Goal: Task Accomplishment & Management: Contribute content

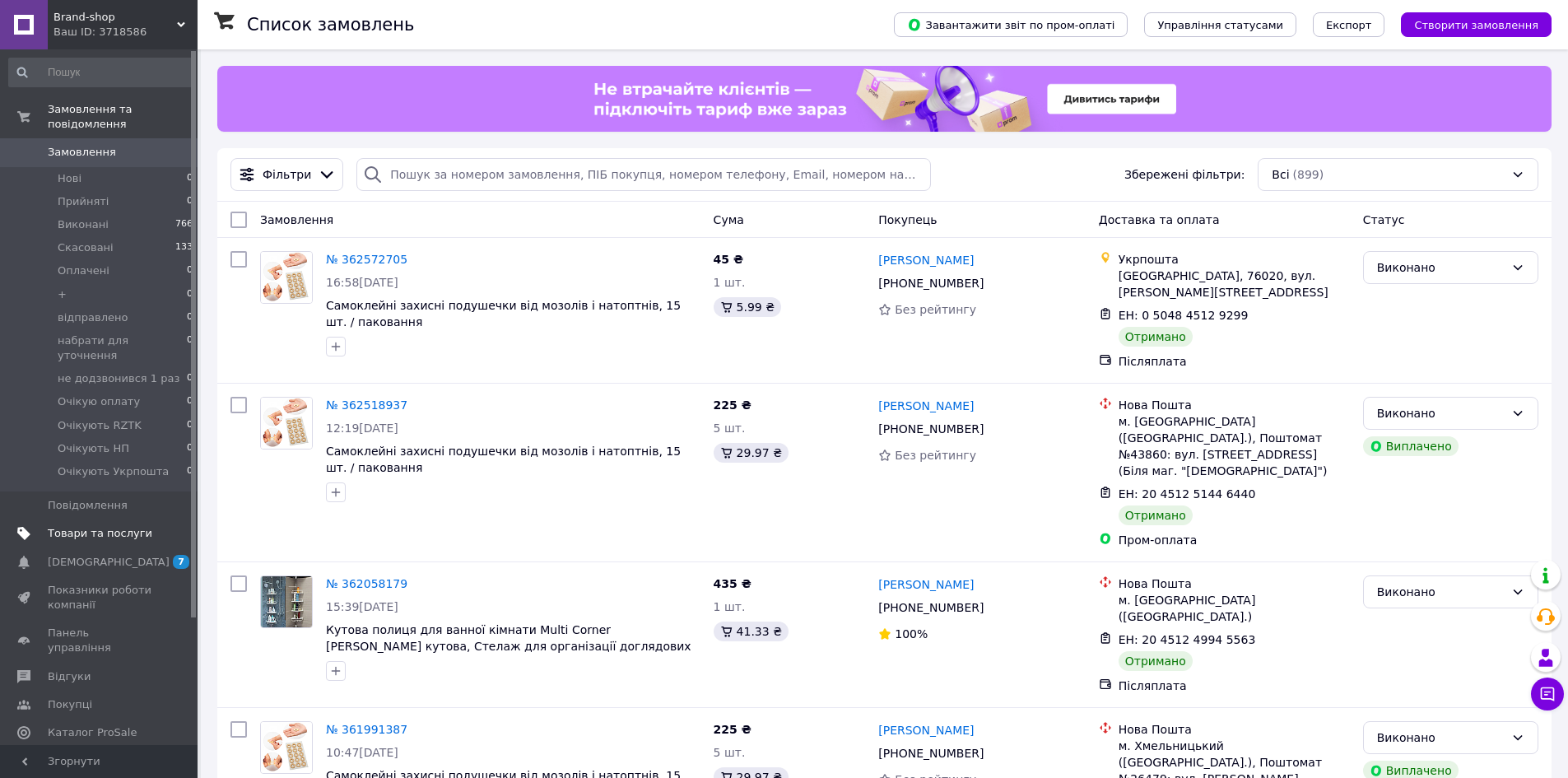
click at [84, 526] on span "Товари та послуги" at bounding box center [100, 533] width 104 height 15
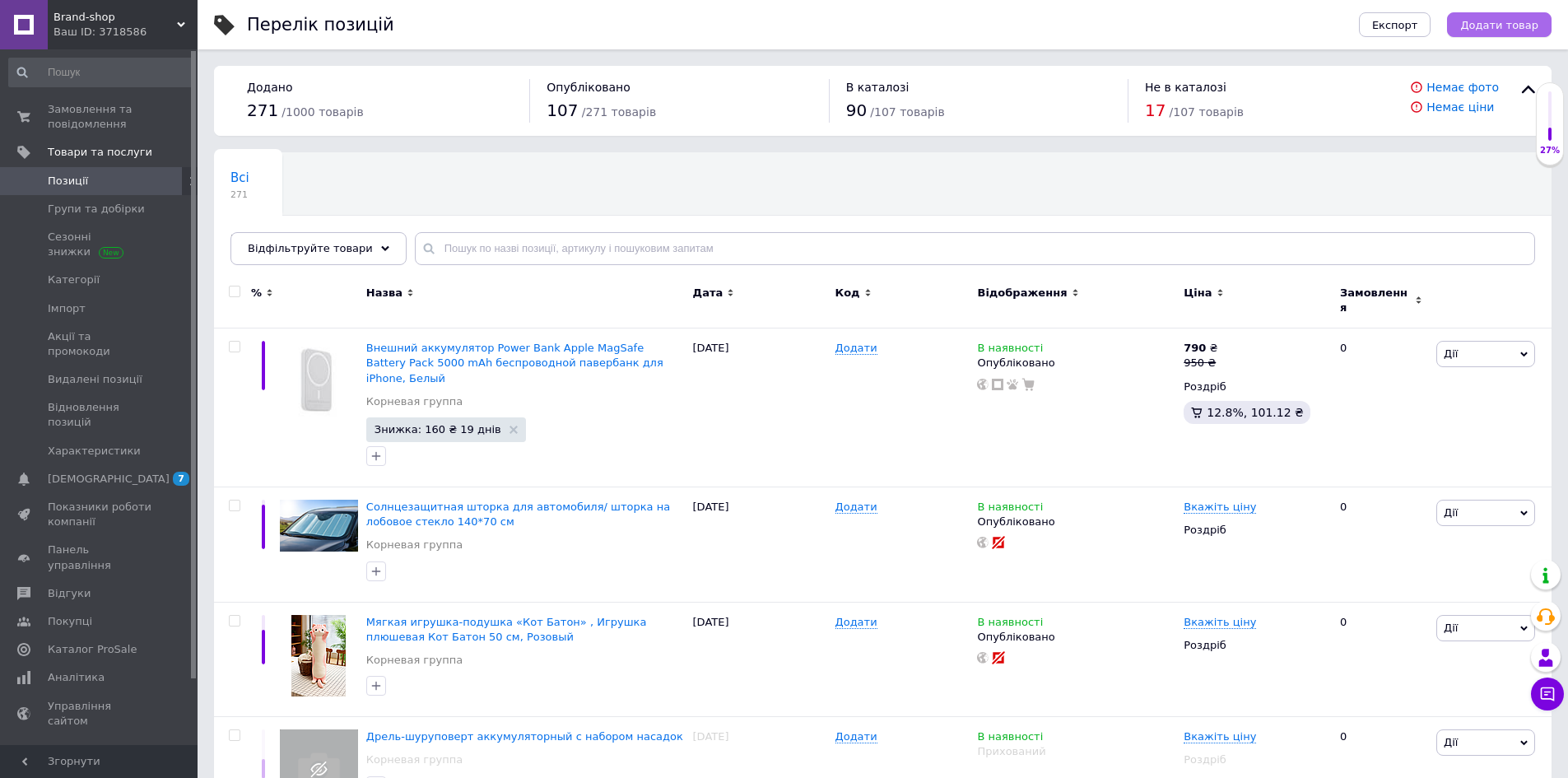
click at [1494, 33] on button "Додати товар" at bounding box center [1499, 25] width 104 height 25
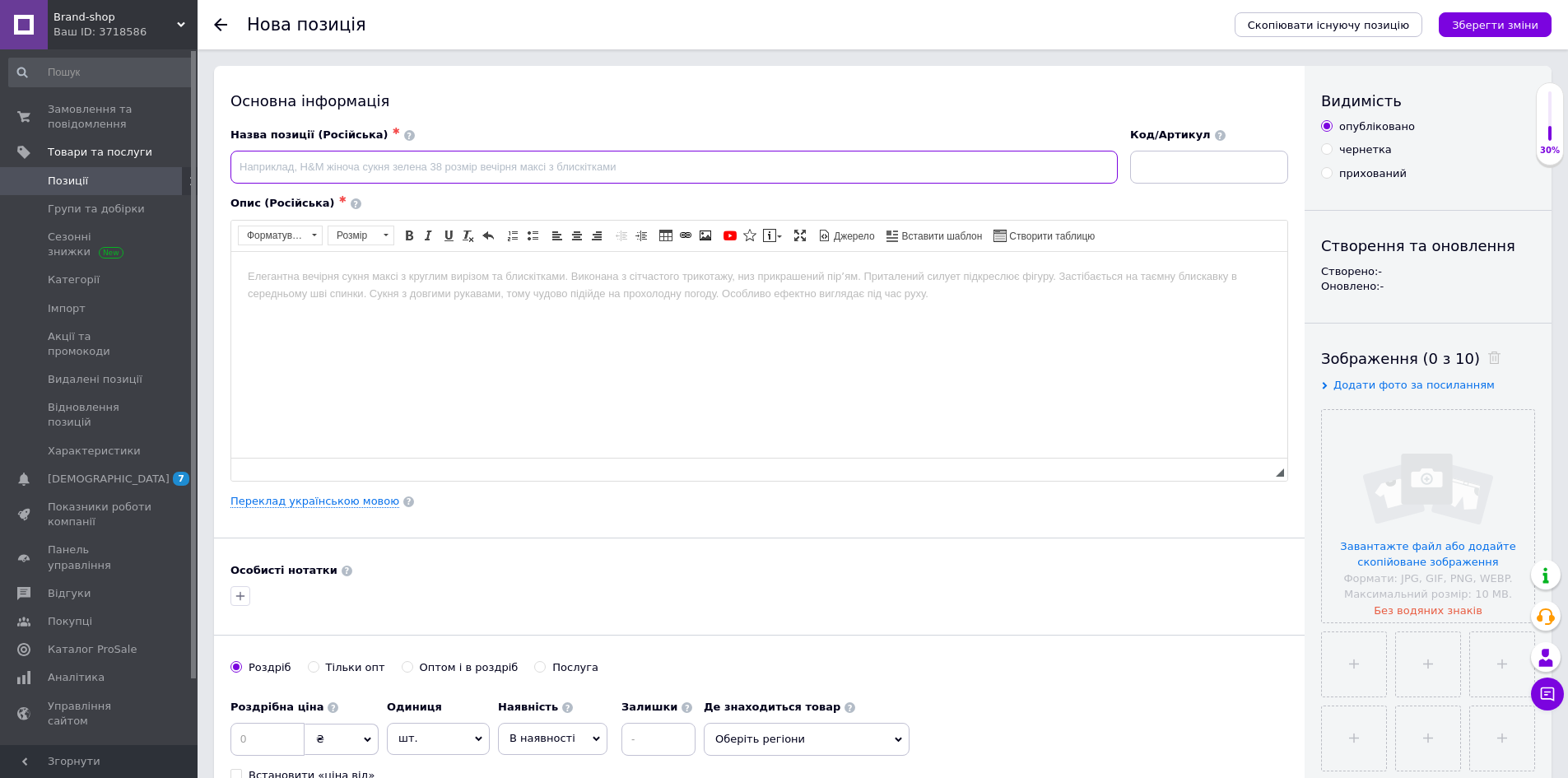
paste input "Повербанк с быстрой зарядкой 100000мАч (4×USB), с фонариком, YM-655 | Power ban…"
drag, startPoint x: 398, startPoint y: 164, endPoint x: 409, endPoint y: 168, distance: 11.7
click at [409, 168] on input "Повербанк с быстрой зарядкой 100000мАч (4×USB), с фонариком, YM-655 | Power ban…" at bounding box center [674, 167] width 887 height 33
click at [681, 301] on html at bounding box center [759, 276] width 1056 height 50
drag, startPoint x: 451, startPoint y: 162, endPoint x: 498, endPoint y: 165, distance: 47.1
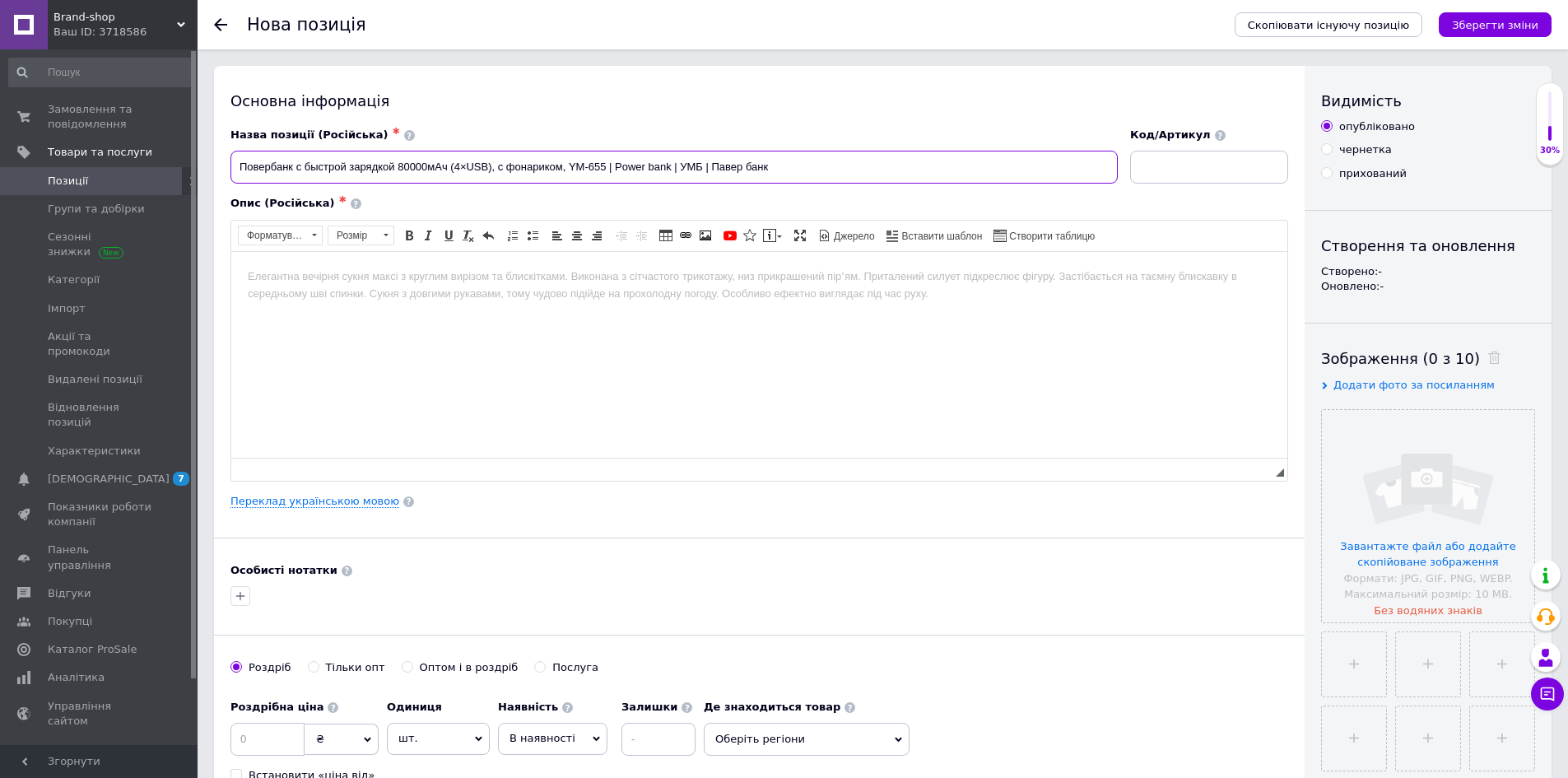
click at [498, 165] on input "Повербанк с быстрой зарядкой 80000мАч (4×USB), с фонариком, YM-655 | Power bank…" at bounding box center [674, 167] width 887 height 33
click at [325, 301] on html at bounding box center [759, 276] width 1056 height 50
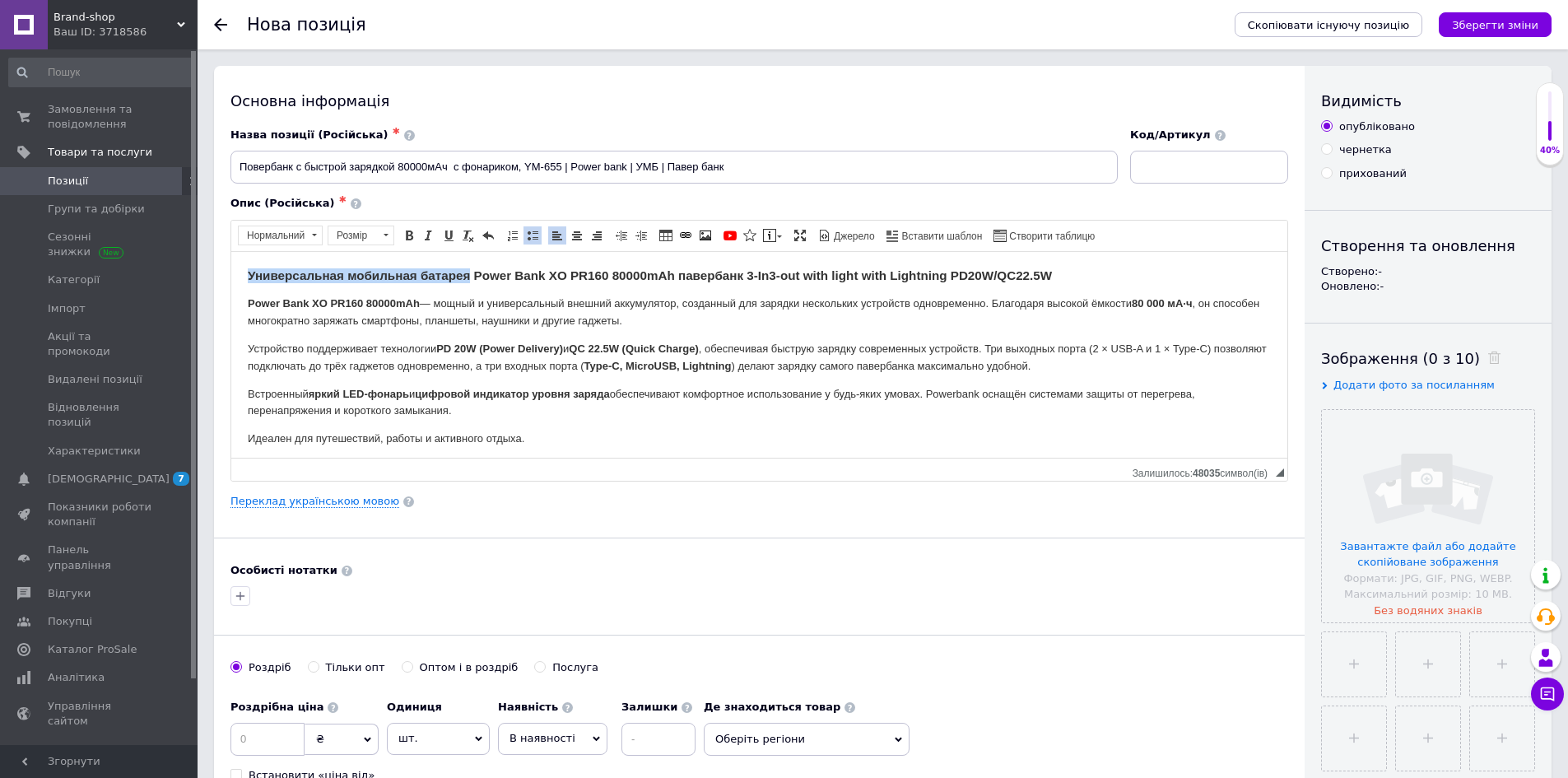
drag, startPoint x: 250, startPoint y: 274, endPoint x: 469, endPoint y: 277, distance: 219.0
click at [469, 277] on strong "Универсальная мобильная батарея Power Bank XO PR160 80000mAh павербанк 3-In3-ou…" at bounding box center [650, 275] width 804 height 14
copy strong "Универсальная мобильная батарея"
drag, startPoint x: 451, startPoint y: 165, endPoint x: 457, endPoint y: 172, distance: 9.2
click at [451, 166] on input "Повербанк с быстрой зарядкой 80000мАч с фонариком, YM-655 | Power bank | УМБ | …" at bounding box center [674, 167] width 887 height 33
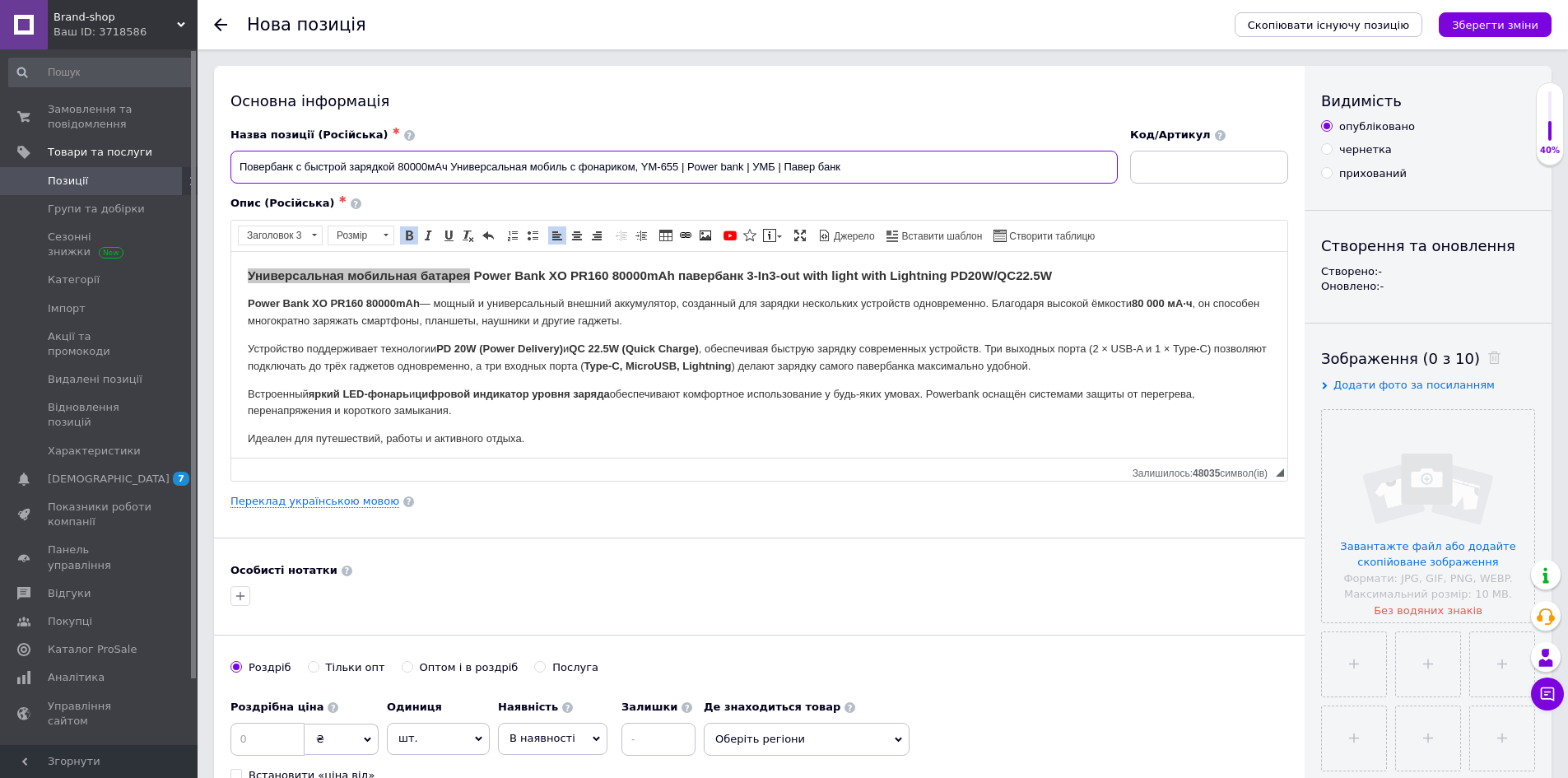
drag, startPoint x: 298, startPoint y: 164, endPoint x: 396, endPoint y: 170, distance: 98.2
click at [396, 170] on input "Повербанк с быстрой зарядкой 80000мАч Универсальная мобиль с фонариком, YM-655 …" at bounding box center [674, 167] width 887 height 33
drag, startPoint x: 354, startPoint y: 165, endPoint x: 464, endPoint y: 166, distance: 110.0
click at [464, 166] on input "Повербанк 80000мАч Универсальная мобиль с фонариком, YM-655 | Power bank | УМБ …" at bounding box center [674, 167] width 887 height 33
drag, startPoint x: 569, startPoint y: 273, endPoint x: 607, endPoint y: 274, distance: 38.0
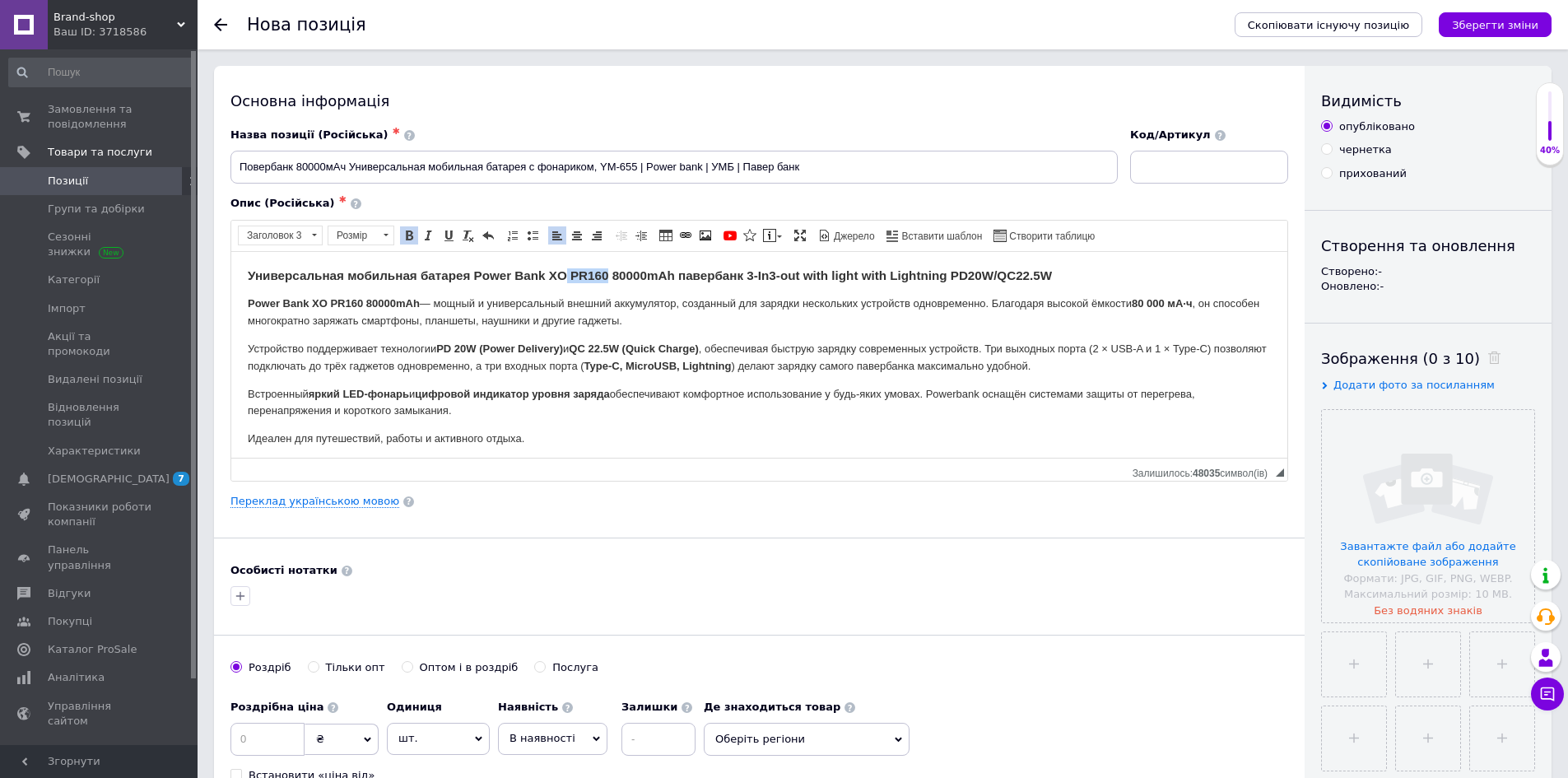
click at [607, 274] on strong "Универсальная мобильная батарея Power Bank XO PR160 80000mAh павербанк 3-In3-ou…" at bounding box center [650, 275] width 804 height 14
copy strong "PR160"
drag, startPoint x: 602, startPoint y: 164, endPoint x: 637, endPoint y: 169, distance: 35.4
click at [637, 169] on input "Повербанк 80000мАч Универсальная мобильная батарея с фонариком, YM-655 | Power …" at bounding box center [674, 167] width 887 height 33
drag, startPoint x: 547, startPoint y: 272, endPoint x: 566, endPoint y: 273, distance: 19.0
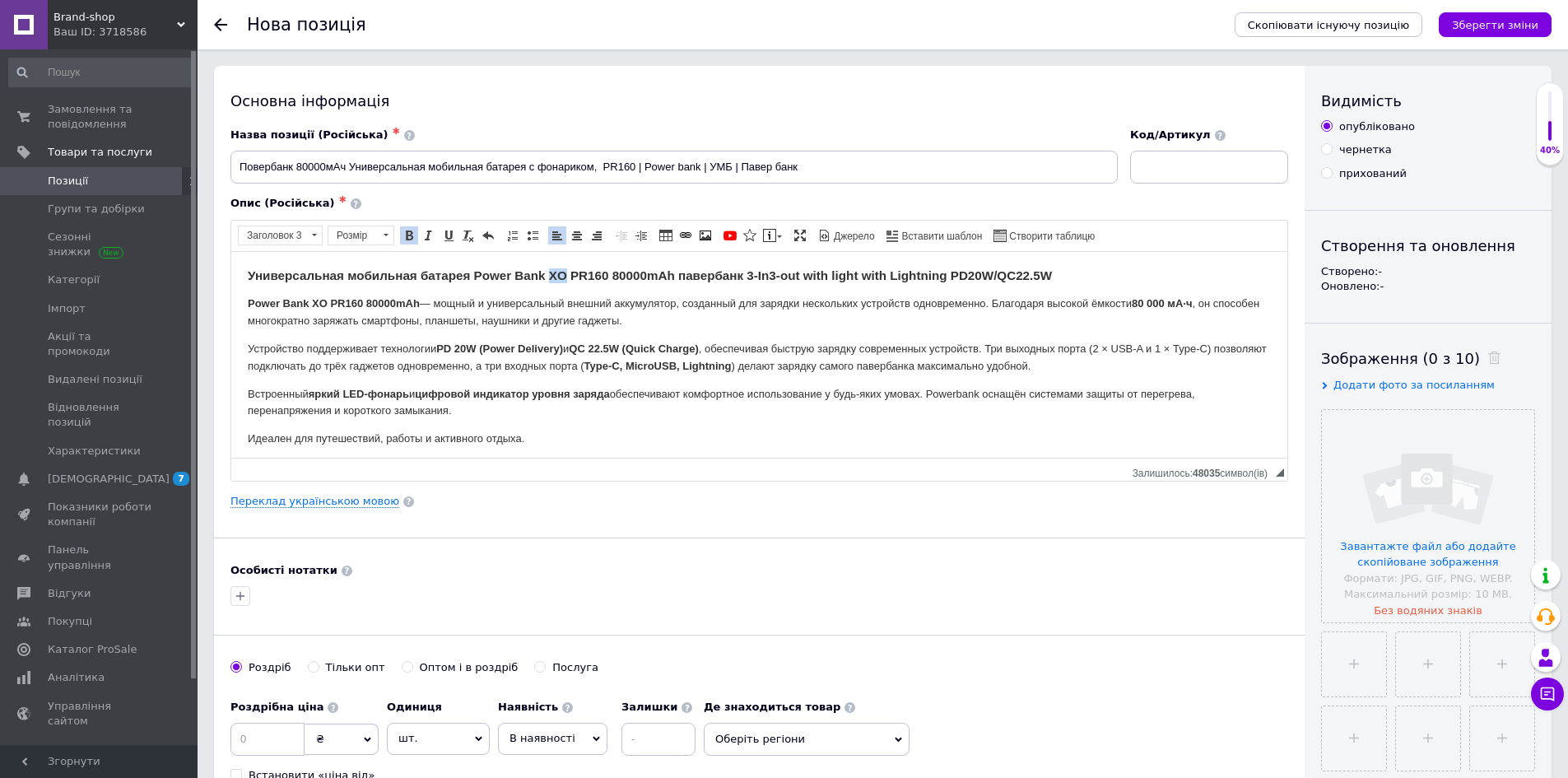
click at [566, 273] on strong "Универсальная мобильная батарея Power Bank XO PR160 80000mAh павербанк 3-In3-ou…" at bounding box center [650, 275] width 804 height 14
copy strong "XO"
click at [606, 164] on input "Повербанк 80000мАч Универсальная мобильная батарея с фонариком, PR160 | Power b…" at bounding box center [674, 167] width 887 height 33
drag, startPoint x: 604, startPoint y: 164, endPoint x: 654, endPoint y: 166, distance: 50.0
click at [654, 166] on input "Повербанк 80000мАч Универсальная мобильная батарея с фонариком, XO PR160 | Powe…" at bounding box center [674, 167] width 887 height 33
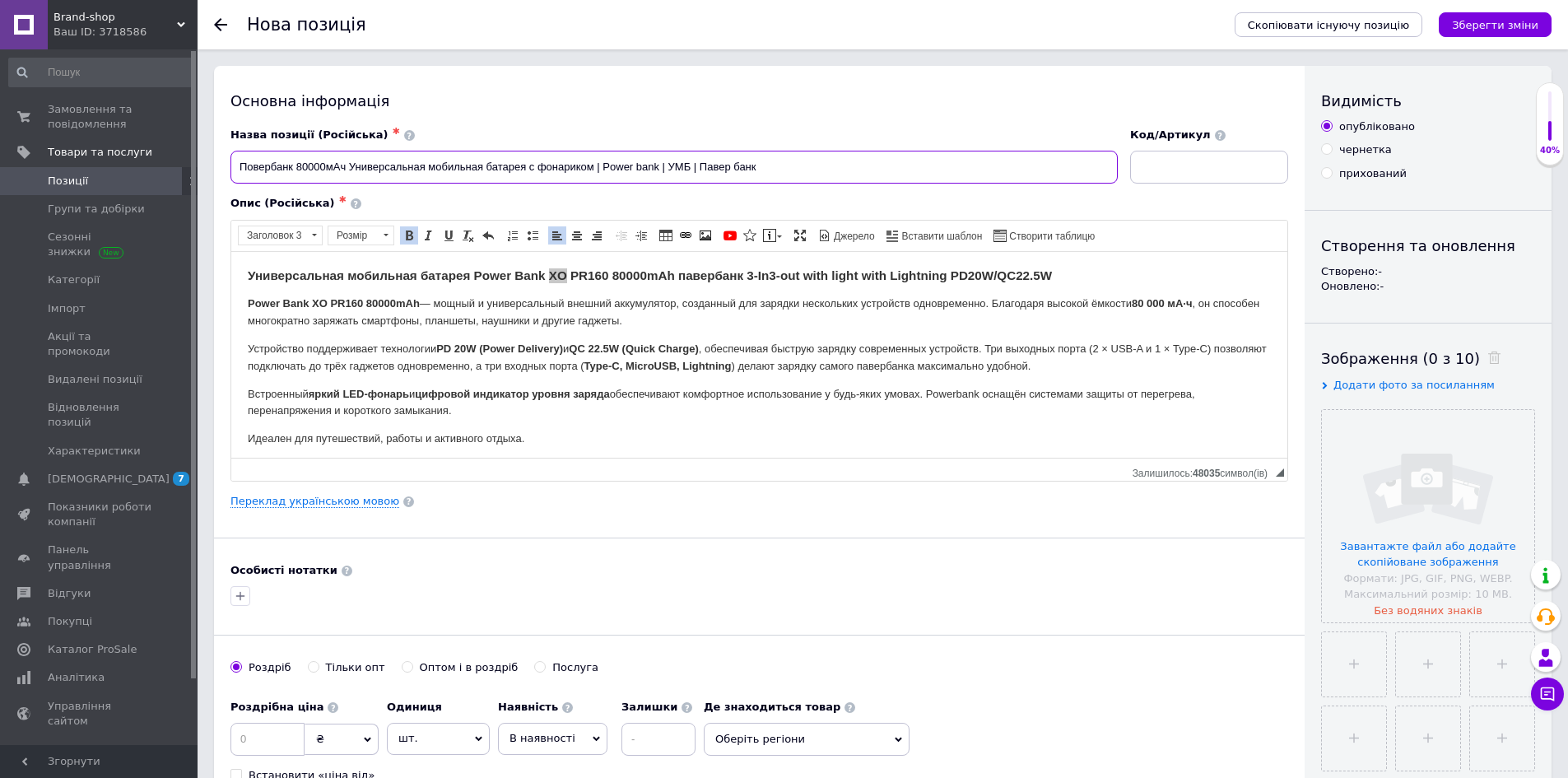
click at [295, 163] on input "Повербанк 80000мАч Универсальная мобильная батарея с фонариком | Power bank | У…" at bounding box center [674, 167] width 887 height 33
type input "Повербанк XO PR160 80000мАч Универсальная мобильная батарея с фонариком | Power…"
click at [784, 546] on div "Основна інформація Назва позиції (Російська) ✱ Повербанк XO PR160 80000мАч Унив…" at bounding box center [758, 525] width 1090 height 919
click at [795, 517] on div "Основна інформація Назва позиції (Російська) ✱ Повербанк XO PR160 80000мАч Унив…" at bounding box center [758, 525] width 1090 height 919
drag, startPoint x: 298, startPoint y: 164, endPoint x: 346, endPoint y: 168, distance: 48.2
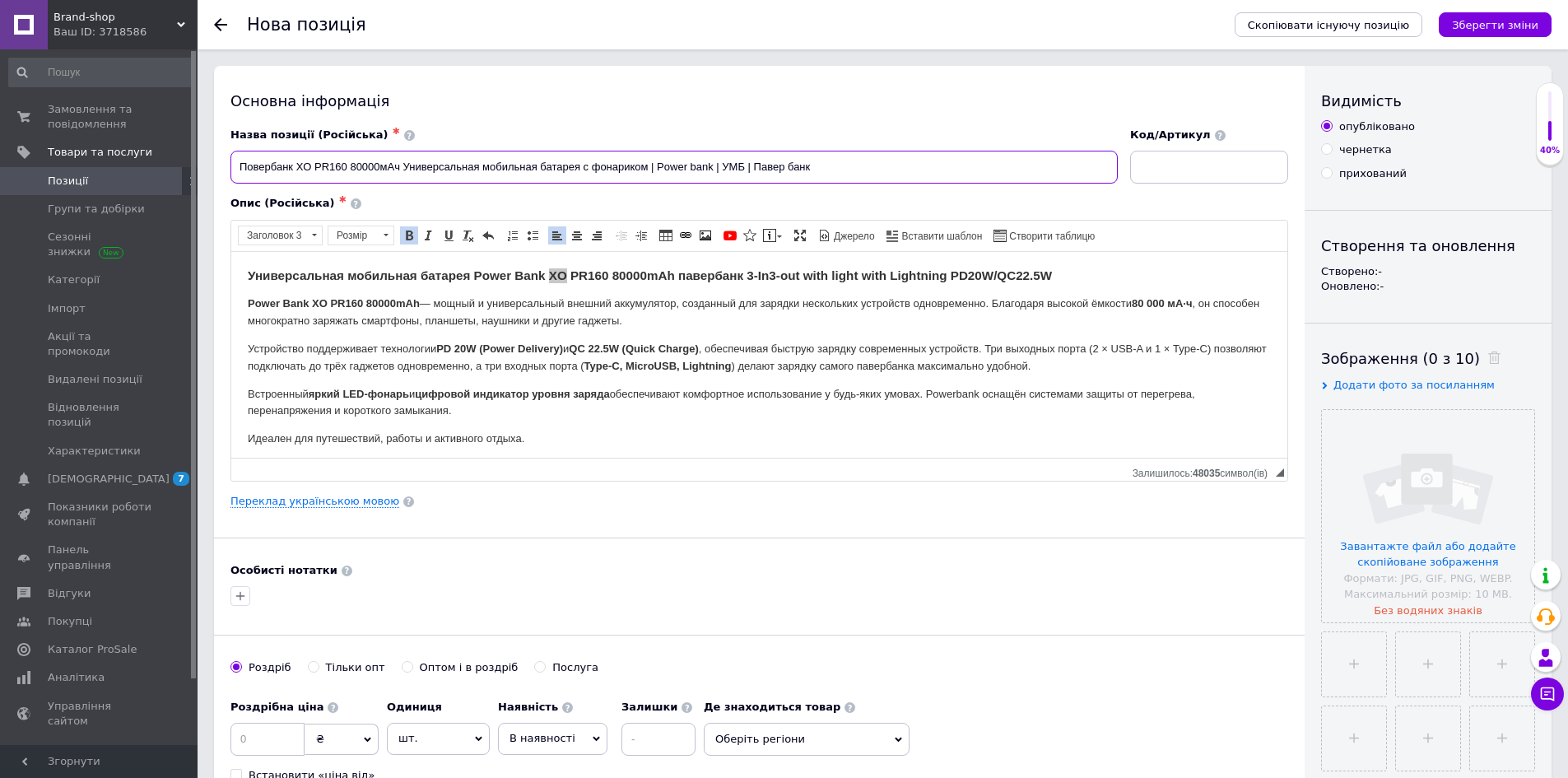
click at [346, 168] on input "Повербанк XO PR160 80000мАч Универсальная мобильная батарея с фонариком | Power…" at bounding box center [674, 167] width 887 height 33
click at [328, 168] on input "Повербанк XO PR160 80000мАч Универсальная мобильная батарея с фонариком | Power…" at bounding box center [674, 167] width 887 height 33
drag, startPoint x: 316, startPoint y: 166, endPoint x: 298, endPoint y: 166, distance: 18.0
click at [298, 166] on input "Повербанк XO PR160 80000мАч Универсальная мобильная батарея с фонариком | Power…" at bounding box center [674, 167] width 887 height 33
click at [298, 164] on input "Повербанк XO PR160 80000мАч Универсальная мобильная батарея с фонариком | Power…" at bounding box center [674, 167] width 887 height 33
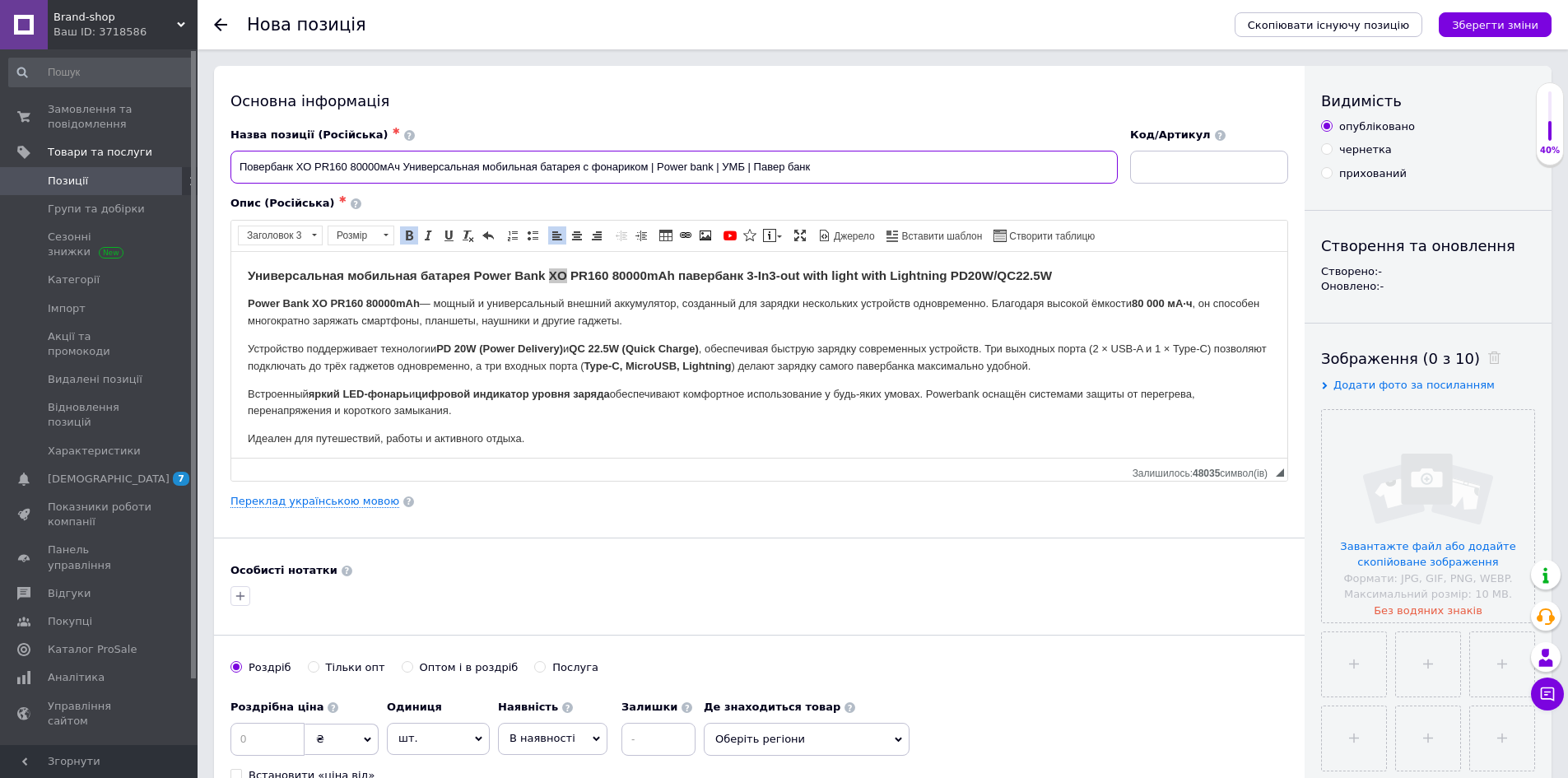
click at [297, 163] on input "Повербанк XO PR160 80000мАч Универсальная мобильная батарея с фонариком | Power…" at bounding box center [674, 167] width 887 height 33
drag, startPoint x: 298, startPoint y: 164, endPoint x: 346, endPoint y: 164, distance: 48.0
click at [346, 164] on input "Повербанк XO PR160 80000мАч Универсальная мобильная батарея с фонариком | Power…" at bounding box center [674, 167] width 887 height 33
click at [1178, 170] on input at bounding box center [1209, 167] width 158 height 33
paste input "XO PR160"
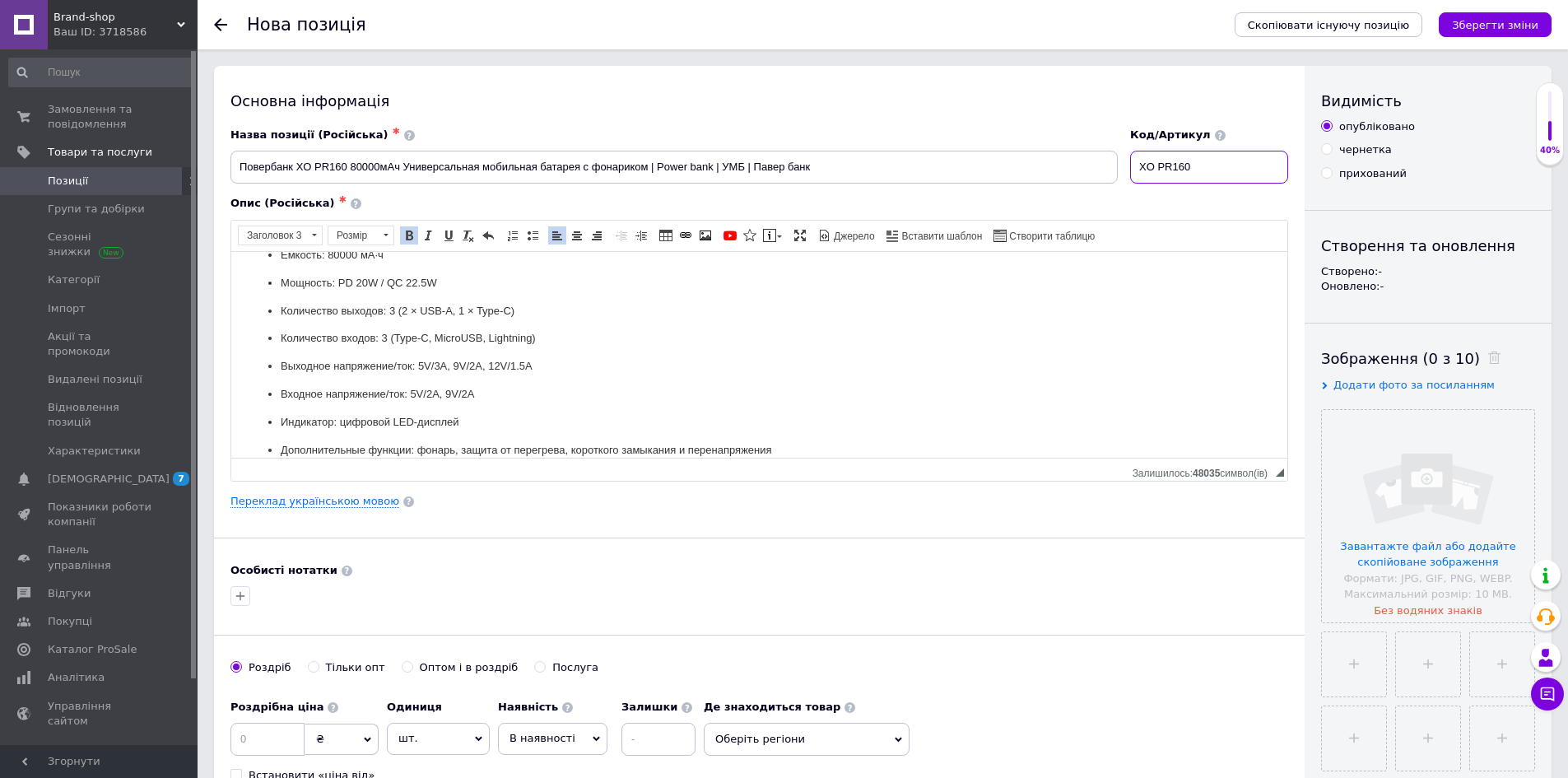
scroll to position [329, 0]
type input "XO PR160"
click at [1398, 498] on input "file" at bounding box center [1428, 516] width 213 height 213
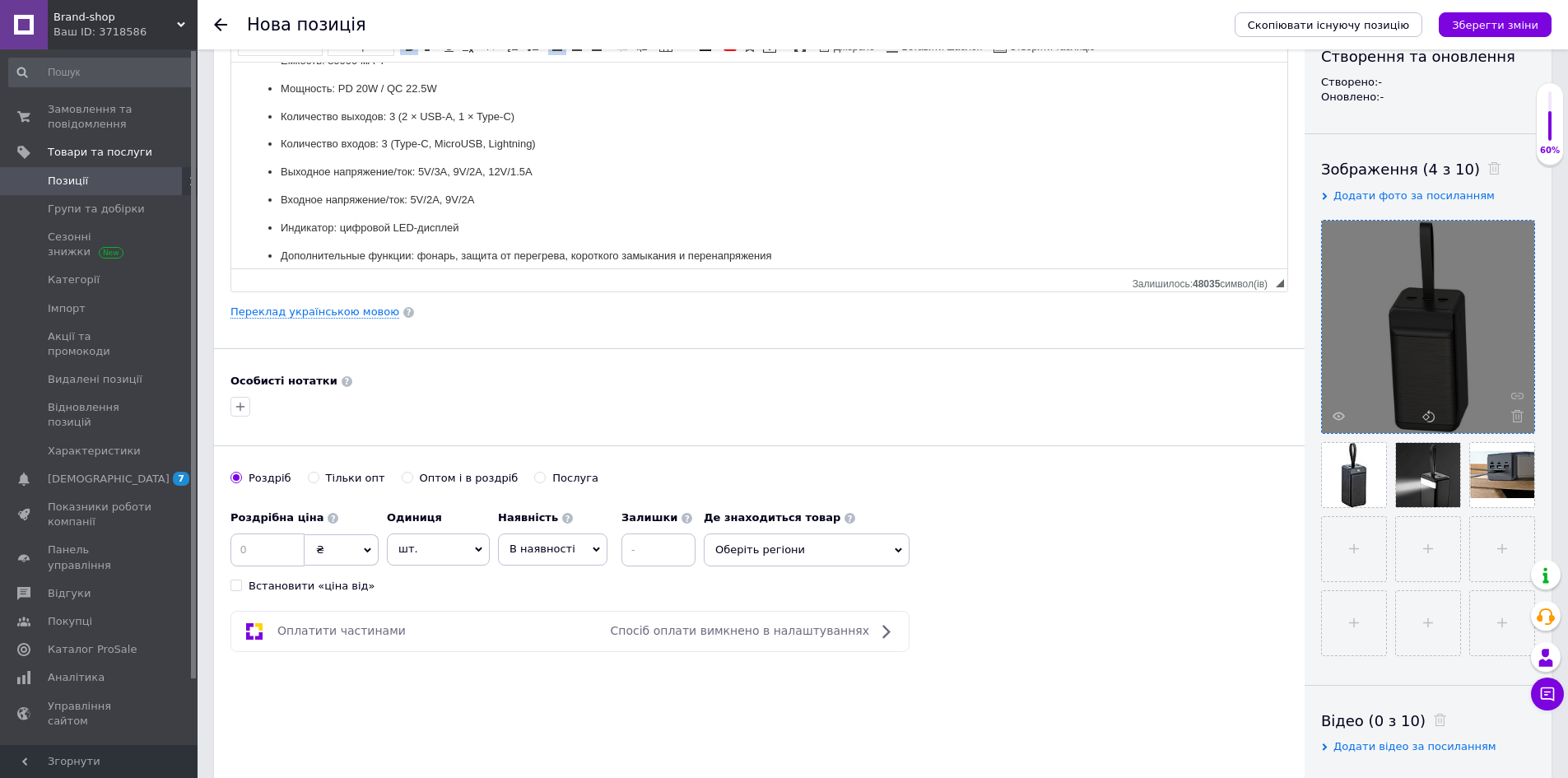
scroll to position [412, 0]
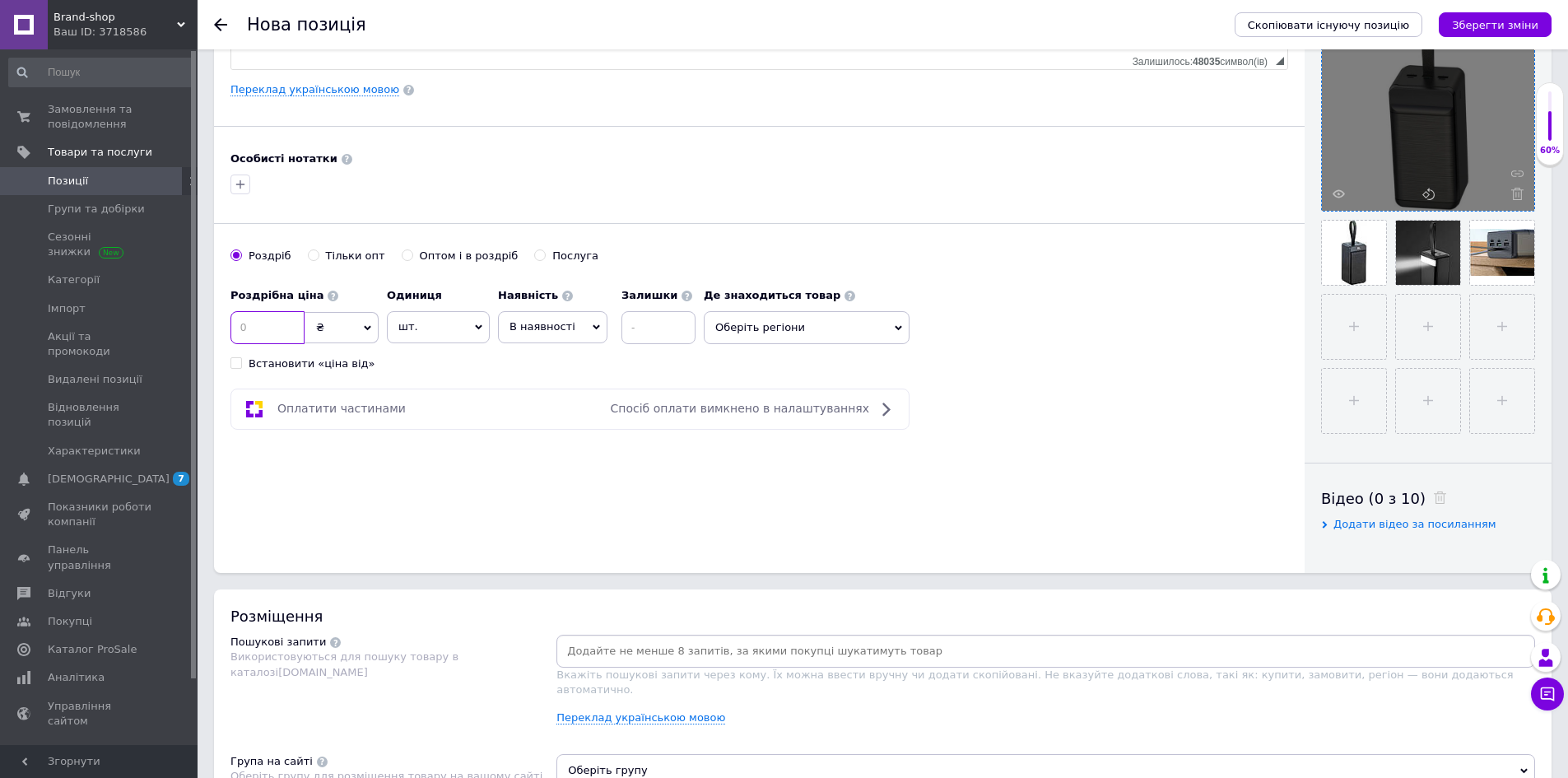
click at [294, 333] on input at bounding box center [268, 327] width 74 height 33
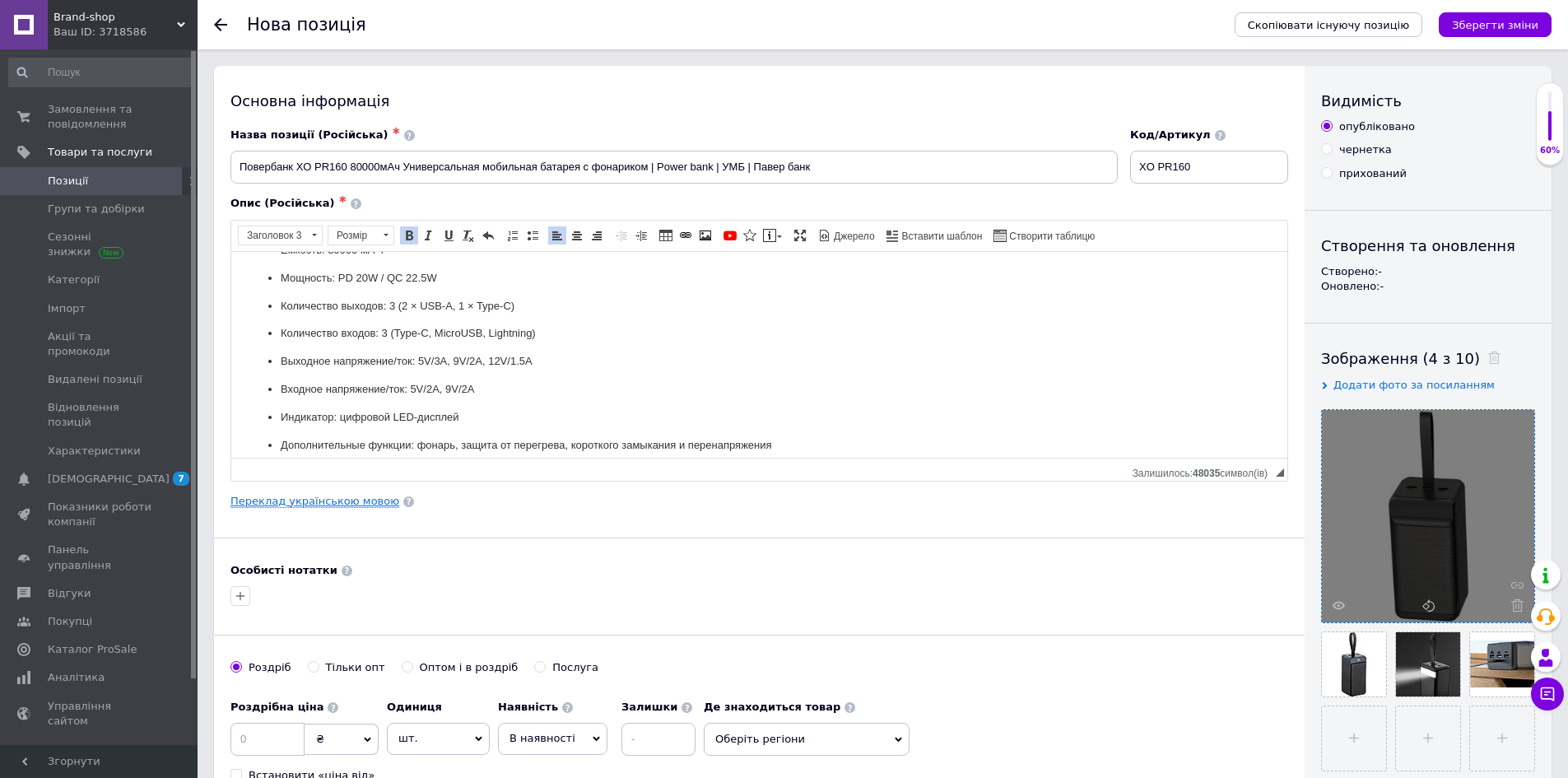
click at [312, 497] on link "Переклад українською мовою" at bounding box center [314, 501] width 169 height 13
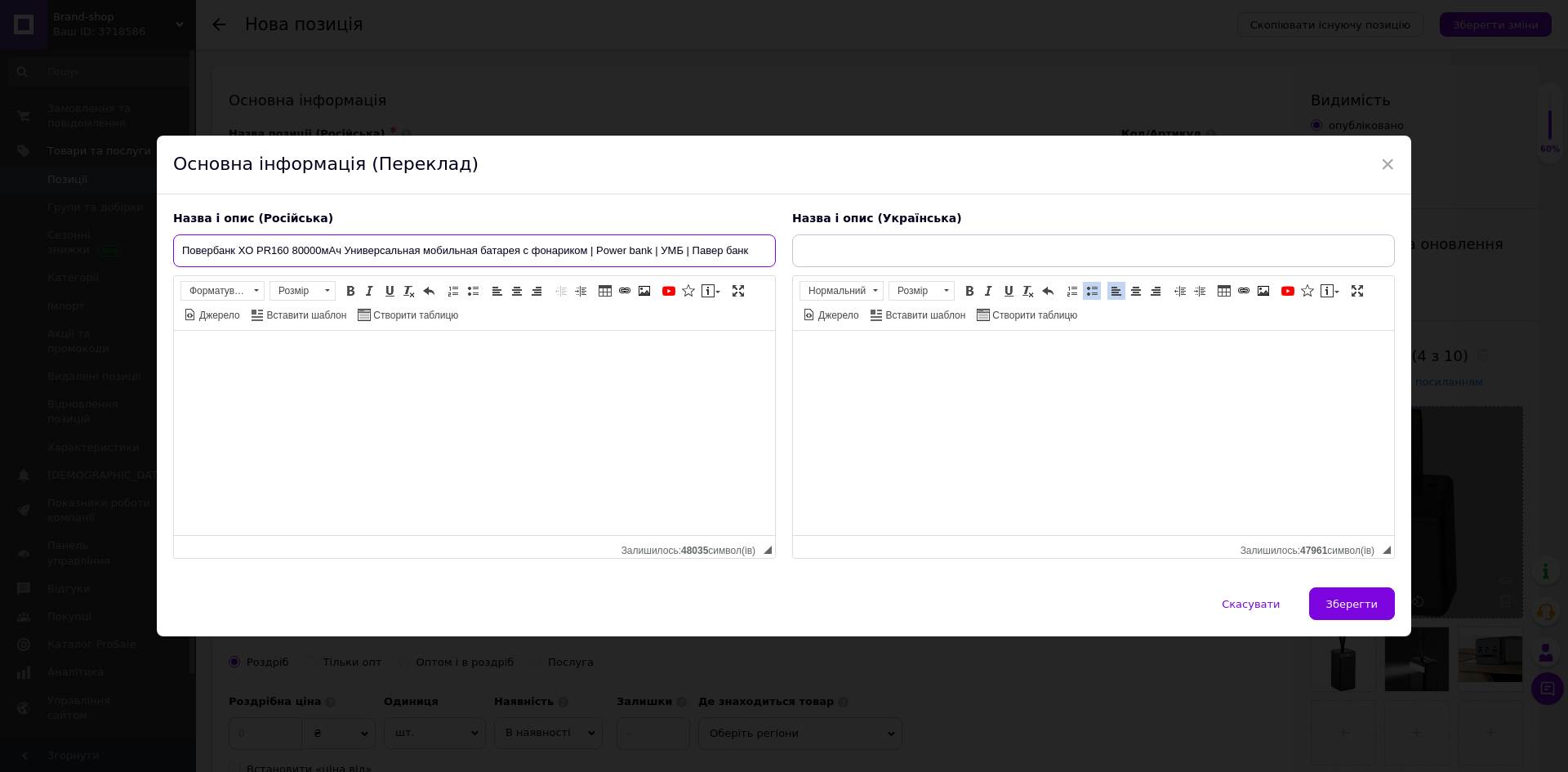
click at [184, 253] on input "Повербанк XO PR160 80000мАч Универсальная мобильная батарея с фонариком | Power…" at bounding box center [475, 251] width 603 height 32
click at [865, 255] on input "text" at bounding box center [1093, 251] width 603 height 32
paste input "Повербанк XO PR160 80000мАч Універсальна мобільна батарея із ліхтариком | Power…"
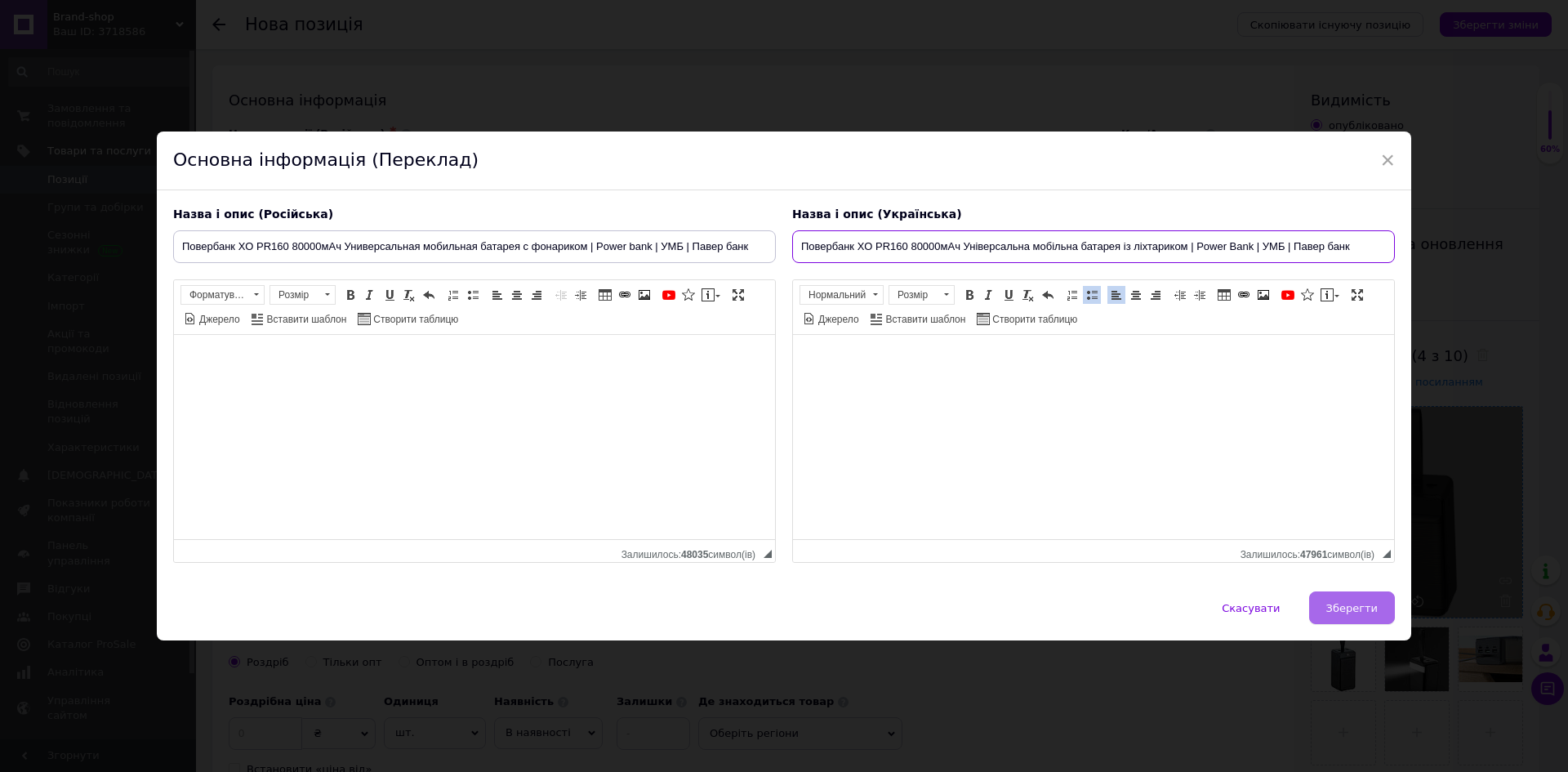
type input "Повербанк XO PR160 80000мАч Універсальна мобільна батарея із ліхтариком | Power…"
click at [1355, 611] on span "Зберегти" at bounding box center [1352, 608] width 52 height 12
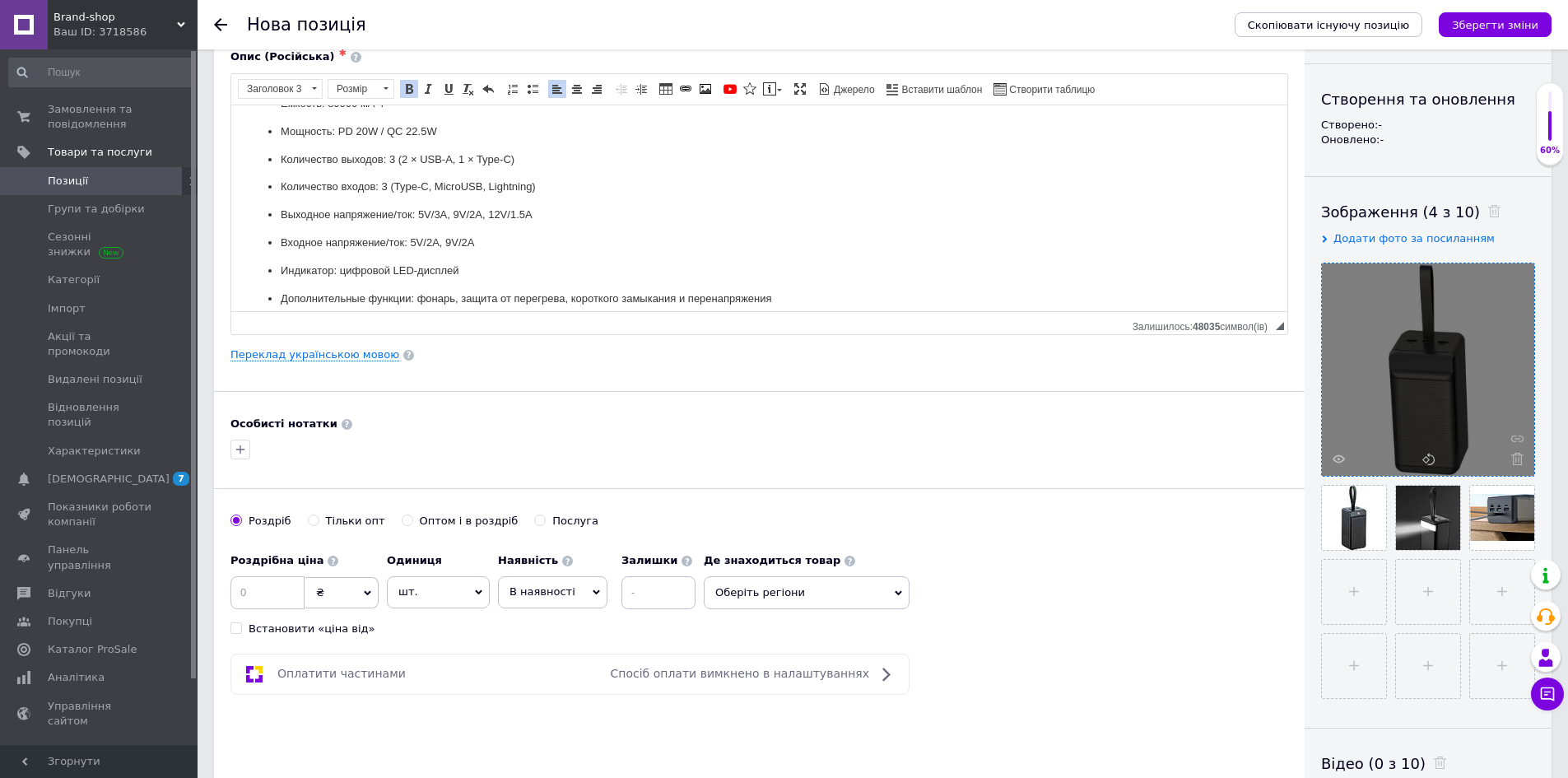
scroll to position [329, 0]
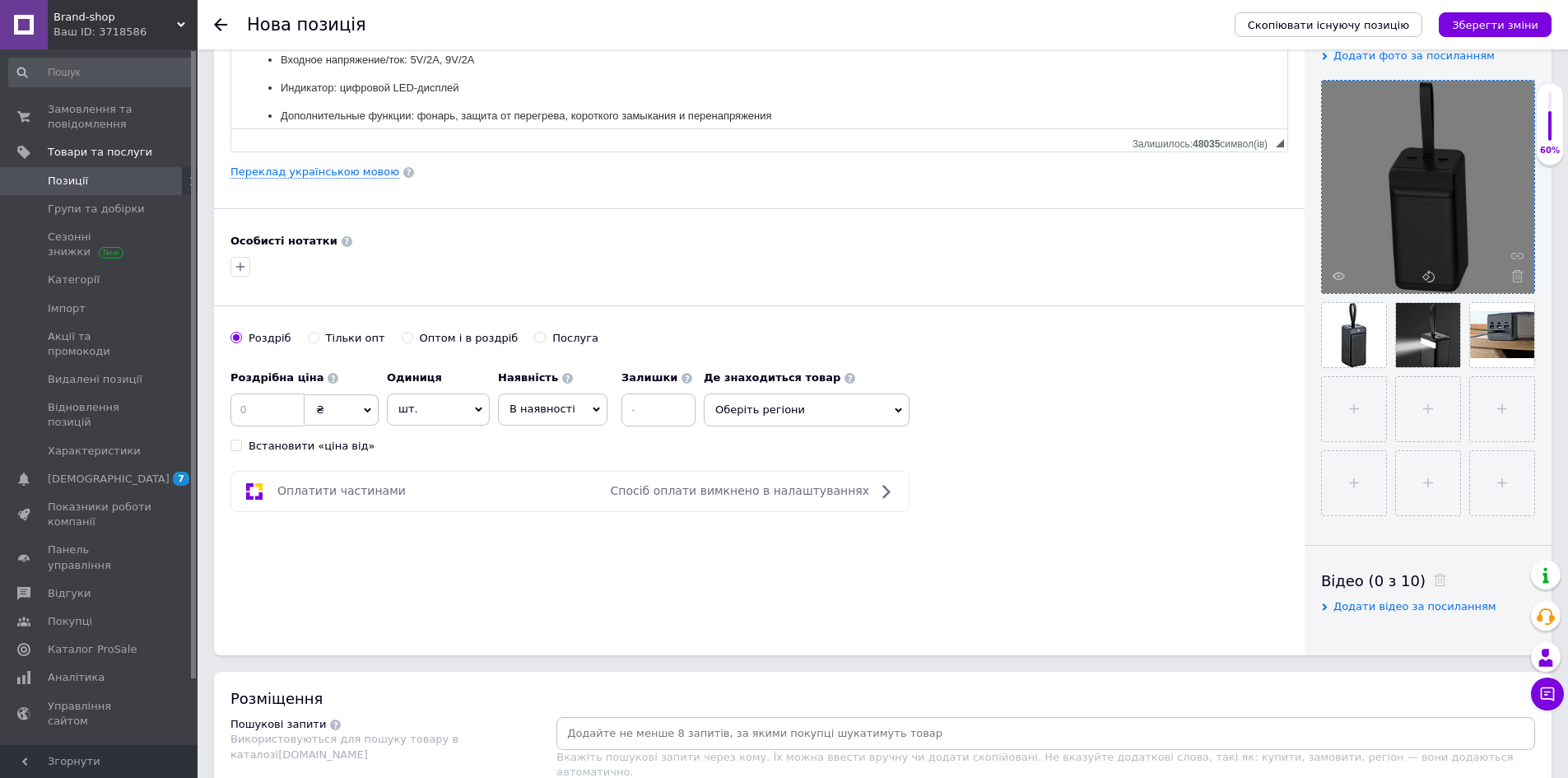
click at [572, 410] on span "В наявності" at bounding box center [553, 409] width 109 height 31
click at [573, 476] on li "Під замовлення" at bounding box center [553, 481] width 108 height 23
click at [569, 410] on span "Під замовлення" at bounding box center [554, 409] width 89 height 12
click at [566, 444] on li "В наявності" at bounding box center [564, 444] width 131 height 23
click at [777, 600] on div "Основна інформація Назва позиції (Російська) ✱ Повербанк XO PR160 80000мАч Унив…" at bounding box center [758, 196] width 1090 height 919
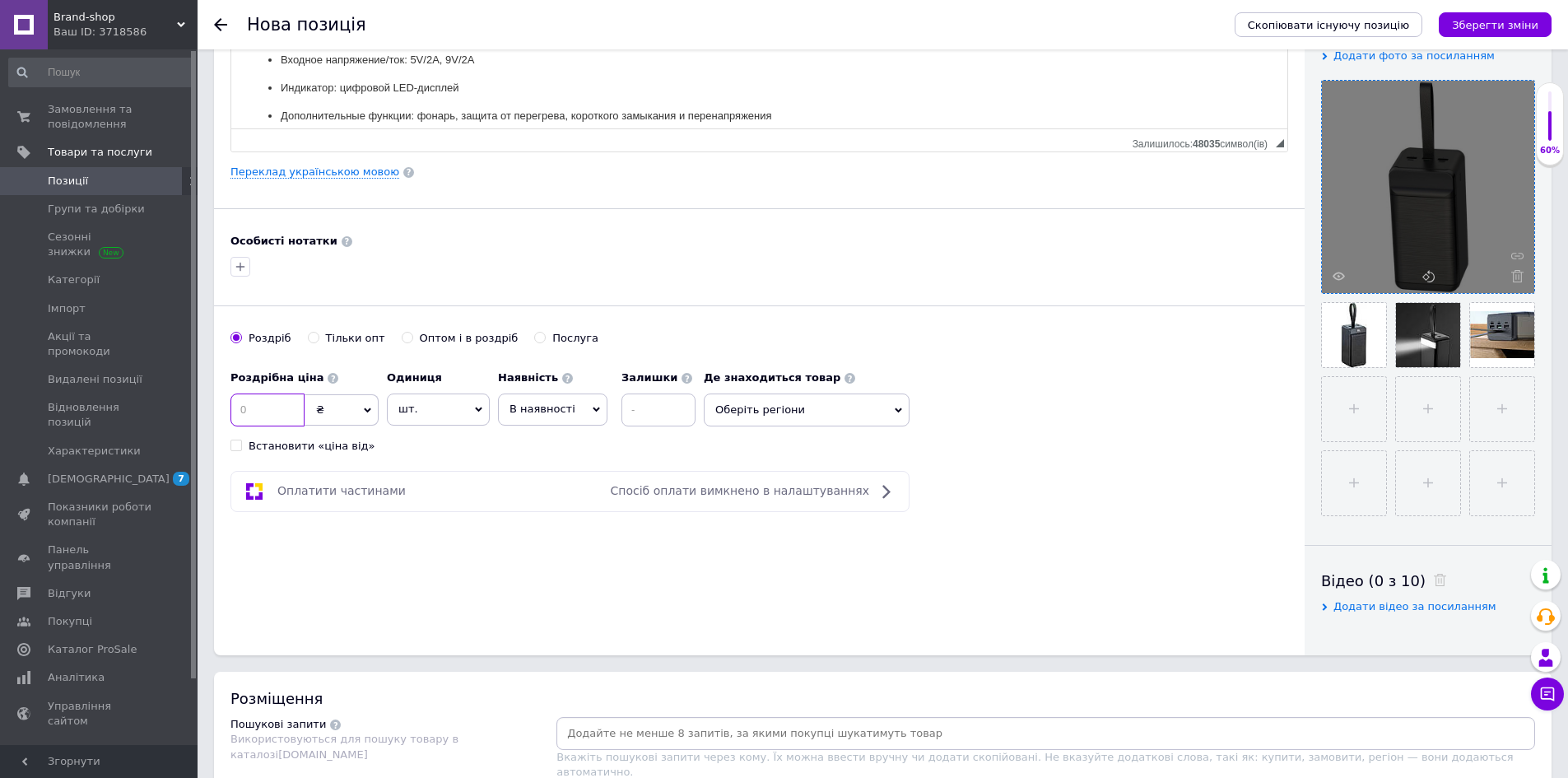
drag, startPoint x: 271, startPoint y: 408, endPoint x: 287, endPoint y: 414, distance: 17.1
click at [273, 408] on input at bounding box center [268, 410] width 74 height 33
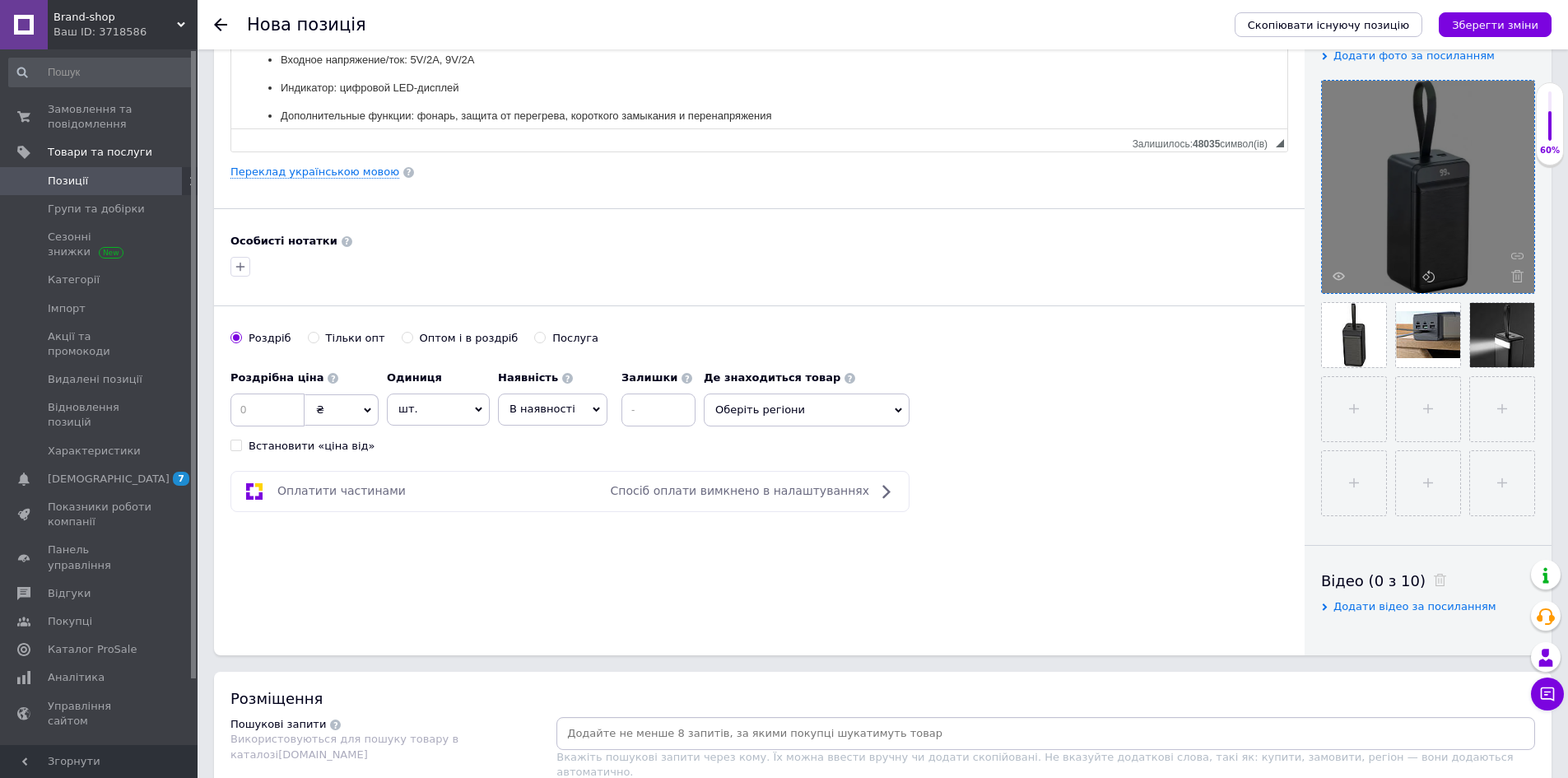
click at [1163, 442] on div "Роздрібна ціна ₴ $ EUR CHF GBP ¥ PLN ₸ MDL HUF KGS CNY TRY KRW lei Встановити «…" at bounding box center [759, 407] width 1058 height 91
click at [286, 411] on input at bounding box center [268, 410] width 74 height 33
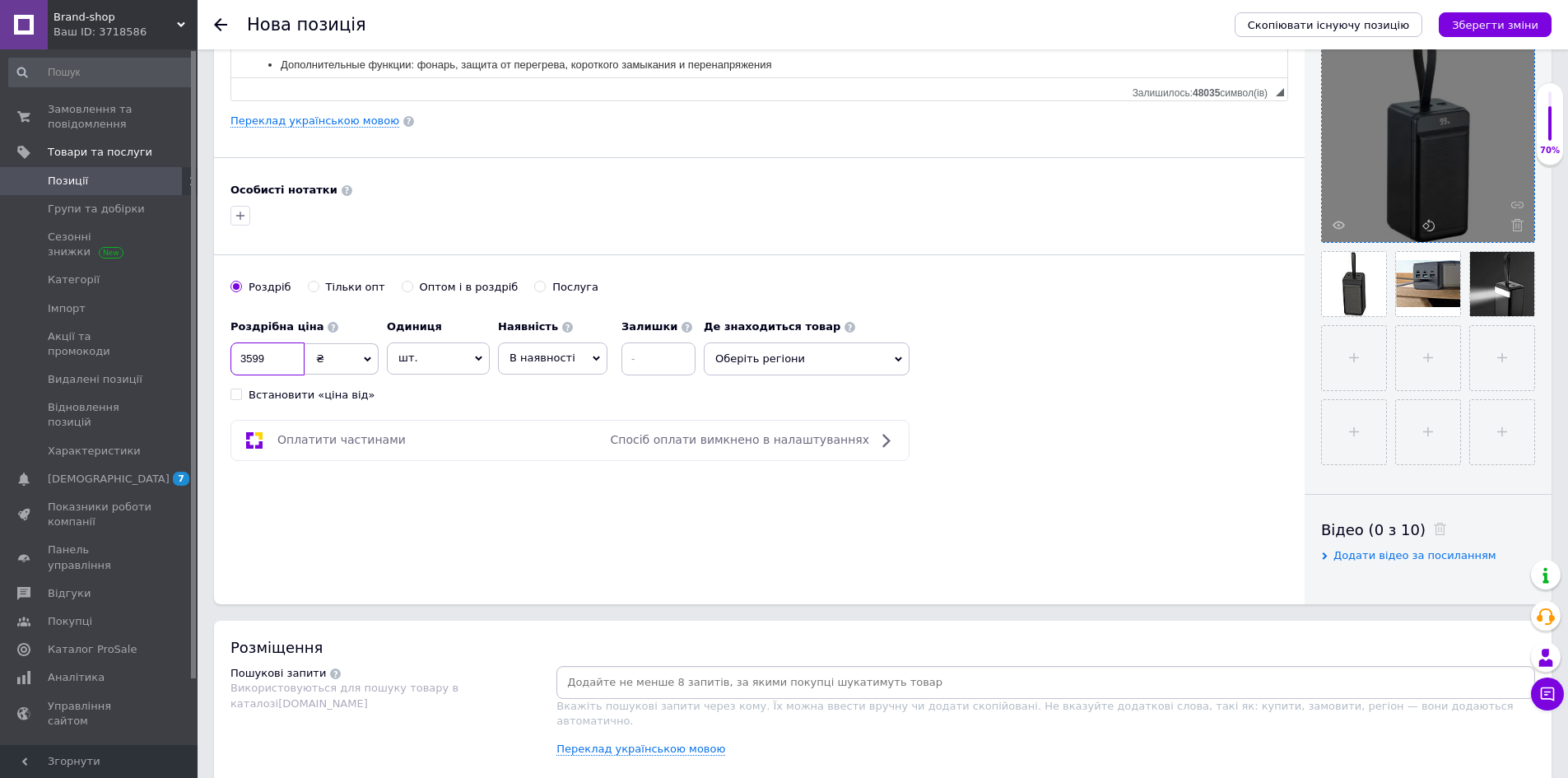
scroll to position [0, 0]
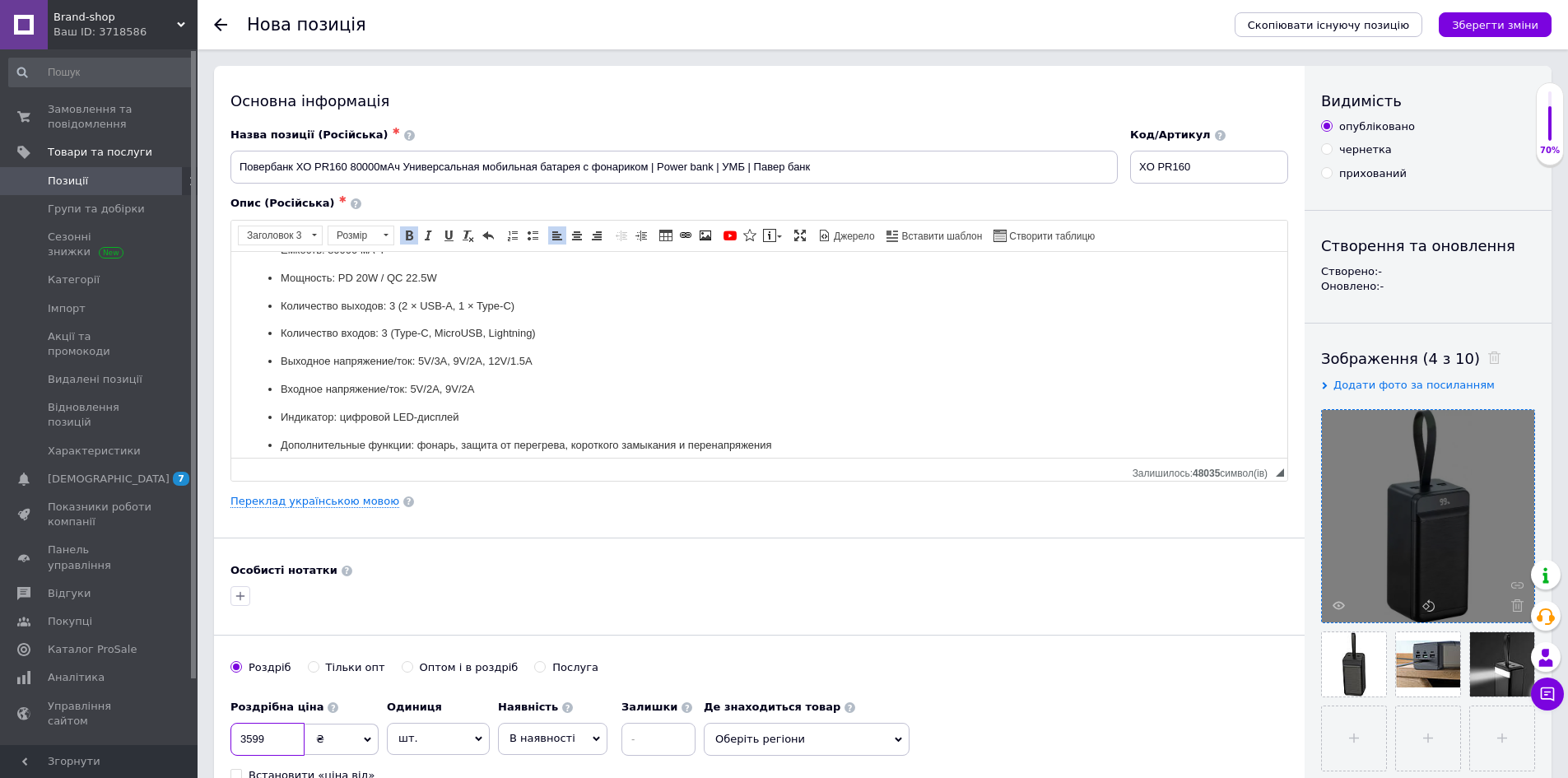
type input "3599"
drag, startPoint x: 237, startPoint y: 165, endPoint x: 296, endPoint y: 167, distance: 59.0
click at [296, 167] on input "Повербанк XO PR160 80000мАч Универсальная мобильная батарея с фонариком | Power…" at bounding box center [674, 167] width 887 height 33
click at [285, 168] on input "Повербанк XO PR160 80000мАч Универсальная мобильная батарея с фонариком | Power…" at bounding box center [674, 167] width 887 height 33
click at [269, 168] on input "Повербанк XO PR160 80000мАч Универсальная мобильная батарея с фонариком | Power…" at bounding box center [674, 167] width 887 height 33
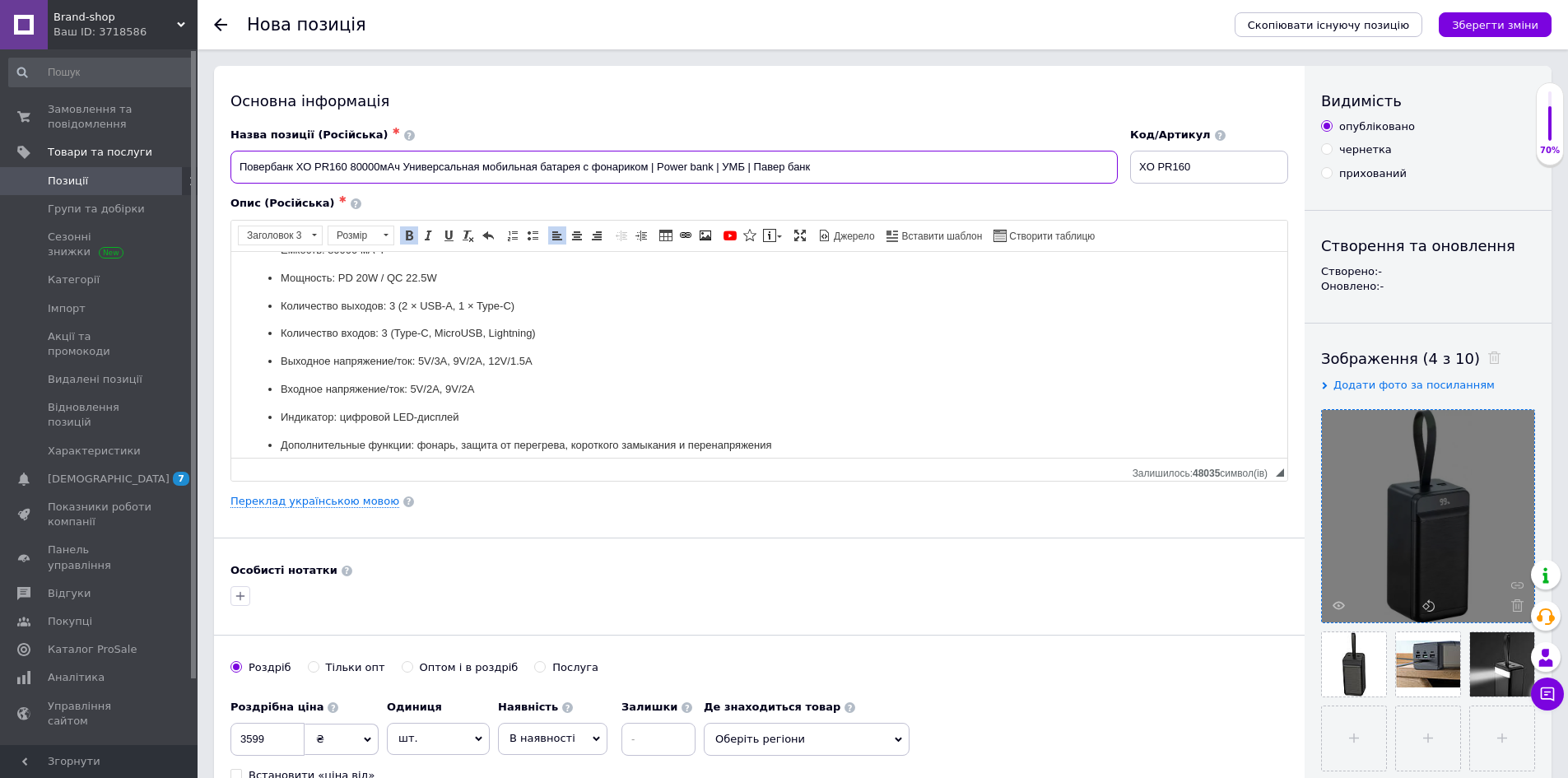
click at [269, 168] on input "Повербанк XO PR160 80000мАч Универсальная мобильная батарея с фонариком | Power…" at bounding box center [674, 167] width 887 height 33
click at [237, 163] on input "Повербанк XO PR160 80000мАч Универсальная мобильная батарея с фонариком | Power…" at bounding box center [674, 167] width 887 height 33
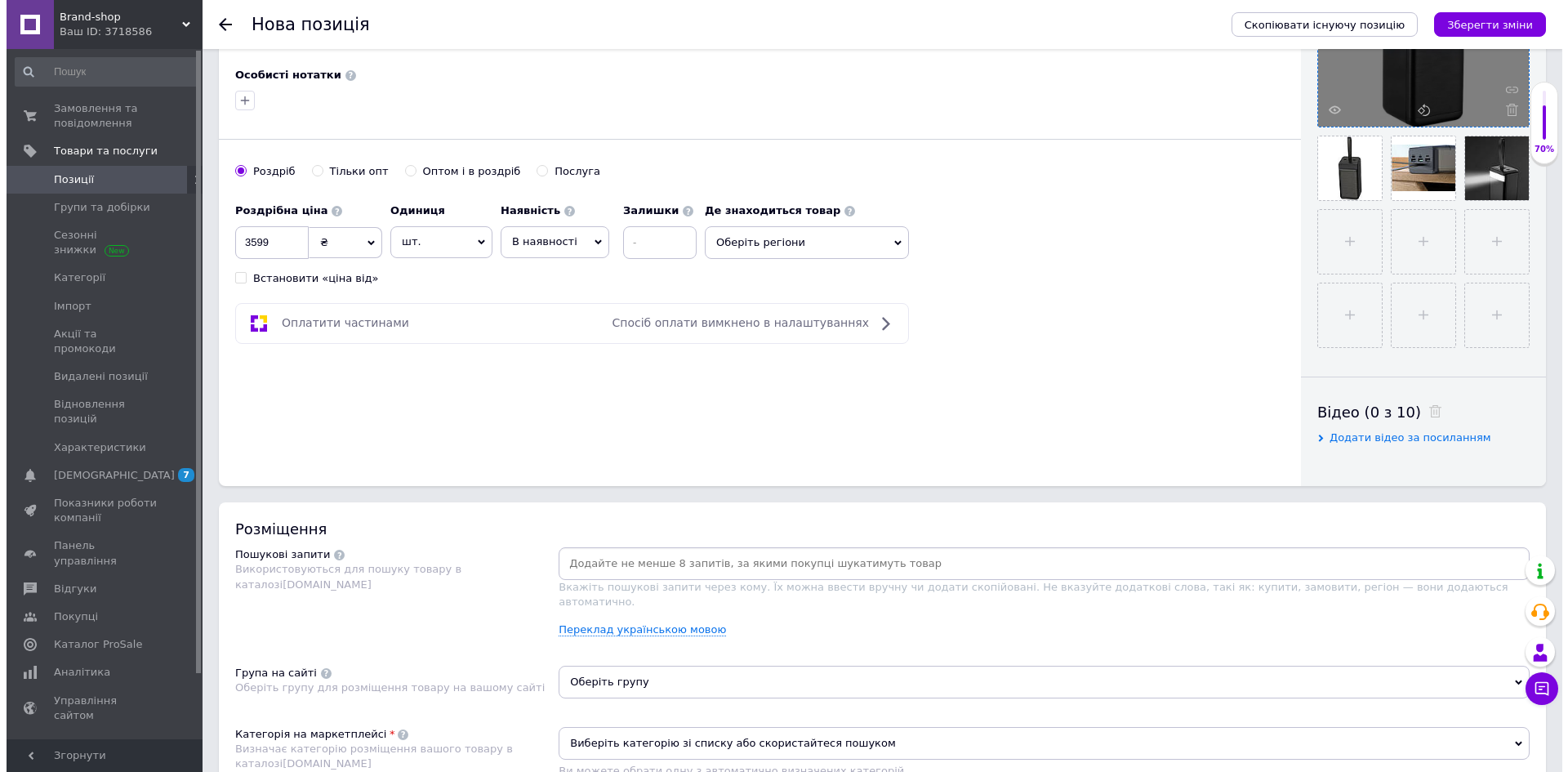
scroll to position [654, 0]
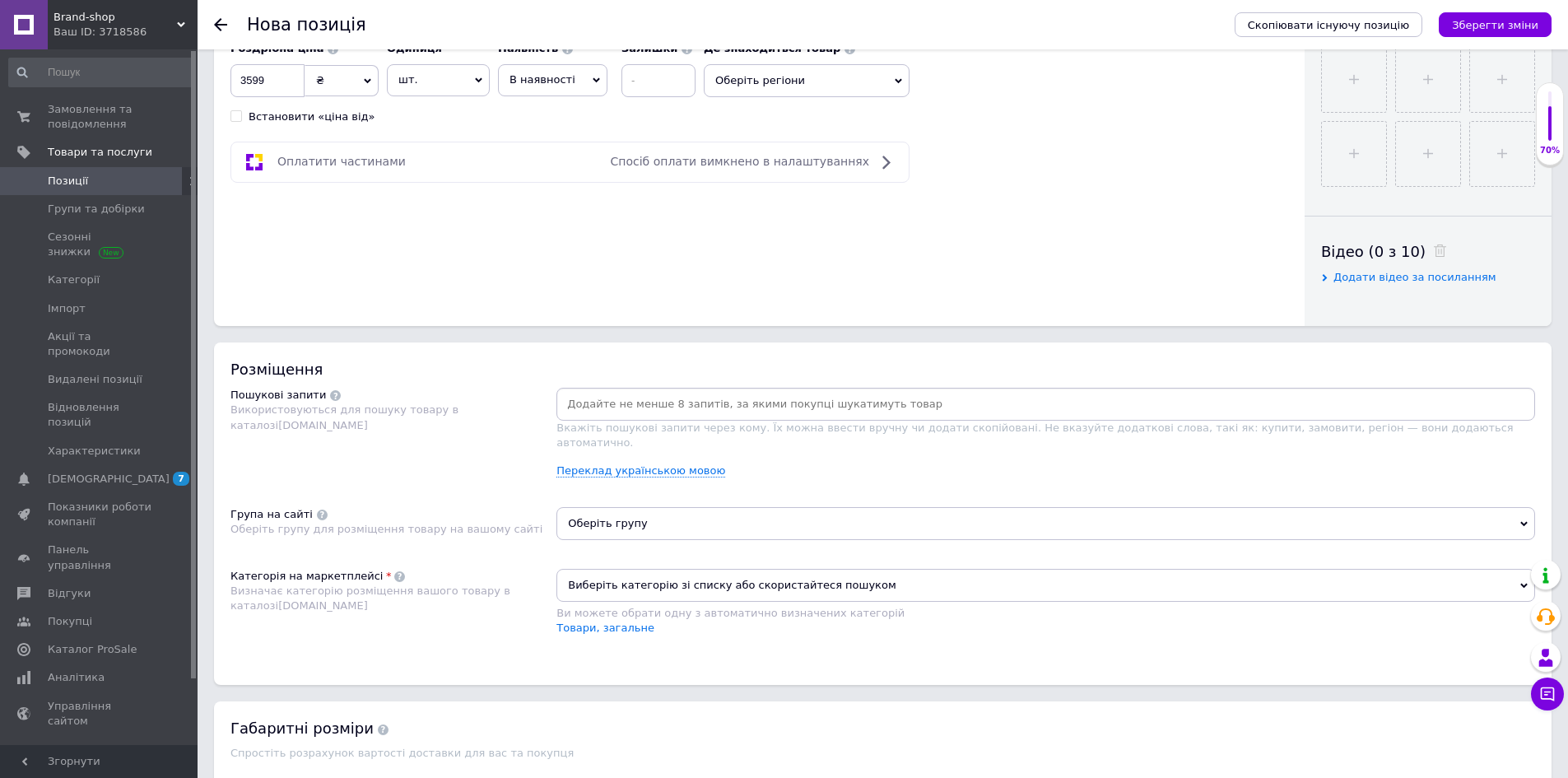
click at [617, 389] on div at bounding box center [1045, 404] width 979 height 33
paste input "Повербанки× Powerbank XO PR160 80000 mAh 22.5 W× PowerBank XO PR160 PD20W + QC2…"
click at [635, 409] on input "Повербанки× Powerbank XO PR160 80000 mAh 22.5 W× PowerBank XO PR160 PD20W + QC2…" at bounding box center [1045, 404] width 972 height 25
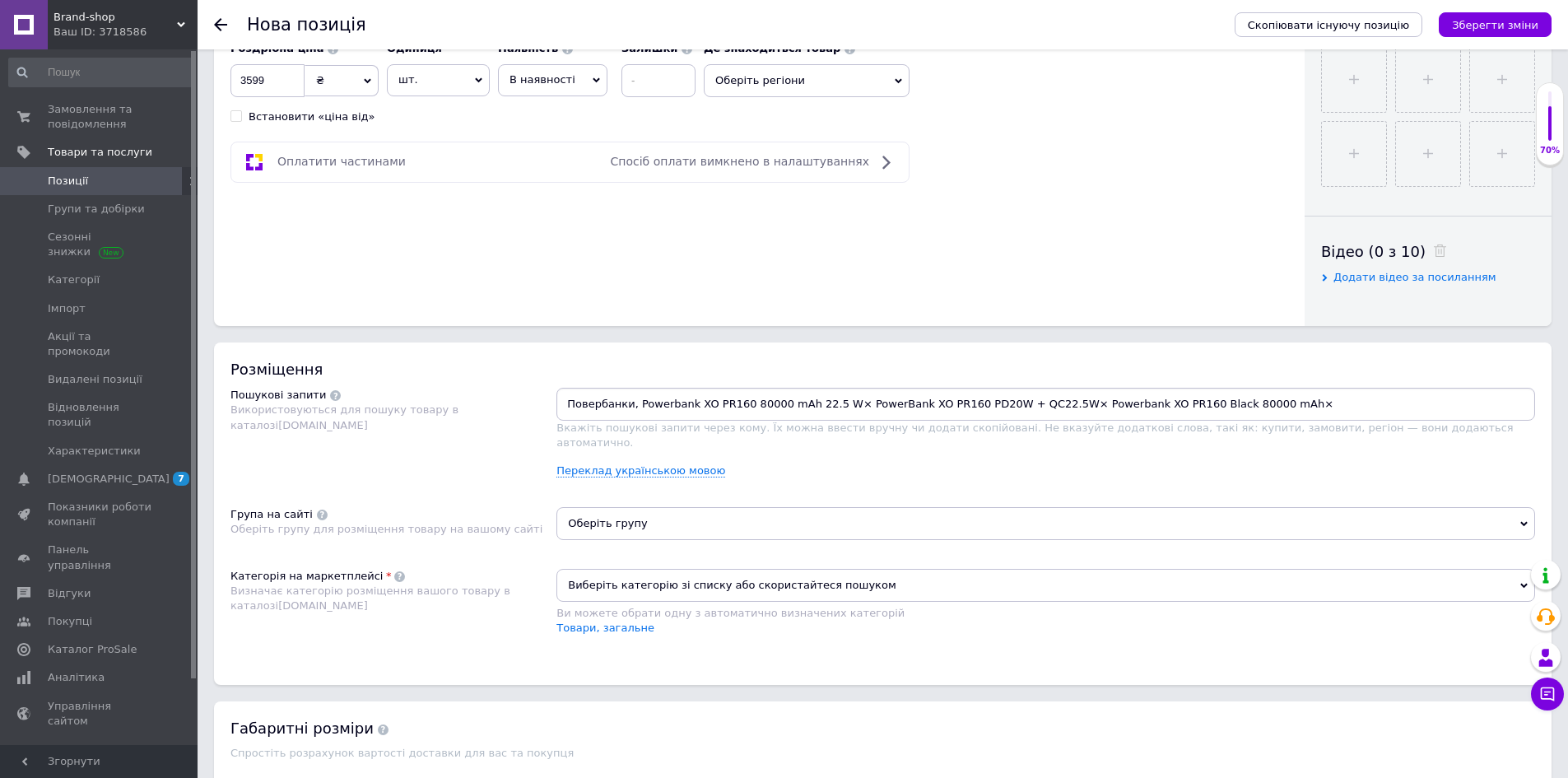
click at [834, 408] on input "Повербанки, Powerbank XO PR160 80000 mAh 22.5 W× PowerBank XO PR160 PD20W + QC2…" at bounding box center [1045, 404] width 972 height 25
click at [1033, 407] on input "Повербанки, Powerbank XO PR160 80000 mAh 22.5 W, PowerBank XO PR160 PD20W + QC2…" at bounding box center [1045, 404] width 972 height 25
click at [1036, 407] on input "Повербанки, Powerbank XO PR160 80000 mAh 22.5 W, PowerBank XO PR160 PD20W + QC2…" at bounding box center [1045, 404] width 972 height 25
drag, startPoint x: 1222, startPoint y: 402, endPoint x: 1250, endPoint y: 406, distance: 28.3
click at [1250, 406] on input "Повербанки, Powerbank XO PR160 80000 mAh 22.5 W, PowerBank XO PR160 PD20W + QC2…" at bounding box center [1045, 404] width 972 height 25
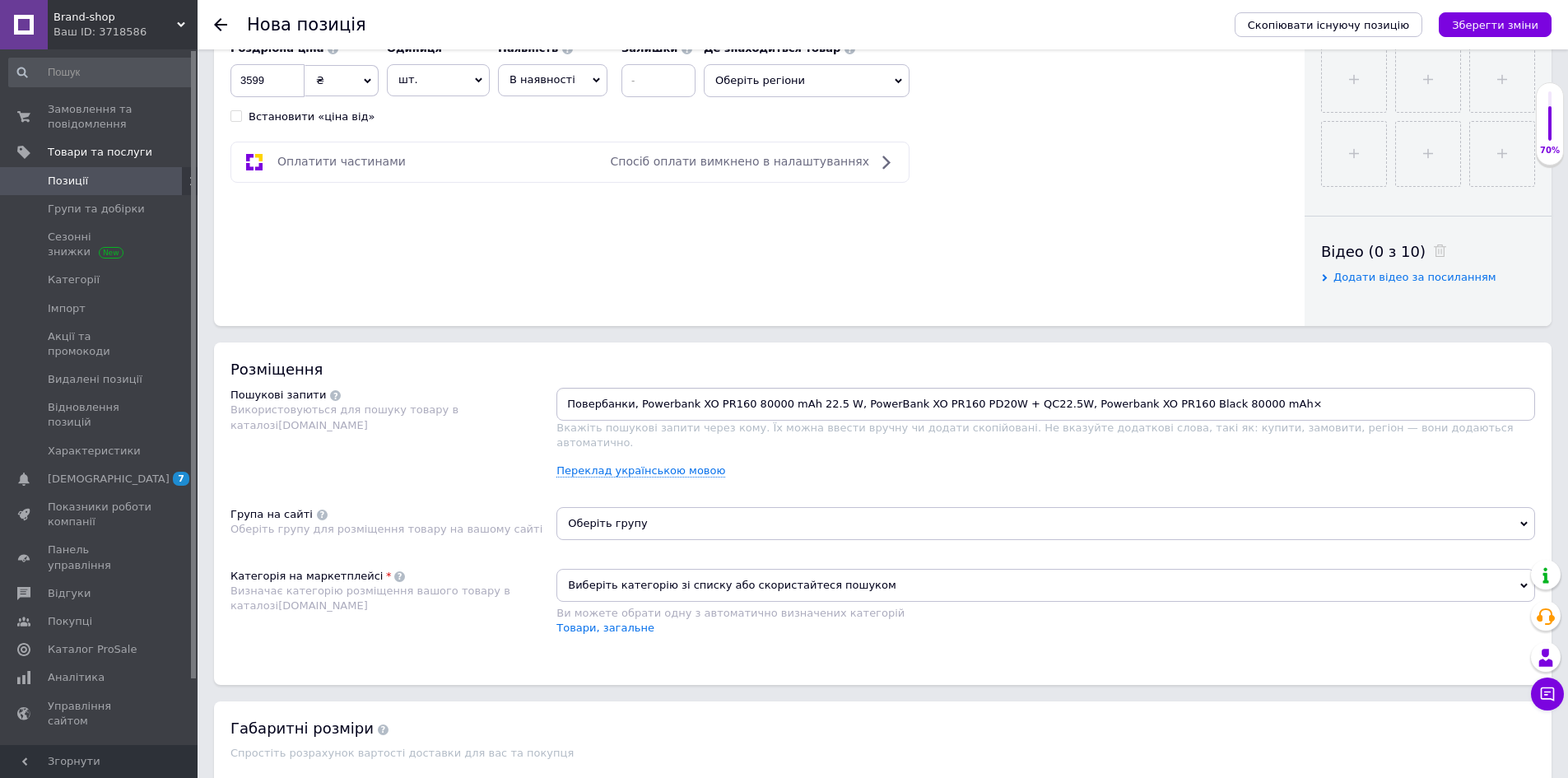
type input "Повербанки, Powerbank XO PR160 80000 mAh 22.5 W, PowerBank XO PR160 PD20W + QC2…"
drag, startPoint x: 1239, startPoint y: 397, endPoint x: 403, endPoint y: 412, distance: 836.1
click at [403, 412] on div "Пошукові запити Використовуються для пошуку товару в каталозі [DOMAIN_NAME] Пов…" at bounding box center [883, 439] width 1305 height 103
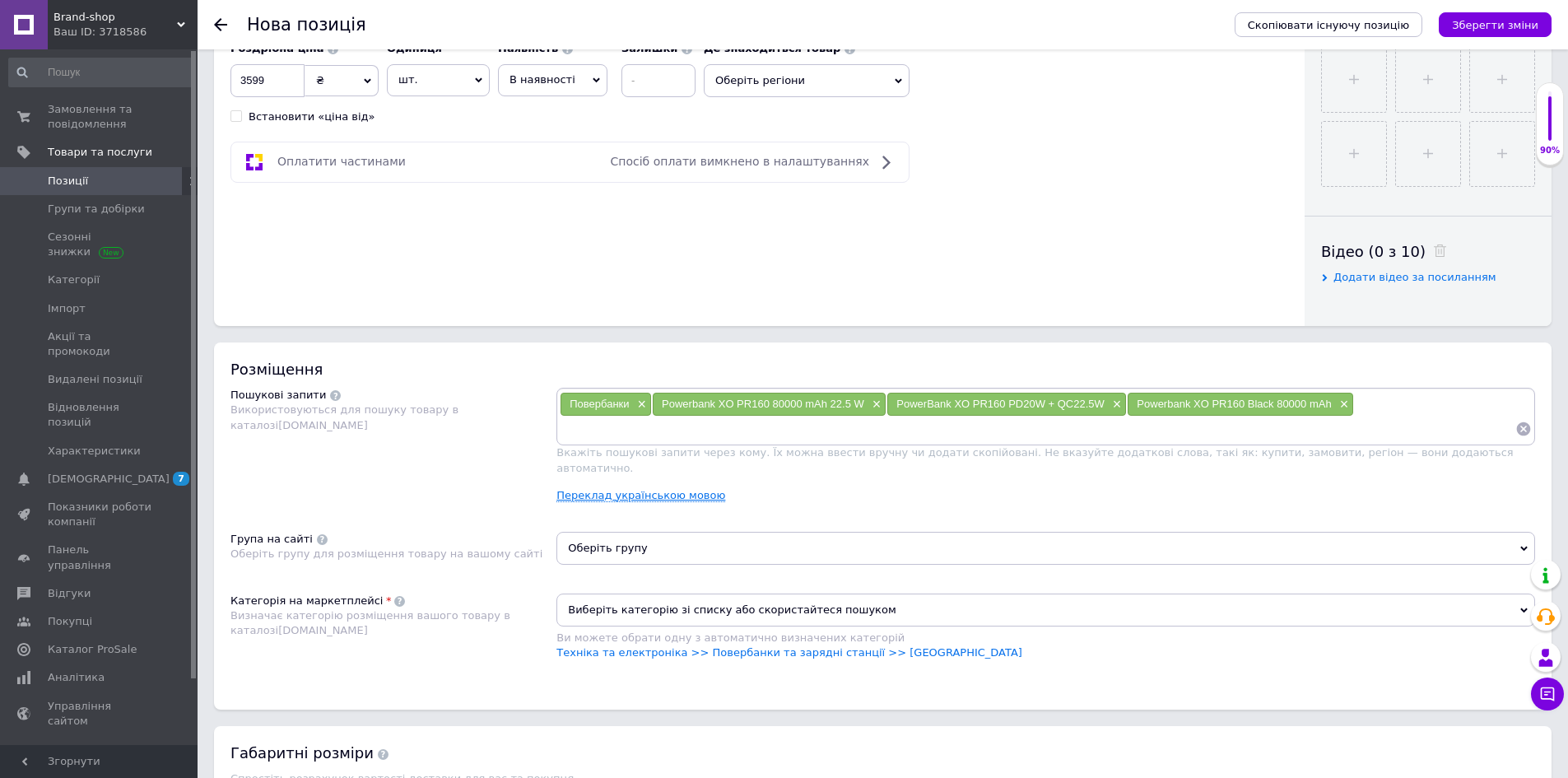
click at [596, 489] on link "Переклад українською мовою" at bounding box center [640, 495] width 169 height 13
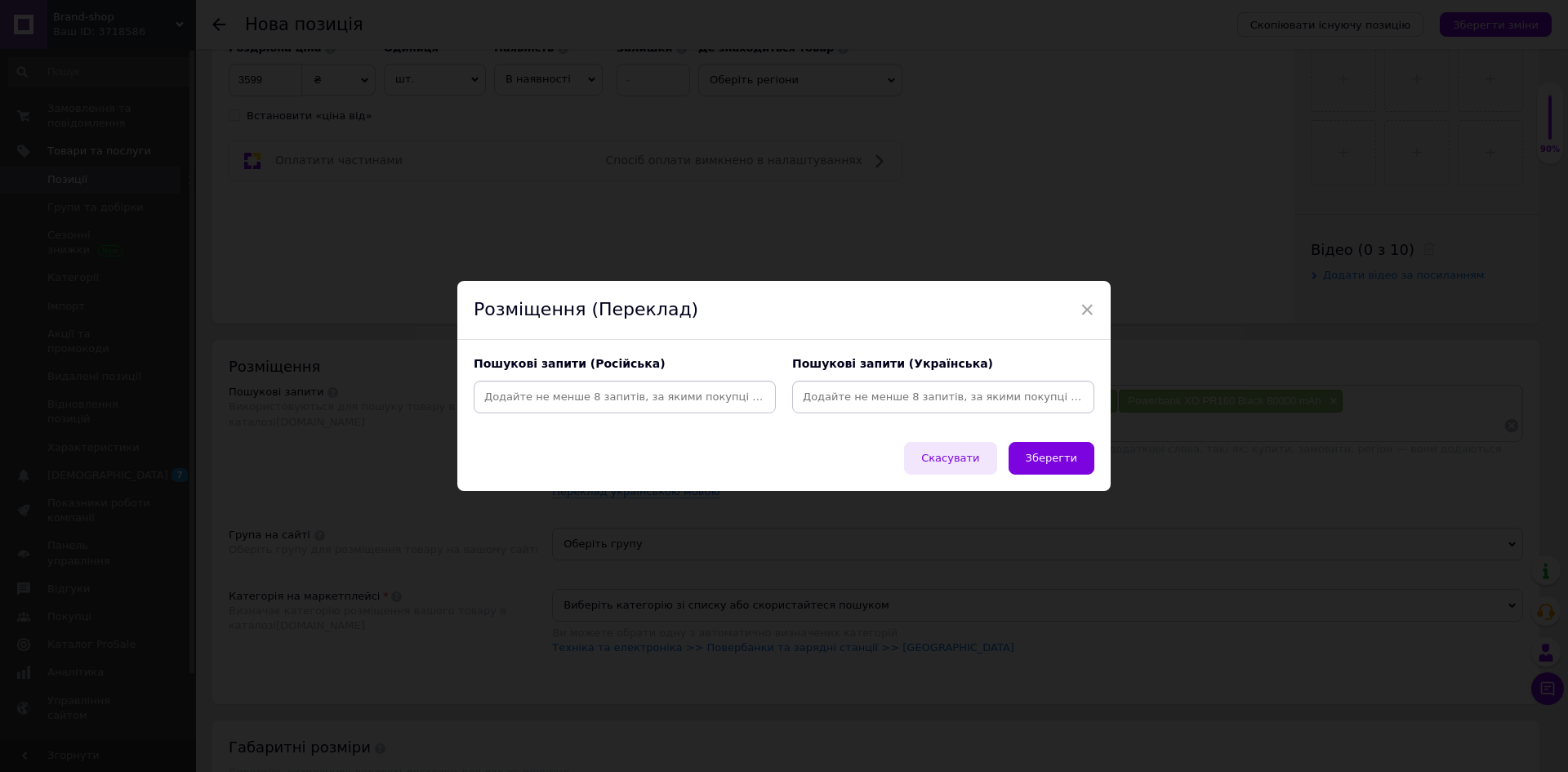
click at [962, 464] on span "Скасувати" at bounding box center [950, 458] width 58 height 12
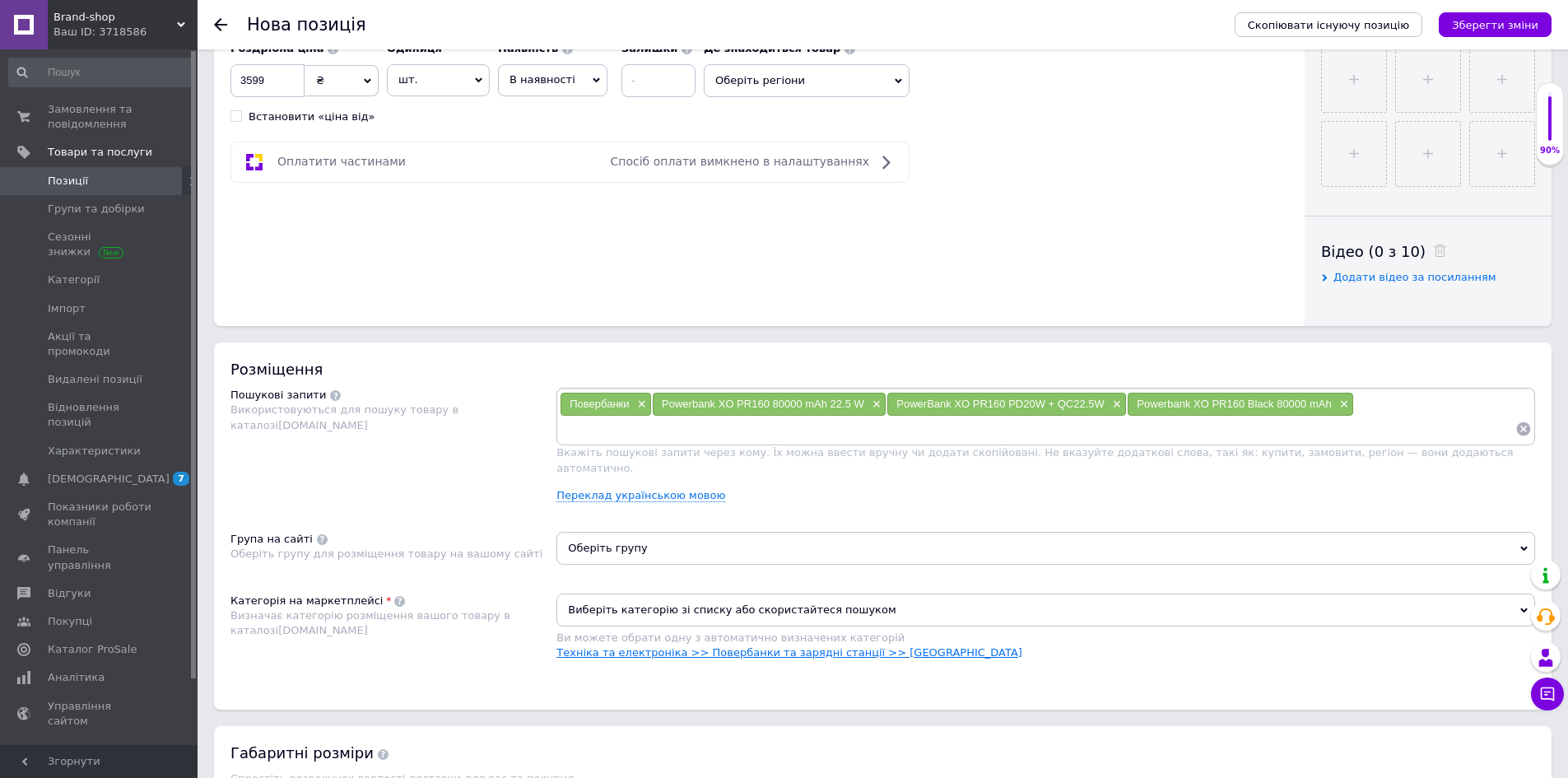
click at [773, 646] on link "Техніка та електроніка >> Повербанки та зарядні станції >> [GEOGRAPHIC_DATA]" at bounding box center [789, 653] width 466 height 12
click at [615, 489] on link "Переклад українською мовою" at bounding box center [640, 495] width 169 height 13
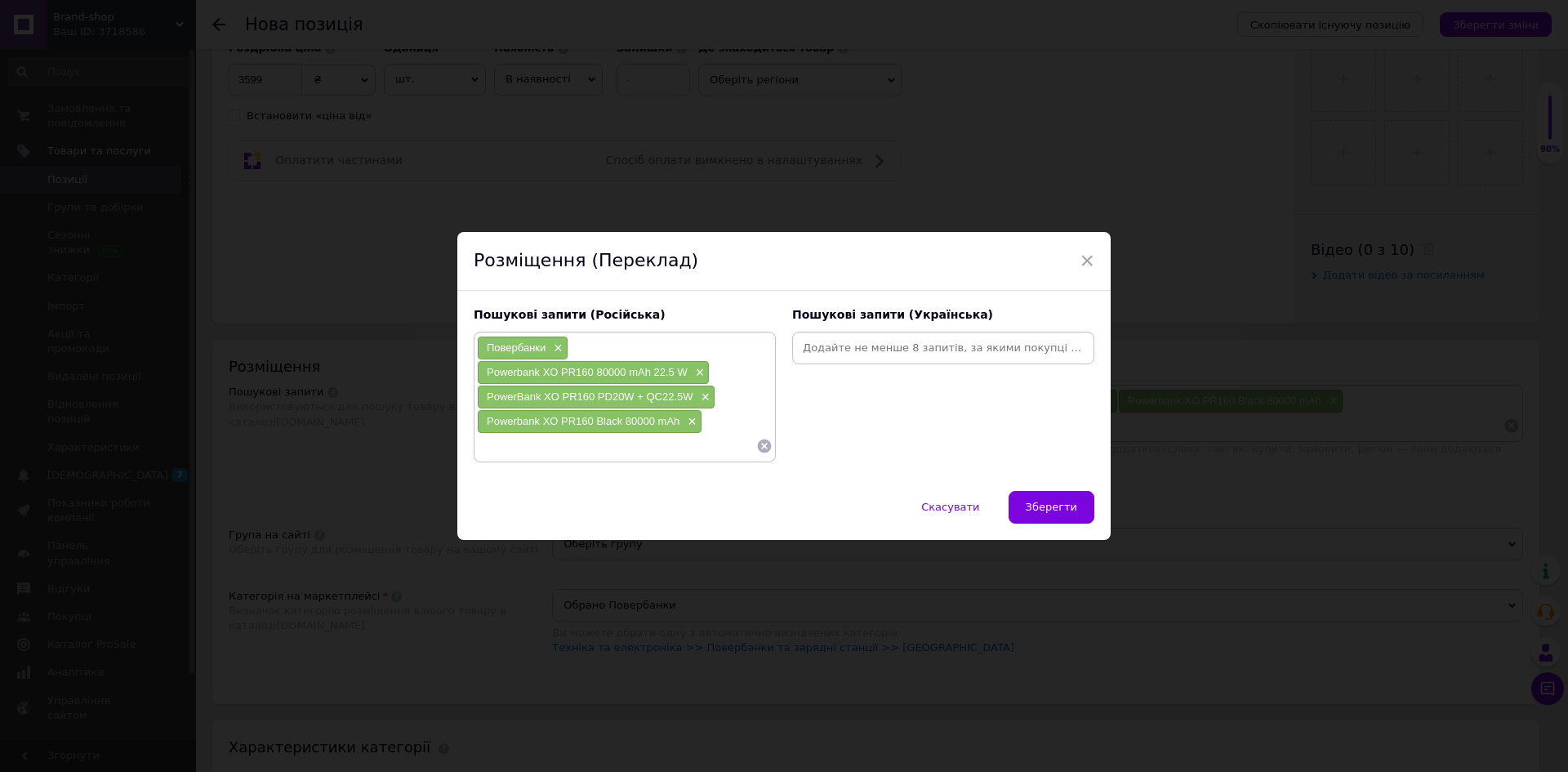
click at [1064, 507] on span "Зберегти" at bounding box center [1051, 507] width 52 height 12
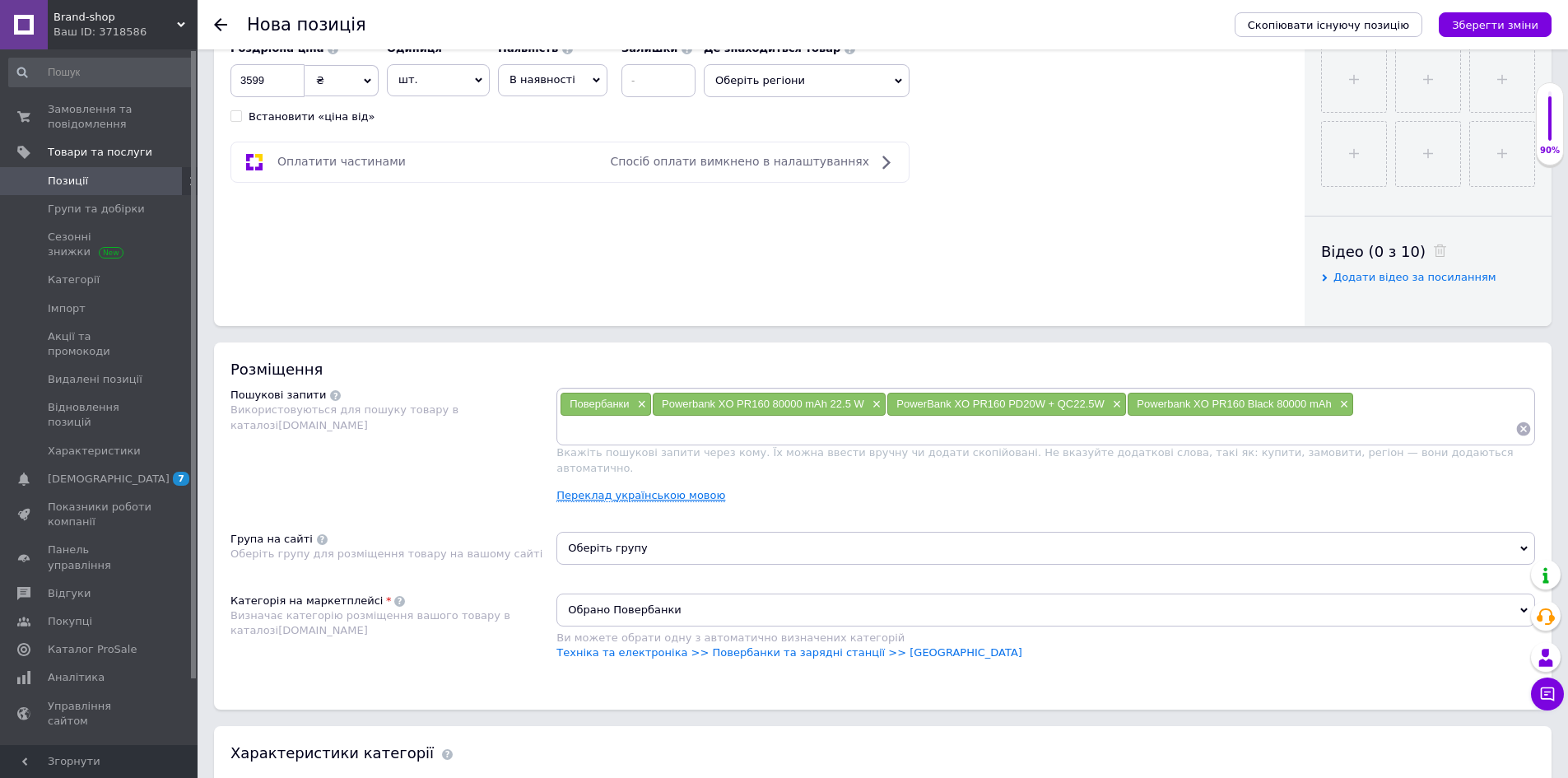
click at [656, 489] on link "Переклад українською мовою" at bounding box center [640, 495] width 169 height 13
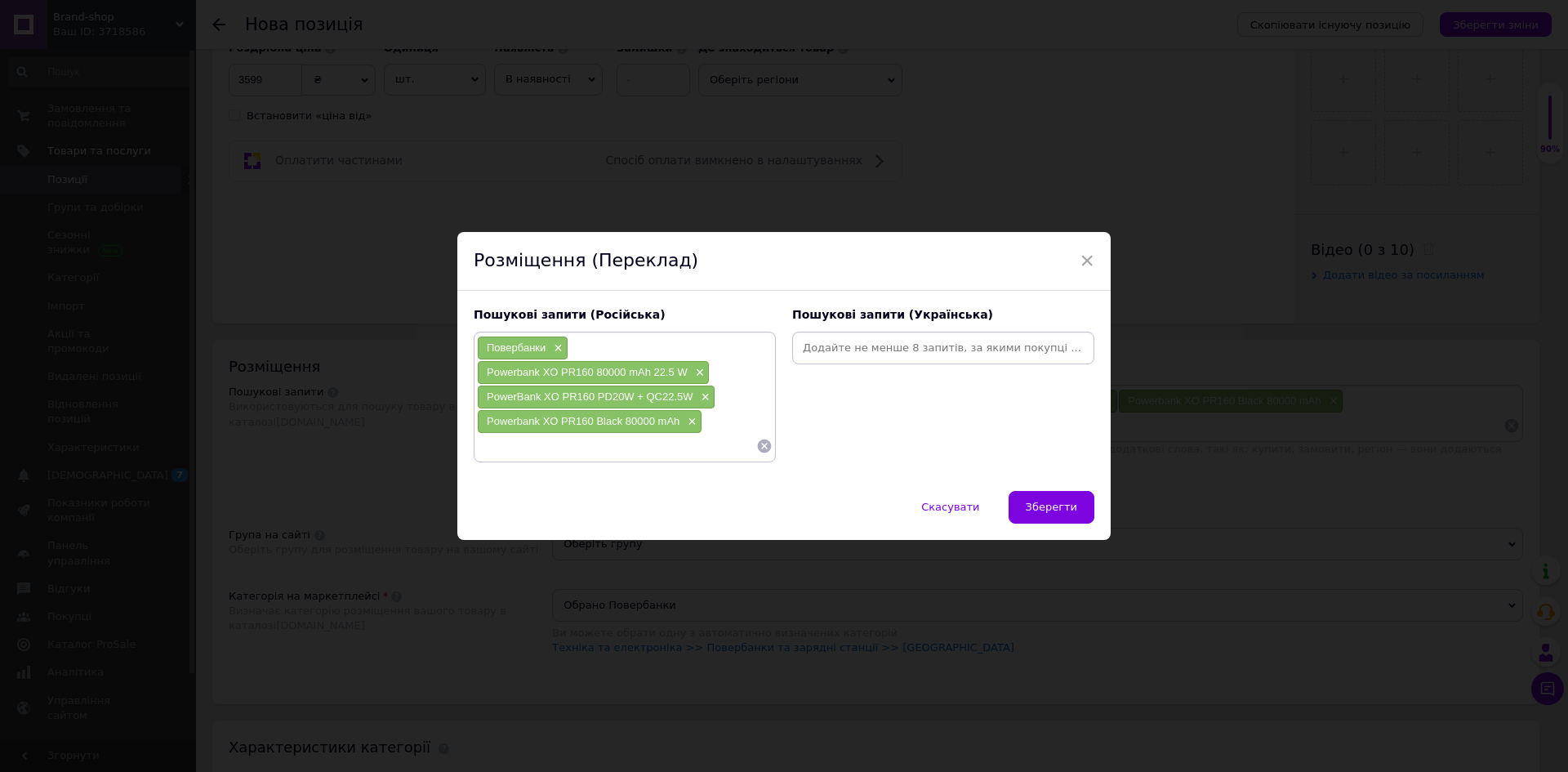
click at [849, 350] on input at bounding box center [943, 348] width 296 height 25
paste input "Повербанки× Powerbank XO PR160 80000 mAh 22.5 W× PowerBank XO PR160 PD20W + QC2…"
click at [892, 351] on input "Повербанки× Powerbank XO PR160 80000 mAh 22.5 W× PowerBank XO PR160 PD20W + QC2…" at bounding box center [943, 348] width 296 height 25
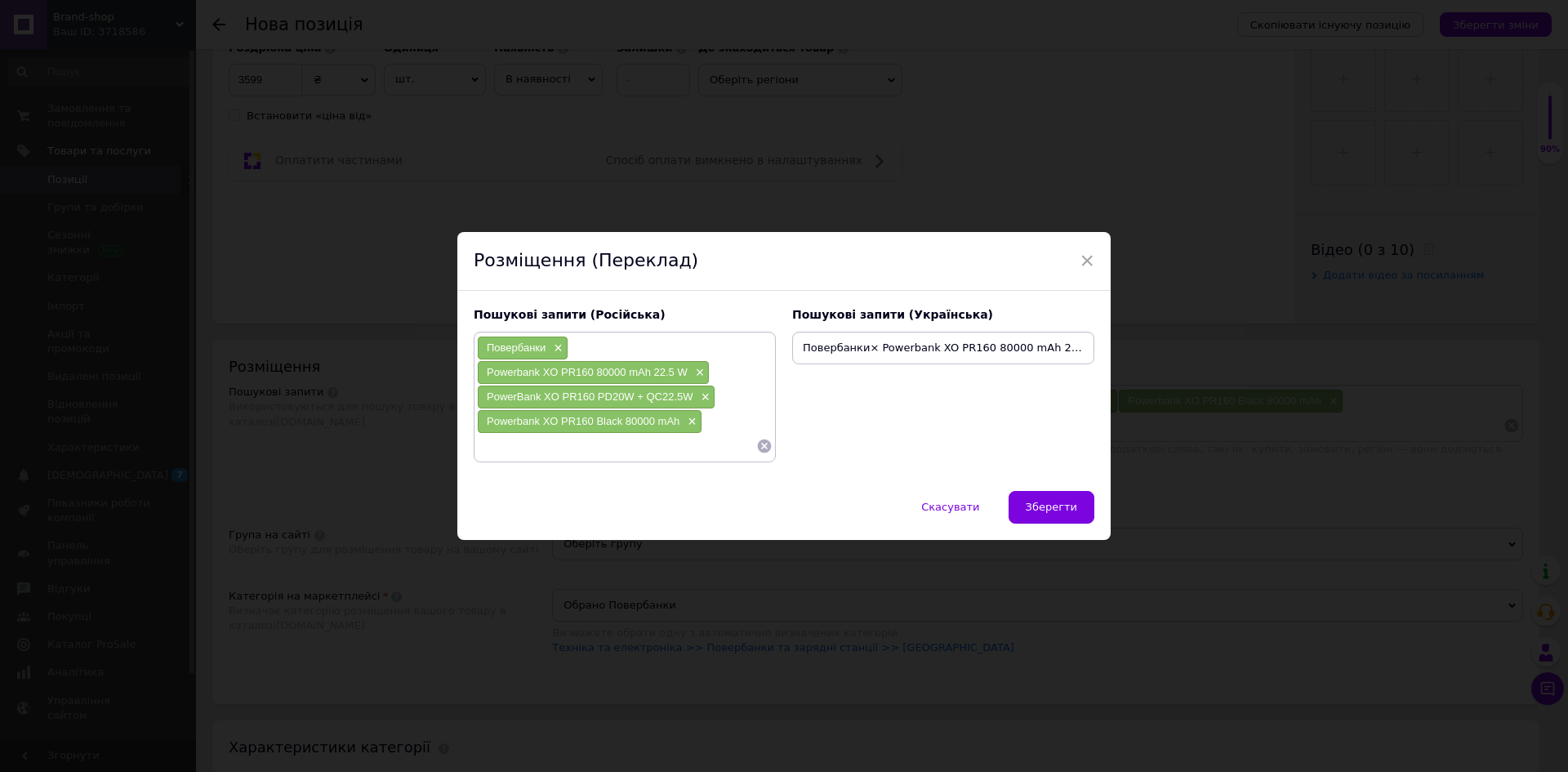
drag, startPoint x: 845, startPoint y: 344, endPoint x: 701, endPoint y: 351, distance: 144.2
click at [701, 351] on div "Пошукові запити (Російська) Повербанки × Powerbank XO PR160 80000 mAh 22.5 W × …" at bounding box center [783, 385] width 637 height 172
click at [847, 344] on input "Повербанки× Powerbank XO PR160 80000 mAh 22.5 W× PowerBank XO PR160 PD20W + QC2…" at bounding box center [943, 348] width 296 height 25
click at [865, 346] on input "Повербанки× Powerbank XO PR160 80000 mAh 22.5 W× PowerBank XO PR160 PD20W + QC2…" at bounding box center [943, 348] width 296 height 25
click at [1063, 351] on input "Повербанки, Powerbank XO PR160 80000 mAh 22.5 W× PowerBank XO PR160 PD20W + QC2…" at bounding box center [943, 348] width 296 height 25
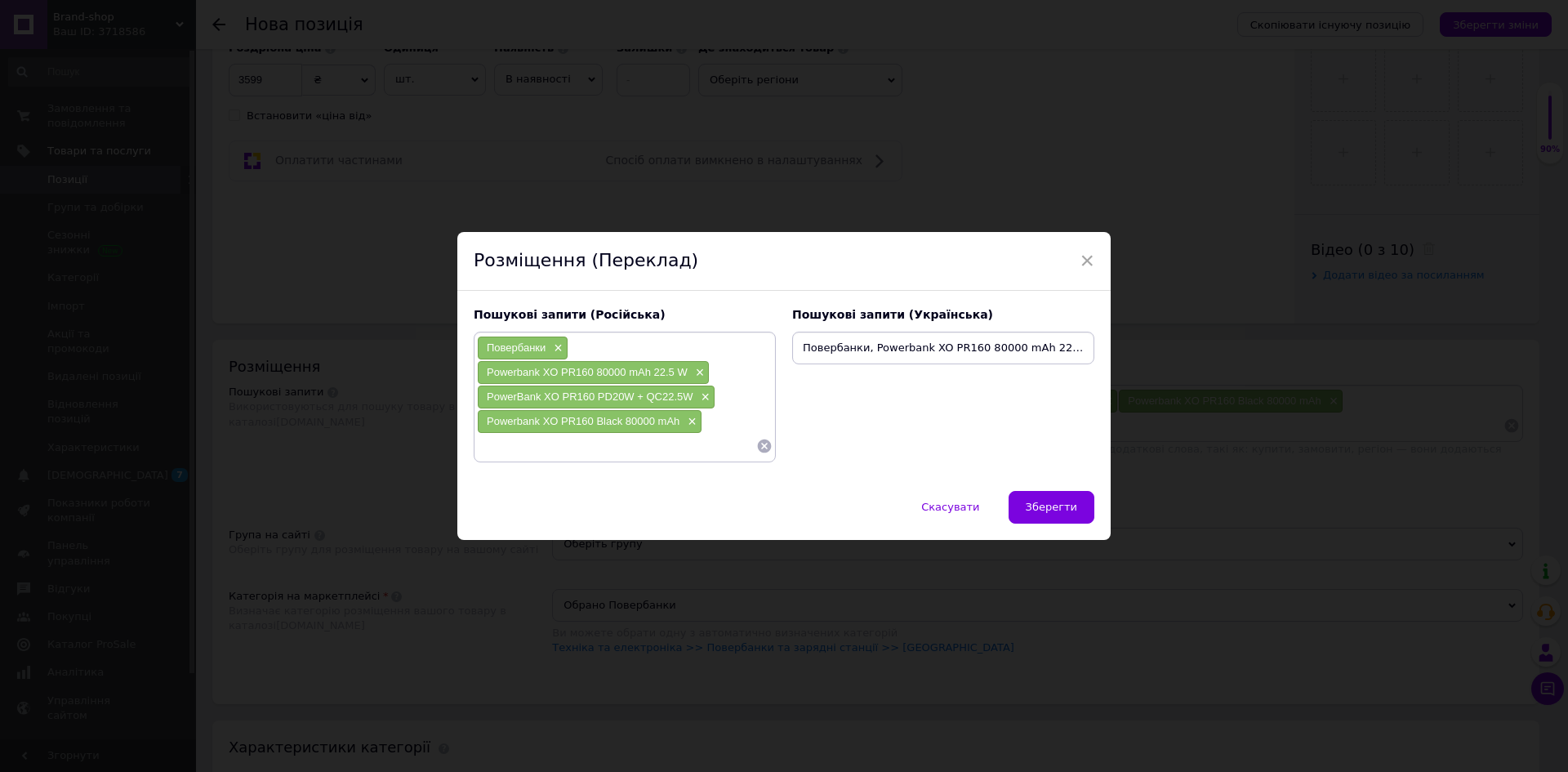
type input "Повербанки, Powerbank XO PR160 80000 mAh 22.5 W, PowerBank XO PR160 PD20W + QC2…"
drag, startPoint x: 1000, startPoint y: 349, endPoint x: 992, endPoint y: 354, distance: 9.4
click at [1001, 354] on input "Повербанки, Powerbank XO PR160 80000 mAh 22.5 W, PowerBank XO PR160 PD20W + QC2…" at bounding box center [943, 348] width 296 height 25
click at [924, 353] on input "Повербанки, Powerbank XO PR160 80000 mAh 22.5 W, PowerBank XO PR160 PD20W + QC2…" at bounding box center [943, 348] width 296 height 25
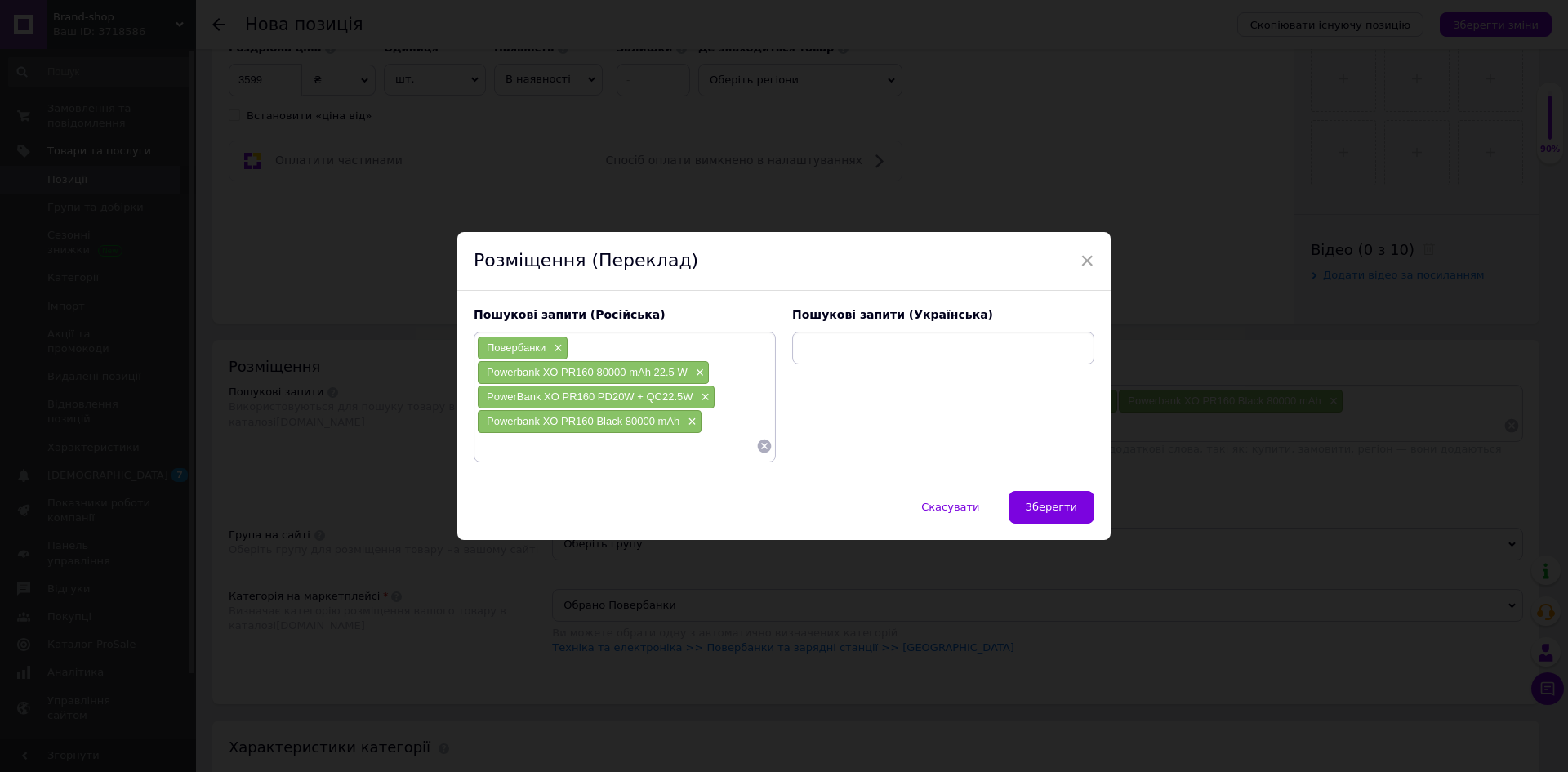
scroll to position [0, 0]
drag, startPoint x: 865, startPoint y: 353, endPoint x: 821, endPoint y: 358, distance: 44.3
click at [780, 359] on div "Пошукові запити (Російська) Повербанки × Powerbank XO PR160 80000 mAh 22.5 W × …" at bounding box center [783, 385] width 637 height 172
click at [925, 356] on input "Повербанки, Powerbank XO PR160 80000 mAh 22.5 W, PowerBank XO PR160 PD20W + QC2…" at bounding box center [943, 348] width 296 height 25
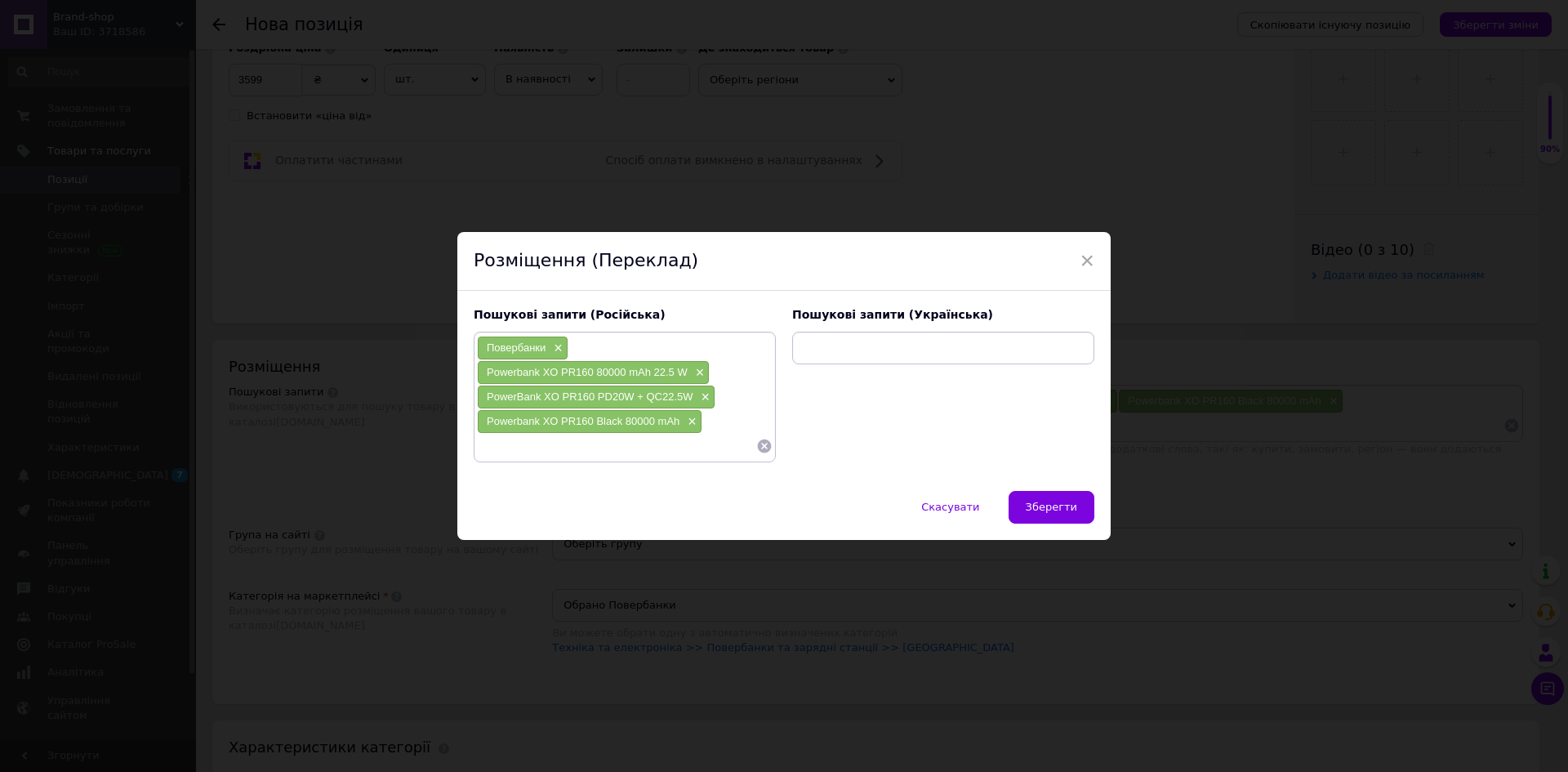
drag, startPoint x: 820, startPoint y: 344, endPoint x: 1054, endPoint y: 358, distance: 234.4
click at [1093, 357] on div "Пошукові запити (Українська) Повербанки, Powerbank XO PR160 80000 mAh 22.5 W, P…" at bounding box center [943, 385] width 319 height 172
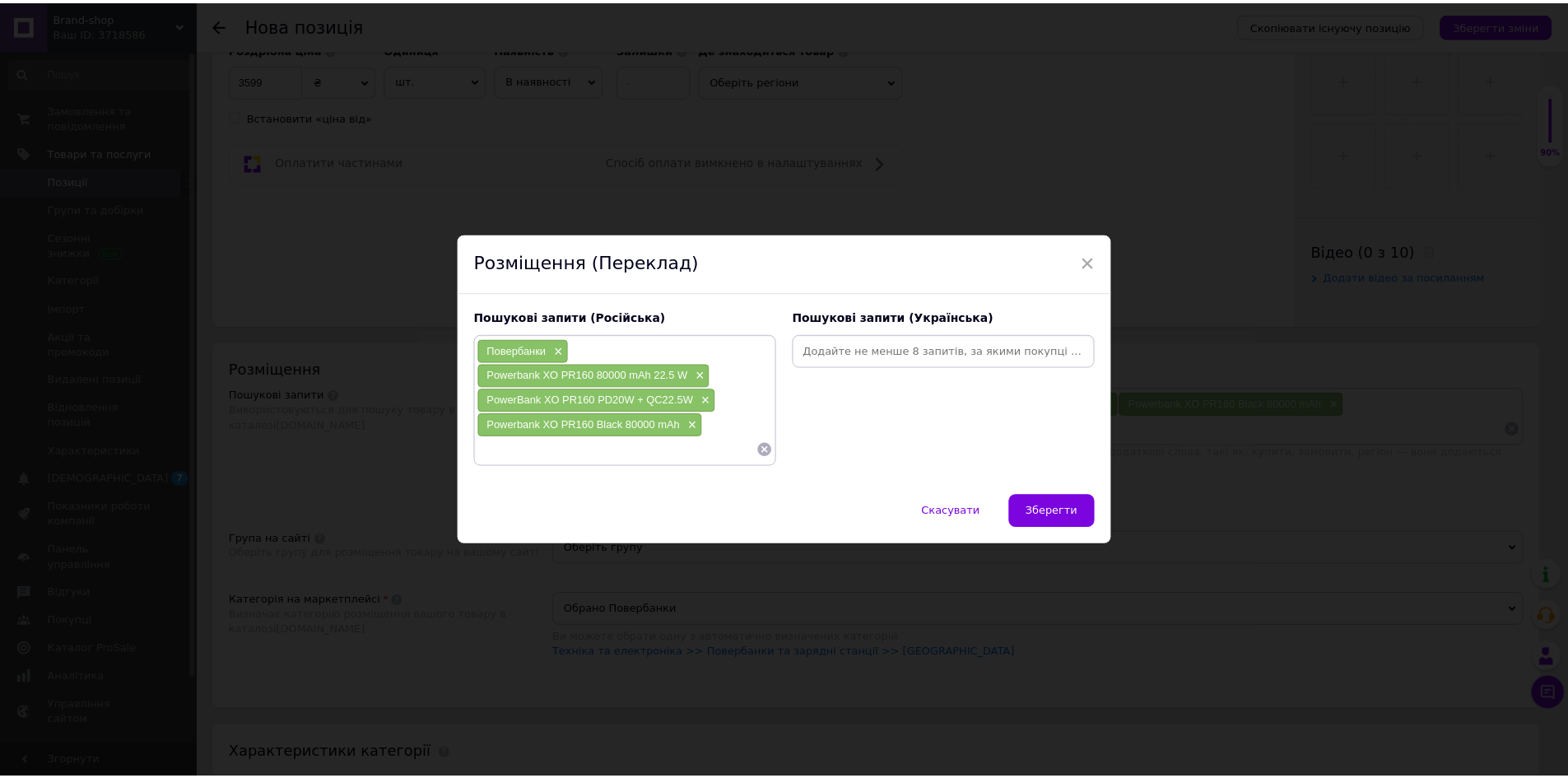
scroll to position [0, 0]
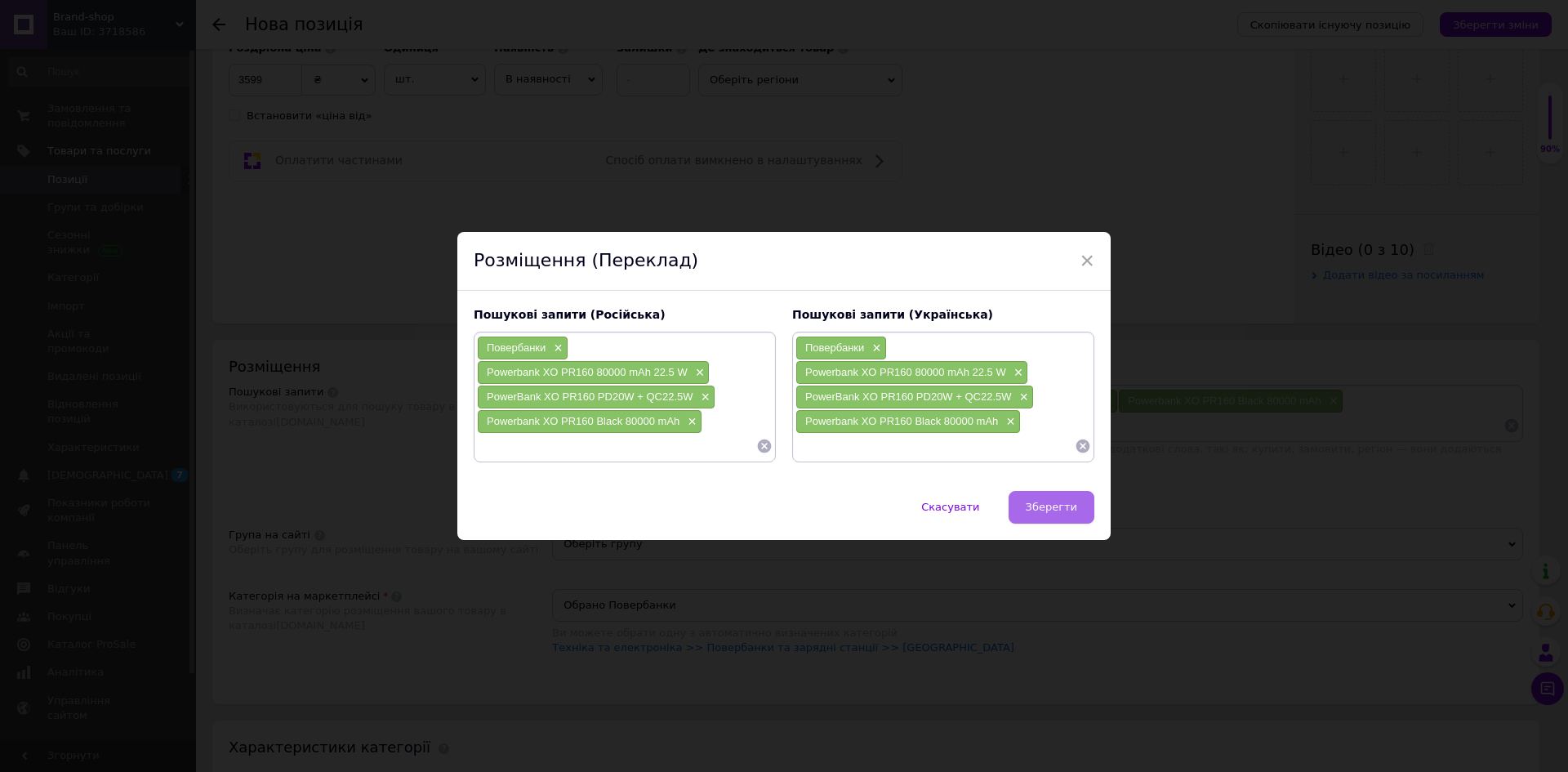
click at [1054, 491] on button "Зберегти" at bounding box center [1052, 506] width 86 height 32
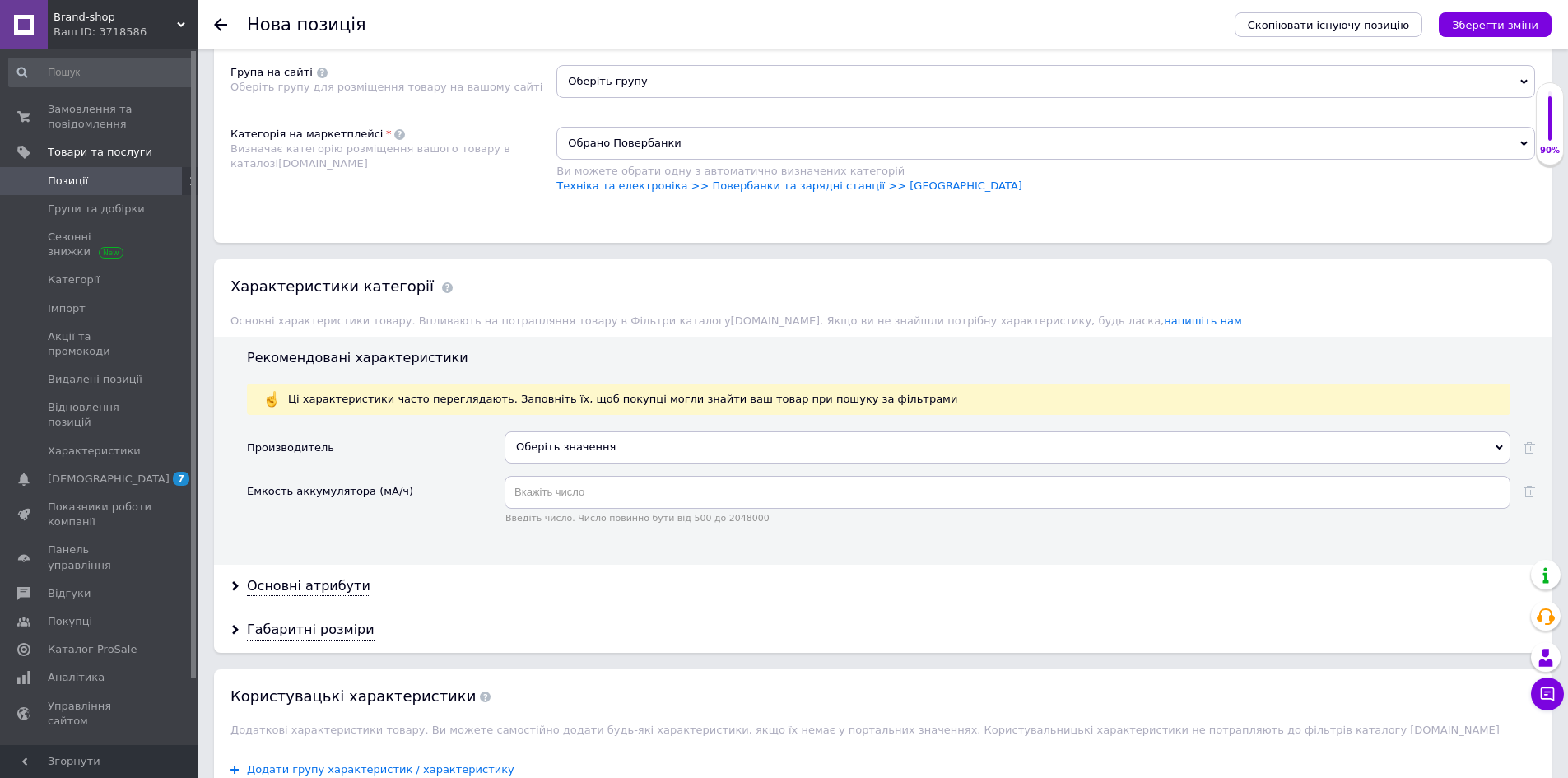
scroll to position [1152, 0]
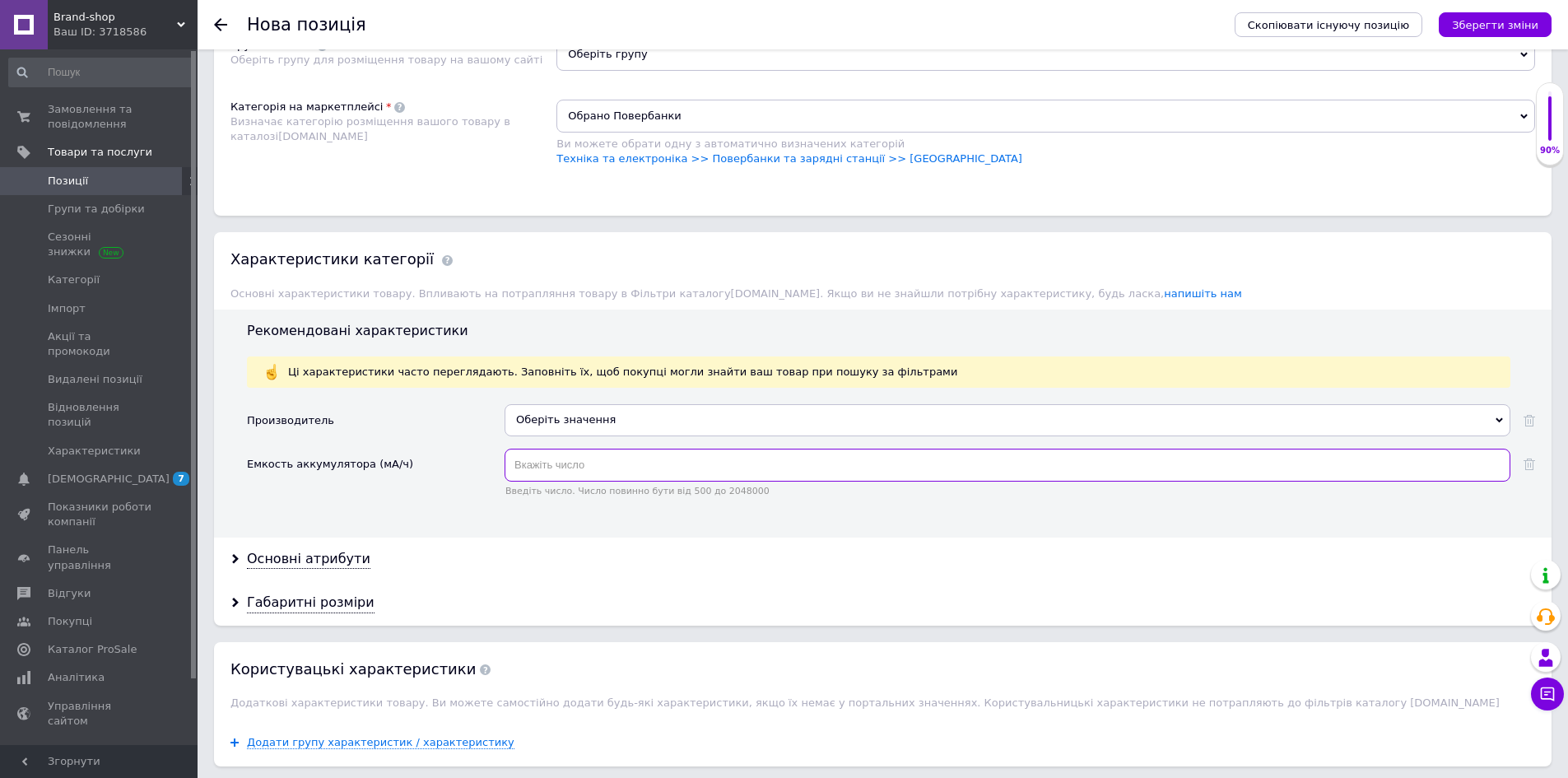
click at [557, 449] on input "text" at bounding box center [1007, 465] width 1006 height 33
type input "80000"
click at [554, 404] on div "Оберіть значення" at bounding box center [1007, 419] width 1006 height 31
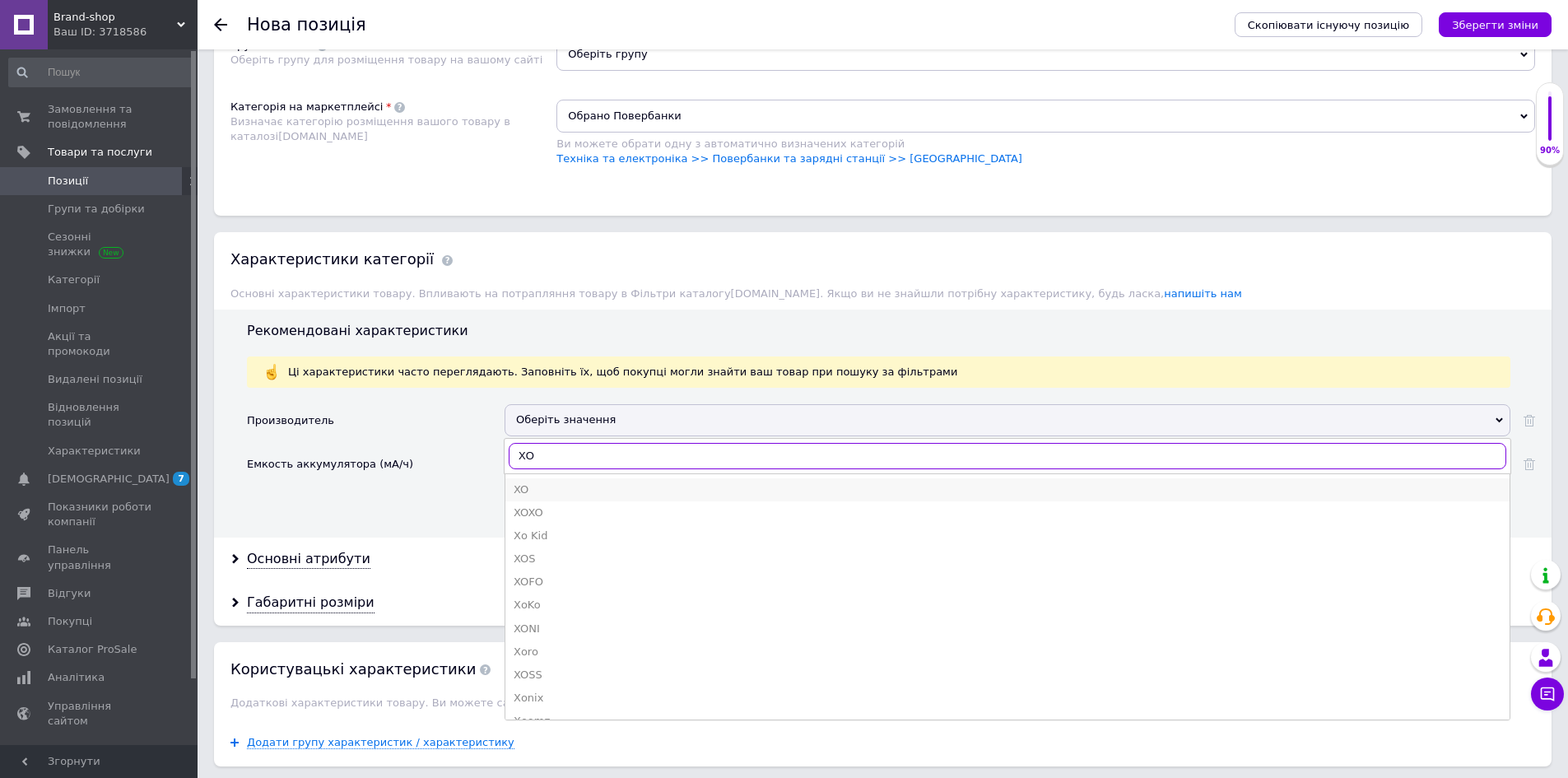
type input "XO"
click at [613, 482] on div "XO" at bounding box center [1007, 489] width 988 height 15
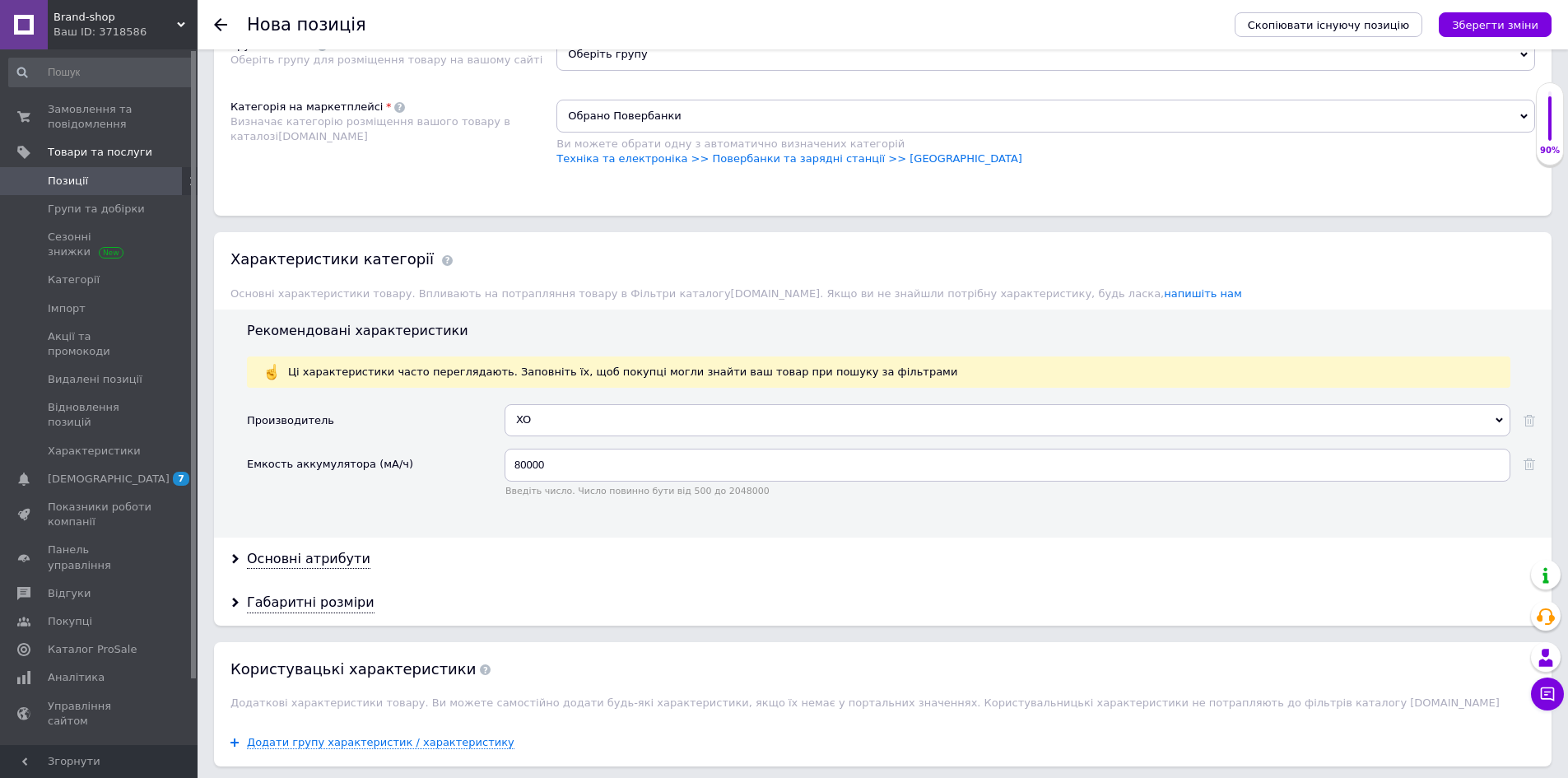
click at [320, 464] on div "Емкость аккумулятора (мА/ч)" at bounding box center [330, 465] width 166 height 33
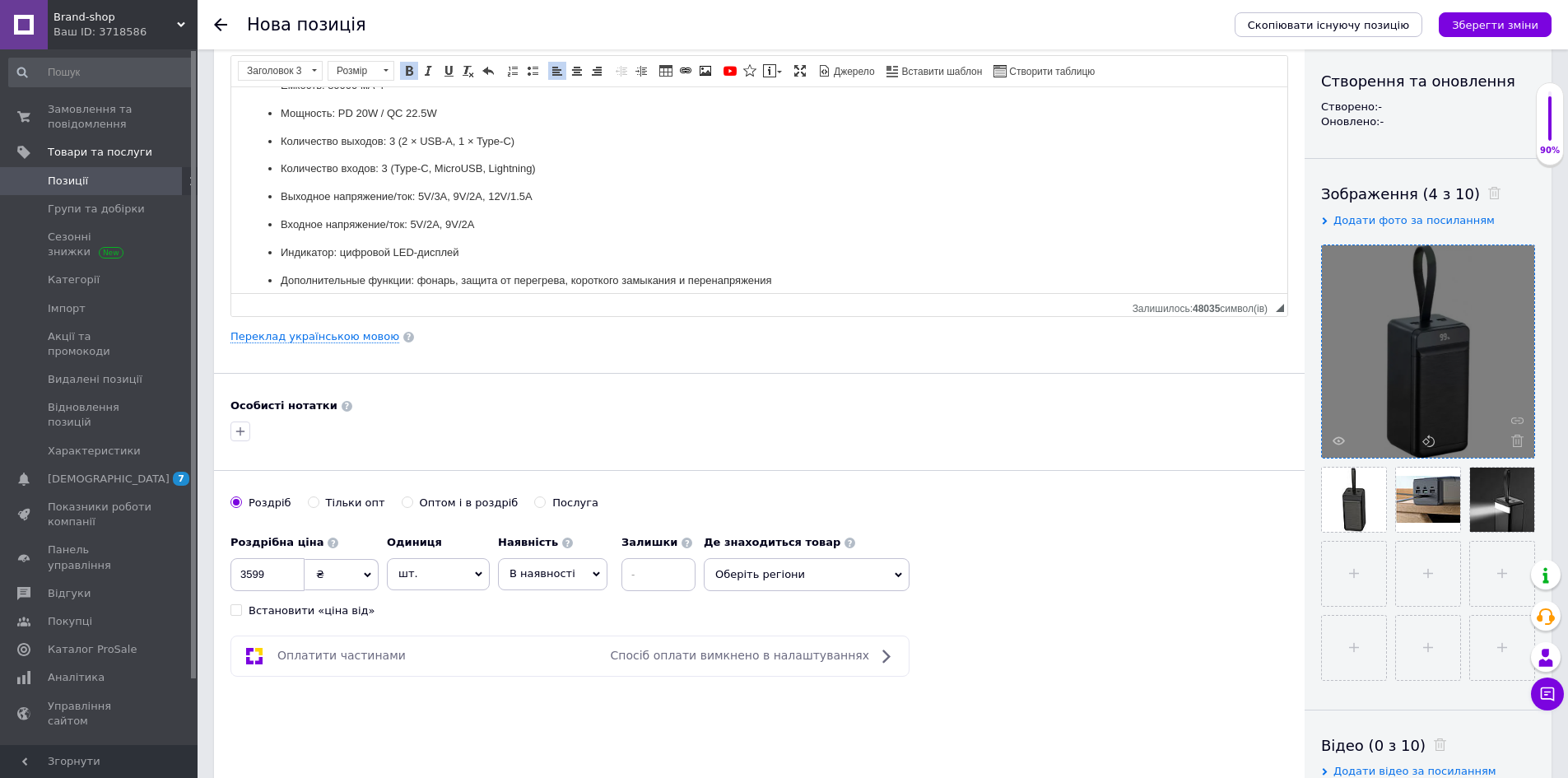
scroll to position [0, 0]
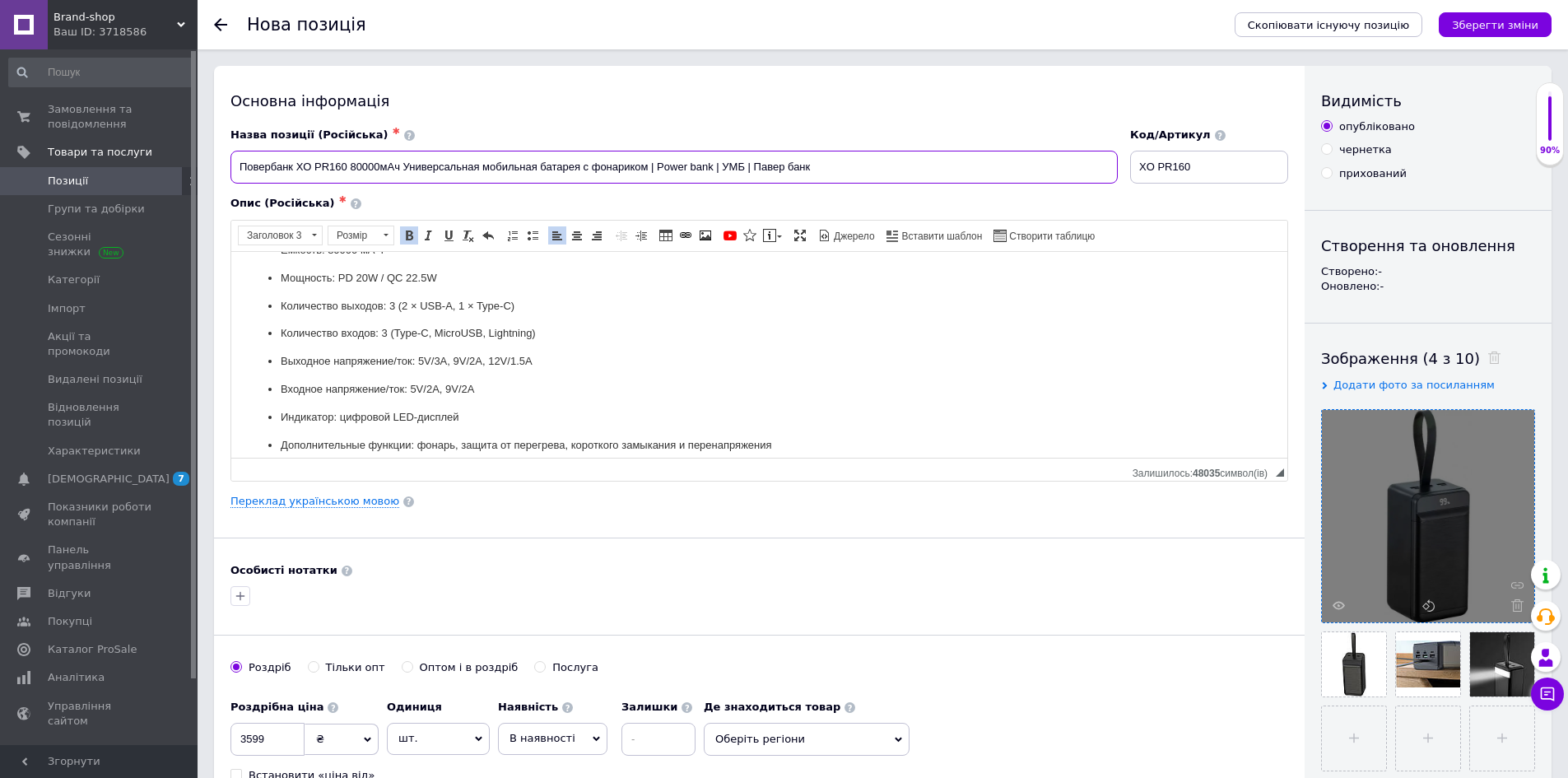
click at [253, 165] on input "Повербанк XO PR160 80000мАч Универсальная мобильная батарея с фонариком | Power…" at bounding box center [674, 167] width 887 height 33
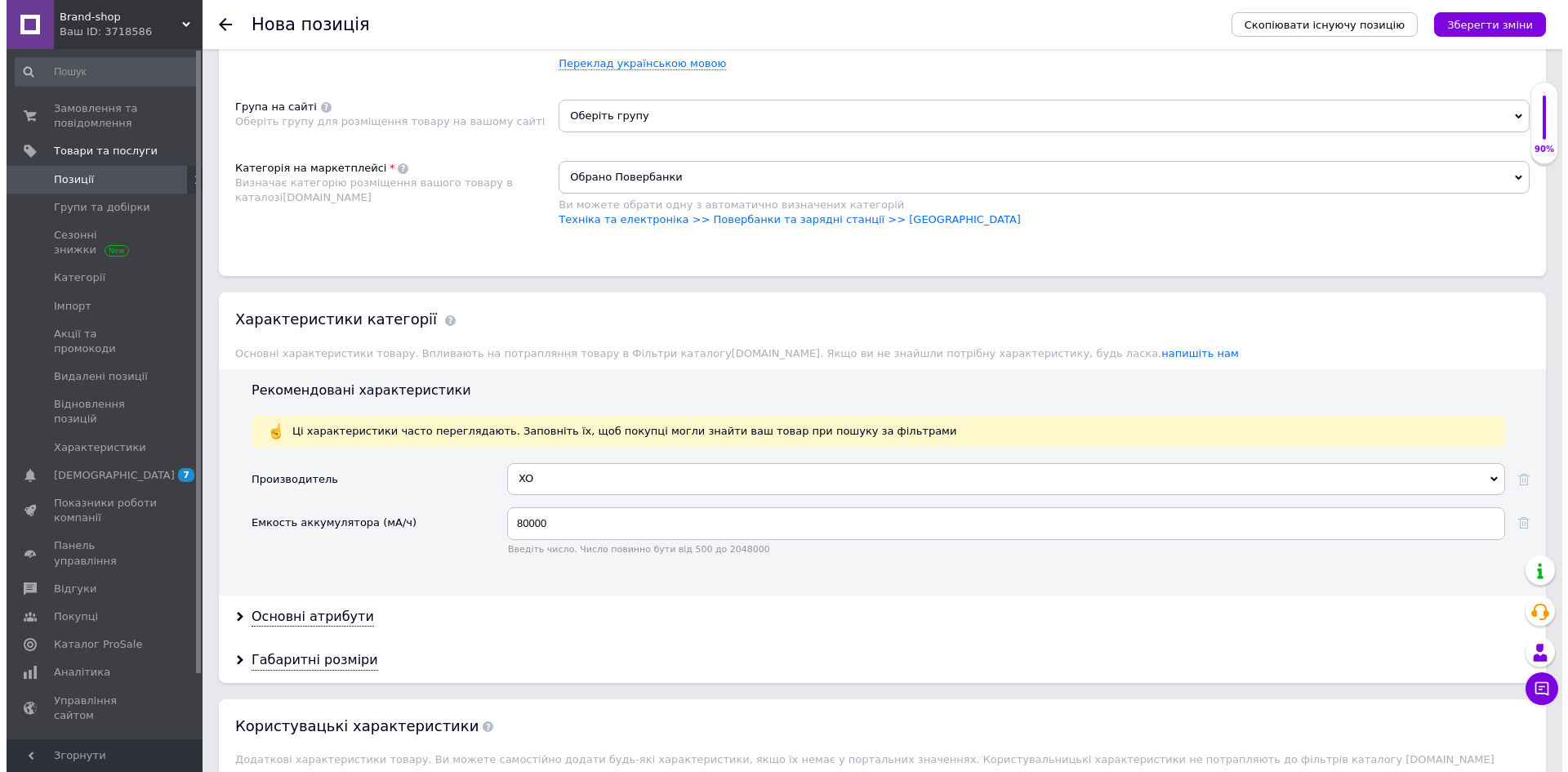
scroll to position [1307, 0]
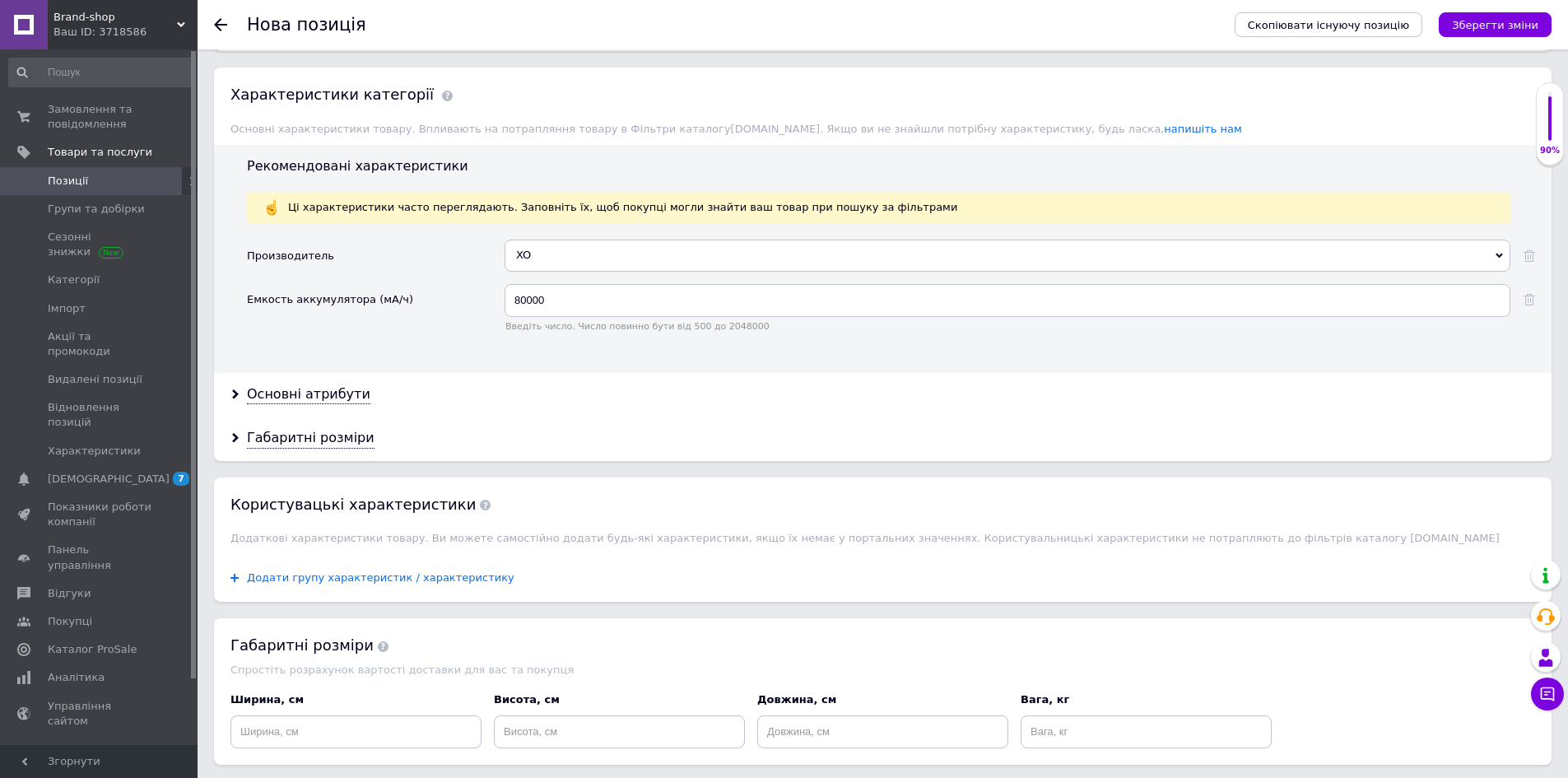
click at [324, 571] on span "Додати групу характеристик / характеристику" at bounding box center [381, 578] width 268 height 13
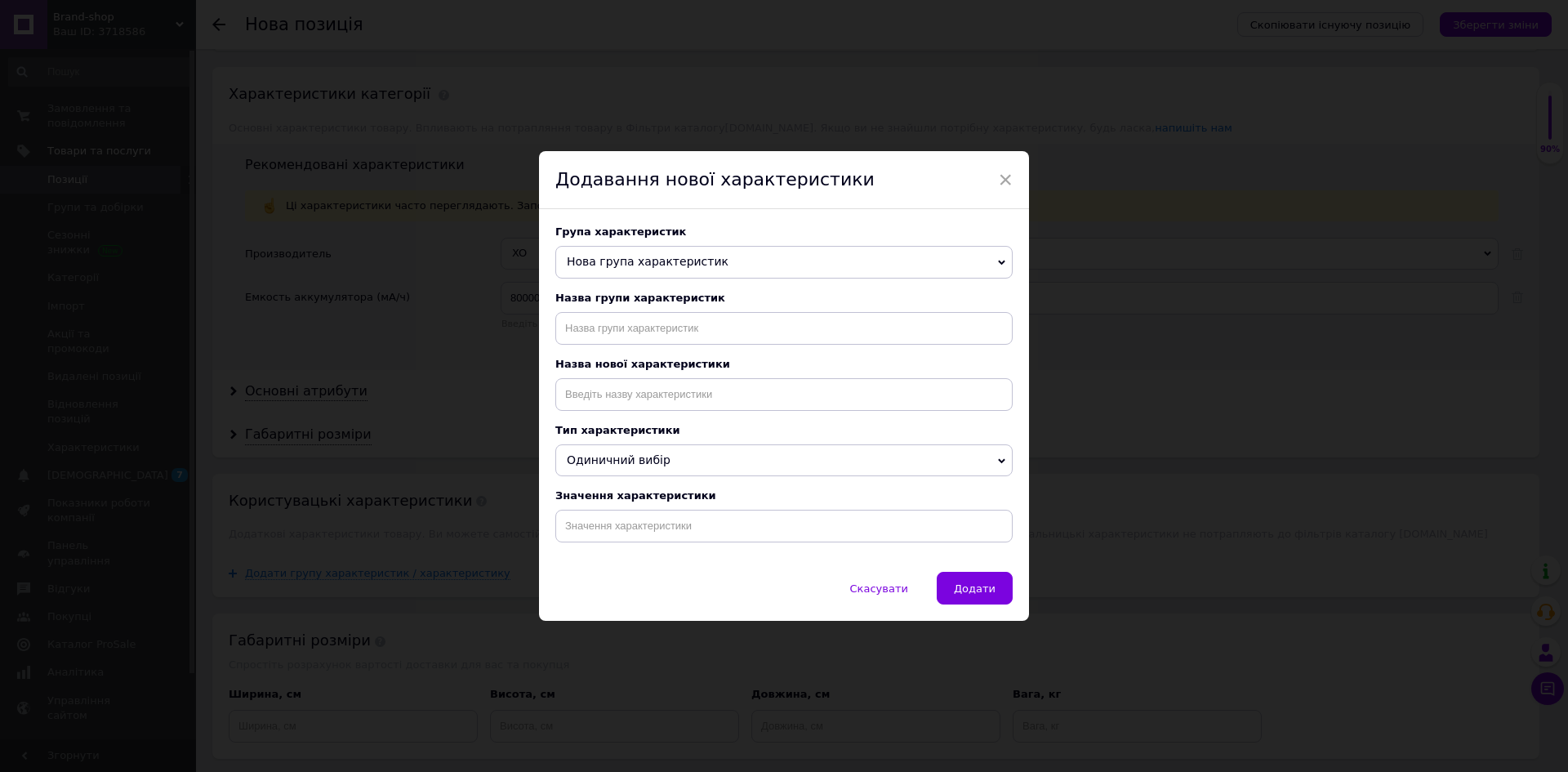
drag, startPoint x: 598, startPoint y: 259, endPoint x: 607, endPoint y: 279, distance: 21.9
click at [598, 263] on span "Нова група характеристик" at bounding box center [647, 261] width 162 height 13
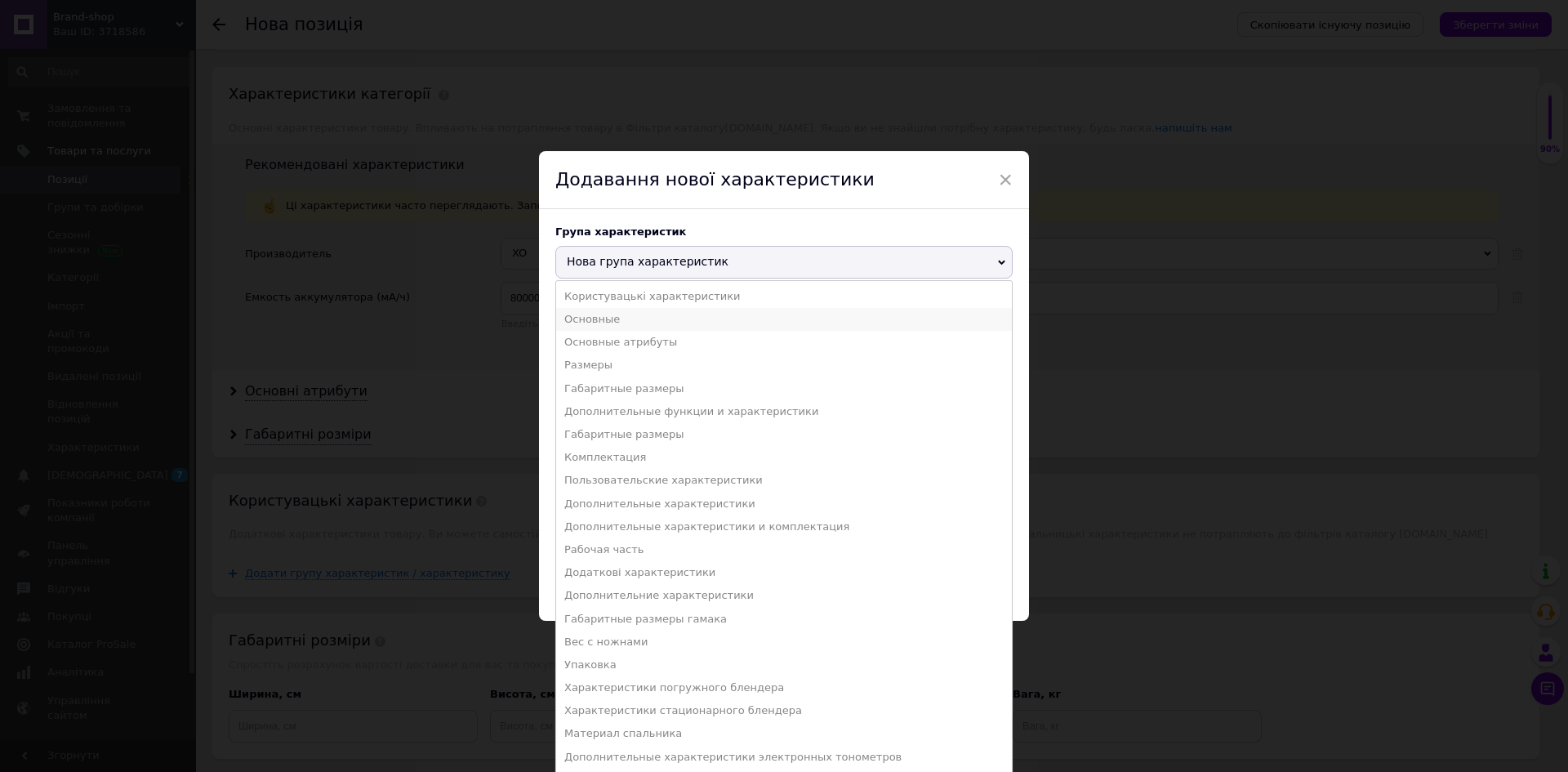
click at [641, 323] on li "Основные" at bounding box center [784, 320] width 456 height 23
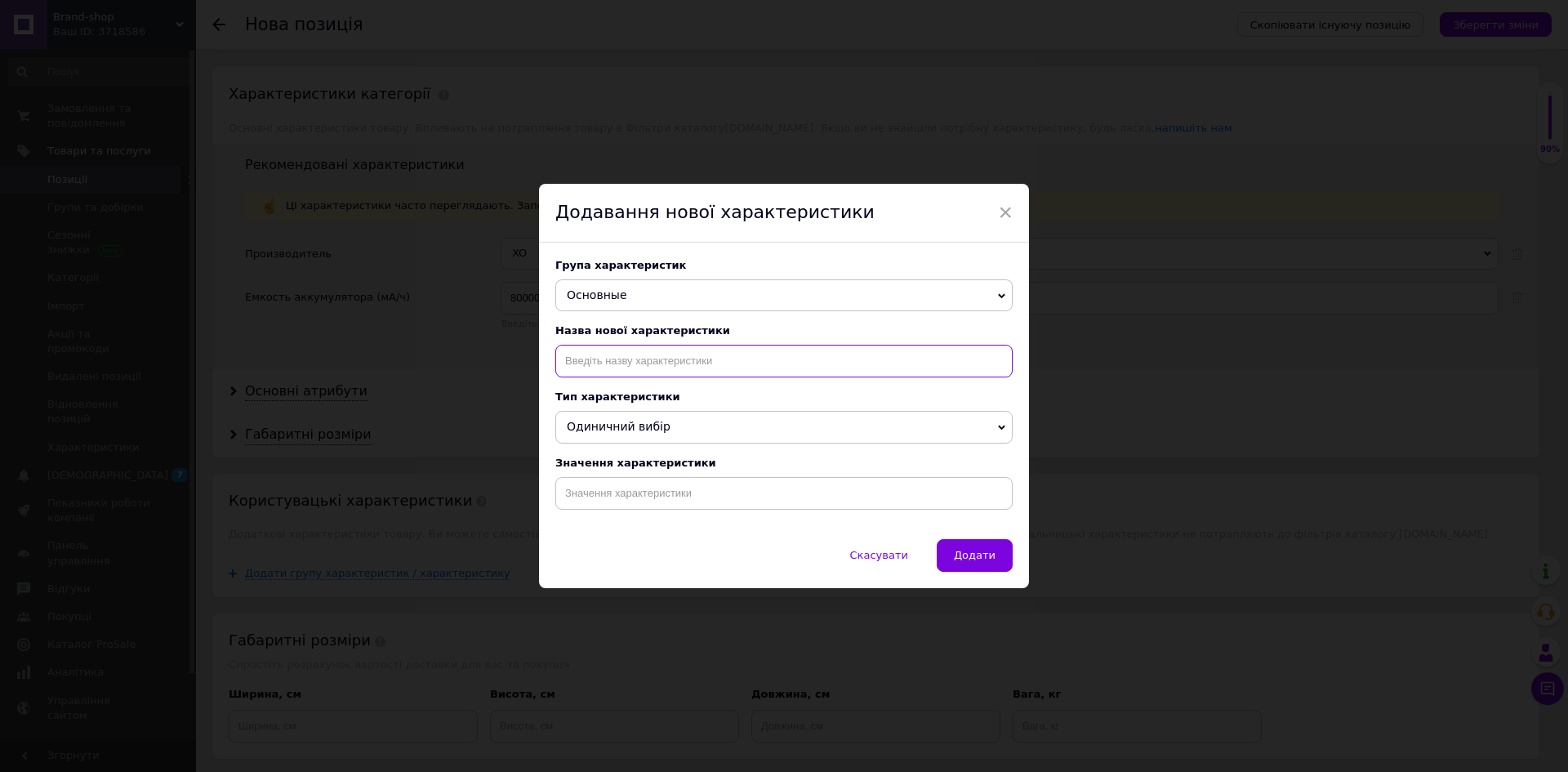
click at [618, 360] on input at bounding box center [784, 360] width 457 height 32
type input "y"
click at [623, 391] on li "Назначение" at bounding box center [784, 395] width 456 height 23
drag, startPoint x: 632, startPoint y: 338, endPoint x: 631, endPoint y: 347, distance: 9.1
click at [631, 338] on div "Назва нової характеристики Назначение" at bounding box center [784, 351] width 457 height 53
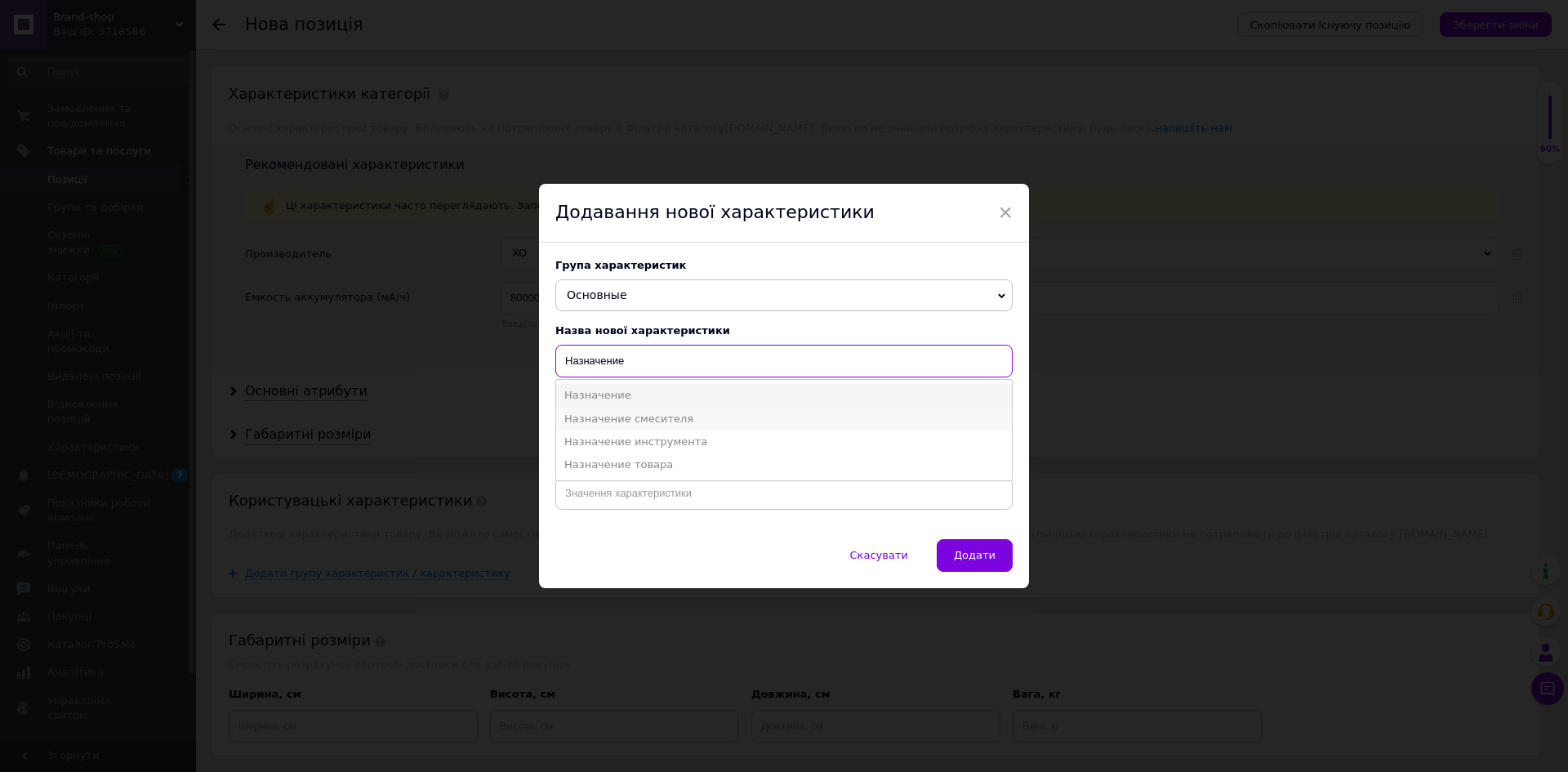
drag, startPoint x: 629, startPoint y: 353, endPoint x: 677, endPoint y: 427, distance: 88.2
click at [629, 354] on input "Назначение" at bounding box center [784, 360] width 457 height 32
click at [696, 465] on li "Назначение товара" at bounding box center [784, 464] width 456 height 23
type input "Назначение товара"
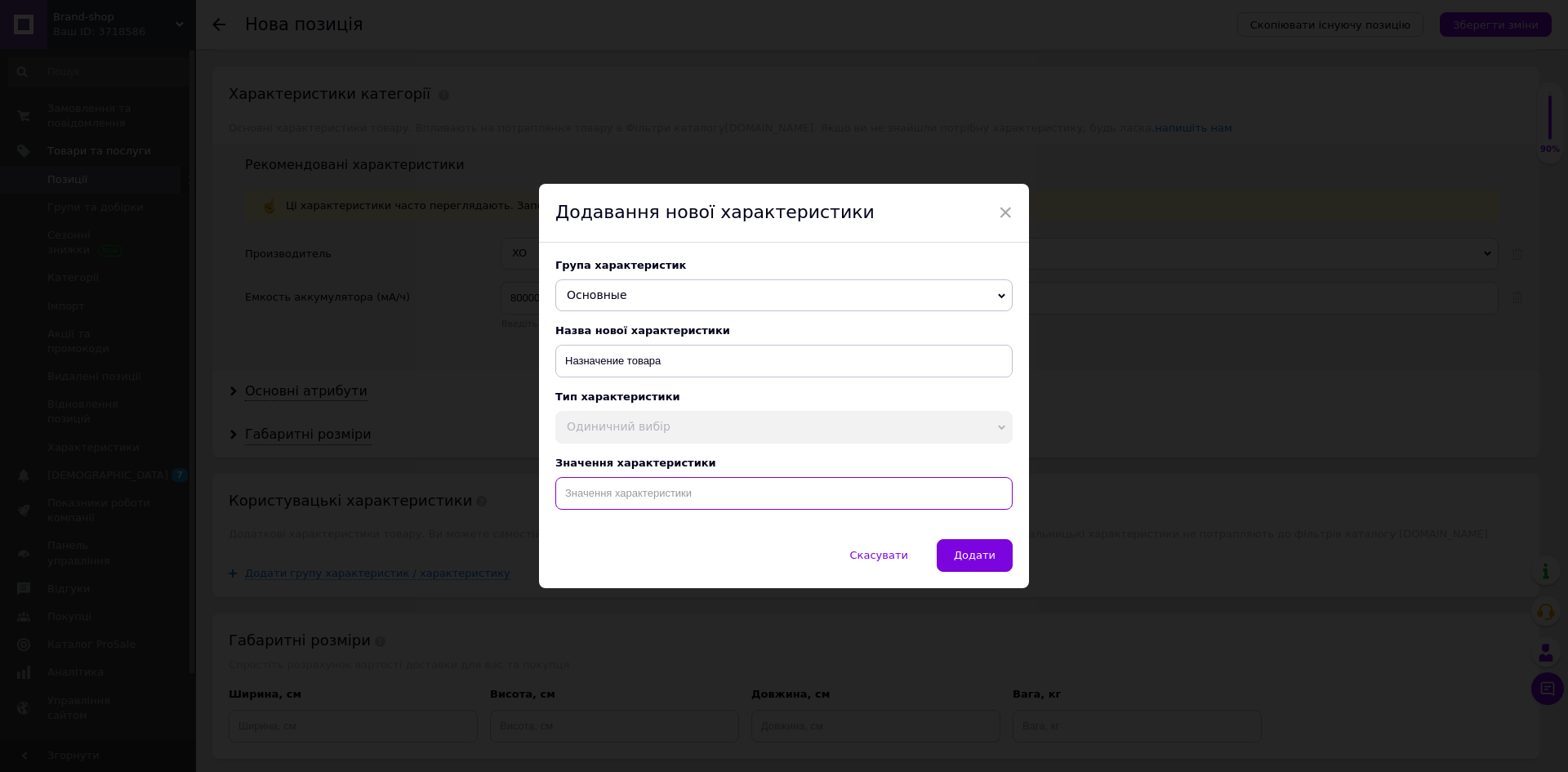
click at [639, 506] on input at bounding box center [784, 493] width 457 height 32
paste input "Повербанк XO PR160 80000мАч Универсальная мобильная батарея с фонариком | Power…"
type input "Повербанк XO PR160 80000мАч Универсальная мобильная батарея с фонариком | Power…"
click at [978, 562] on span "Додати" at bounding box center [975, 556] width 42 height 12
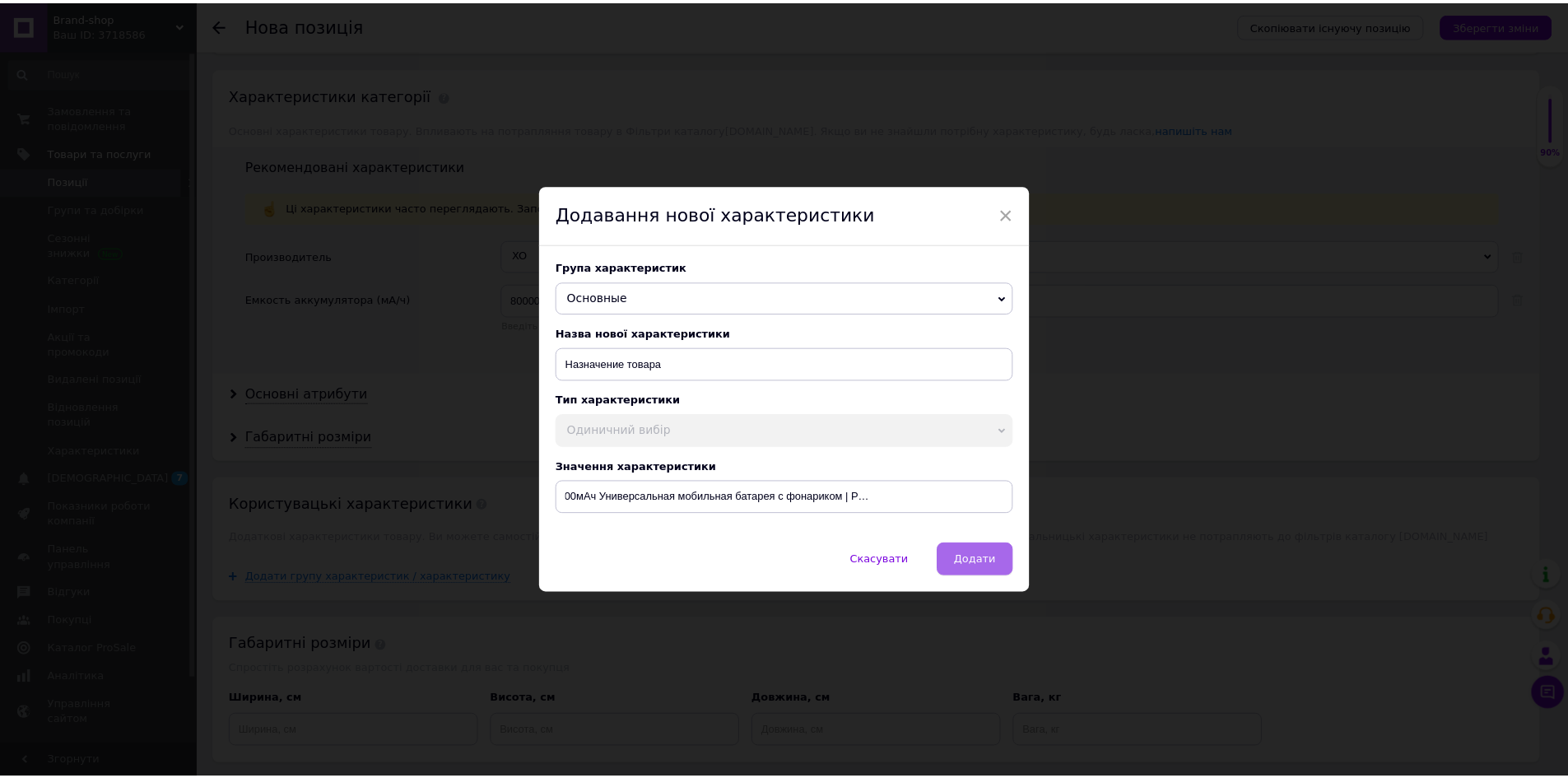
scroll to position [0, 0]
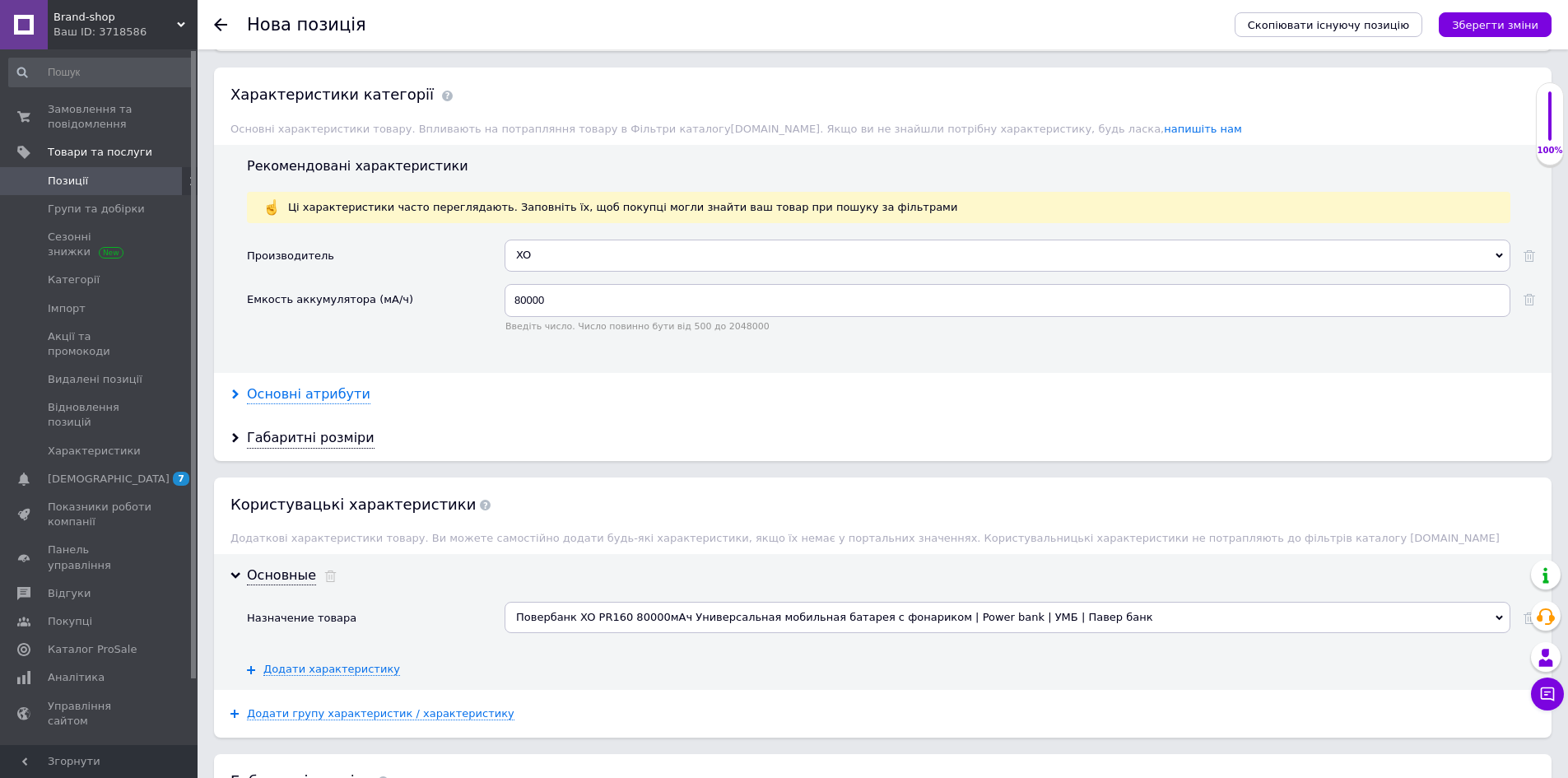
click at [315, 385] on div "Основні атрибути" at bounding box center [309, 394] width 124 height 19
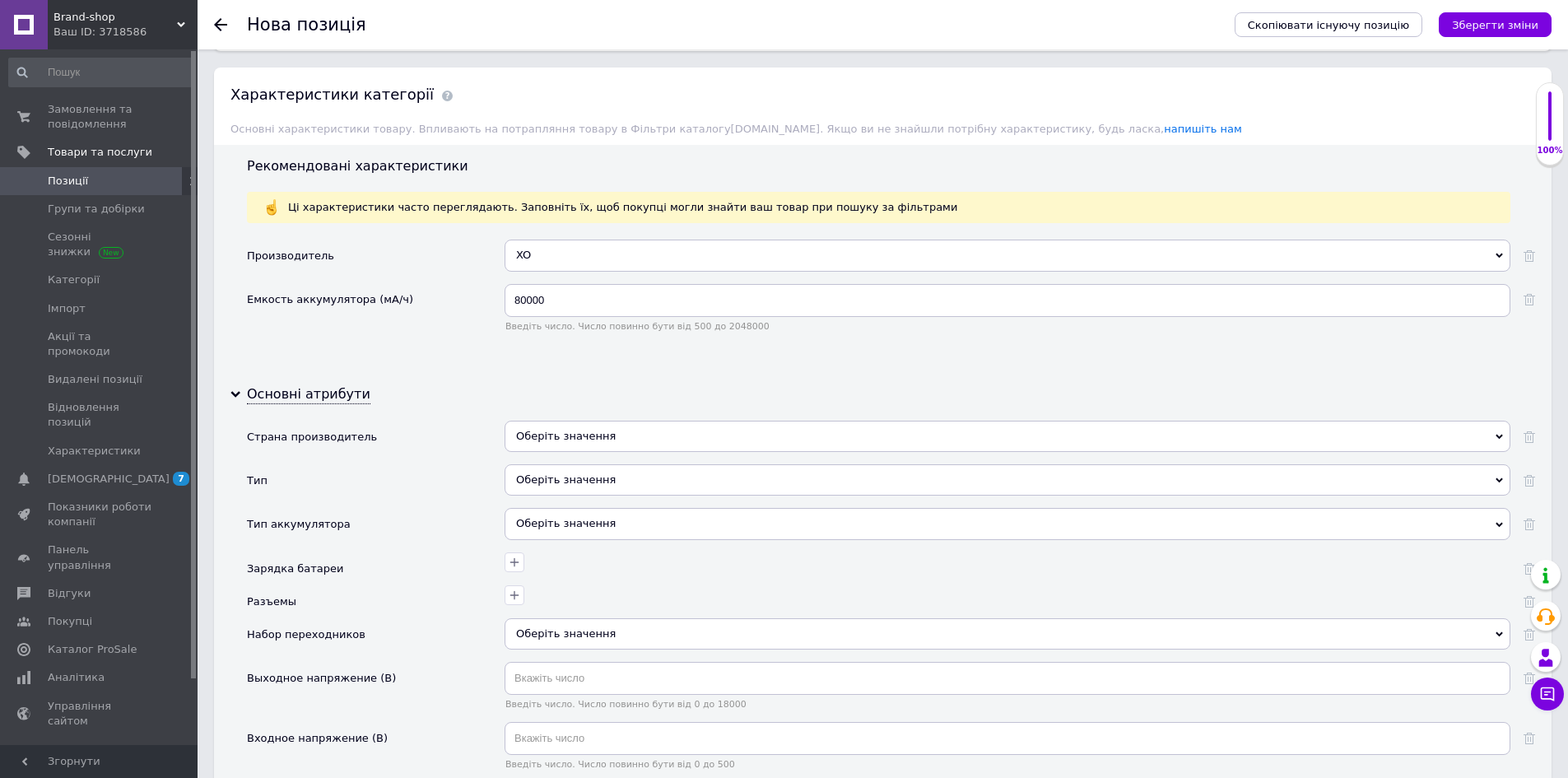
click at [579, 424] on div "Оберіть значення" at bounding box center [1007, 435] width 1006 height 31
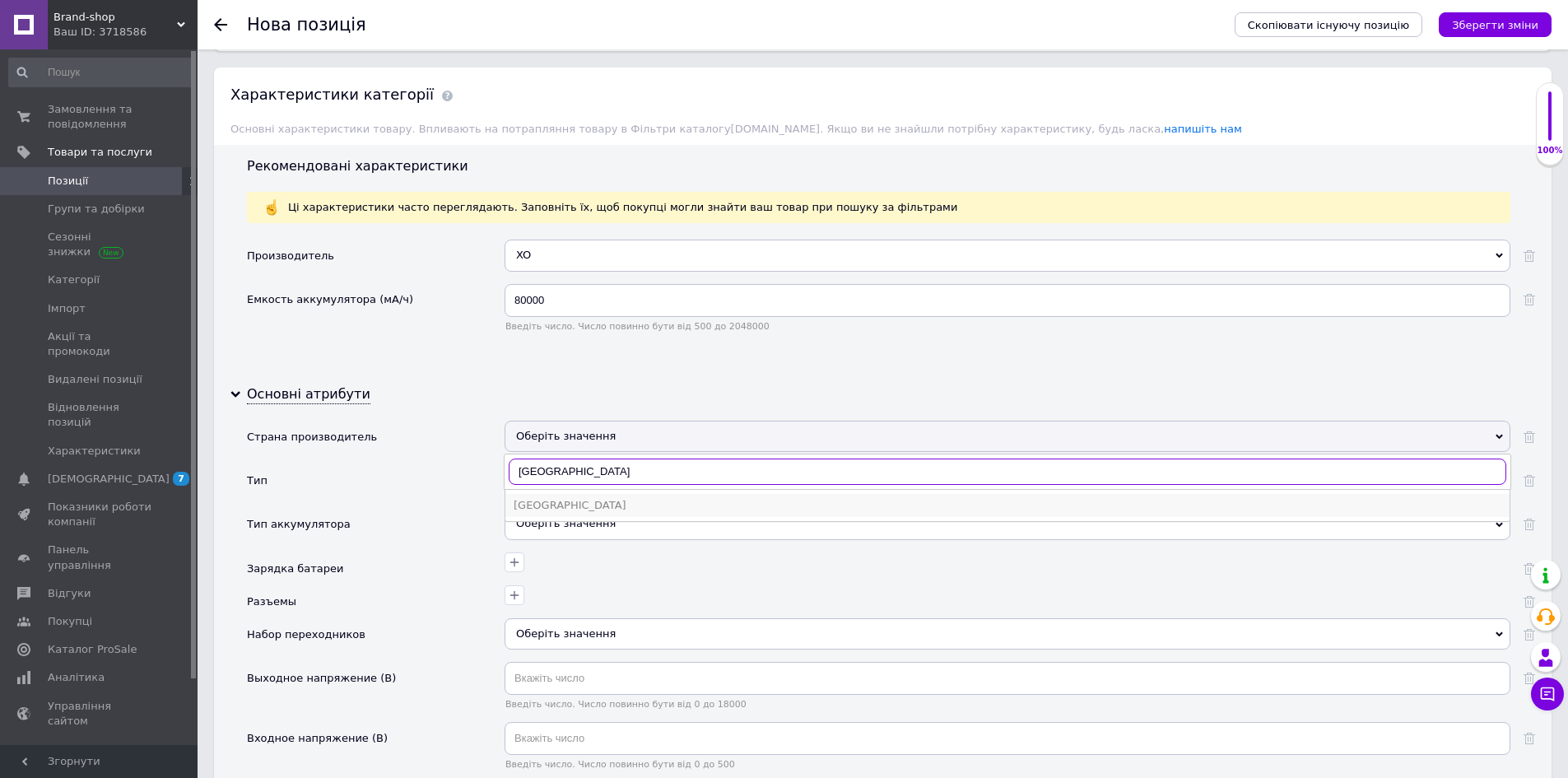
type input "[GEOGRAPHIC_DATA]"
click at [565, 498] on div "[GEOGRAPHIC_DATA]" at bounding box center [1007, 505] width 988 height 15
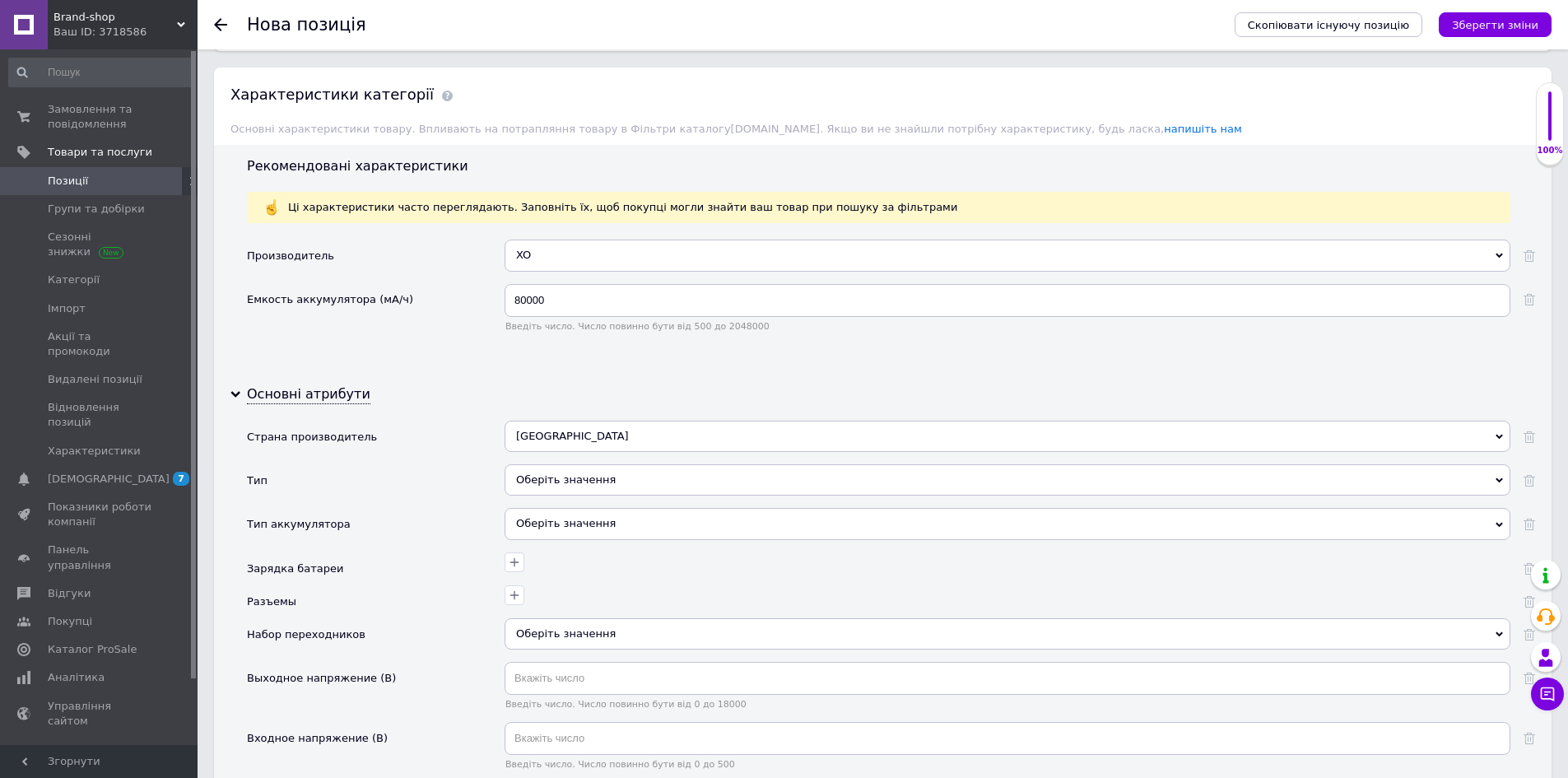
click at [426, 477] on div "Тип" at bounding box center [376, 486] width 258 height 43
click at [553, 465] on div "Оберіть значення" at bounding box center [1007, 480] width 1006 height 31
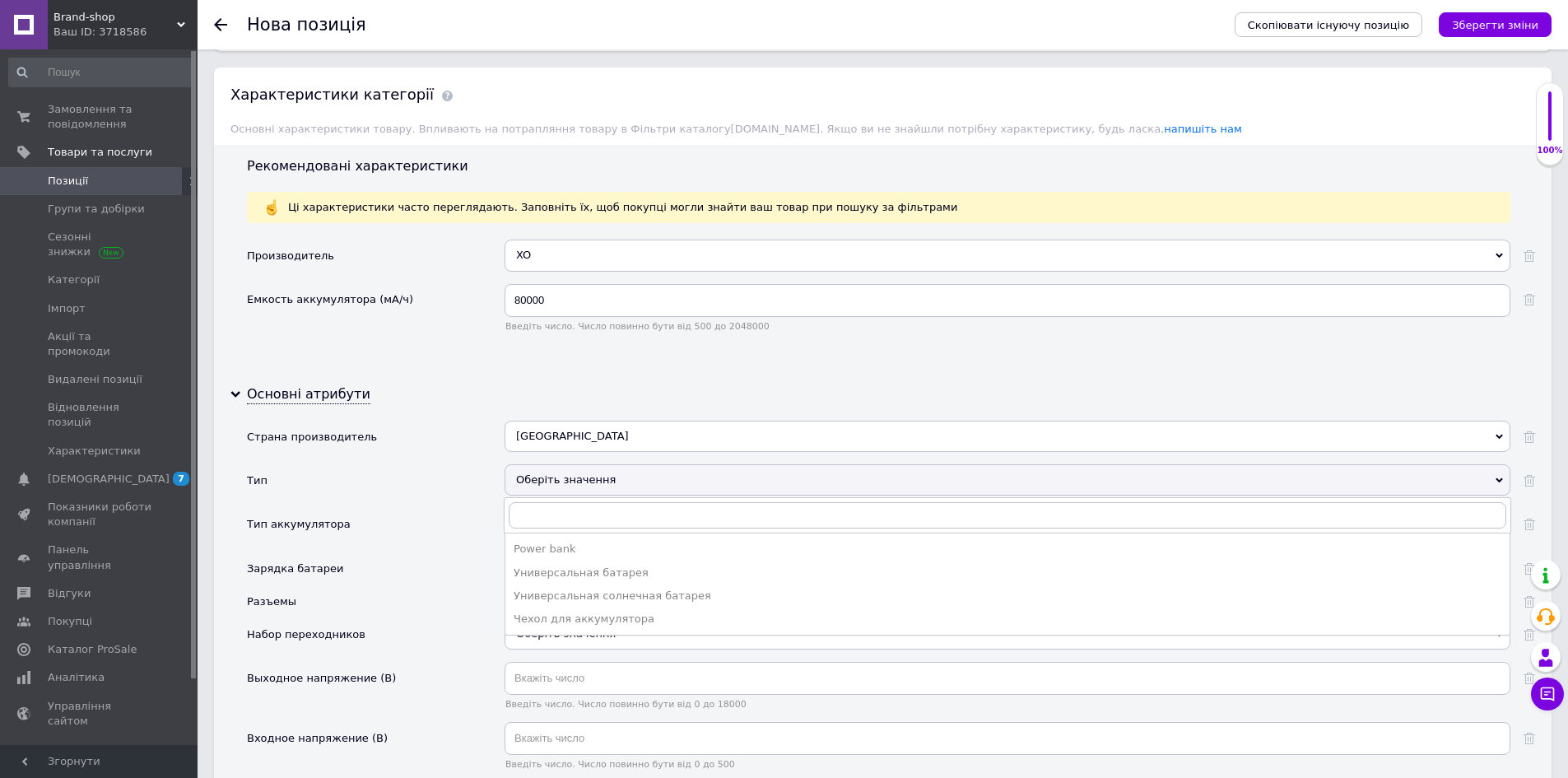
drag, startPoint x: 611, startPoint y: 539, endPoint x: 588, endPoint y: 538, distance: 23.0
click at [611, 542] on div "Power bank" at bounding box center [1007, 549] width 988 height 15
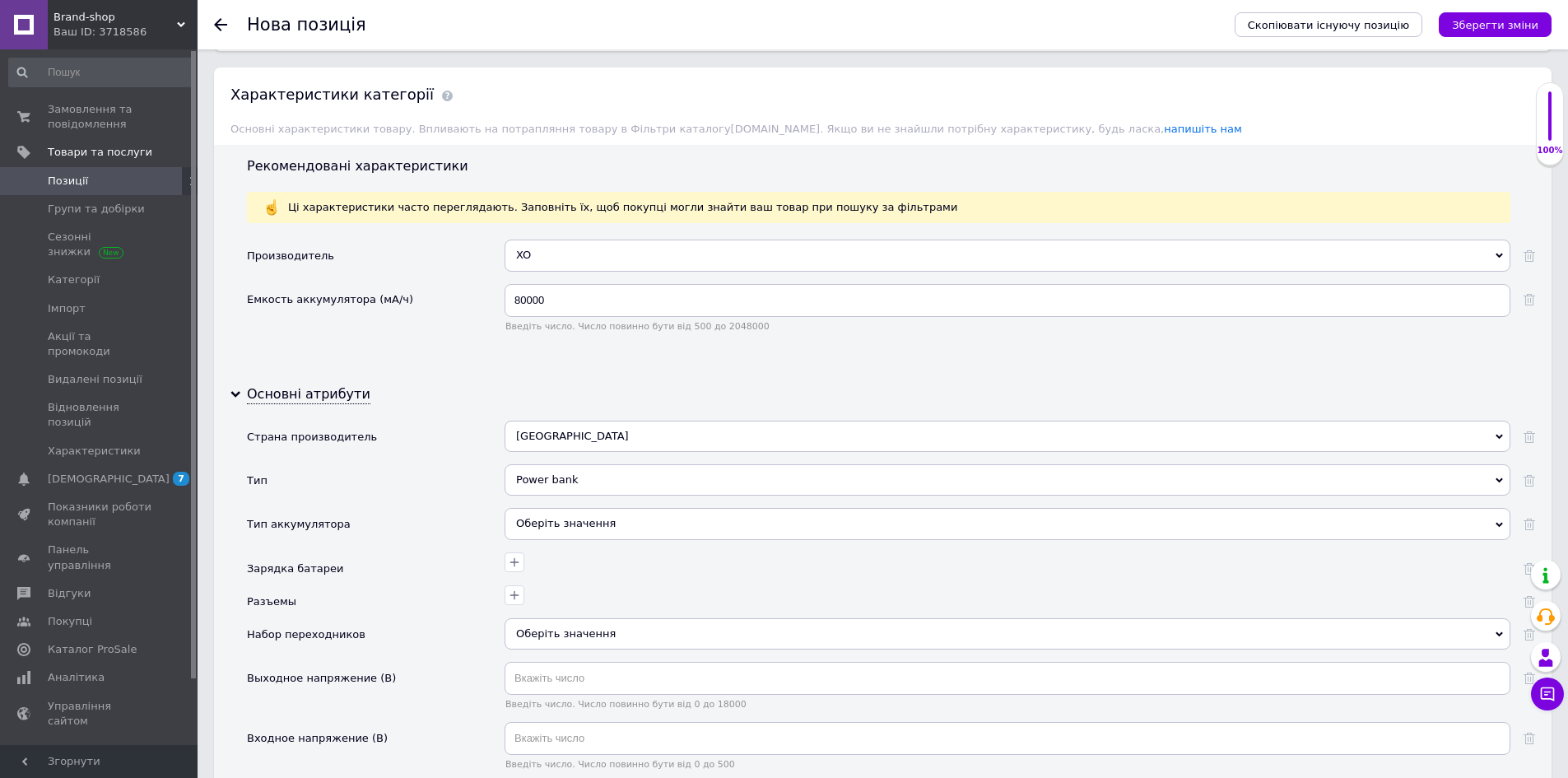
click at [554, 513] on div "Оберіть значення" at bounding box center [1007, 523] width 1006 height 31
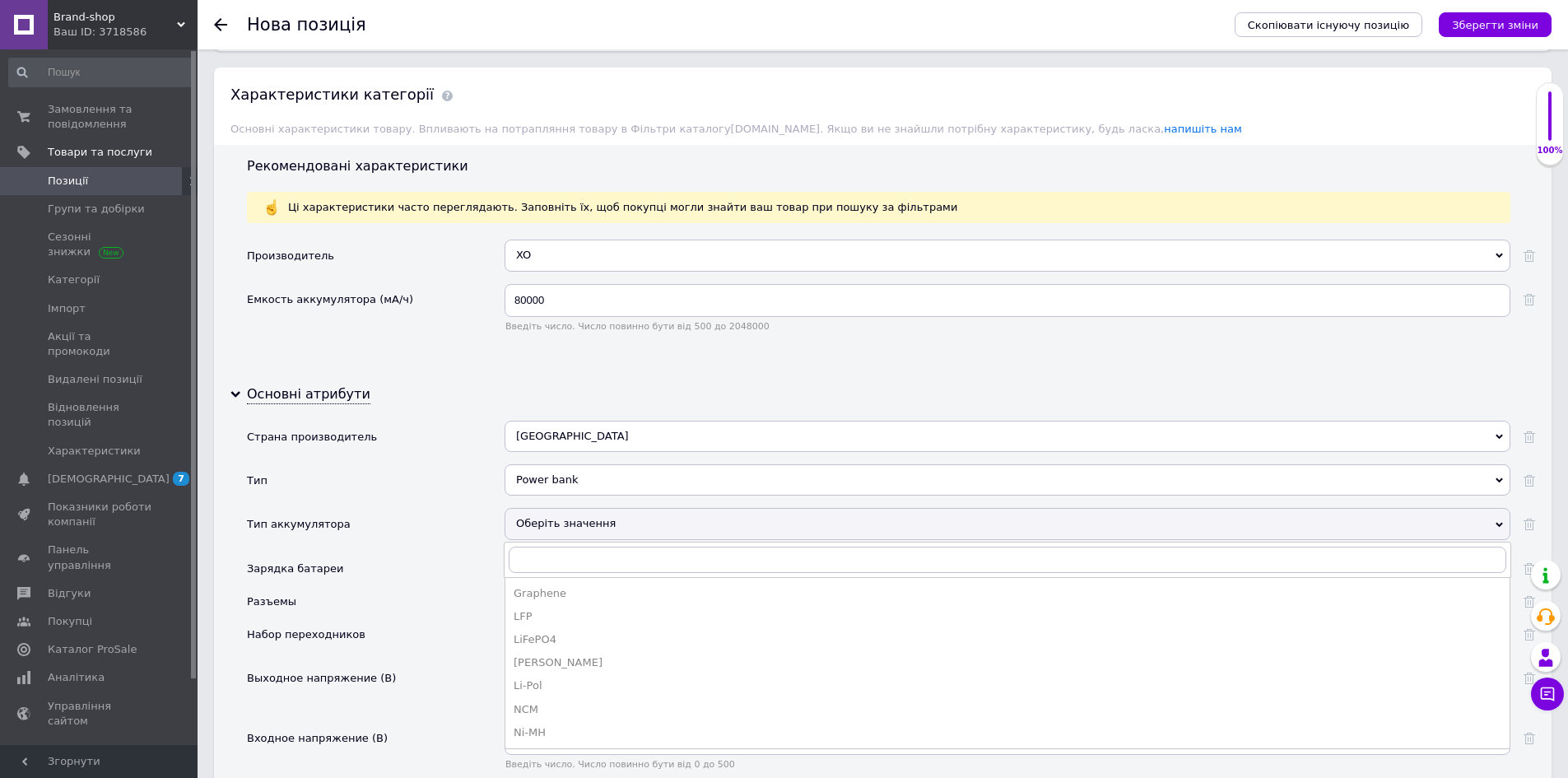
click at [458, 585] on div "Разъемы" at bounding box center [376, 601] width 258 height 33
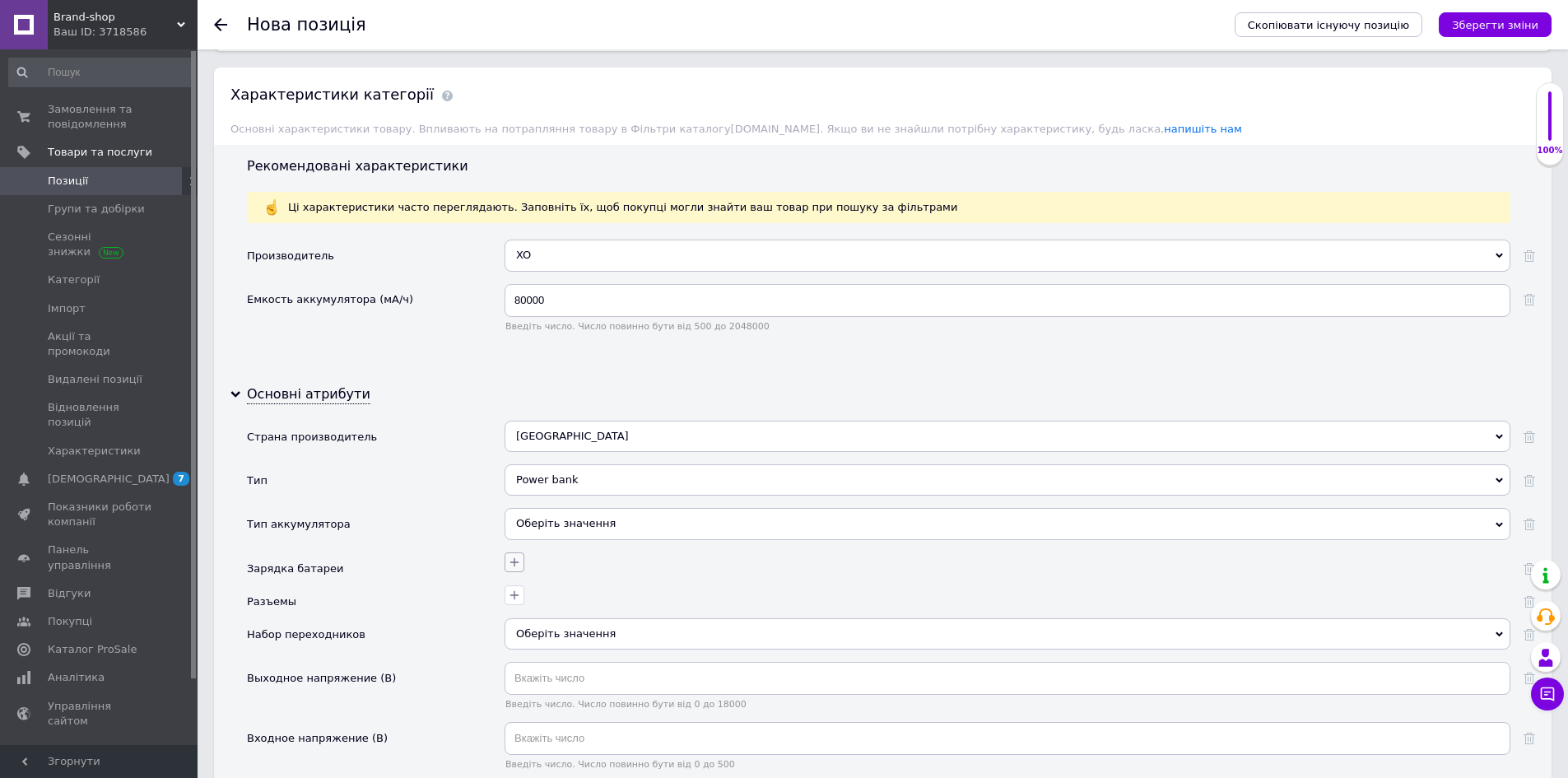
click at [516, 553] on button "button" at bounding box center [515, 563] width 19 height 19
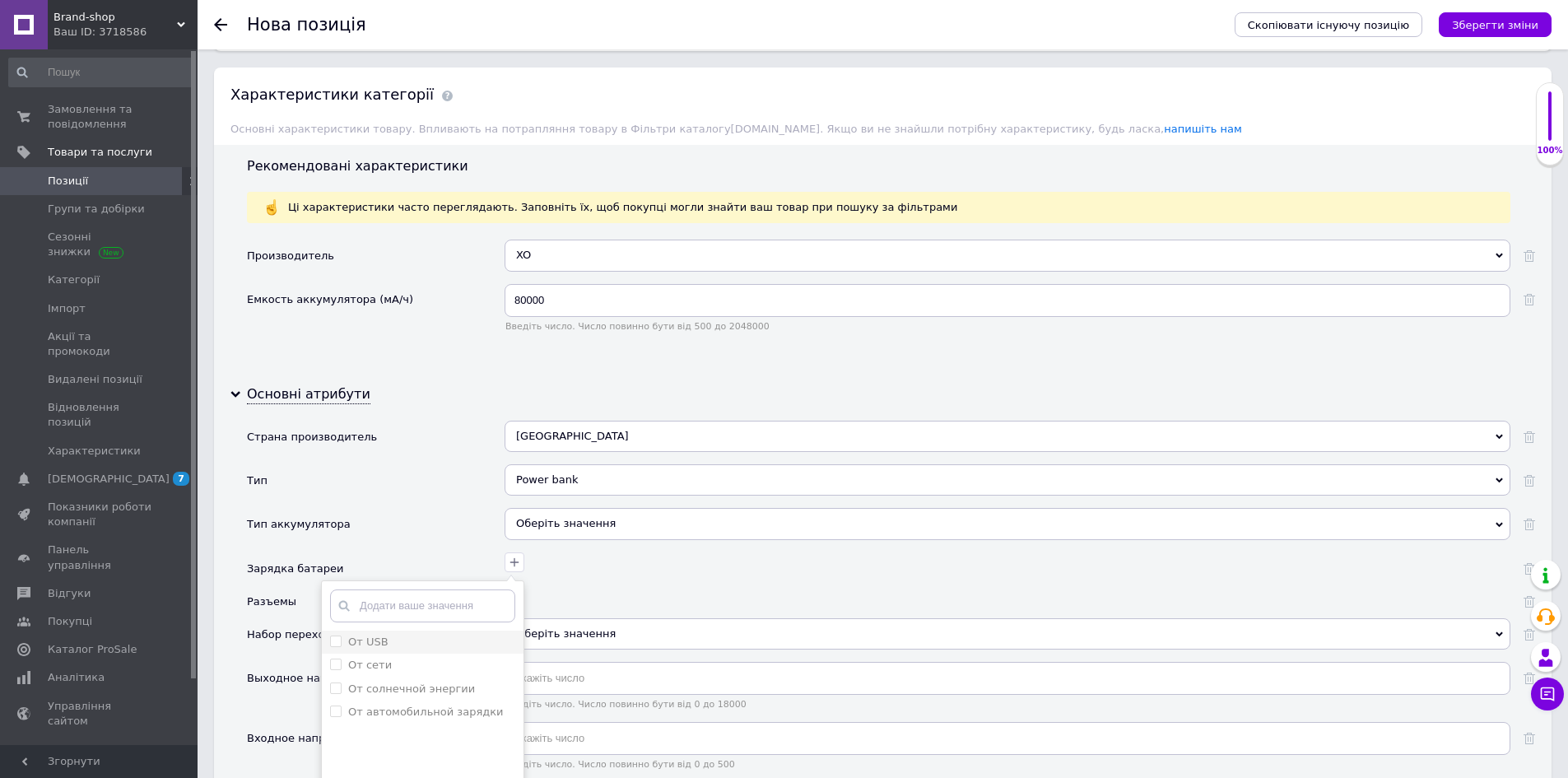
click at [384, 635] on div "От USB" at bounding box center [423, 642] width 185 height 15
checkbox USB "true"
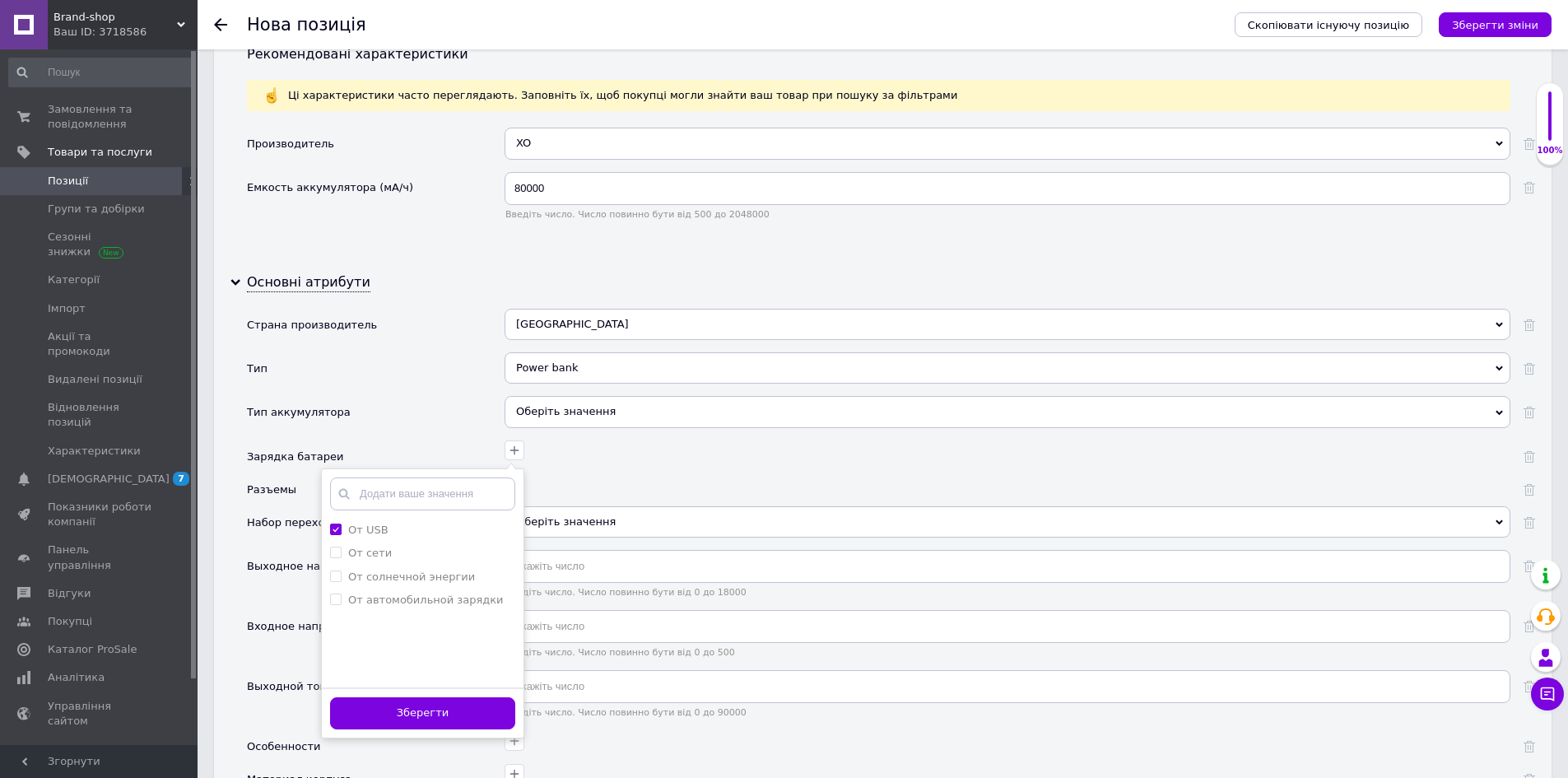
scroll to position [1647, 0]
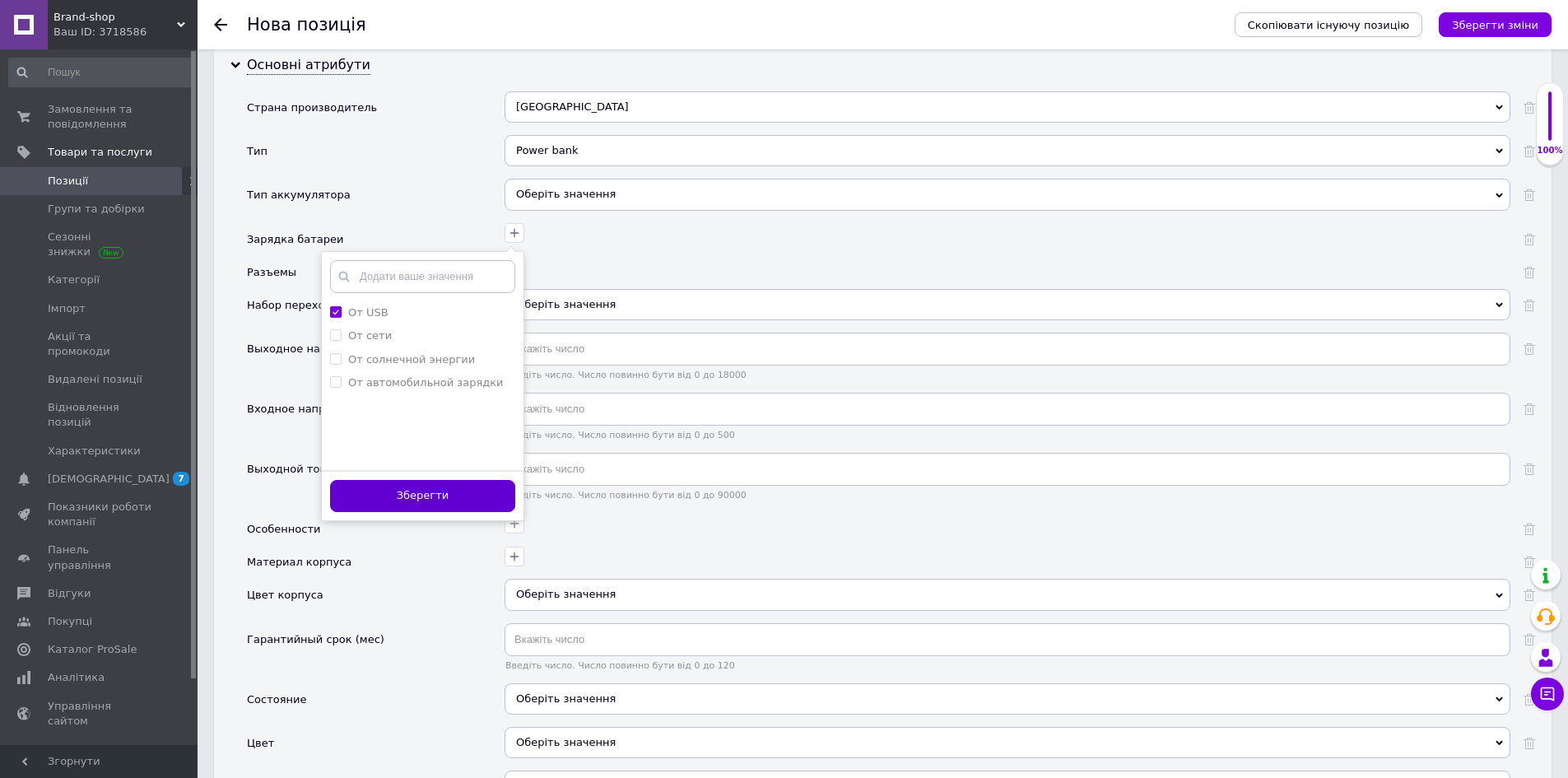
click at [411, 485] on button "Зберегти" at bounding box center [423, 496] width 185 height 32
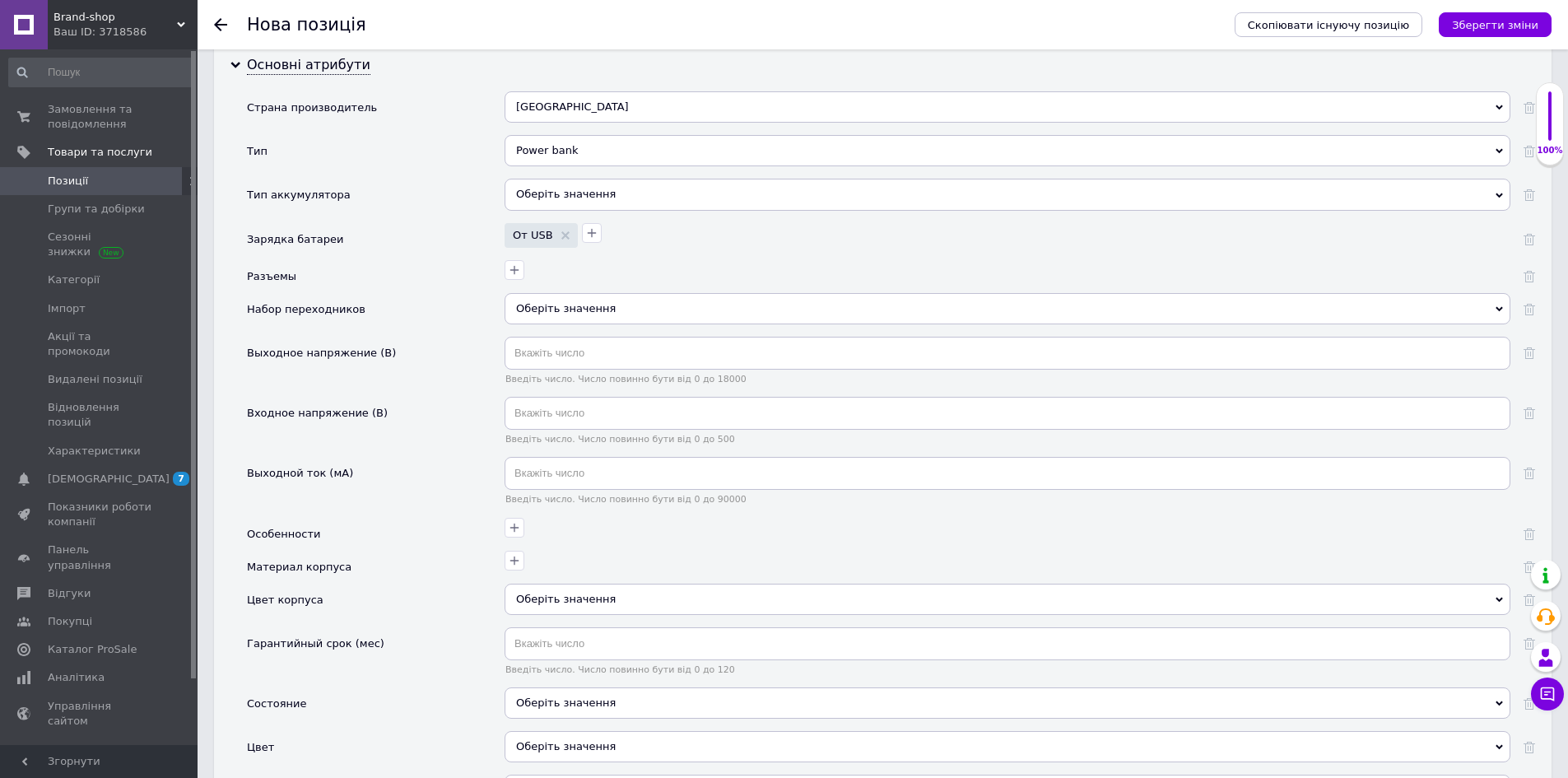
click at [612, 293] on span "Оберіть значення" at bounding box center [1007, 308] width 1006 height 31
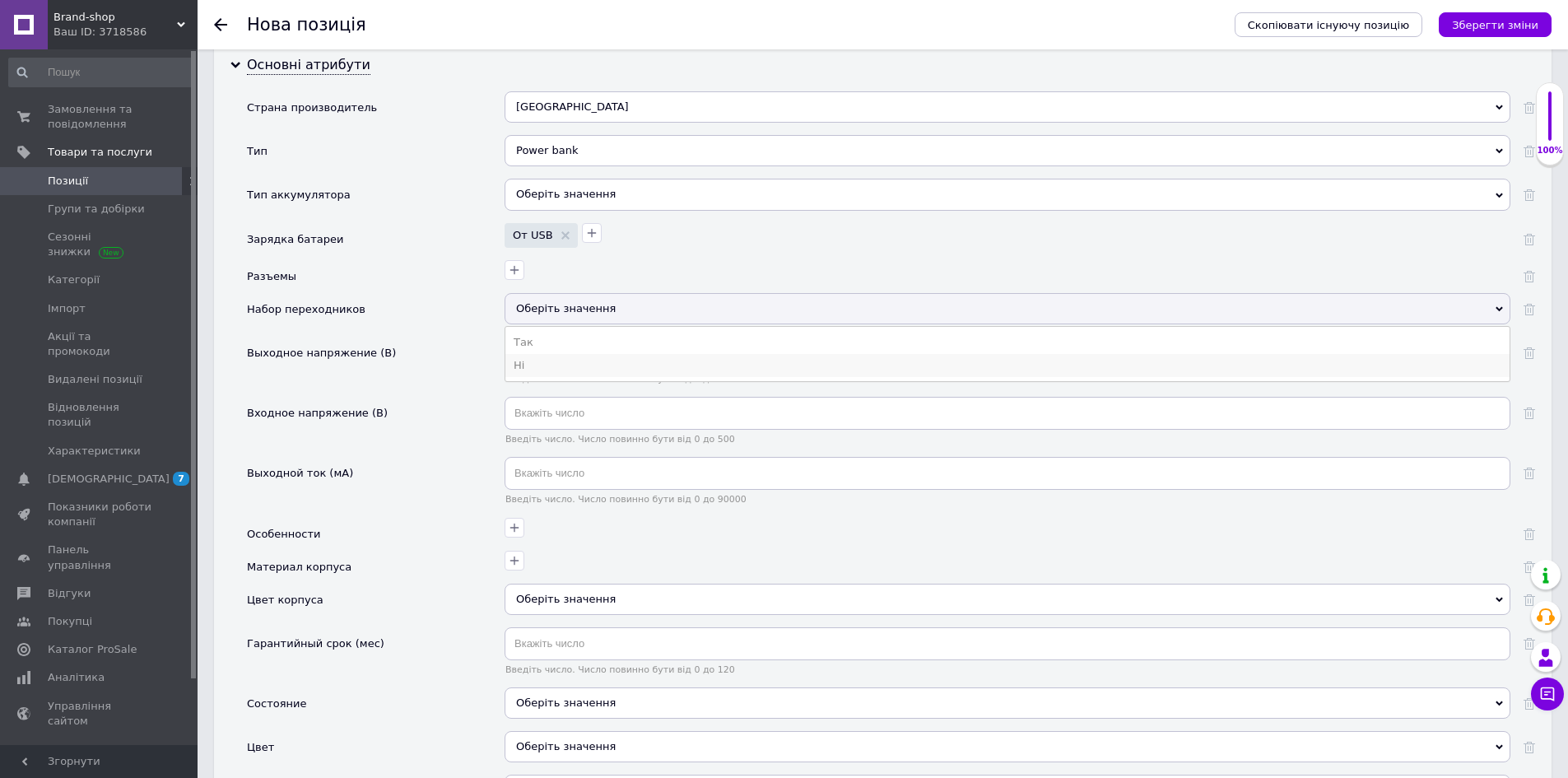
click at [543, 354] on li "Ні" at bounding box center [1007, 366] width 1005 height 23
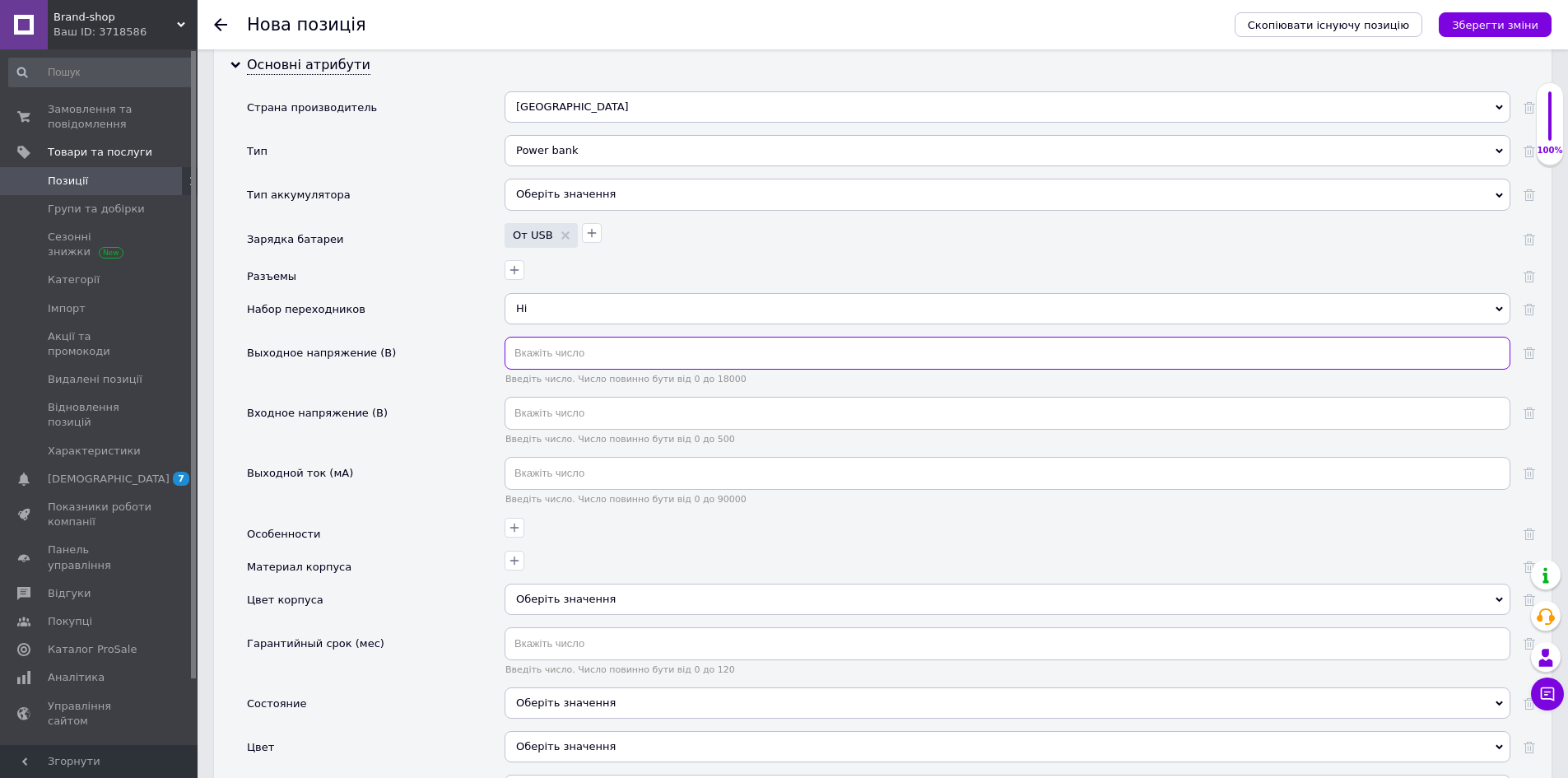
click at [584, 344] on input "text" at bounding box center [1007, 352] width 1006 height 33
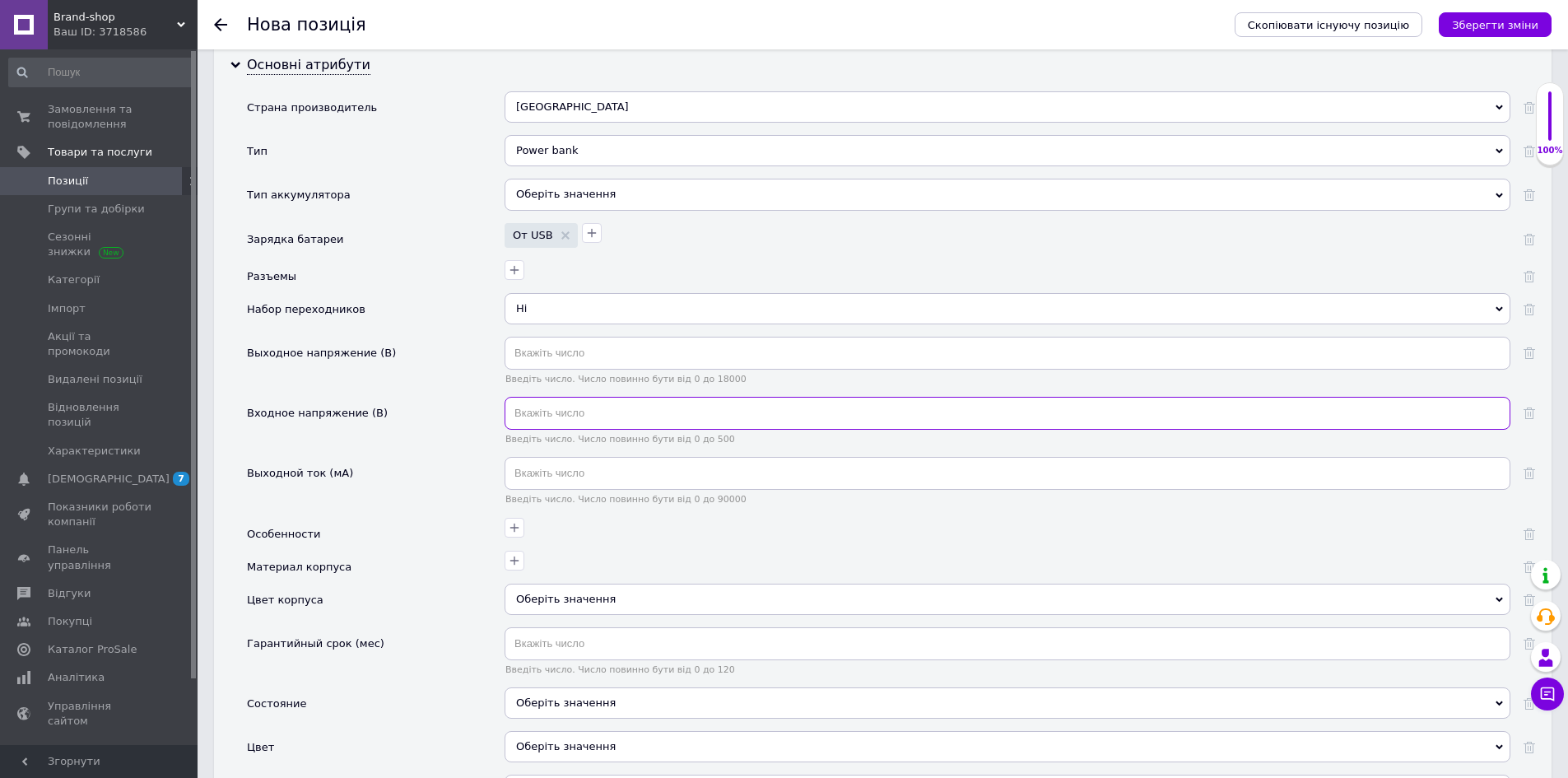
click at [538, 397] on input "text" at bounding box center [1007, 412] width 1006 height 33
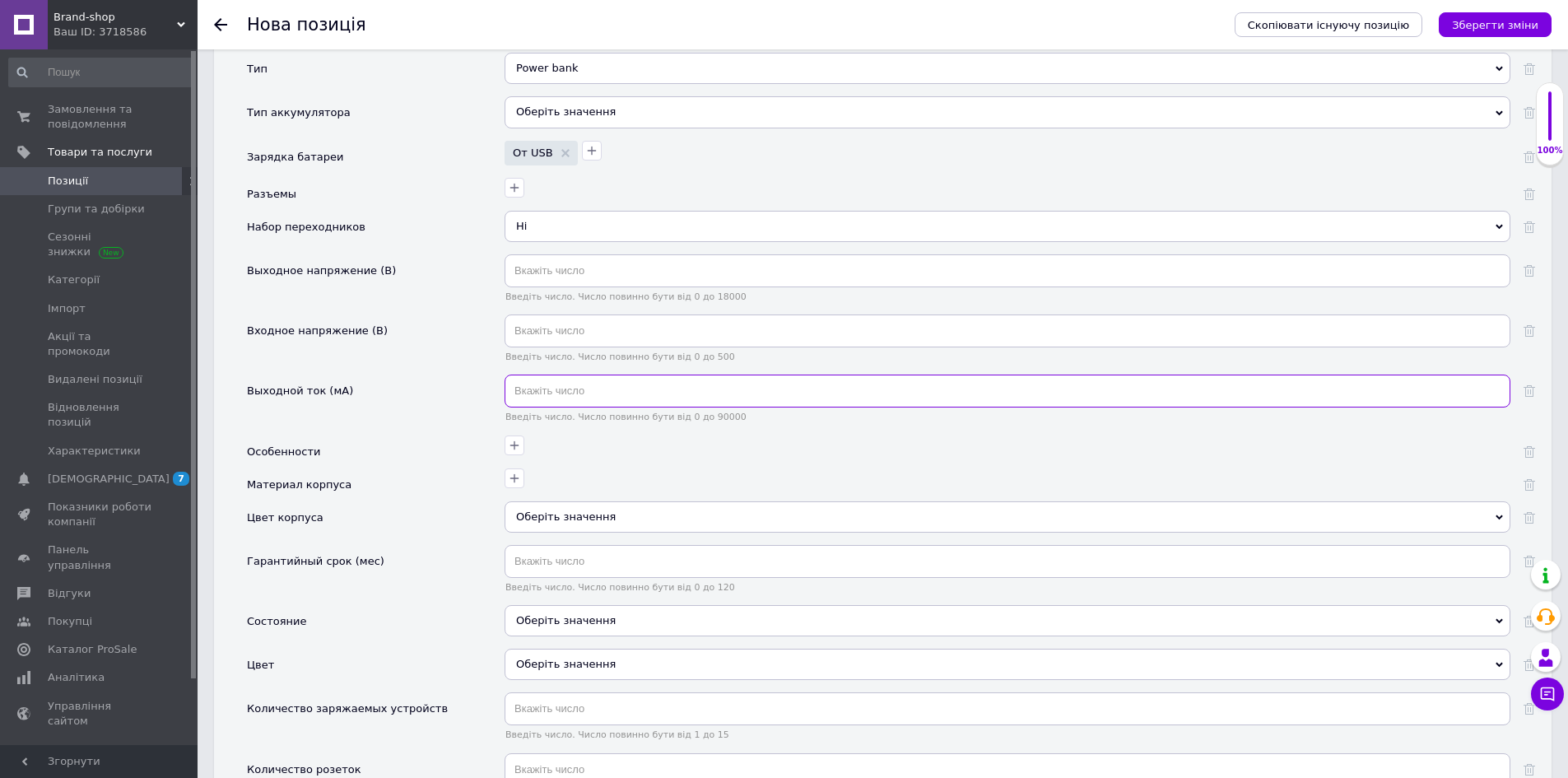
click at [548, 374] on input "text" at bounding box center [1007, 390] width 1006 height 33
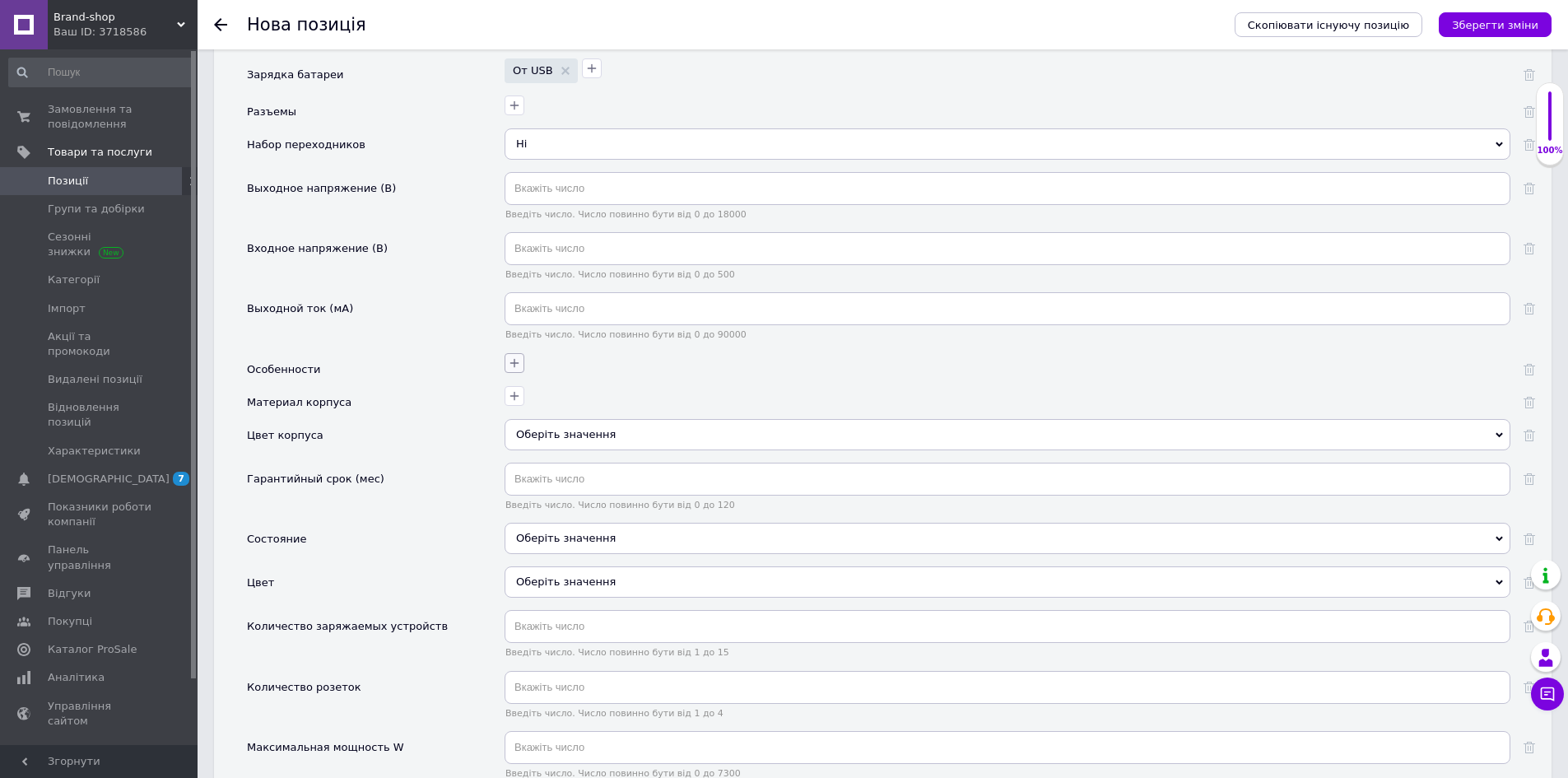
click at [522, 353] on button "button" at bounding box center [515, 363] width 19 height 19
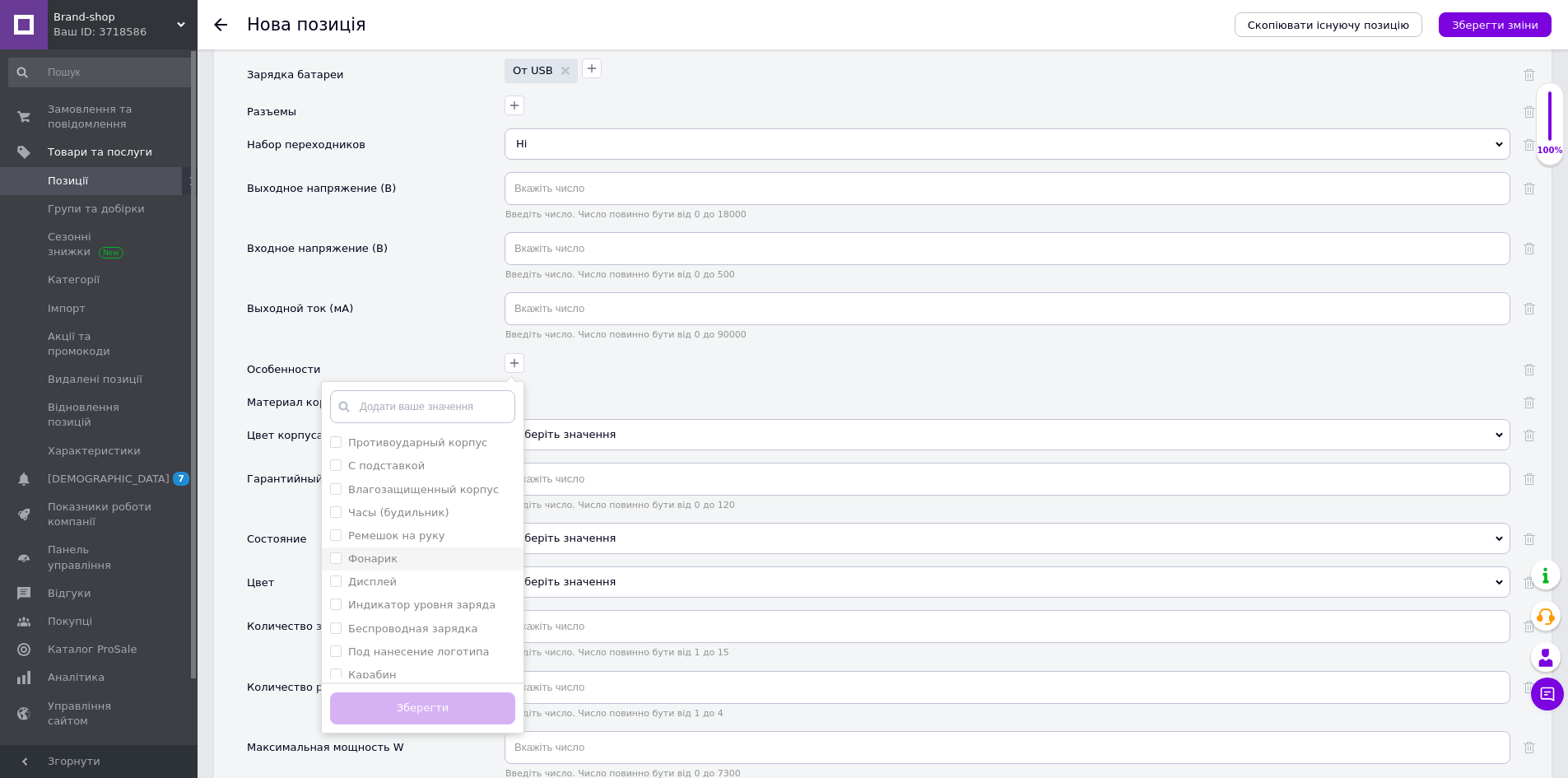
click at [400, 552] on div "Фонарик" at bounding box center [423, 559] width 185 height 15
checkbox input "true"
click at [456, 692] on button "Зберегти" at bounding box center [423, 708] width 185 height 32
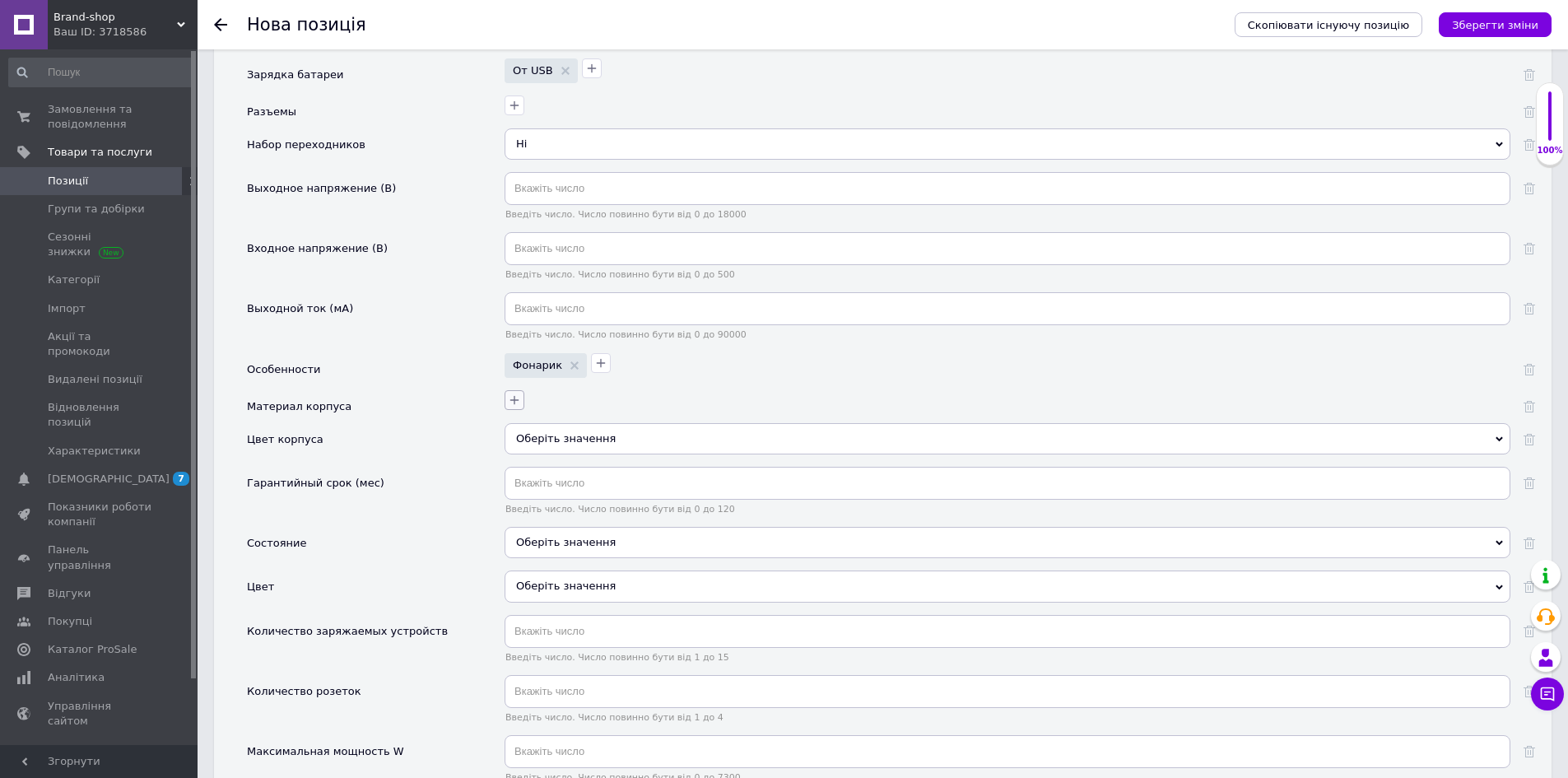
click at [522, 390] on button "button" at bounding box center [515, 400] width 19 height 19
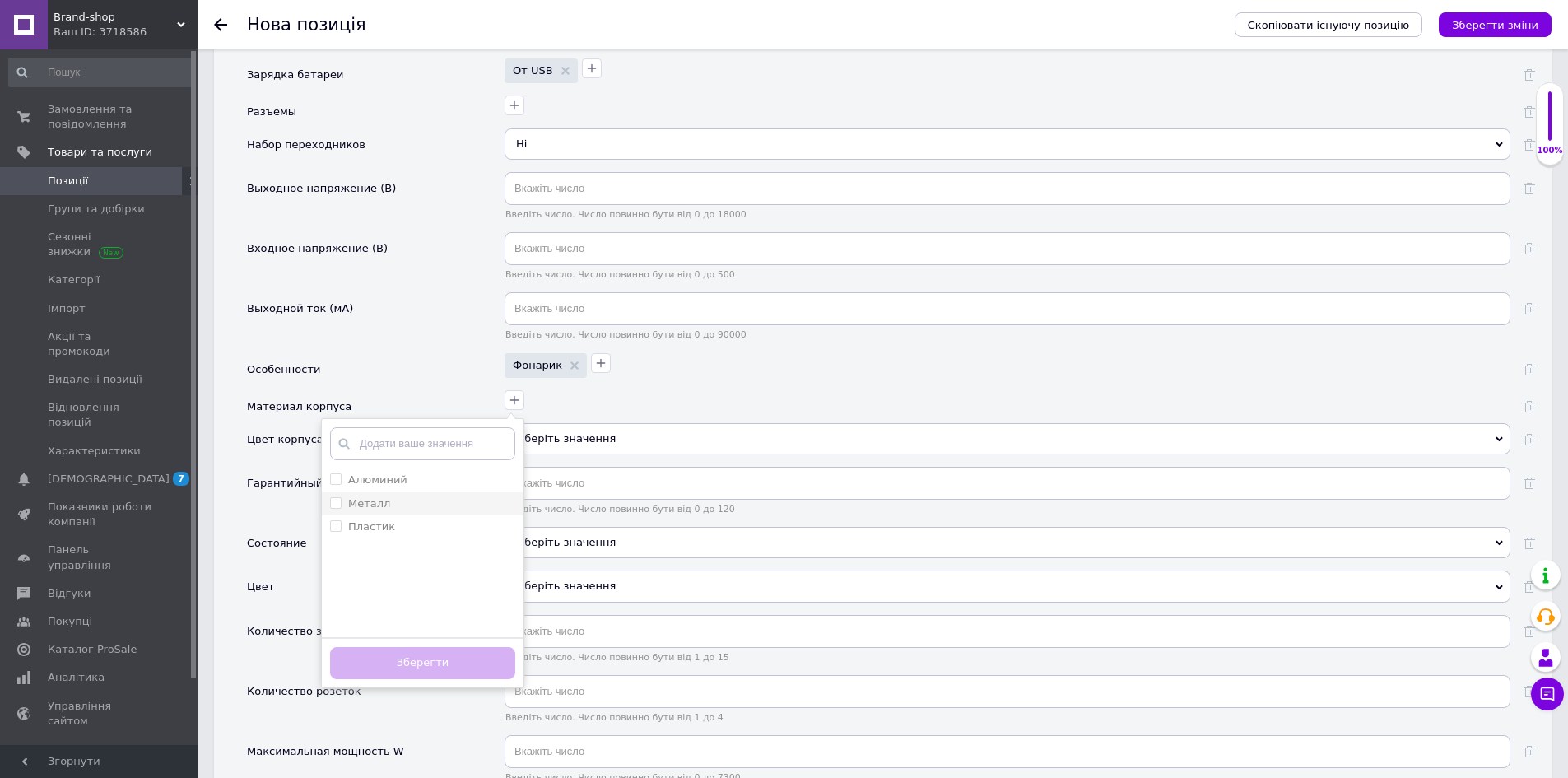
click at [368, 497] on label "Металл" at bounding box center [369, 503] width 42 height 12
checkbox input "true"
click at [371, 520] on label "Пластик" at bounding box center [371, 526] width 47 height 12
checkbox input "true"
click at [343, 496] on label "Металл" at bounding box center [360, 503] width 60 height 15
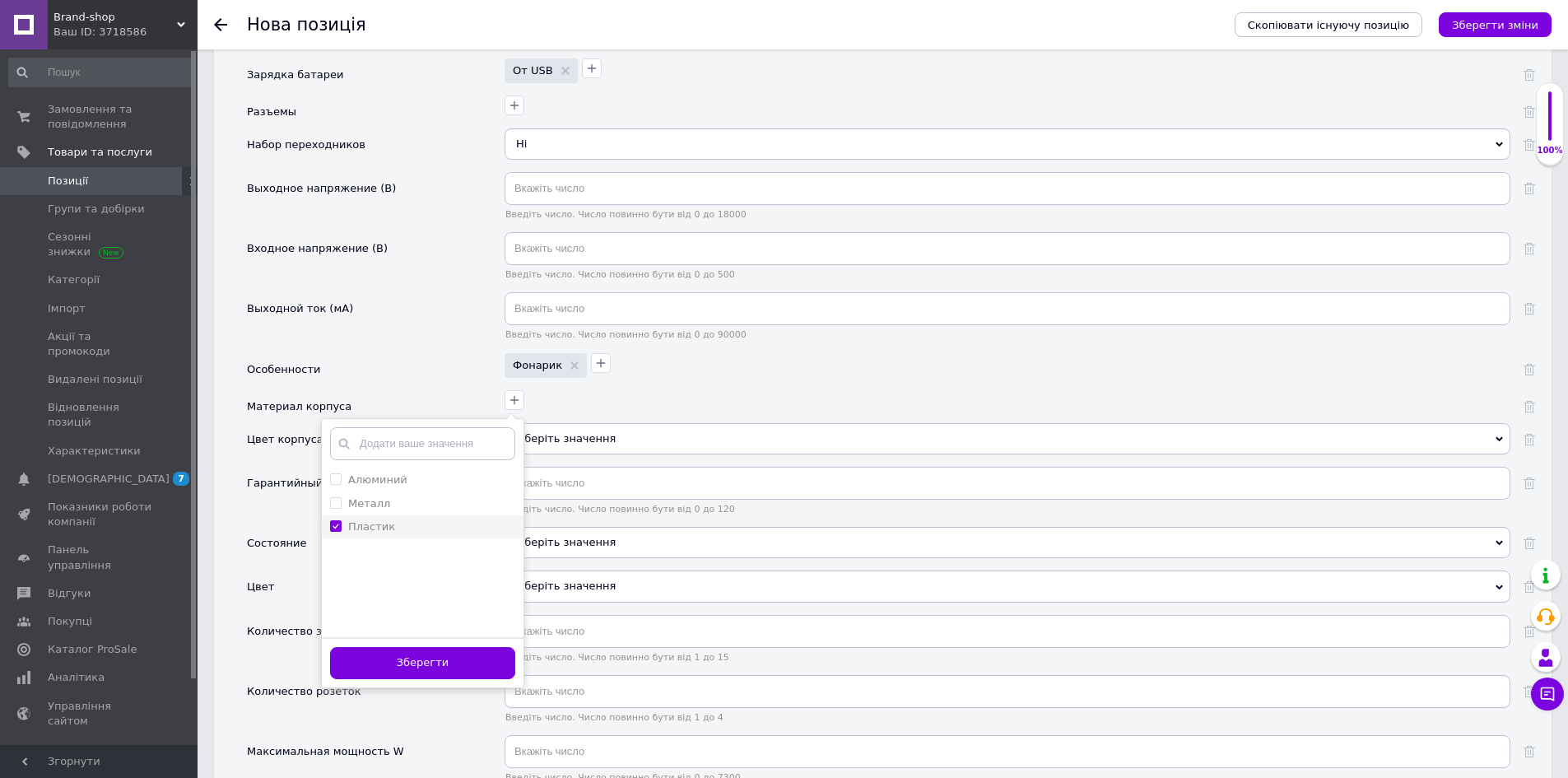
click at [341, 497] on input "Металл" at bounding box center [335, 502] width 11 height 11
click at [338, 497] on input "Металл" at bounding box center [335, 502] width 11 height 11
checkbox input "false"
click at [390, 647] on button "Зберегти" at bounding box center [423, 663] width 185 height 32
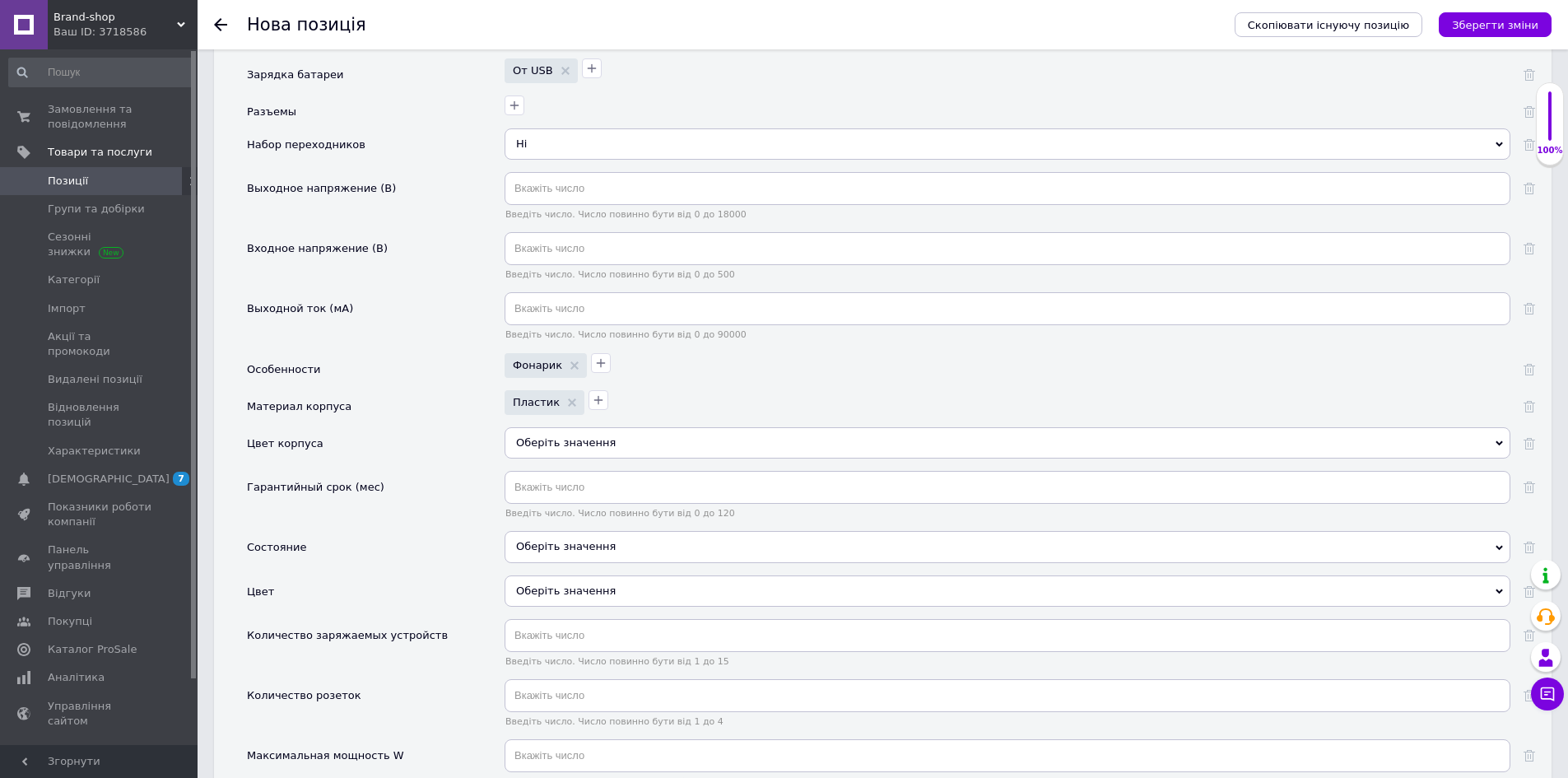
click at [550, 427] on div "Оберіть значення" at bounding box center [1007, 442] width 1006 height 31
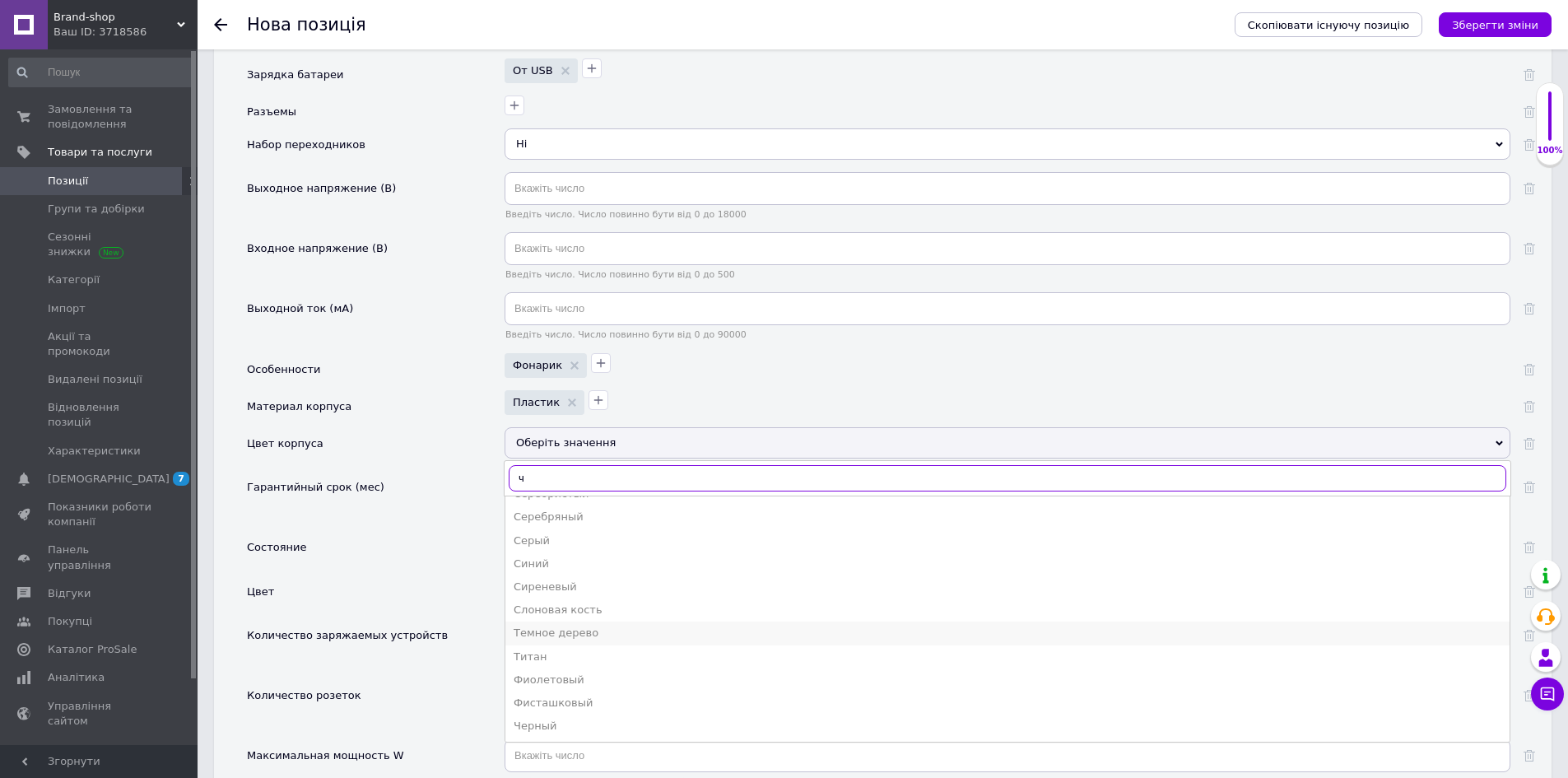
scroll to position [0, 0]
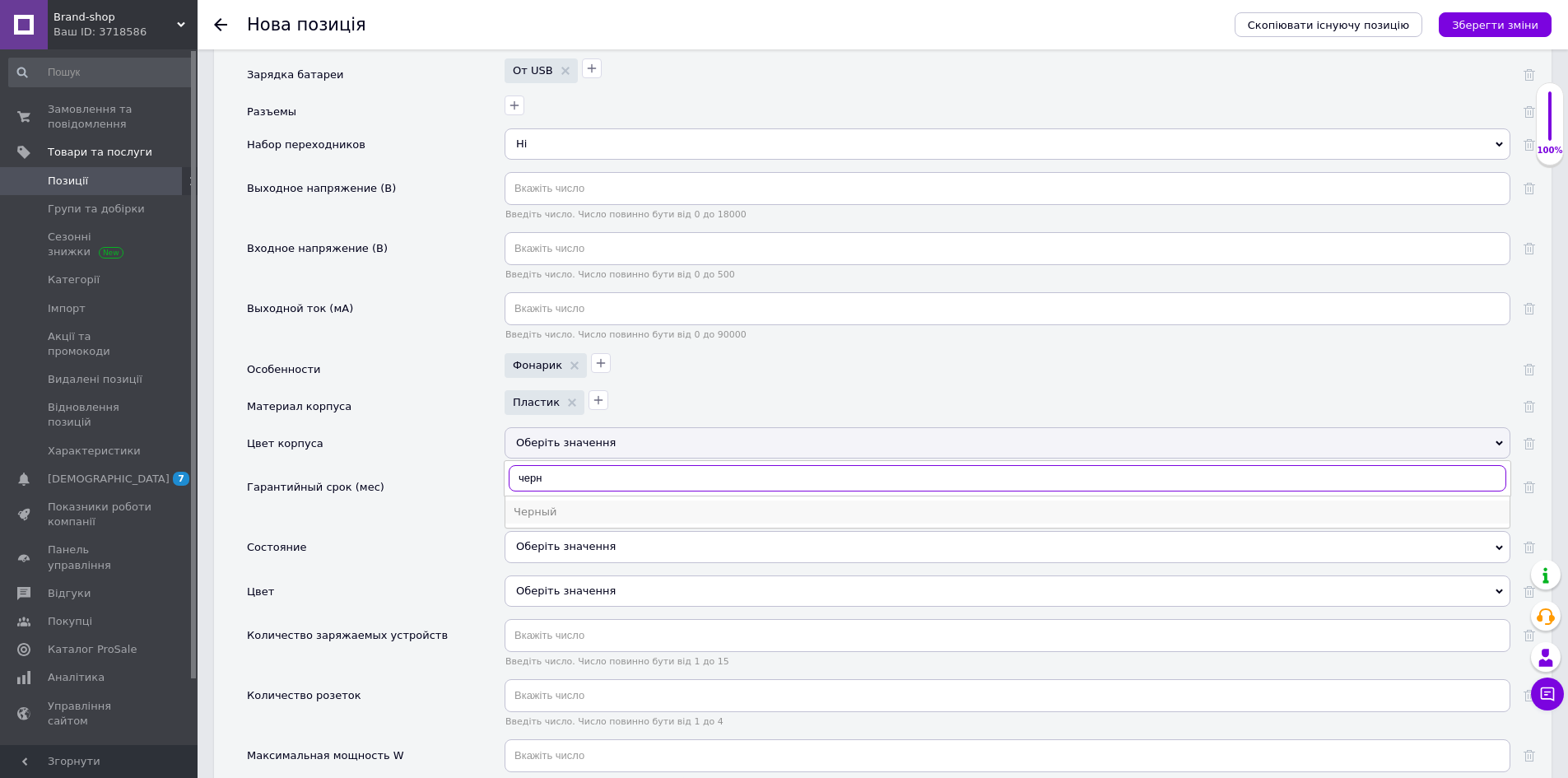
type input "черн"
click at [586, 505] on div "Черный" at bounding box center [1007, 512] width 988 height 15
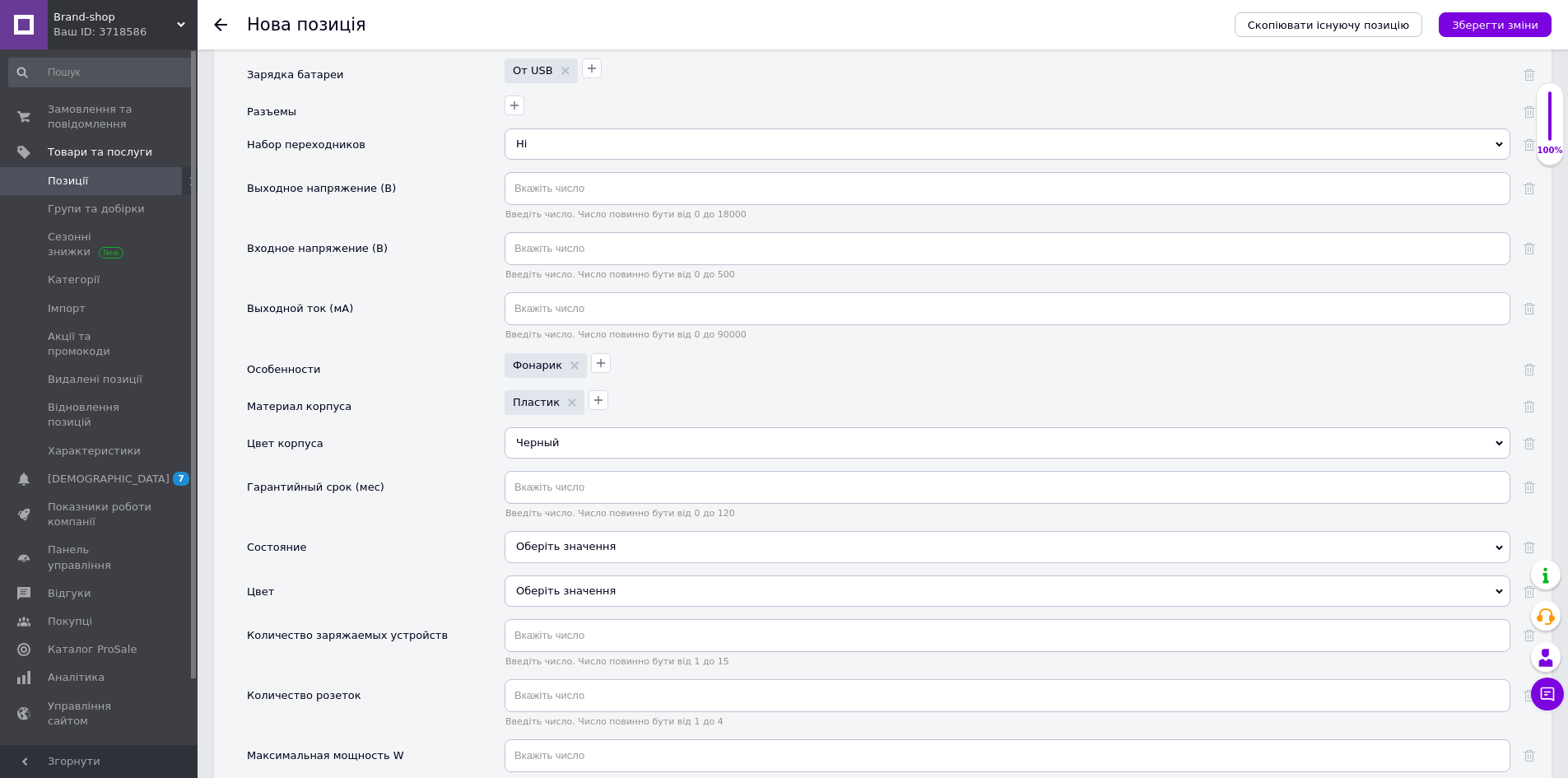
click at [574, 544] on div "Оберіть значення" at bounding box center [1007, 546] width 1006 height 31
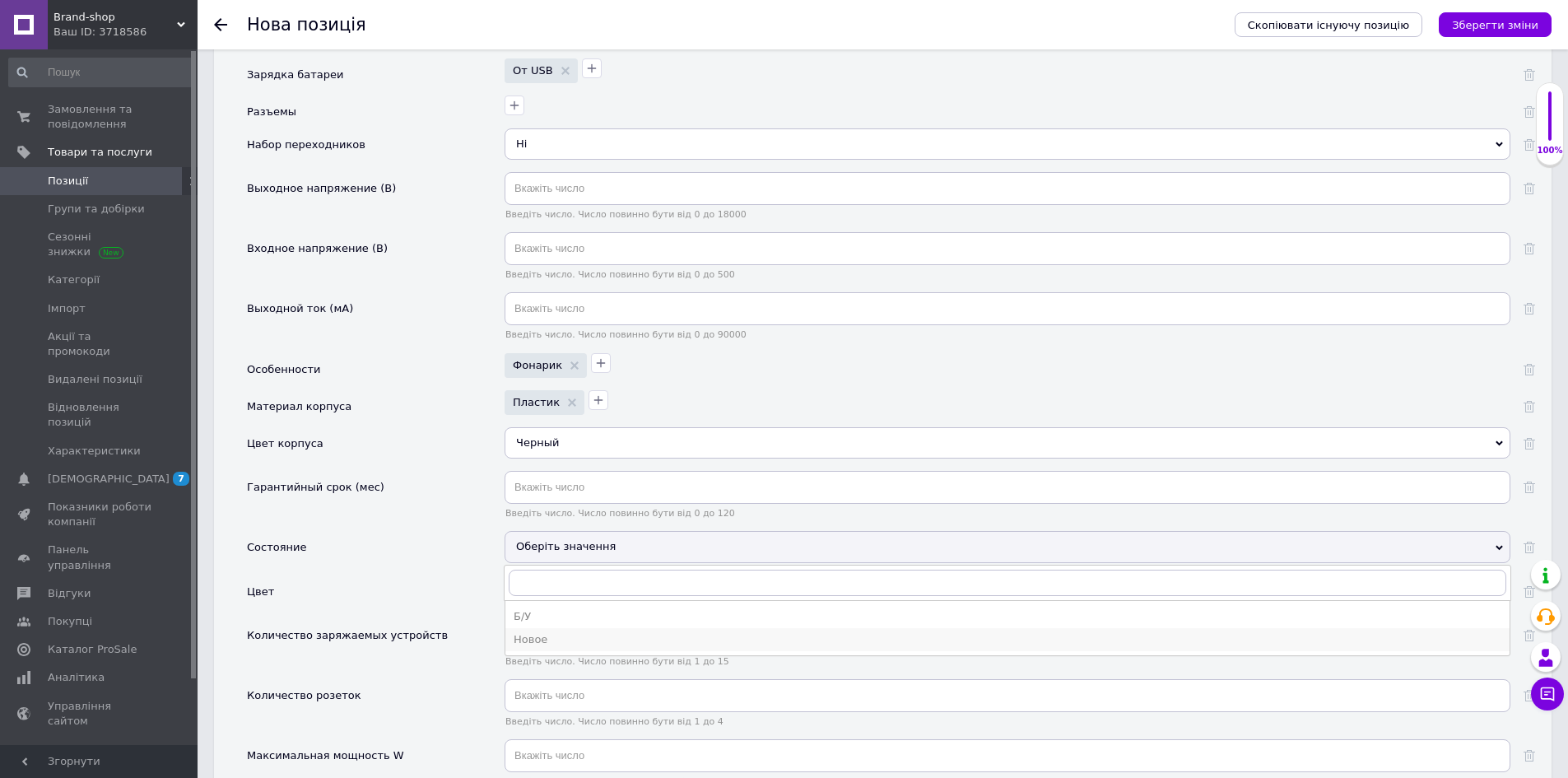
click at [538, 632] on div "Новое" at bounding box center [1007, 639] width 988 height 15
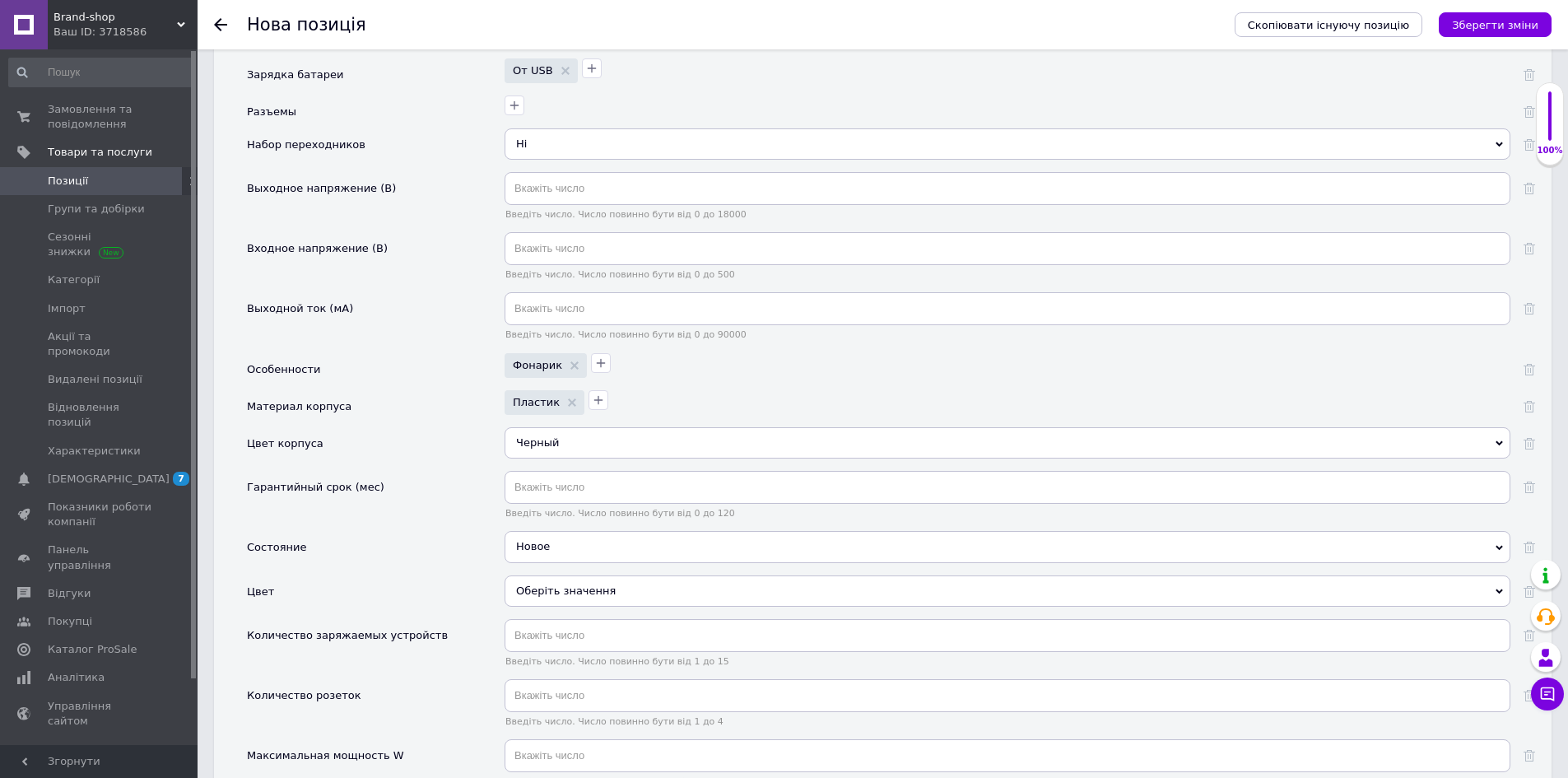
click at [554, 585] on div "Оберіть значення" at bounding box center [1007, 591] width 1006 height 31
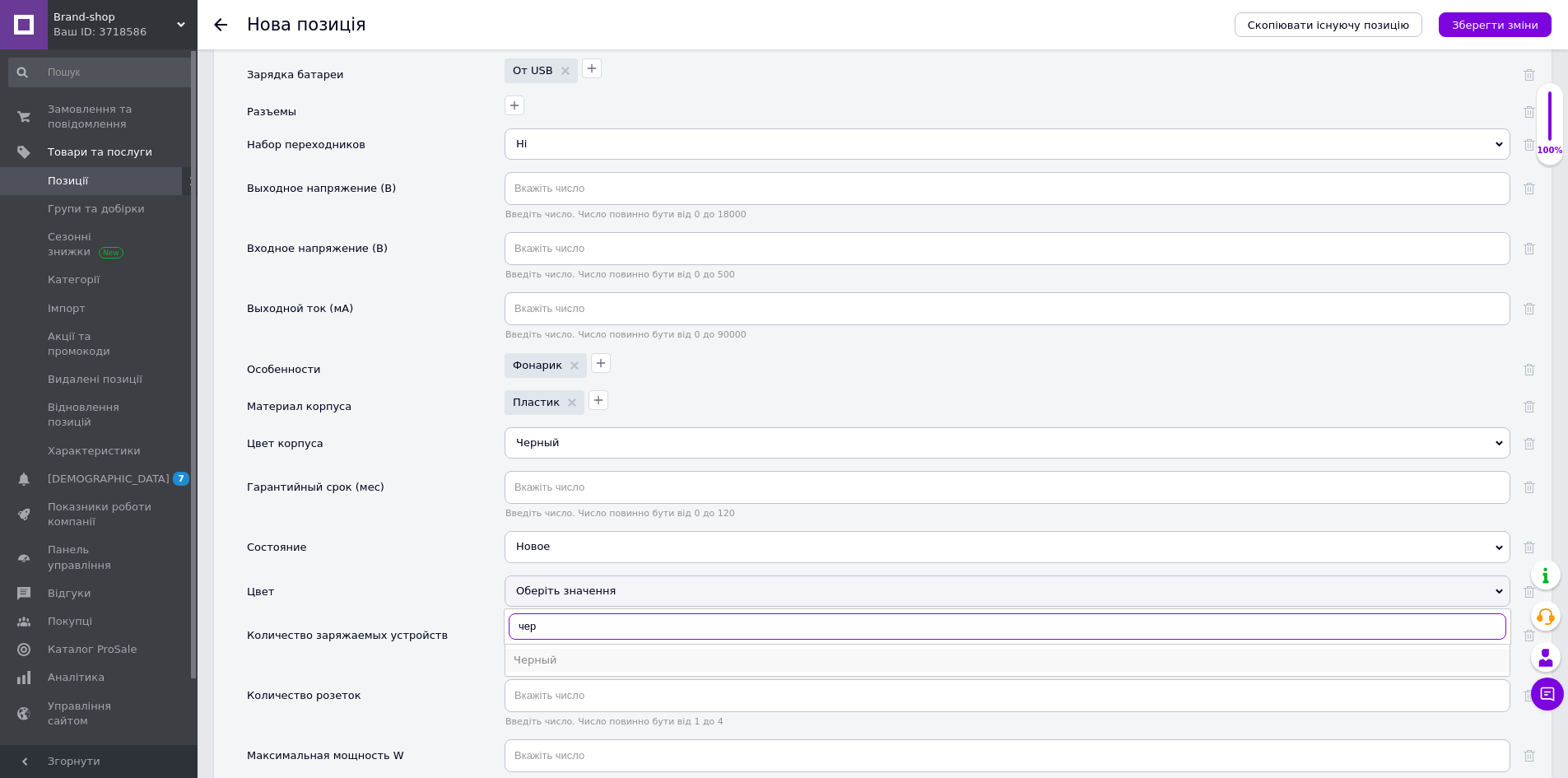
type input "чер"
drag, startPoint x: 574, startPoint y: 639, endPoint x: 521, endPoint y: 629, distance: 53.9
click at [575, 653] on div "Черный" at bounding box center [1007, 660] width 988 height 15
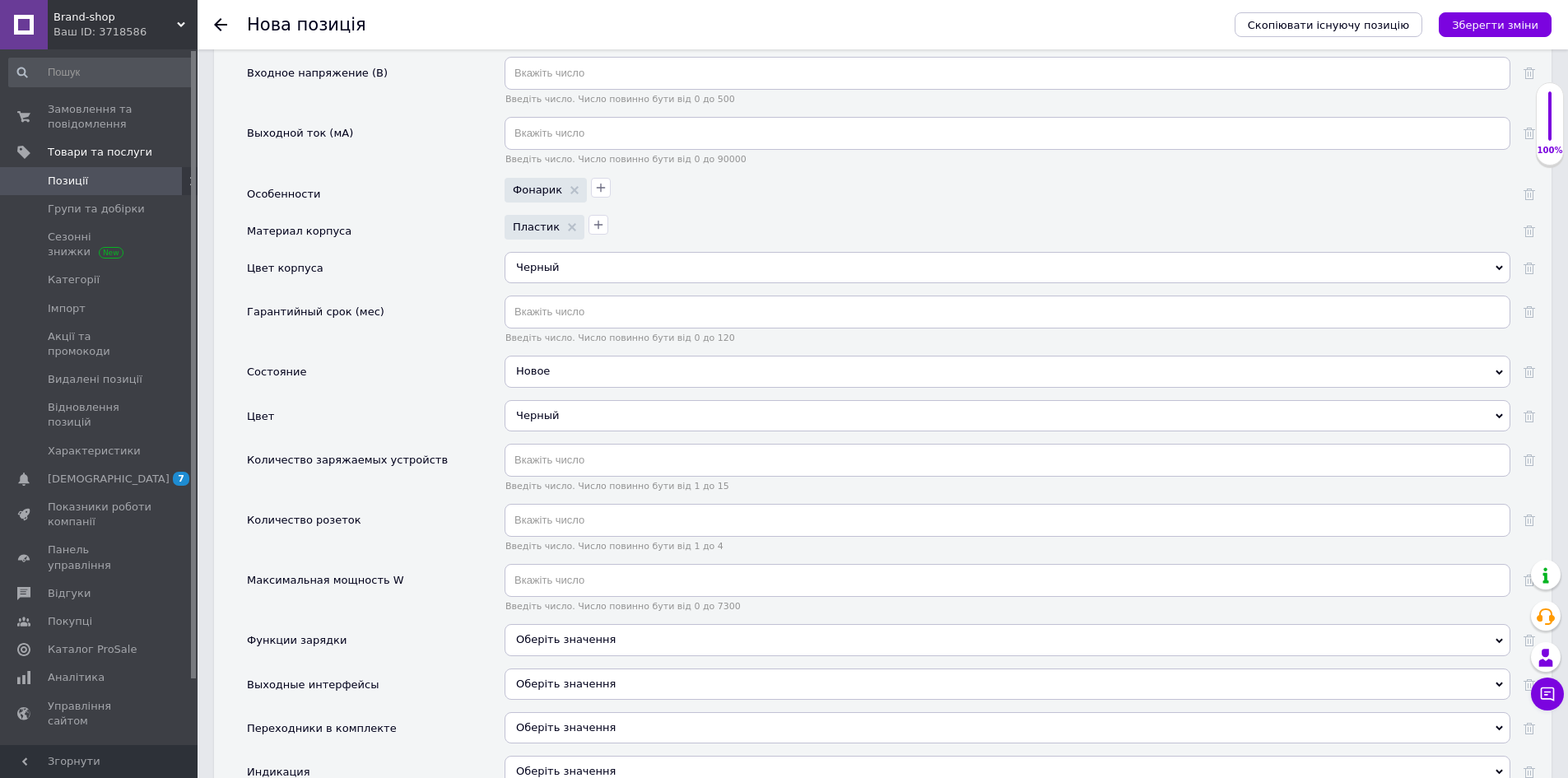
scroll to position [2058, 0]
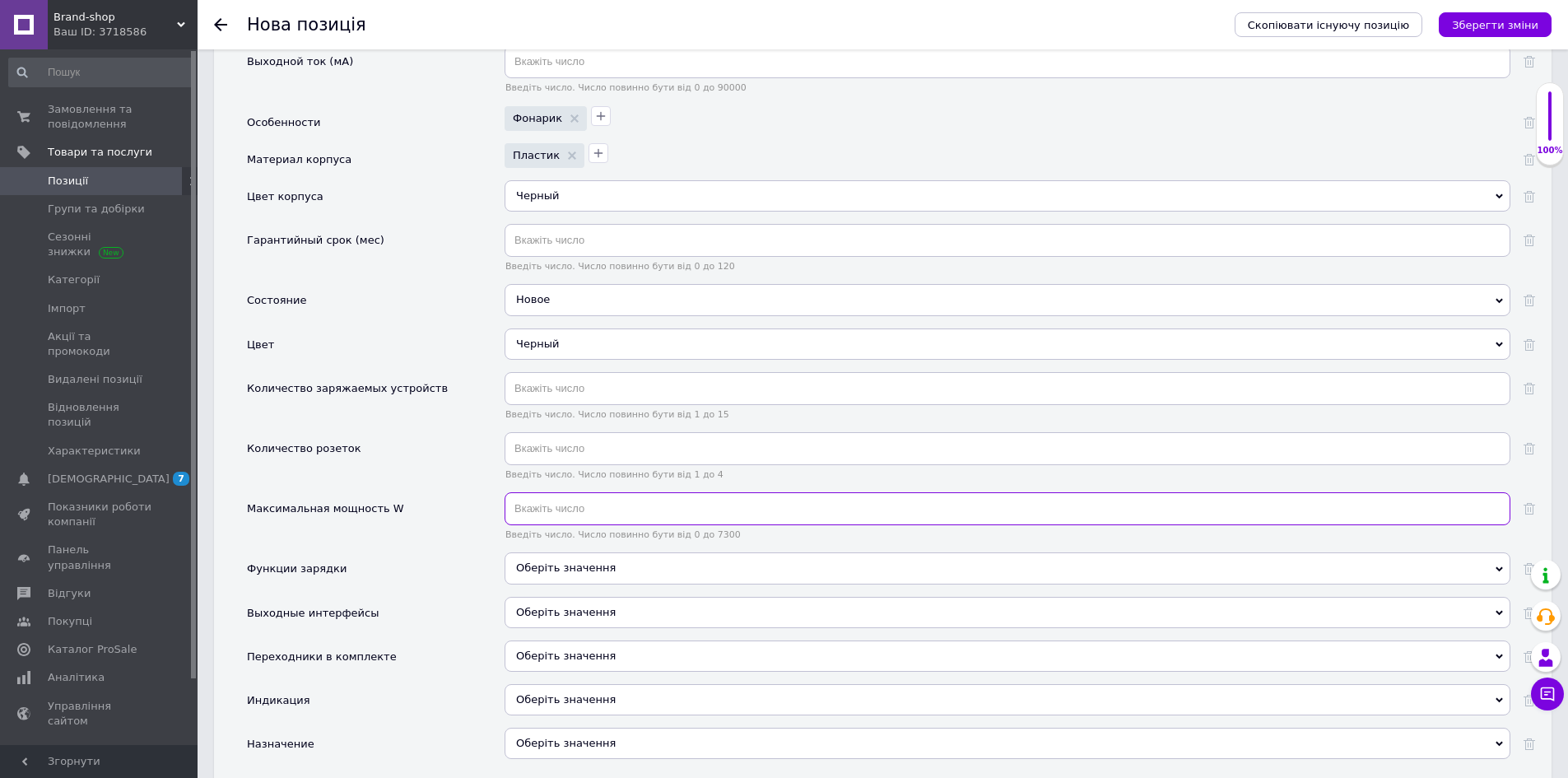
click at [539, 494] on input "text" at bounding box center [1007, 509] width 1006 height 33
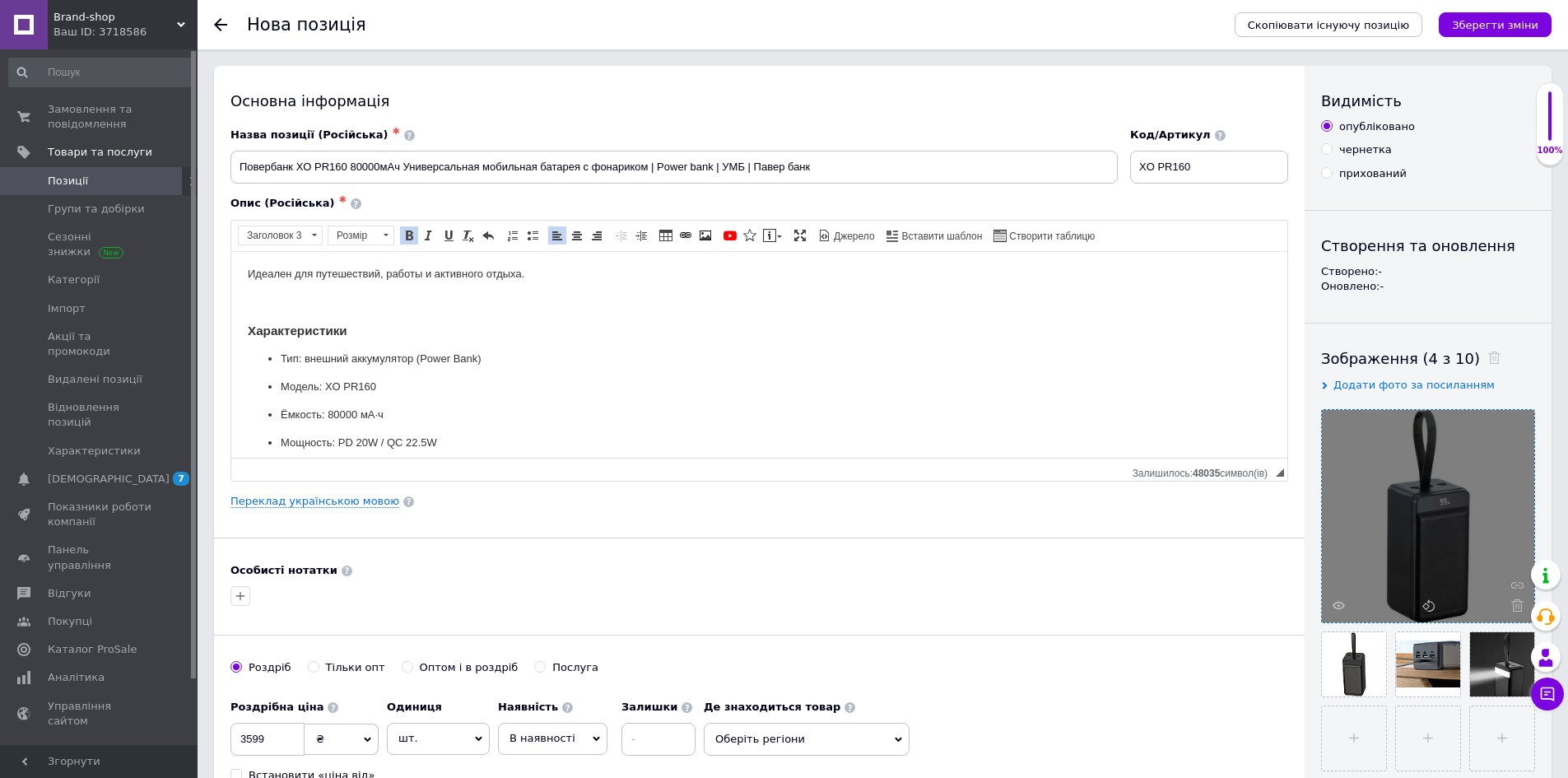
scroll to position [247, 0]
drag, startPoint x: 406, startPoint y: 356, endPoint x: 426, endPoint y: 359, distance: 20.2
click at [426, 359] on p "Мощность: PD 20W / QC 22.5W" at bounding box center [759, 360] width 957 height 18
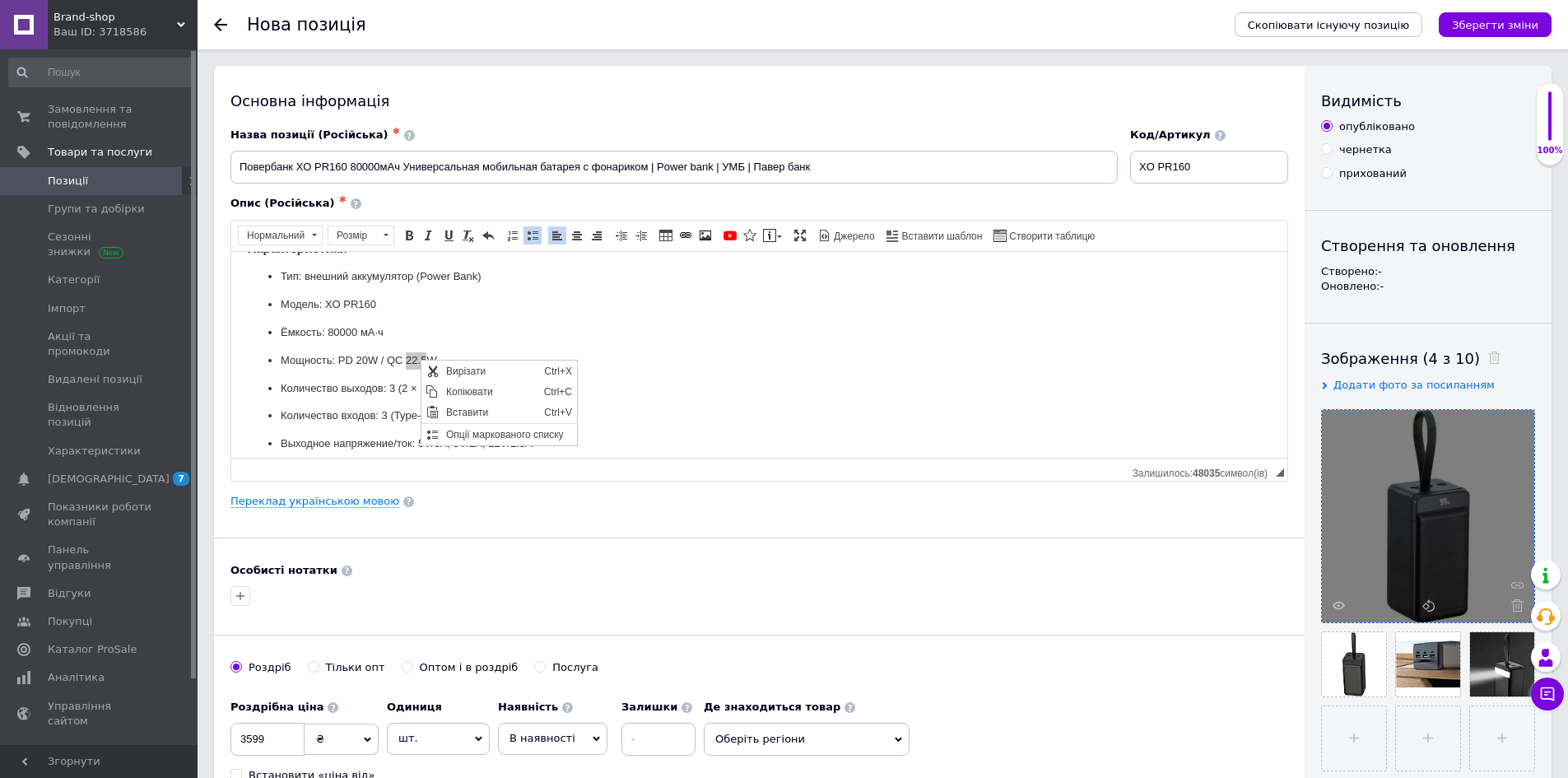
scroll to position [0, 0]
click at [451, 389] on span "Копіювати" at bounding box center [491, 391] width 98 height 19
copy p "22.5"
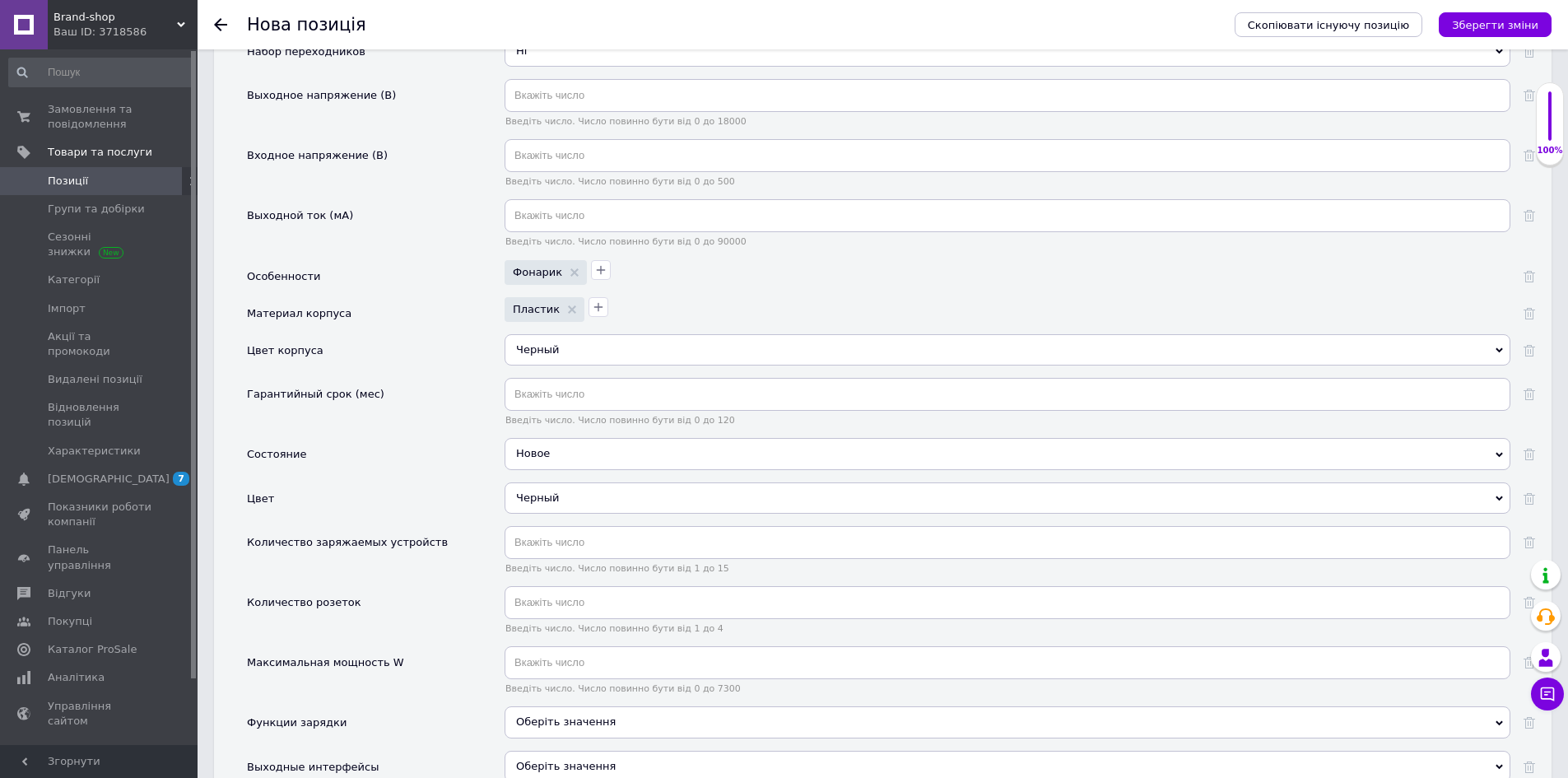
scroll to position [2058, 0]
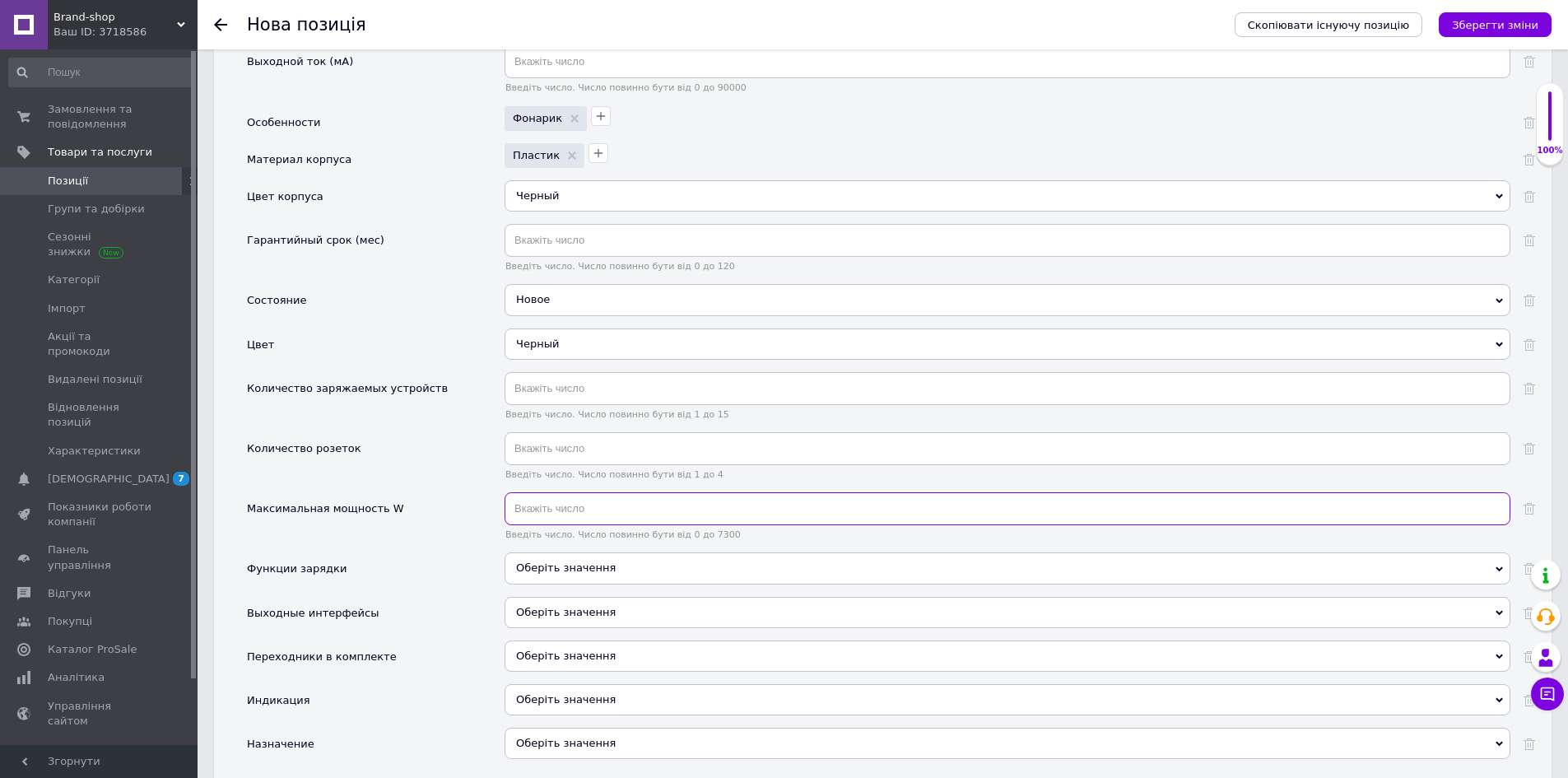
click at [533, 497] on input "text" at bounding box center [1007, 509] width 1006 height 33
type input "22.5"
drag, startPoint x: 476, startPoint y: 452, endPoint x: 483, endPoint y: 519, distance: 67.4
click at [476, 454] on div "Количество розеток" at bounding box center [376, 463] width 258 height 60
click at [547, 556] on div "Оберіть значення" at bounding box center [1007, 568] width 1006 height 31
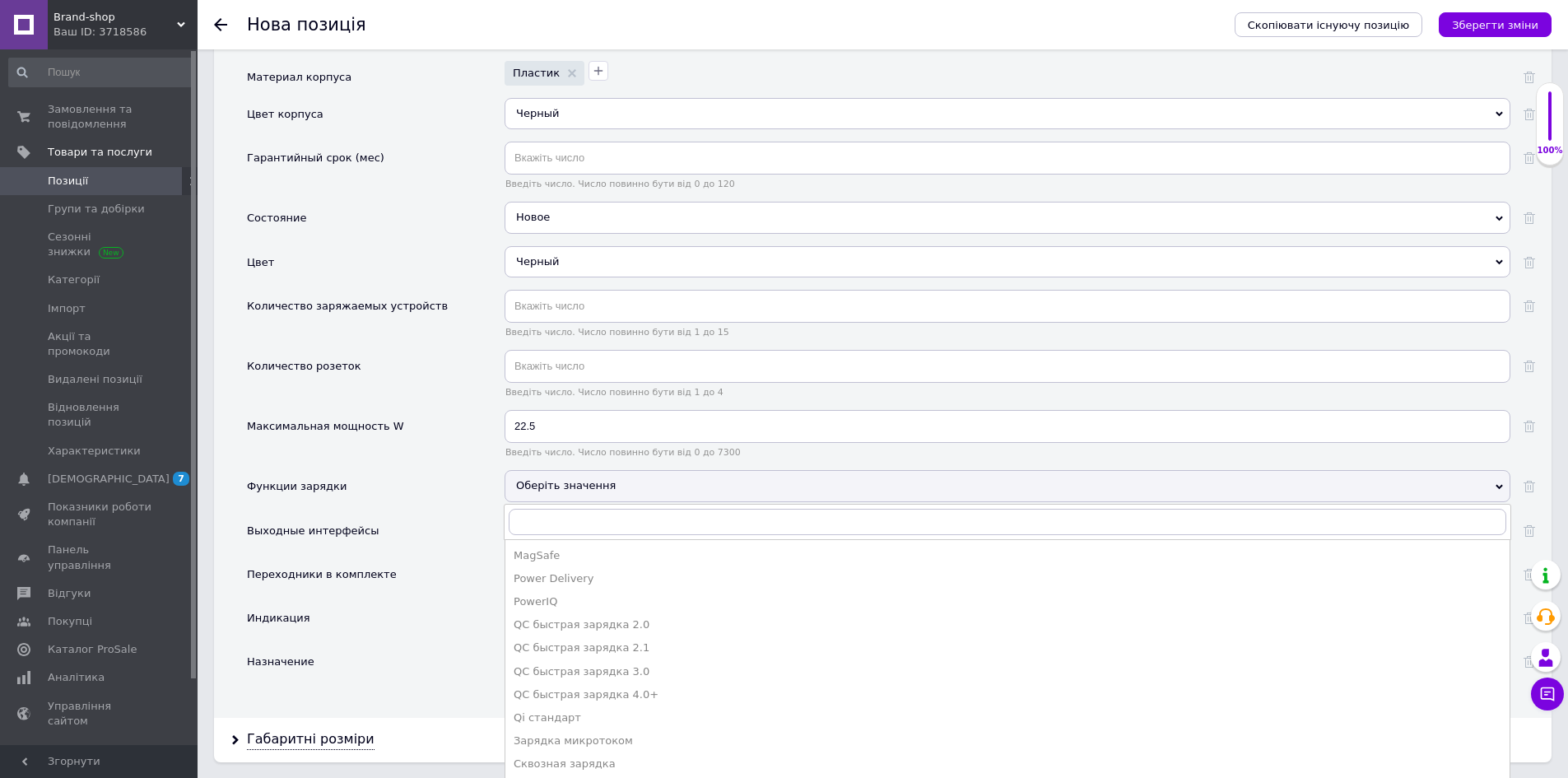
click at [430, 559] on div "Переходники в комплекте" at bounding box center [376, 579] width 258 height 43
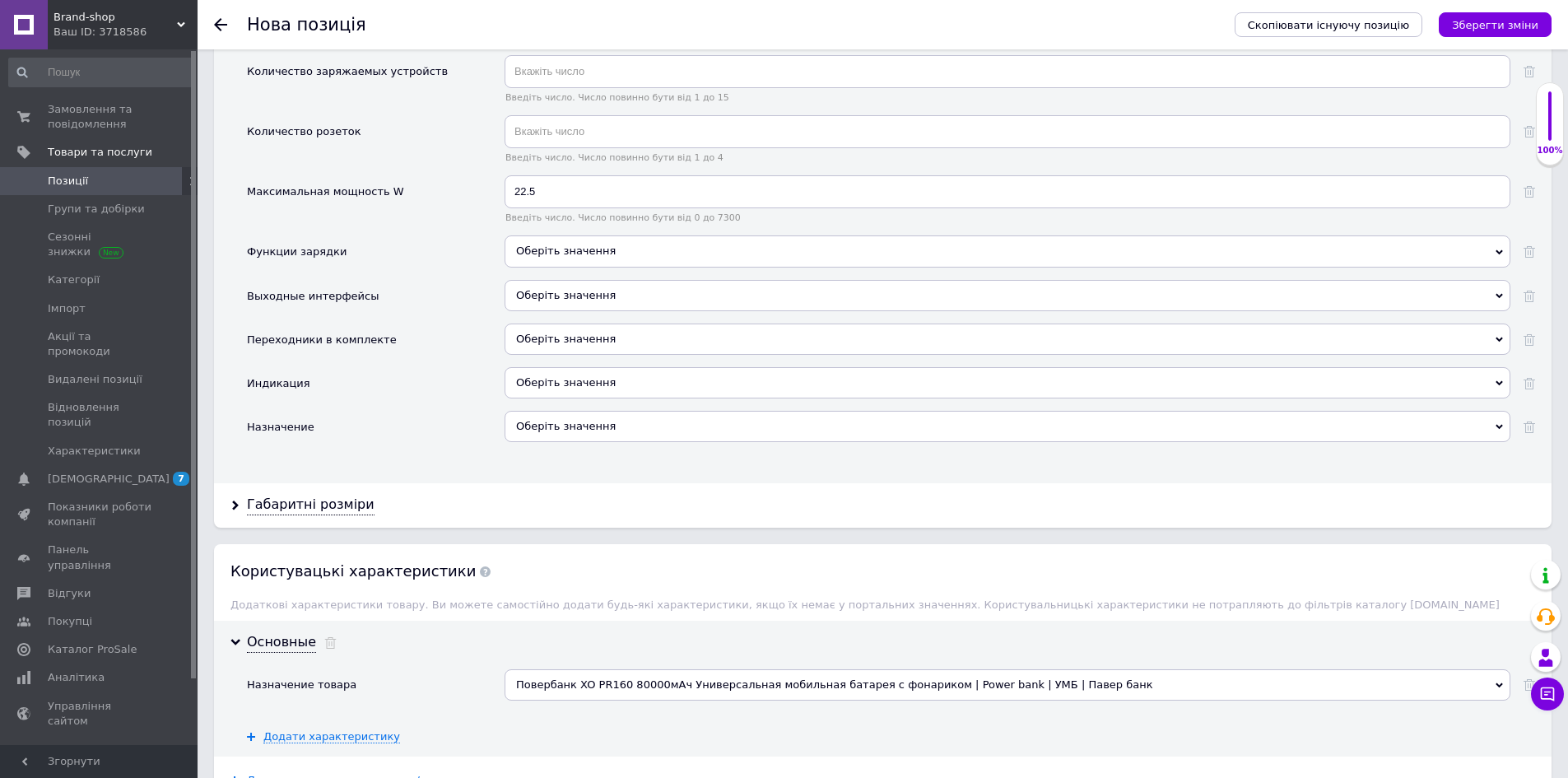
scroll to position [2388, 0]
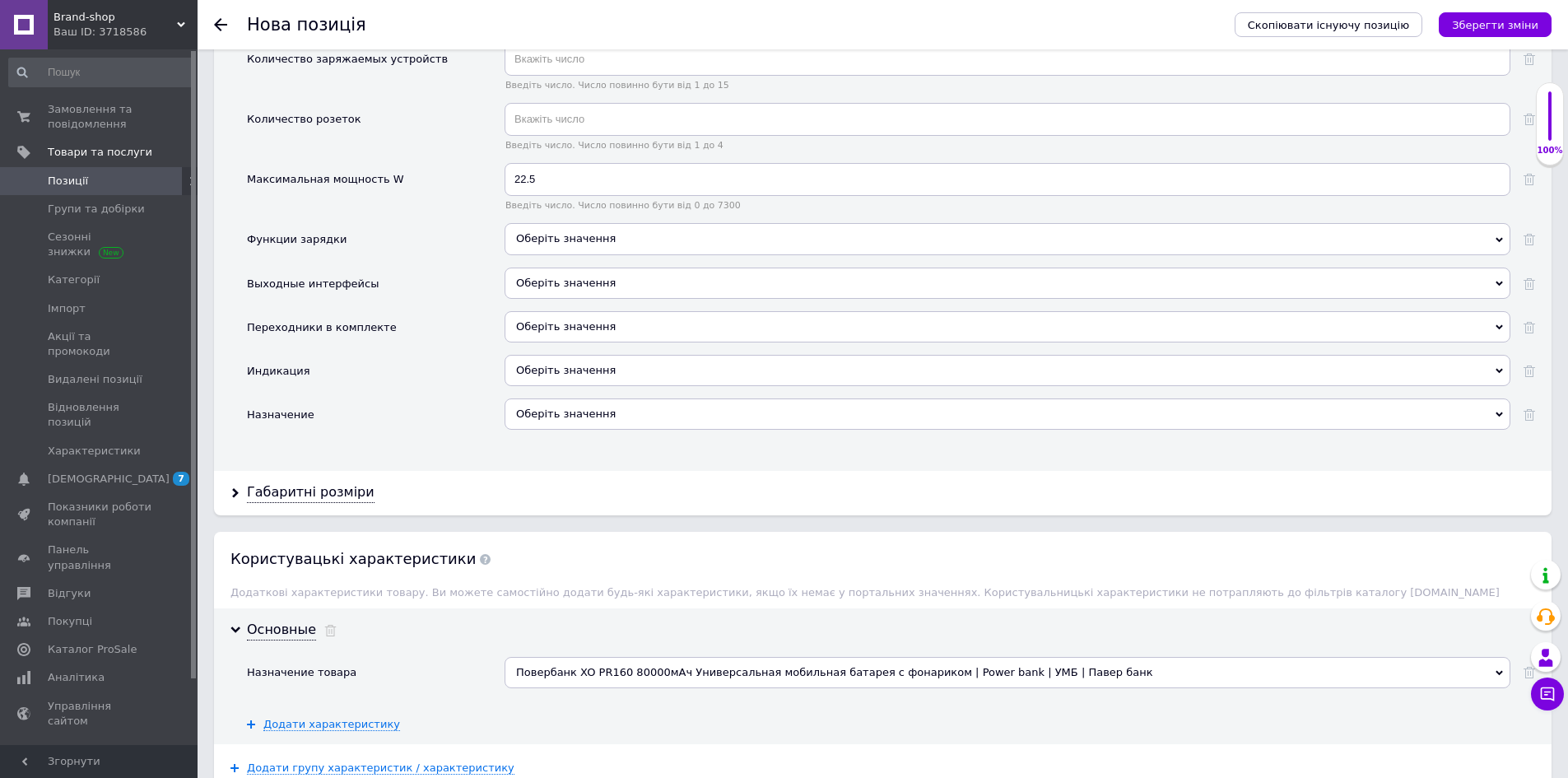
click at [563, 268] on div "Оберіть значення" at bounding box center [1007, 283] width 1006 height 31
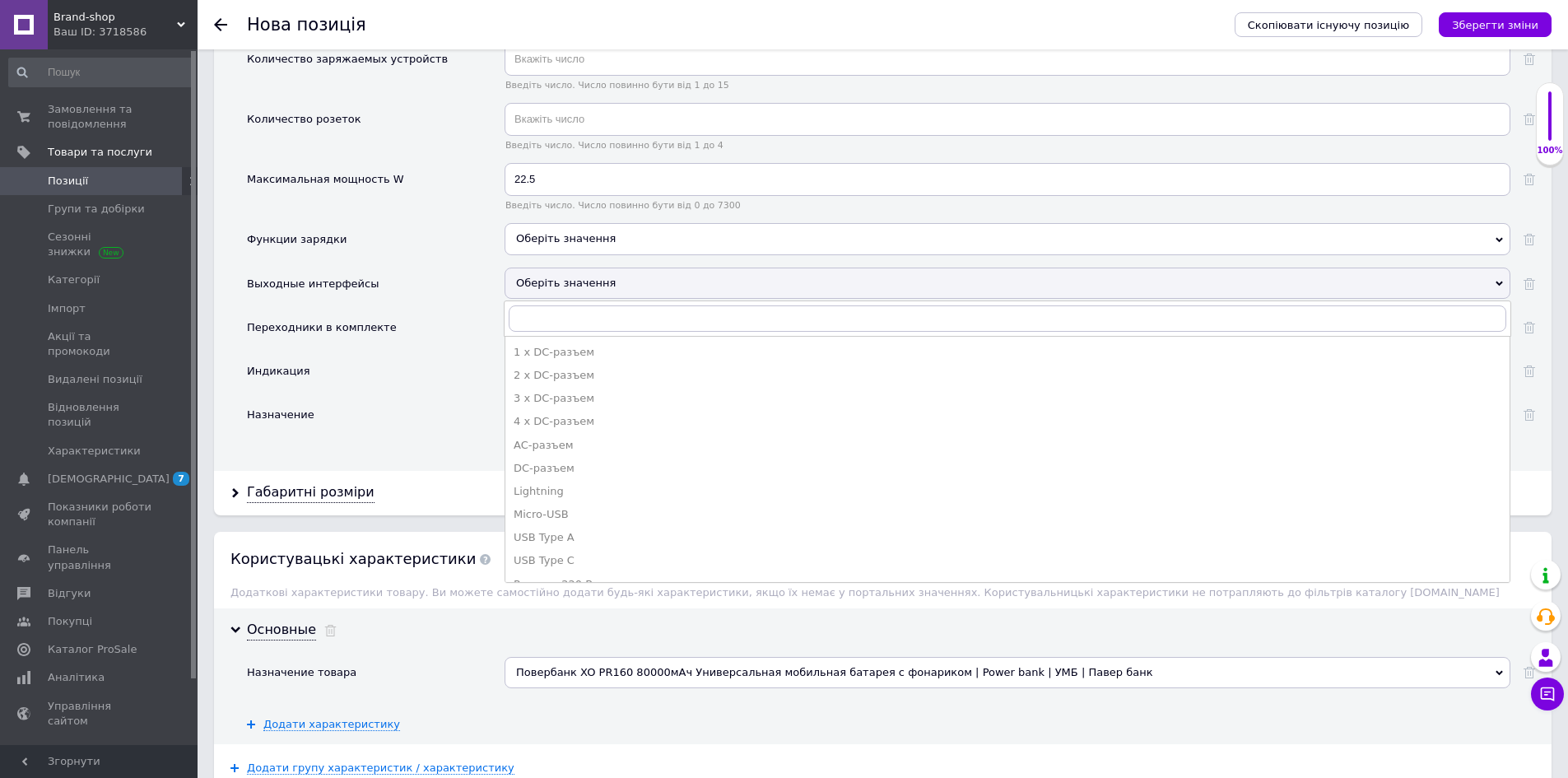
click at [456, 311] on div "Переходники в комплекте" at bounding box center [376, 332] width 258 height 43
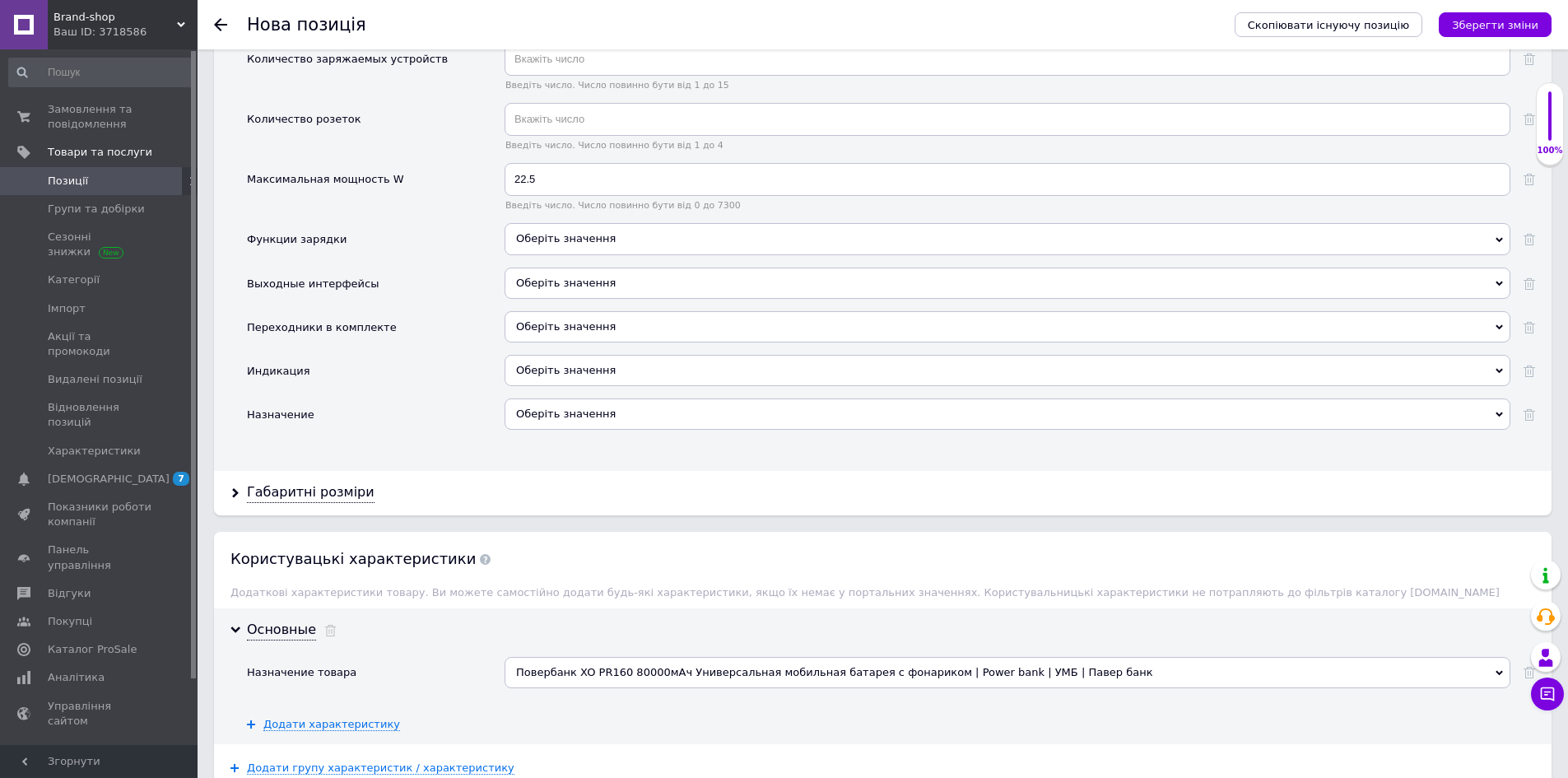
click at [564, 401] on div "Оберіть значення" at bounding box center [1007, 413] width 1006 height 31
click at [539, 402] on div "Оберіть значення" at bounding box center [1007, 413] width 1006 height 31
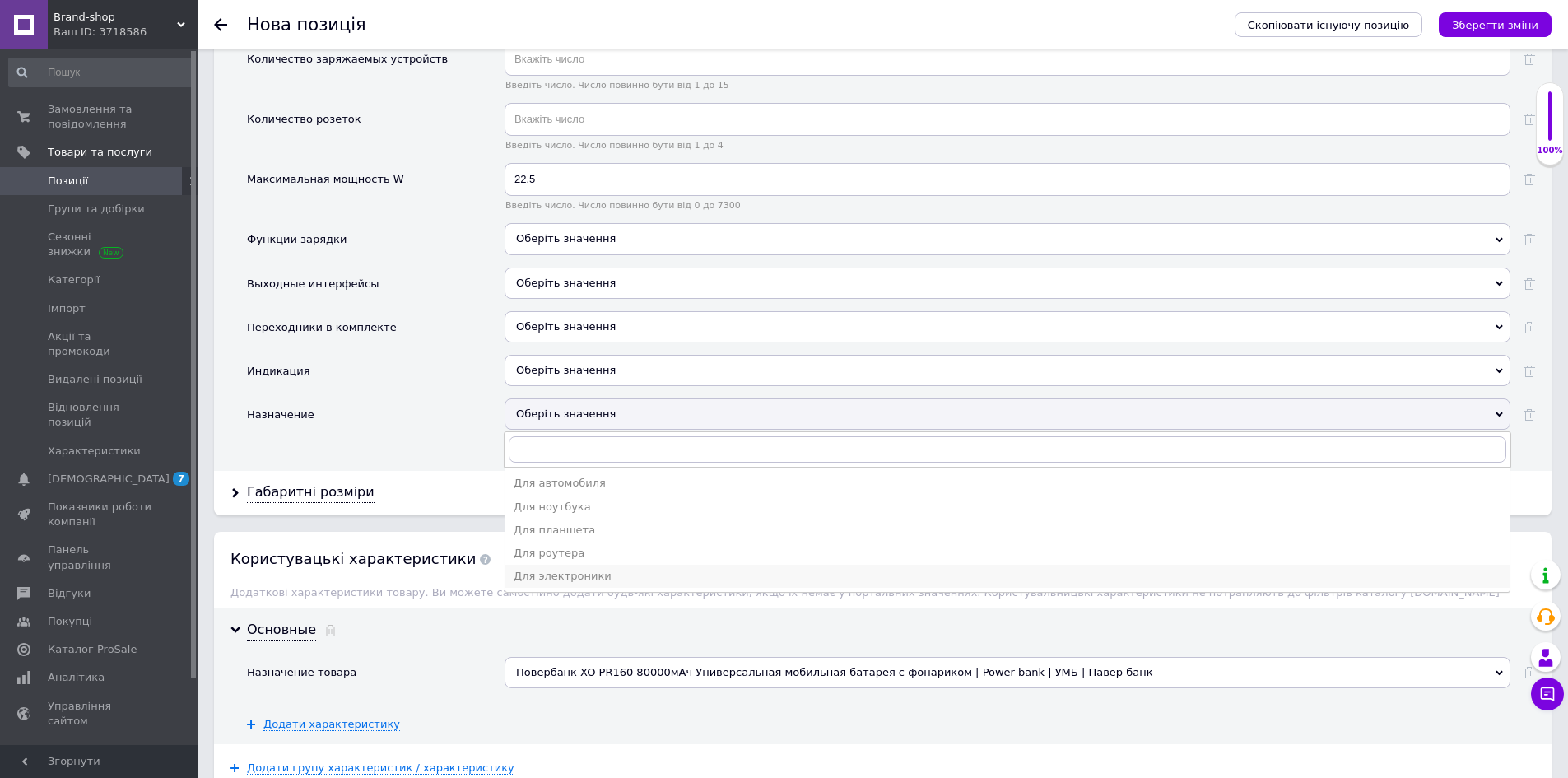
click at [554, 569] on div "Для электроники" at bounding box center [1007, 576] width 988 height 15
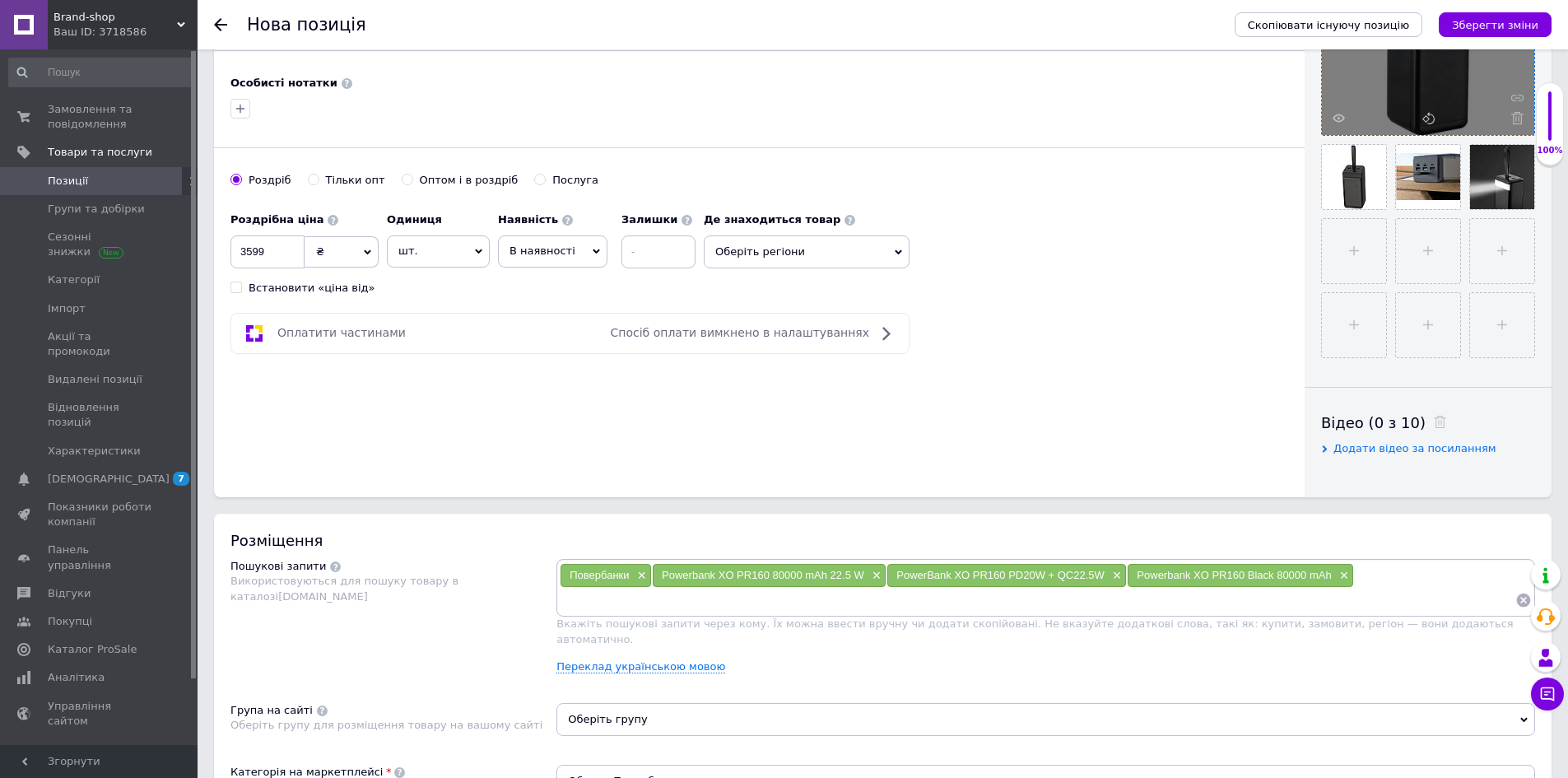
scroll to position [76, 0]
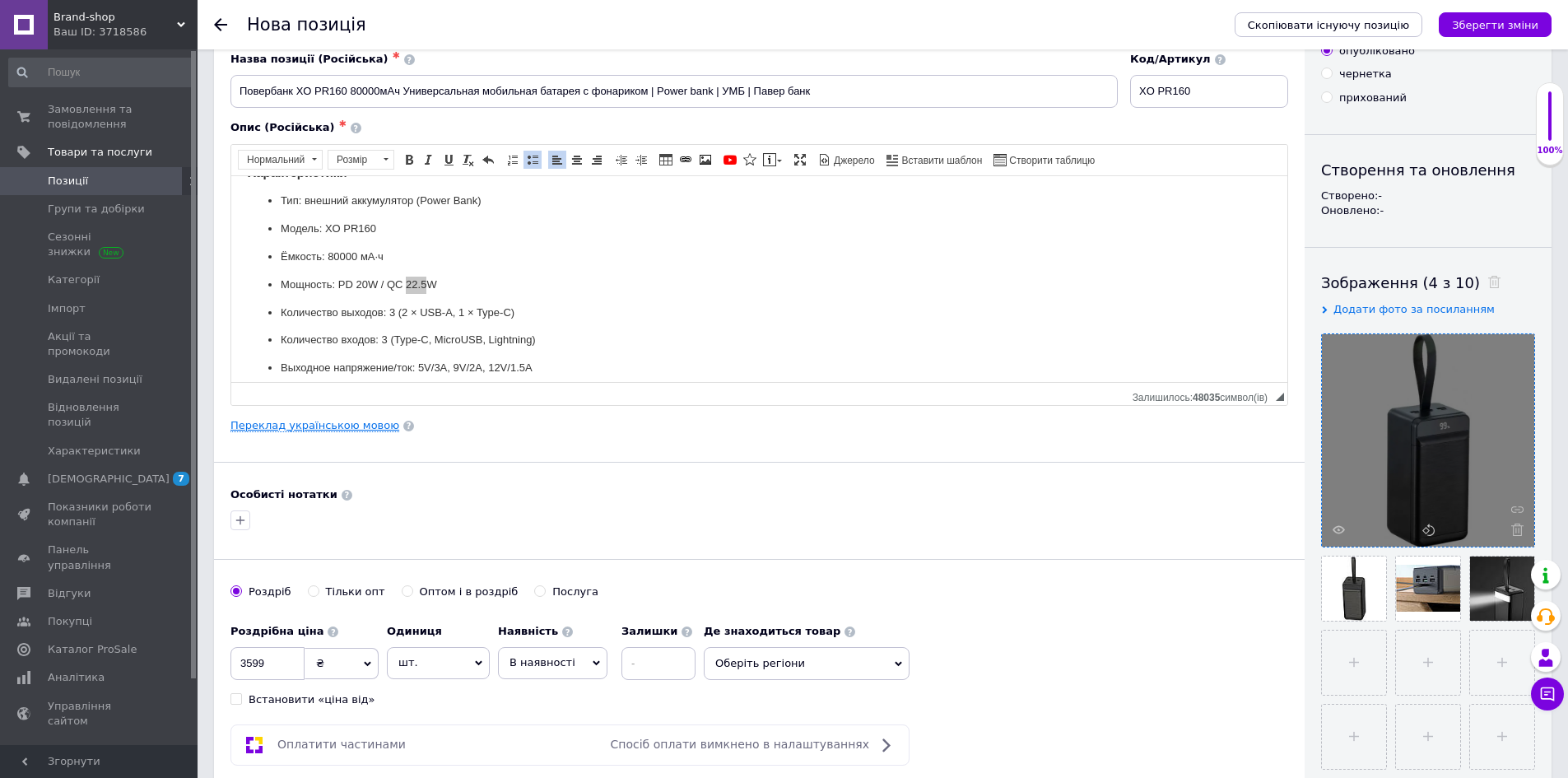
click at [335, 425] on link "Переклад українською мовою" at bounding box center [314, 426] width 169 height 13
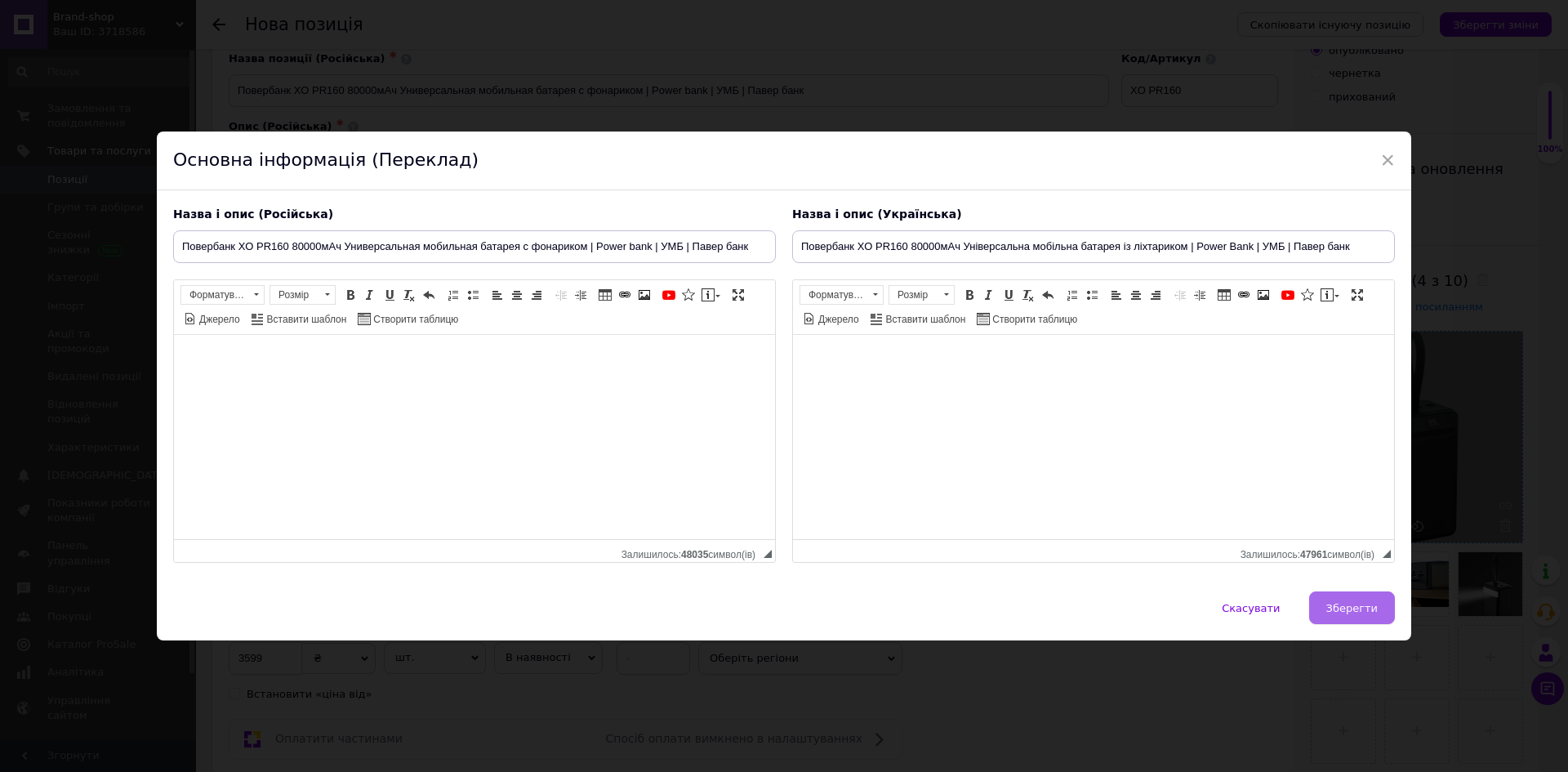
click at [1358, 606] on span "Зберегти" at bounding box center [1352, 608] width 52 height 12
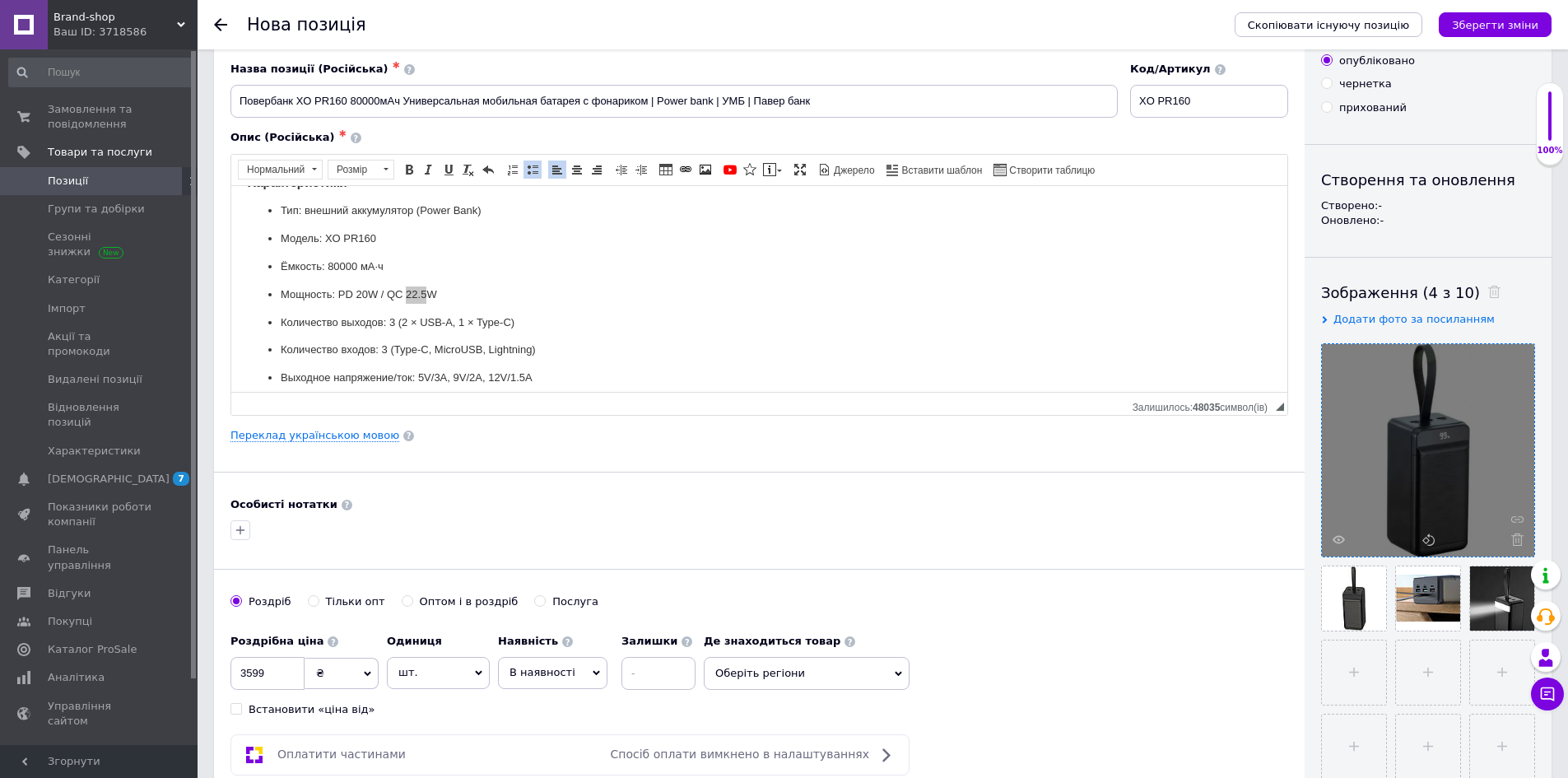
scroll to position [0, 0]
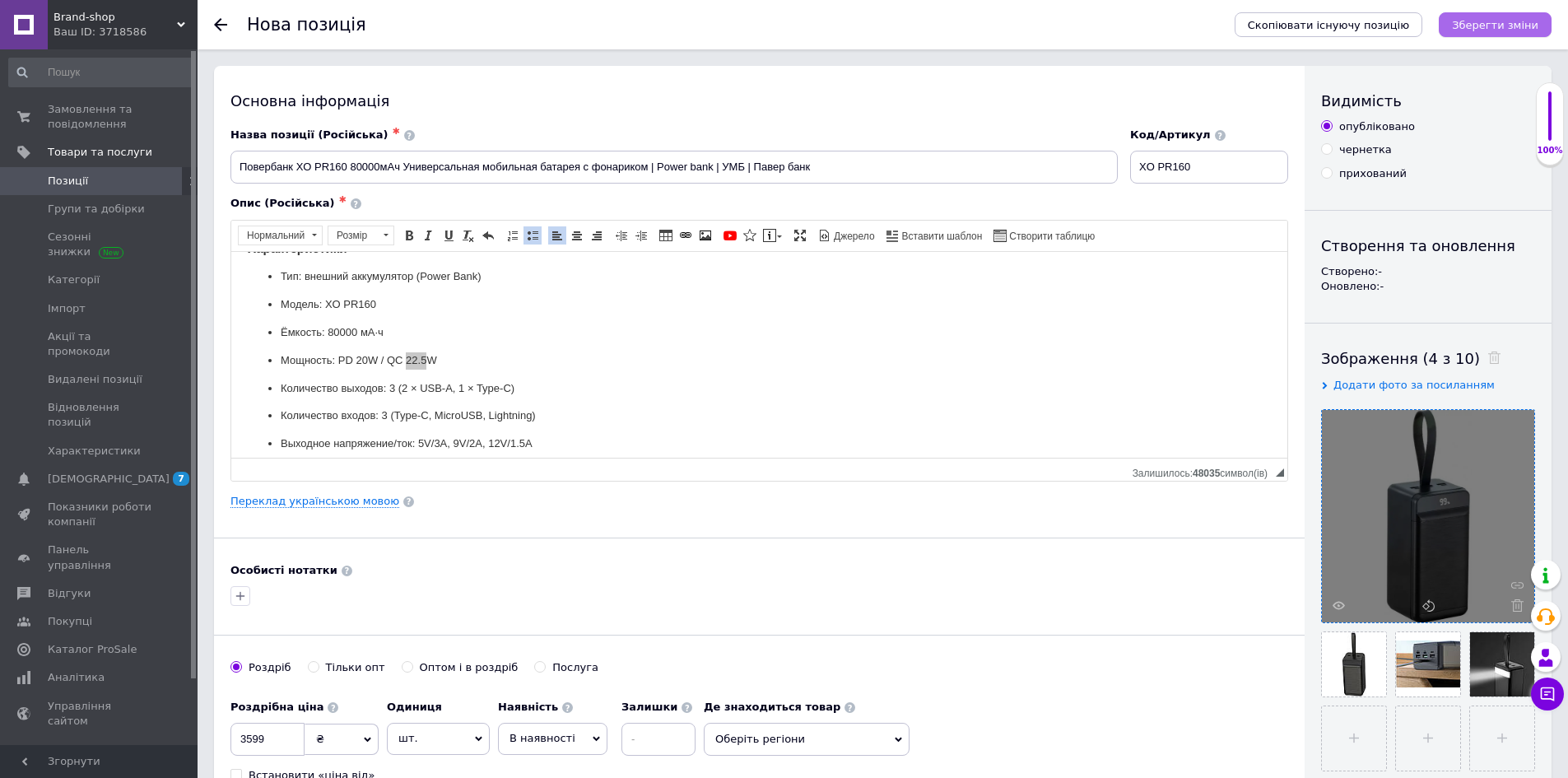
click at [1484, 24] on icon "Зберегти зміни" at bounding box center [1496, 25] width 87 height 12
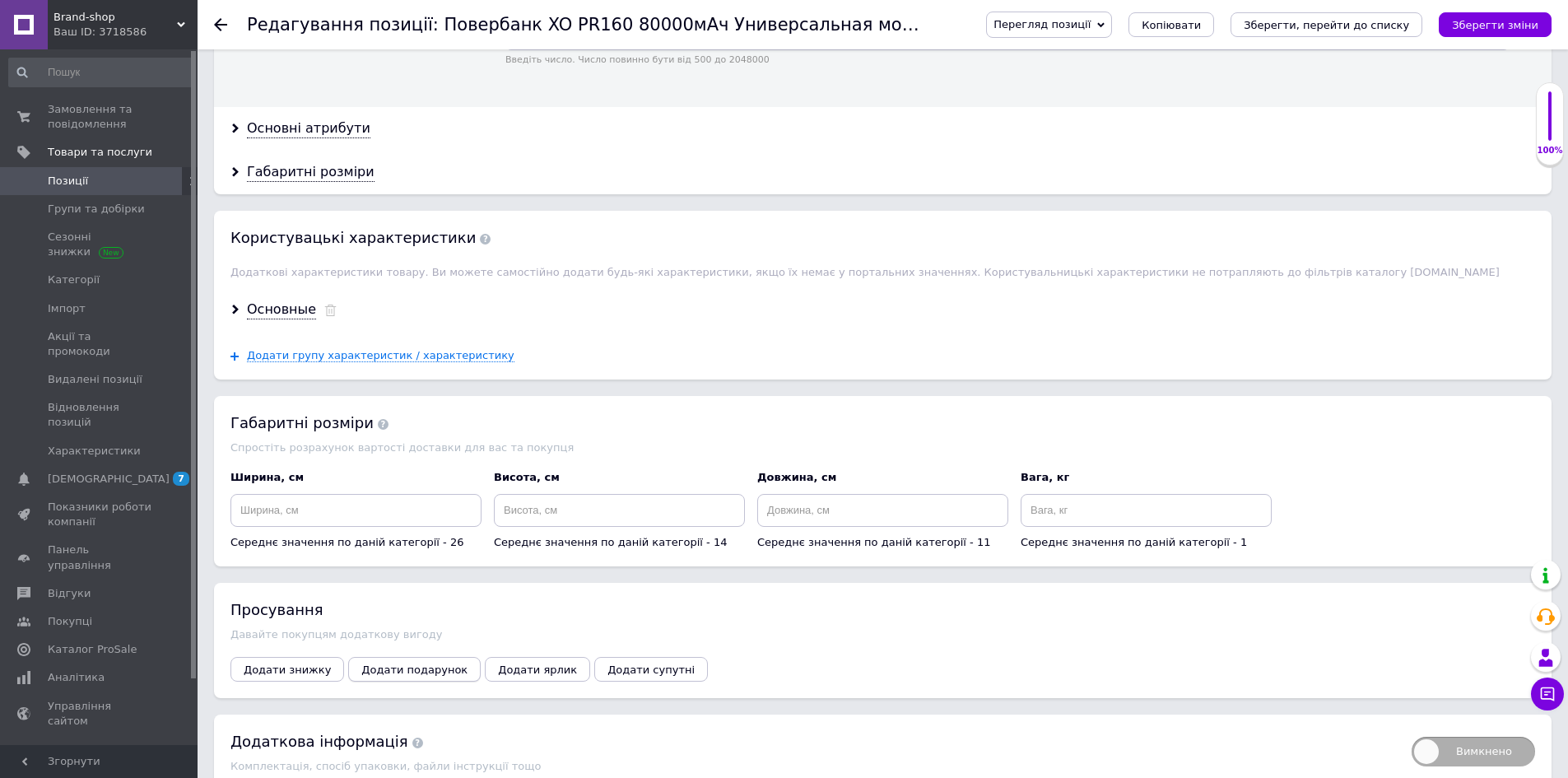
scroll to position [1631, 0]
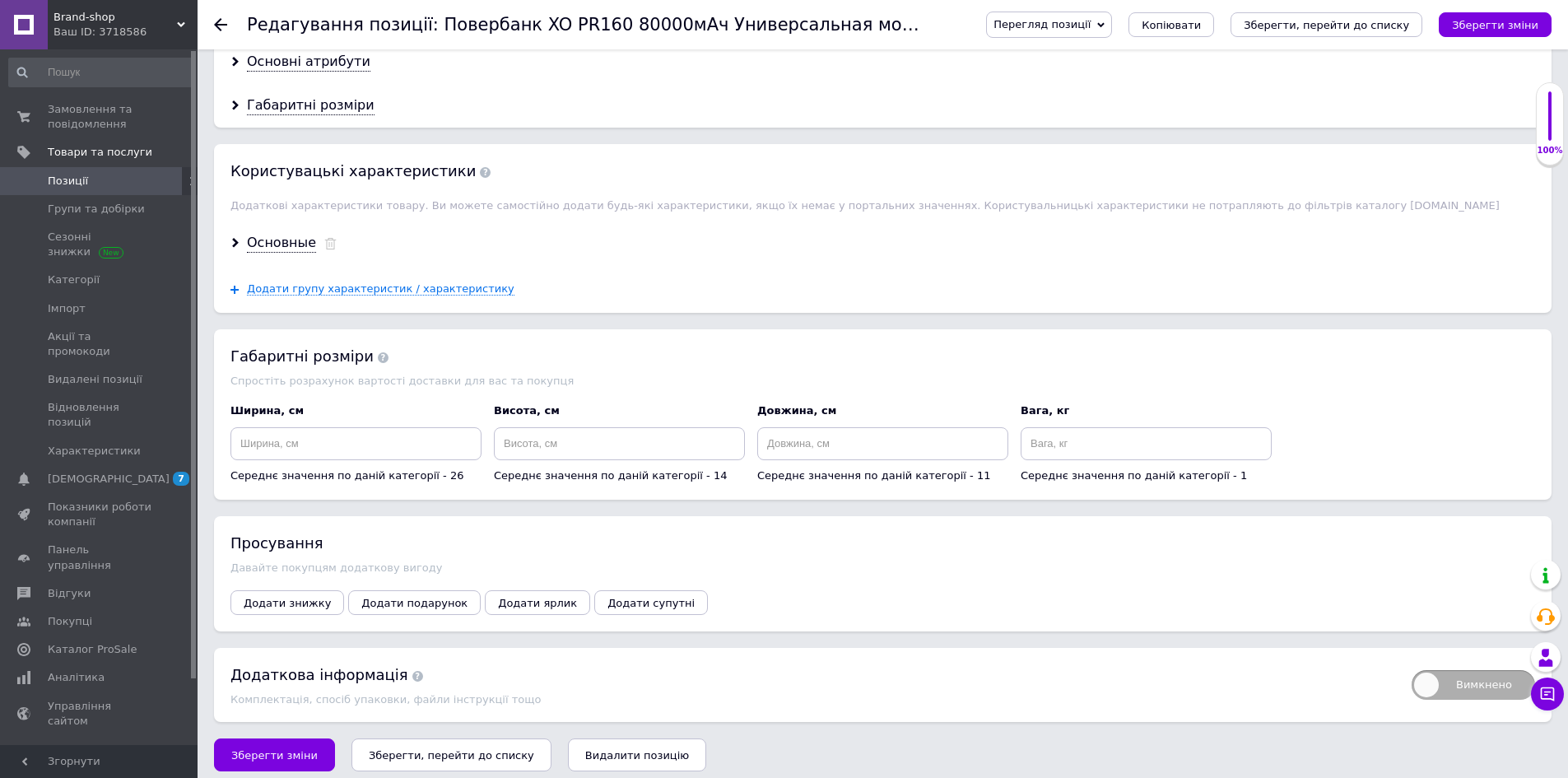
drag, startPoint x: 262, startPoint y: 227, endPoint x: 361, endPoint y: 252, distance: 102.1
click at [262, 234] on div "Основные" at bounding box center [282, 243] width 69 height 19
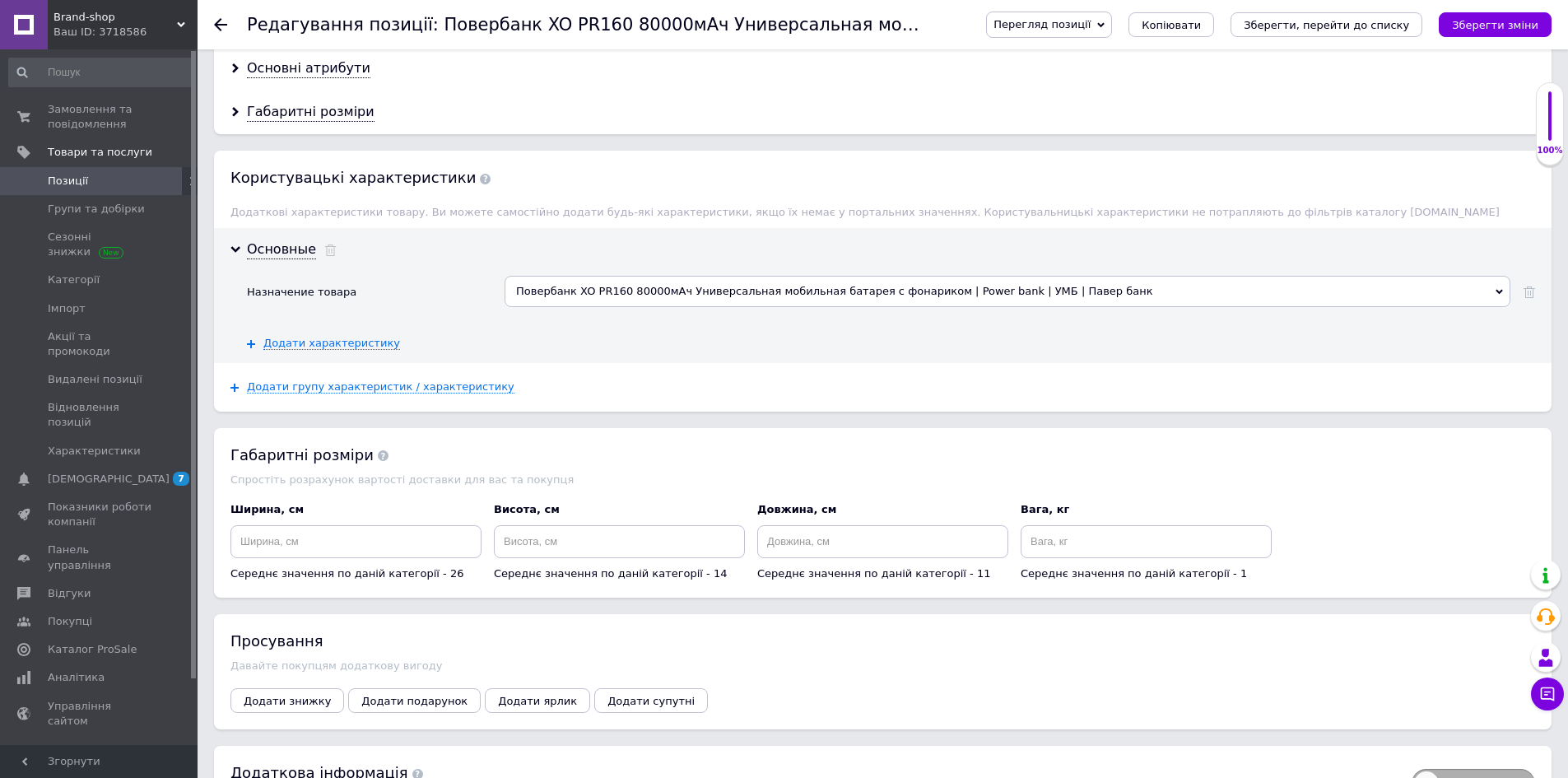
scroll to position [1477, 0]
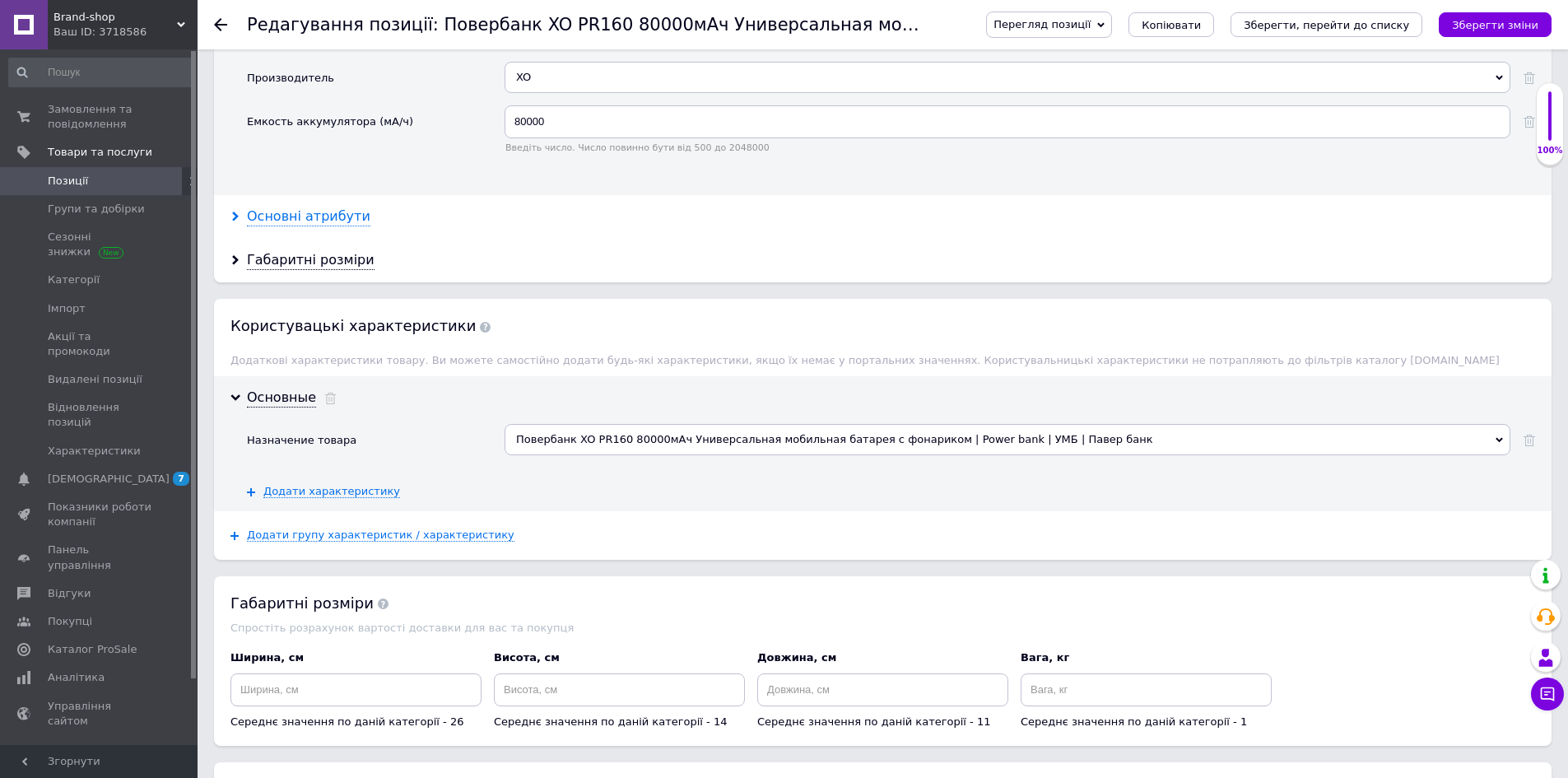
click at [296, 208] on div "Основні атрибути" at bounding box center [309, 216] width 124 height 19
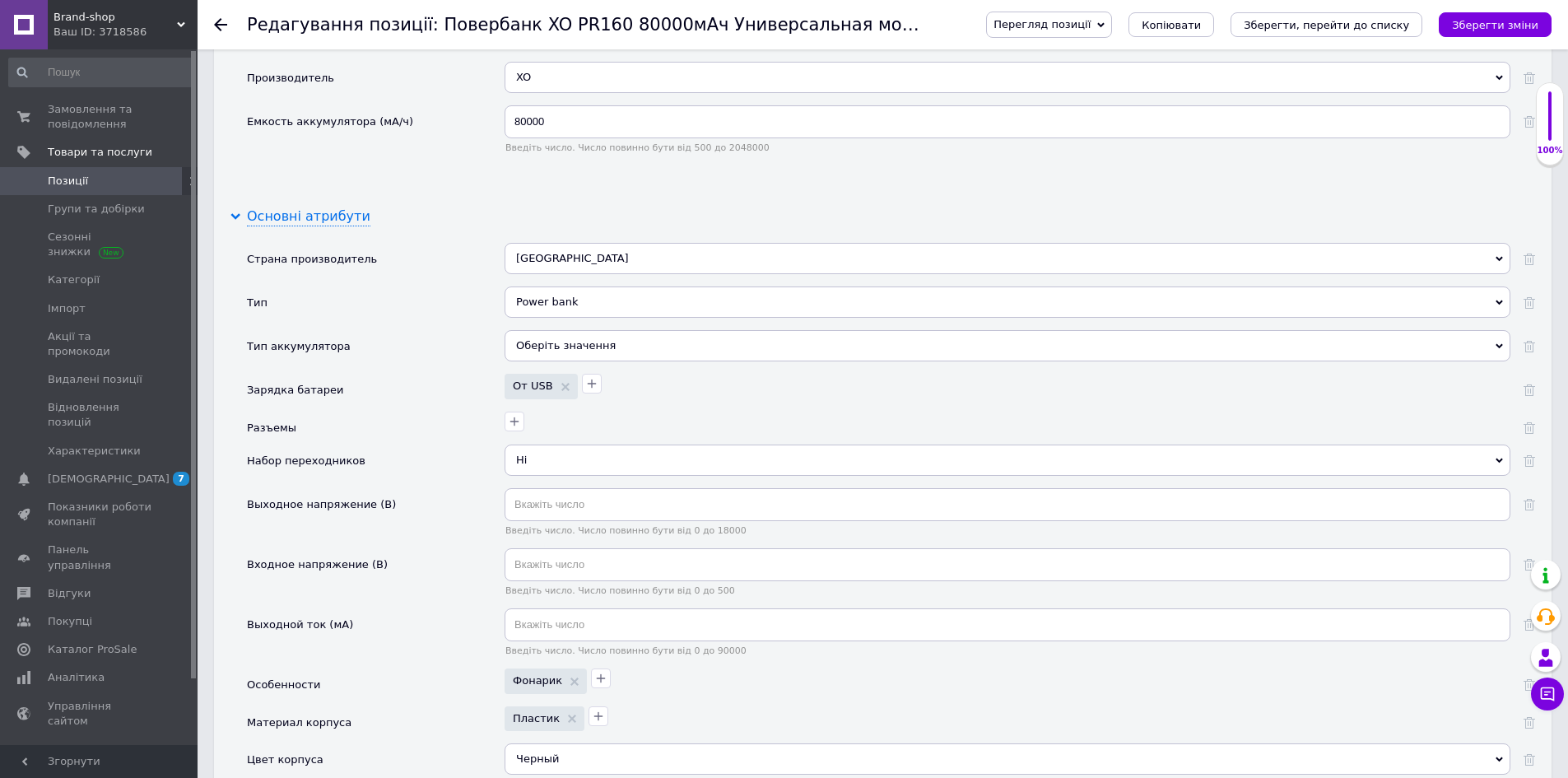
click at [298, 208] on div "Основні атрибути" at bounding box center [309, 216] width 124 height 19
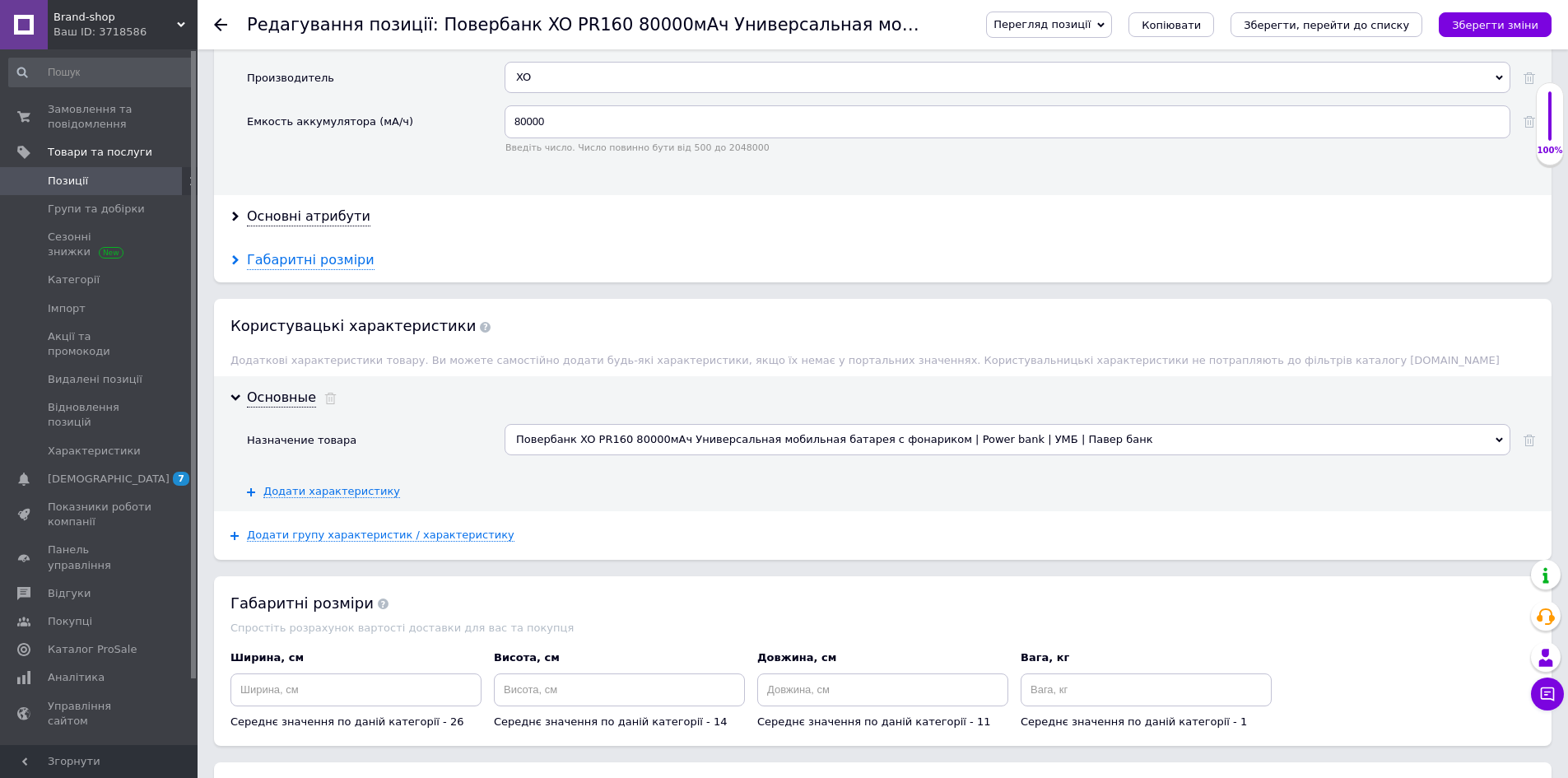
click at [285, 253] on div "Габаритні розміри" at bounding box center [311, 260] width 128 height 19
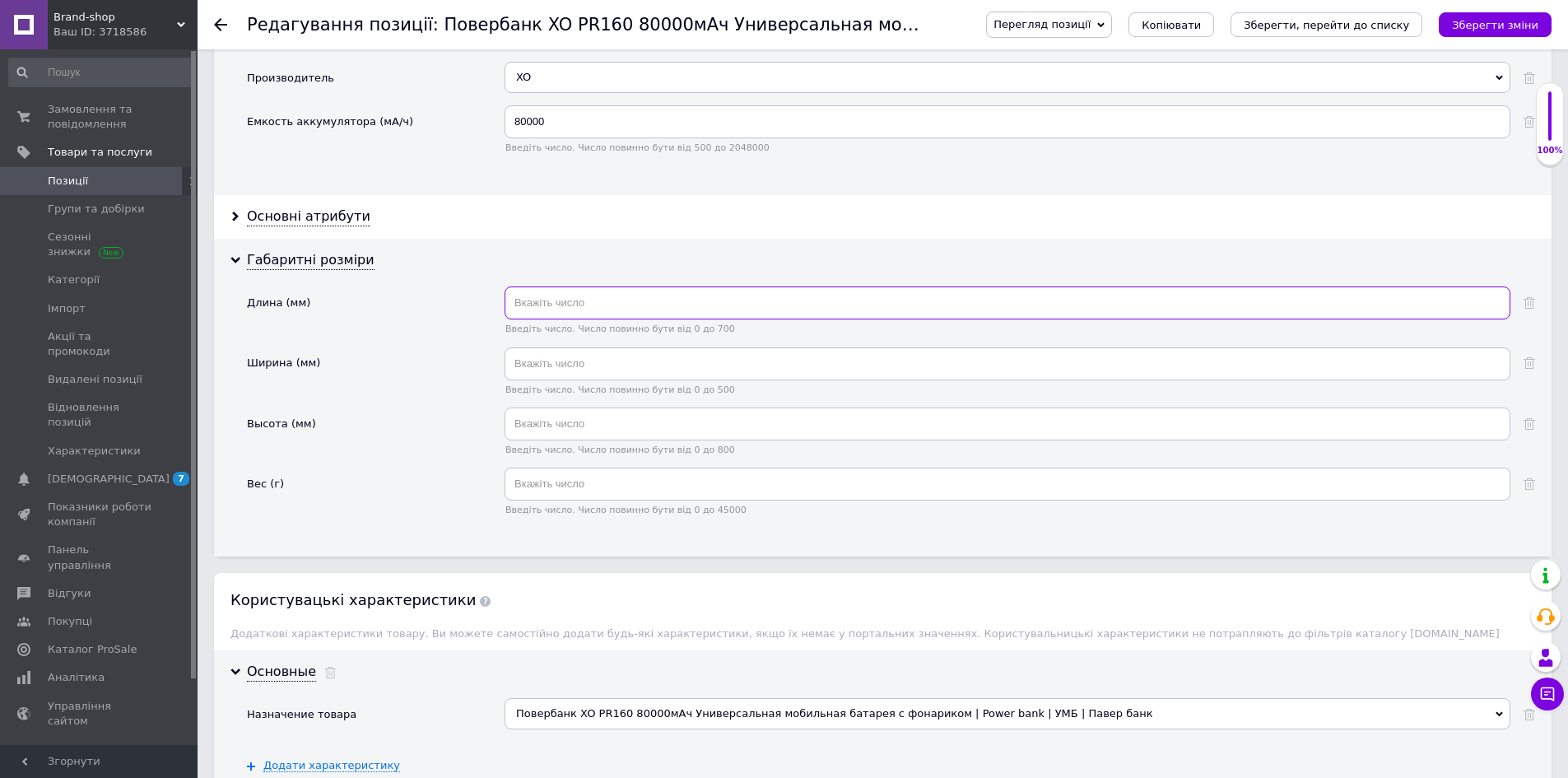
click at [547, 286] on input "text" at bounding box center [1007, 302] width 1006 height 33
type input "160"
click at [532, 347] on input "text" at bounding box center [1007, 363] width 1006 height 33
type input "82"
click at [559, 408] on input "text" at bounding box center [1007, 424] width 1006 height 33
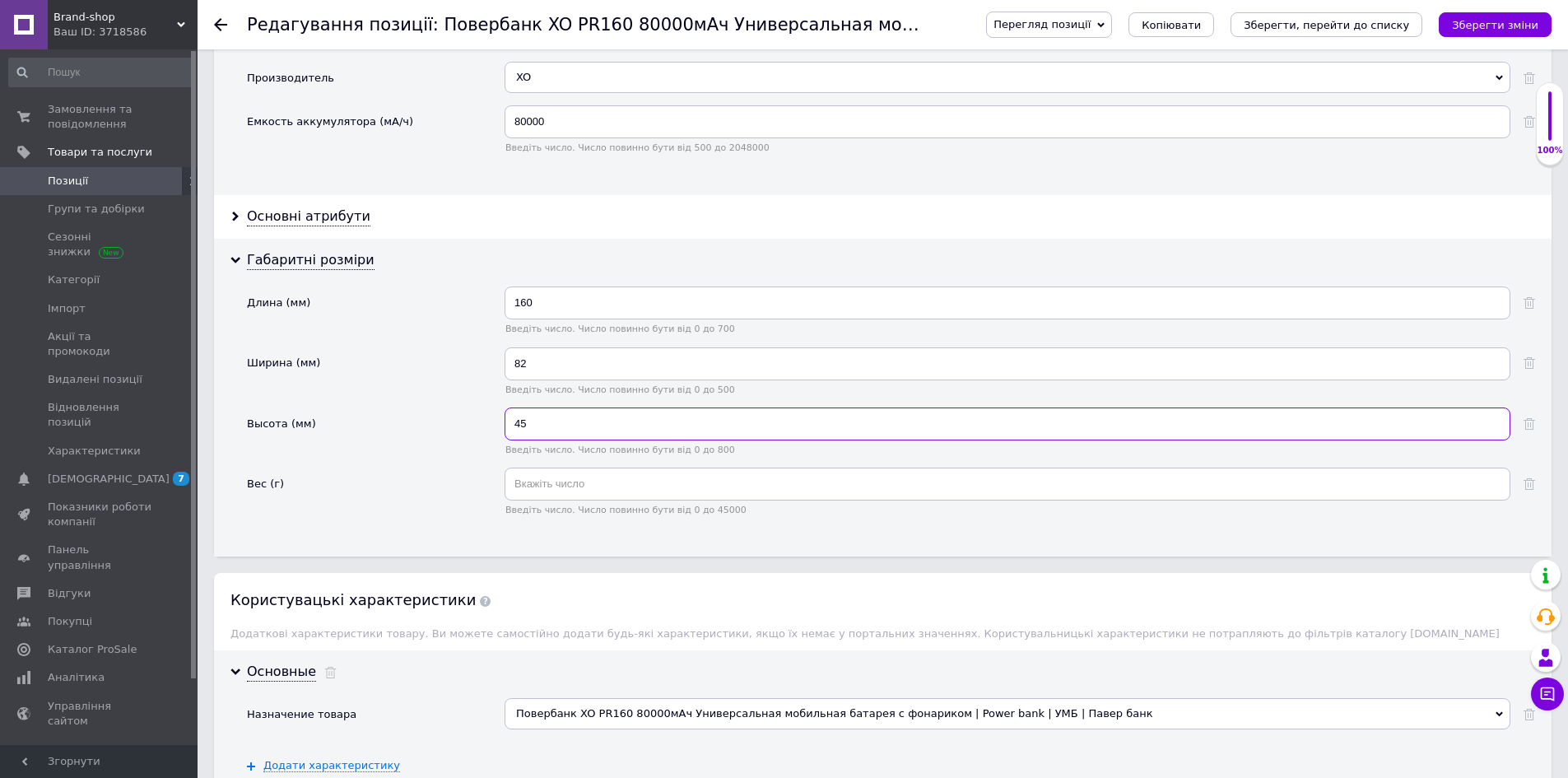
type input "45"
click at [555, 468] on input "text" at bounding box center [1007, 484] width 1006 height 33
type input "1800"
click at [530, 582] on div "Користувацькi характеристики Додаткові характеристики товару. Ви можете самості…" at bounding box center [882, 611] width 1338 height 77
click at [295, 251] on div "Габаритні розміри" at bounding box center [311, 260] width 128 height 19
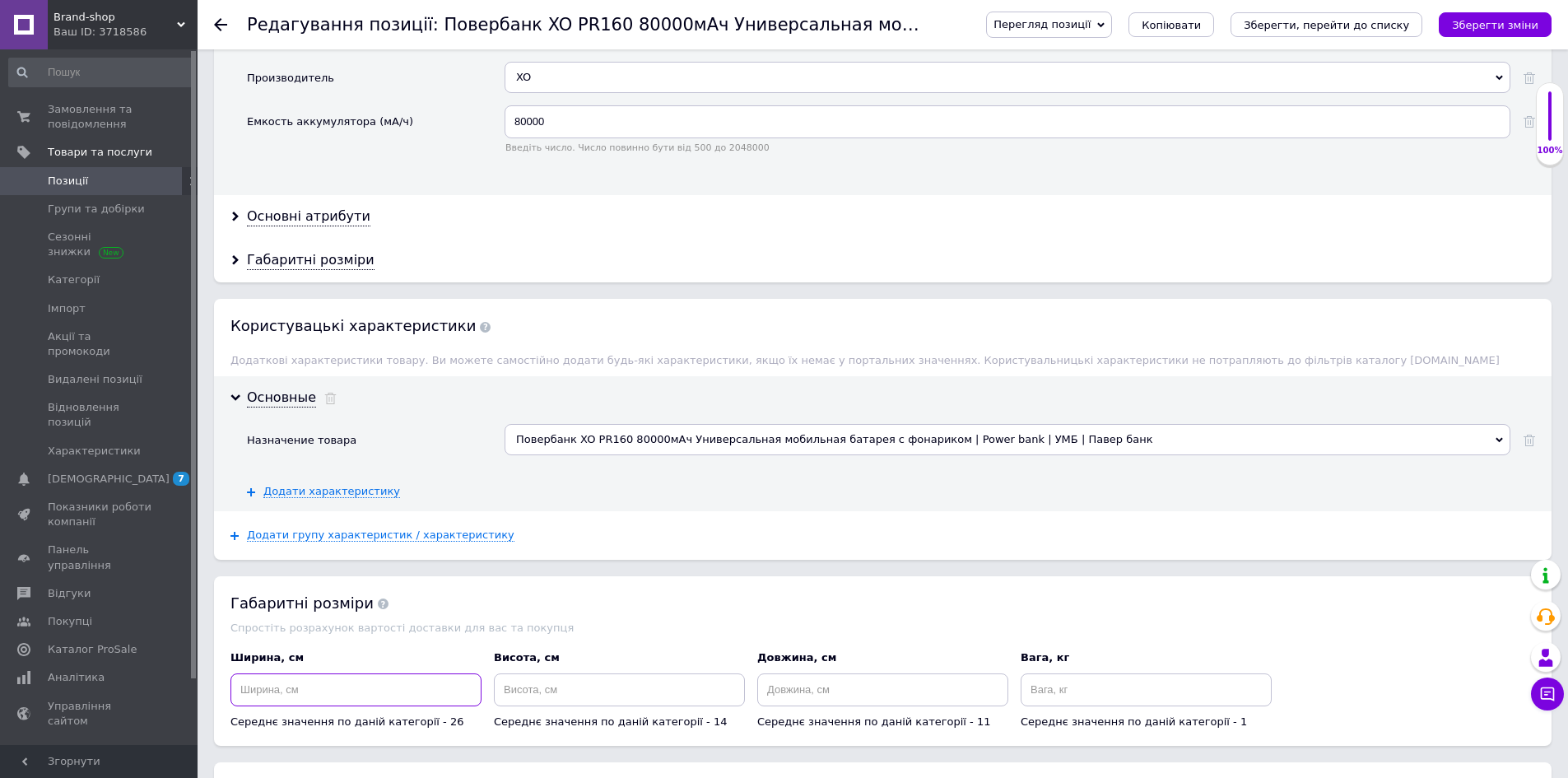
drag, startPoint x: 296, startPoint y: 673, endPoint x: 449, endPoint y: 706, distance: 156.5
click at [295, 674] on input at bounding box center [356, 690] width 251 height 33
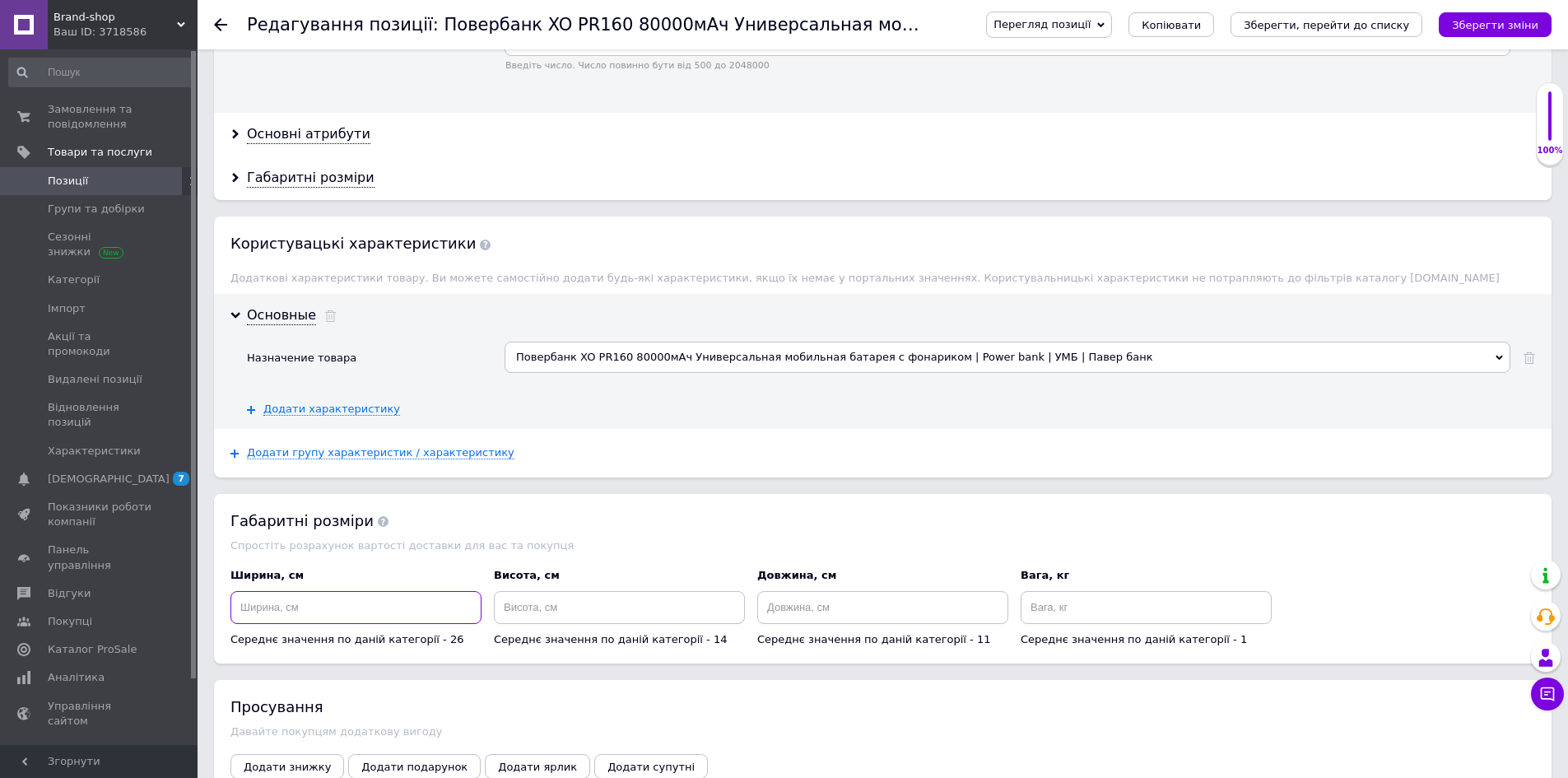
scroll to position [1724, 0]
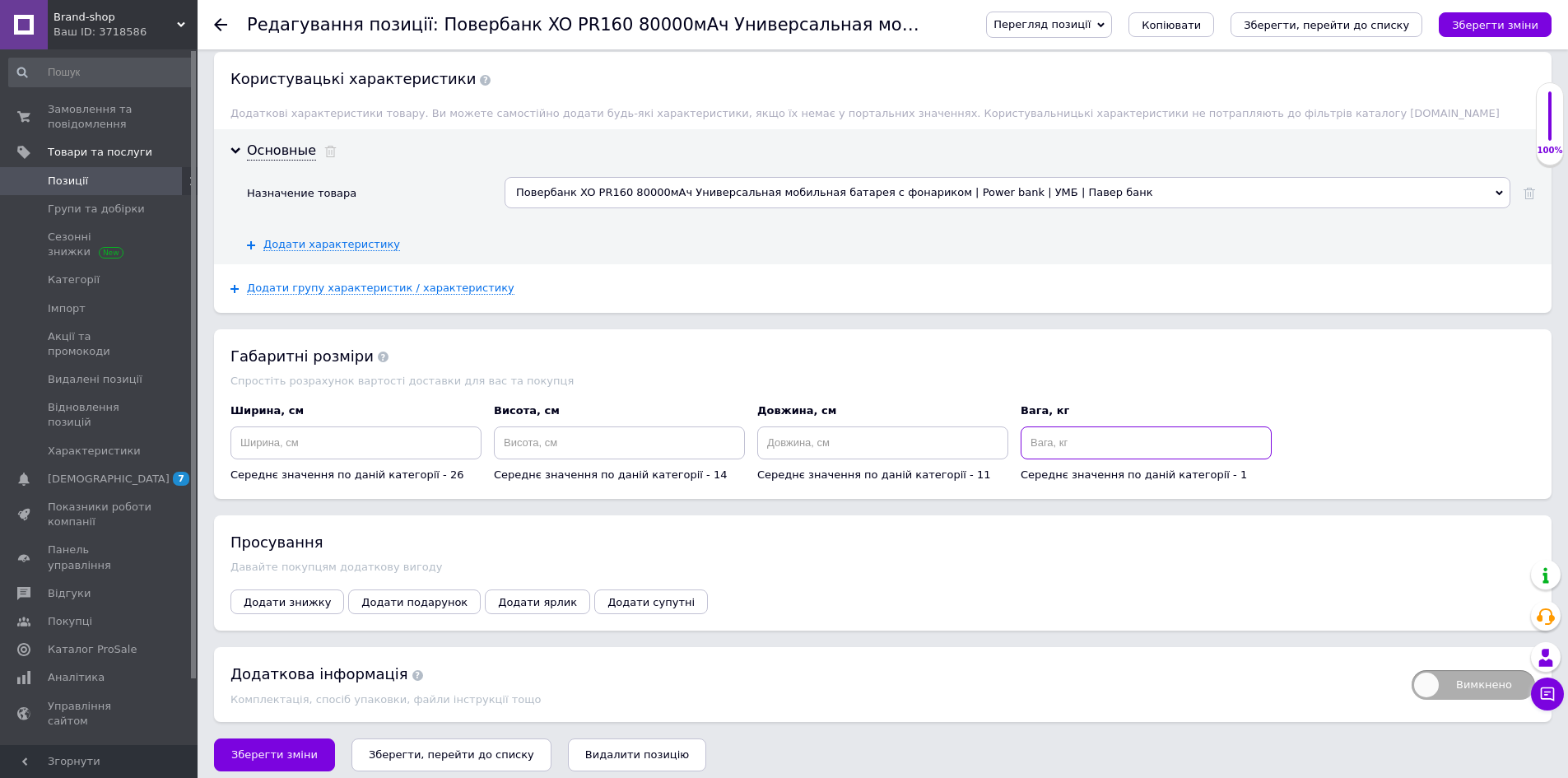
click at [1088, 429] on input at bounding box center [1146, 442] width 251 height 33
type input "2"
click at [760, 411] on div "Довжина, см Середнє значення по даній категорії - 11" at bounding box center [883, 443] width 251 height 79
click at [797, 435] on input at bounding box center [883, 442] width 251 height 33
click at [543, 427] on input at bounding box center [619, 442] width 251 height 33
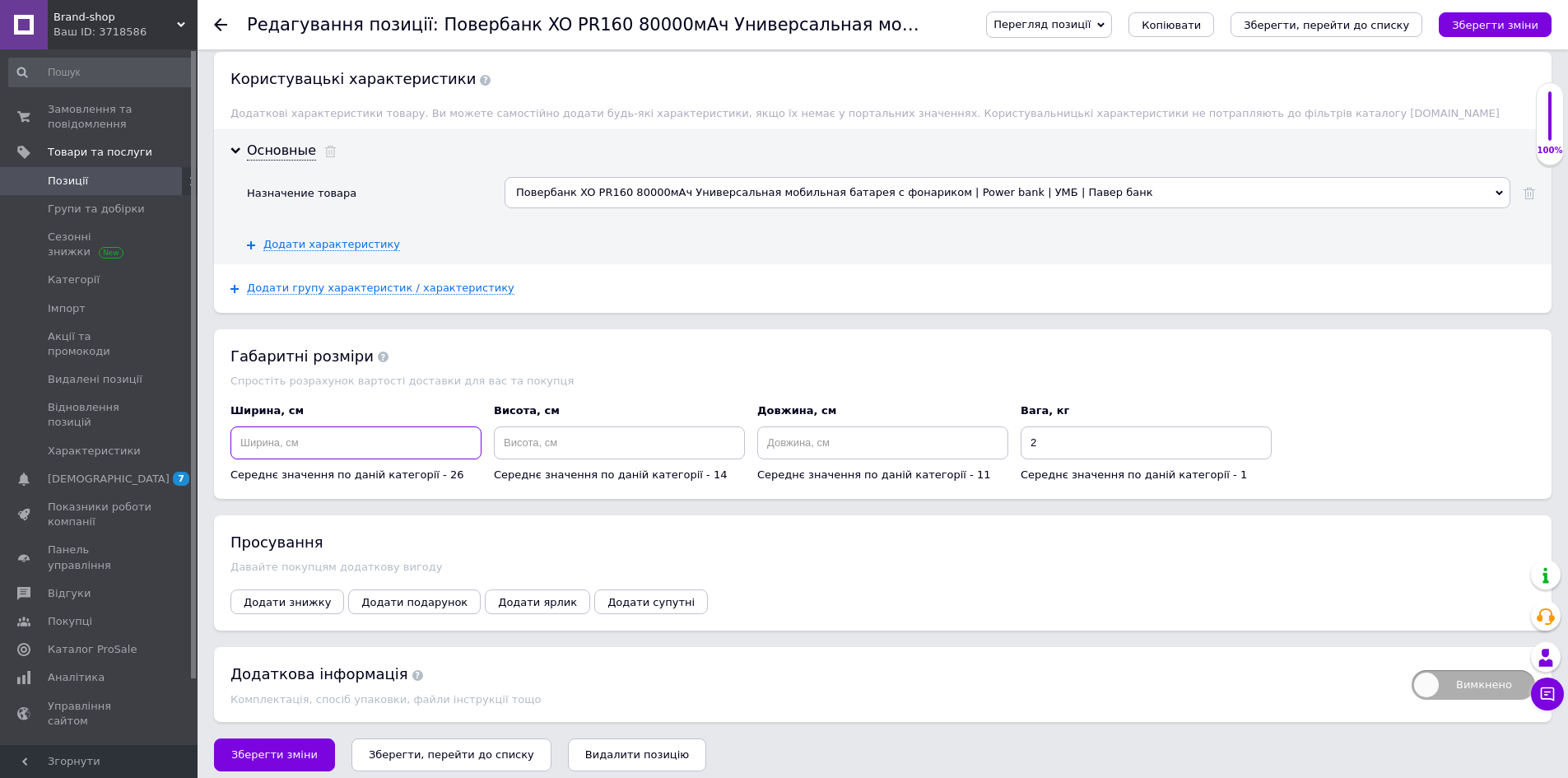
click at [356, 427] on input at bounding box center [356, 442] width 251 height 33
type input "20"
click at [558, 434] on input at bounding box center [619, 442] width 251 height 33
type input "30"
click at [791, 427] on input at bounding box center [883, 442] width 251 height 33
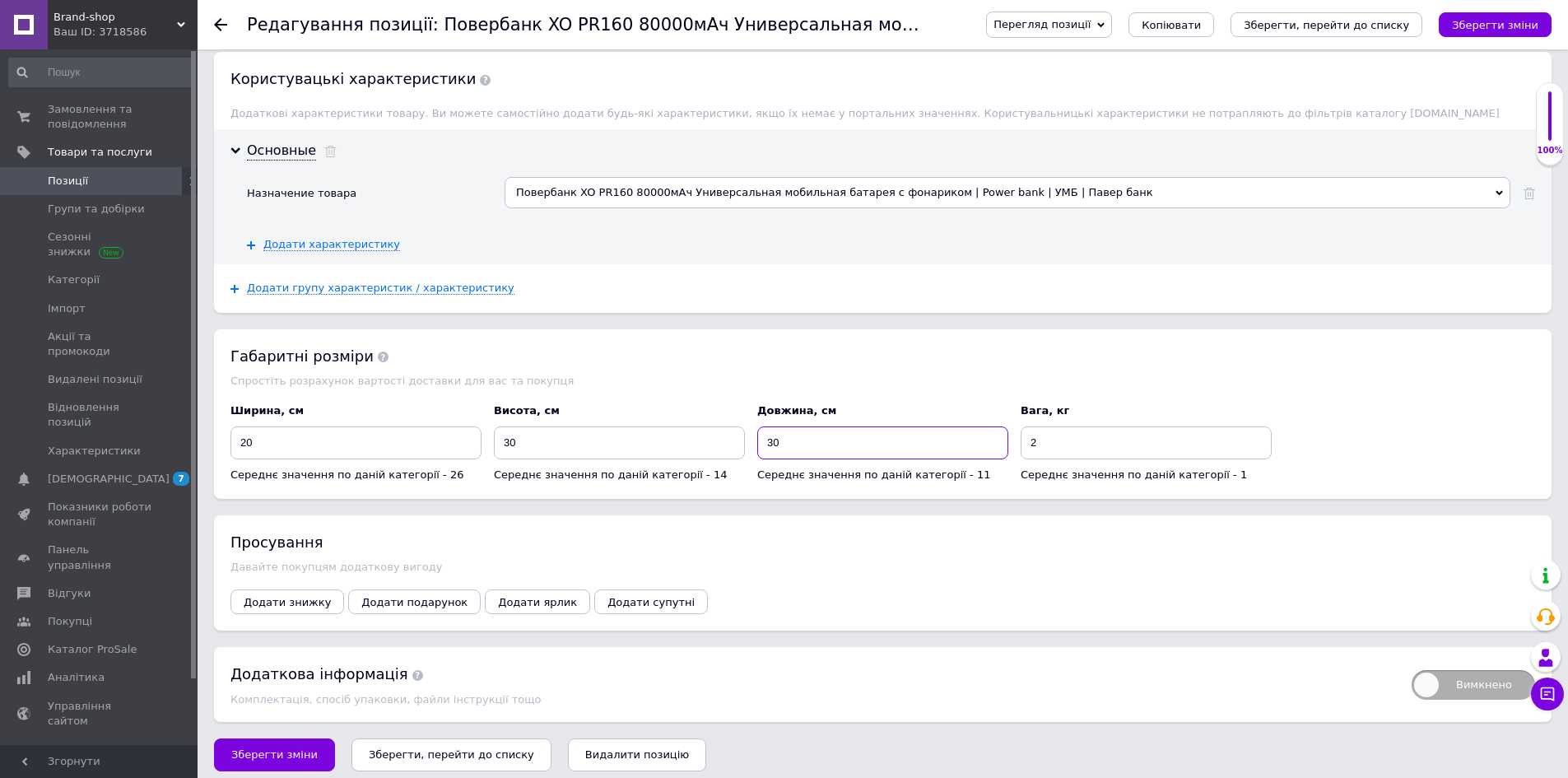
type input "3"
type input "20"
click at [878, 590] on div "Додати знижку Додати подарунок Додати ярлик Додати супутні" at bounding box center [883, 602] width 1305 height 25
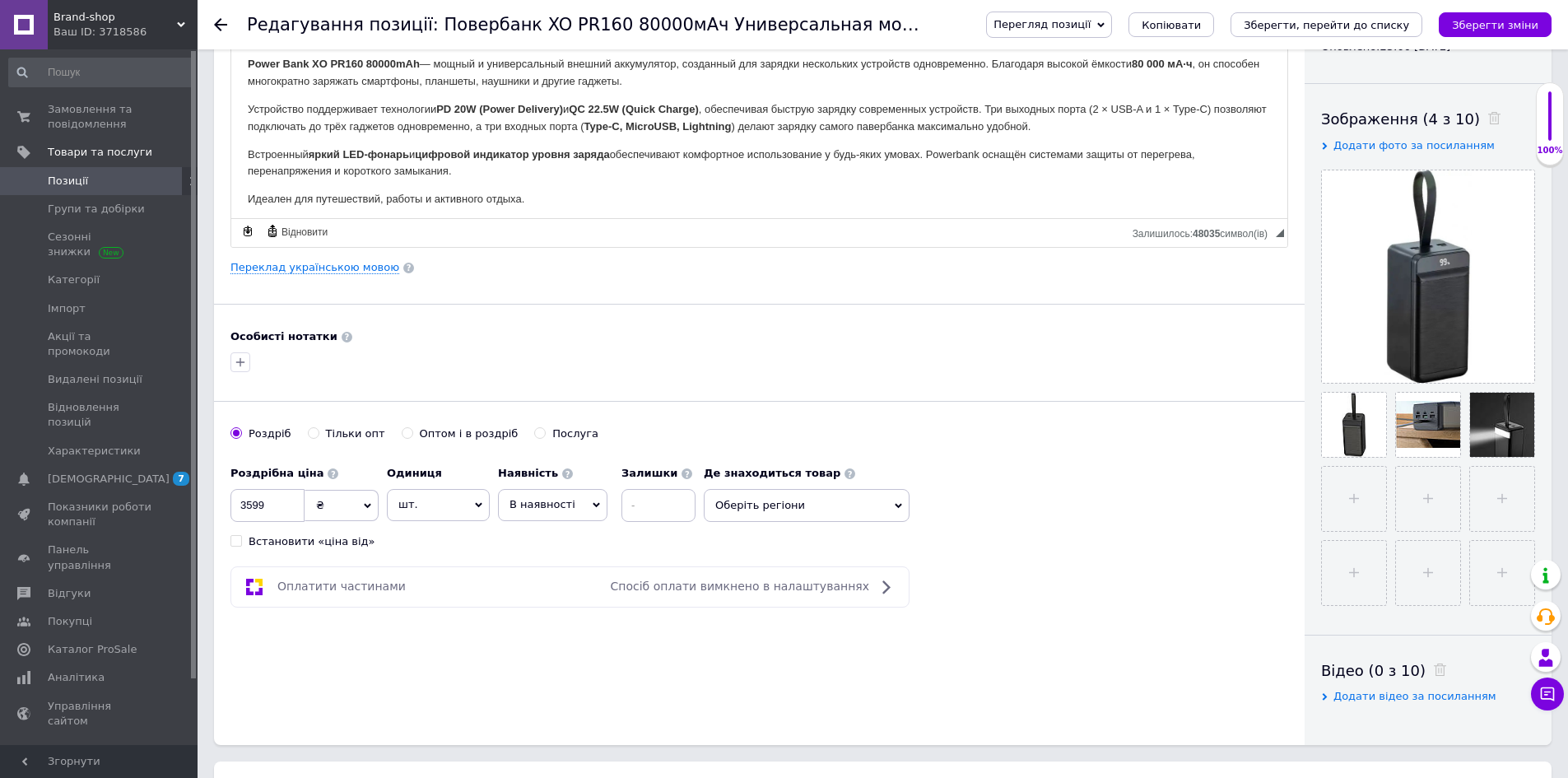
scroll to position [0, 0]
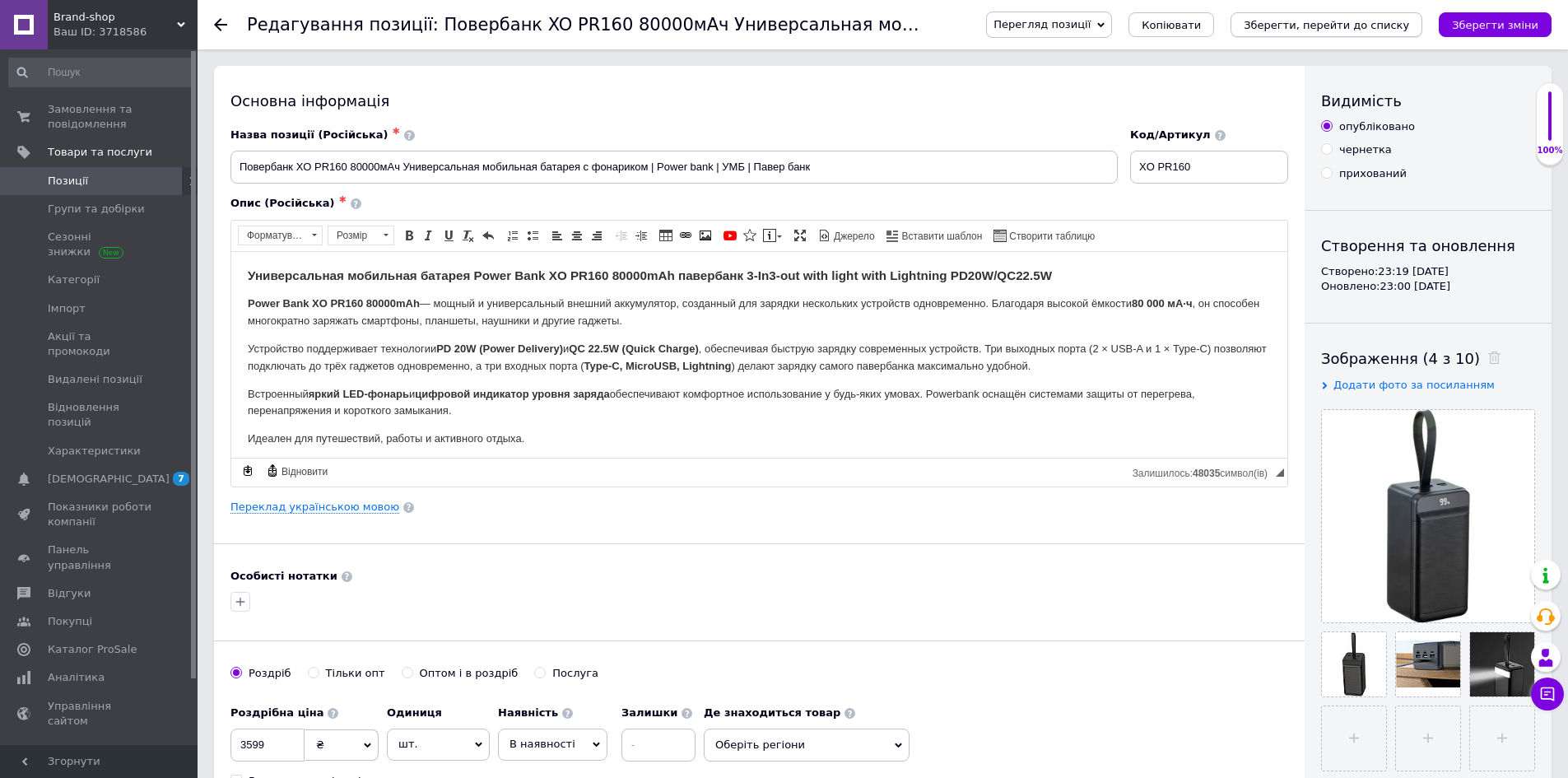
click at [1359, 34] on button "Зберегти, перейти до списку" at bounding box center [1326, 25] width 192 height 25
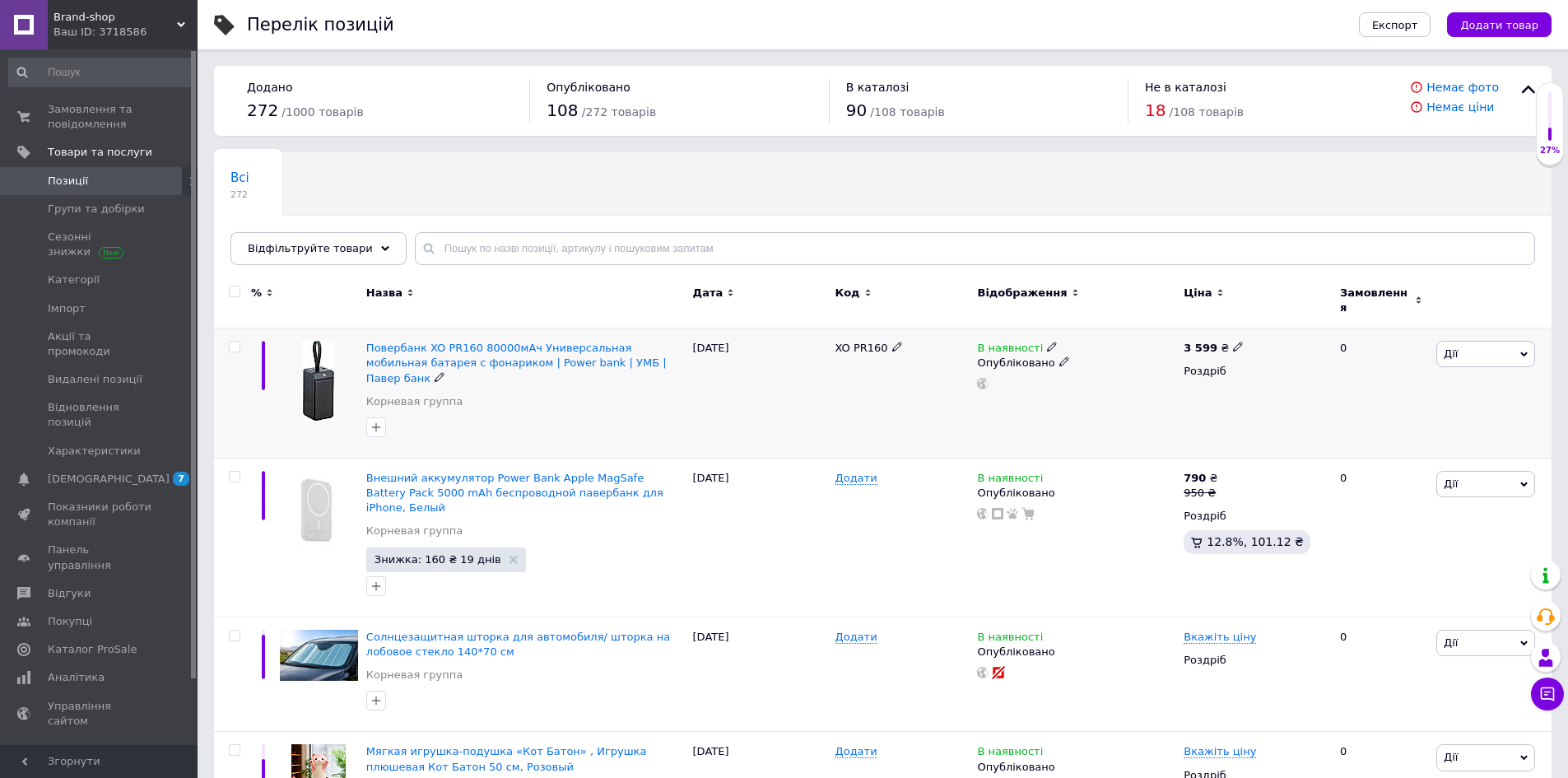
click at [1475, 347] on span "Дії" at bounding box center [1486, 354] width 99 height 26
click at [1415, 444] on li "Знижка" at bounding box center [1425, 456] width 218 height 23
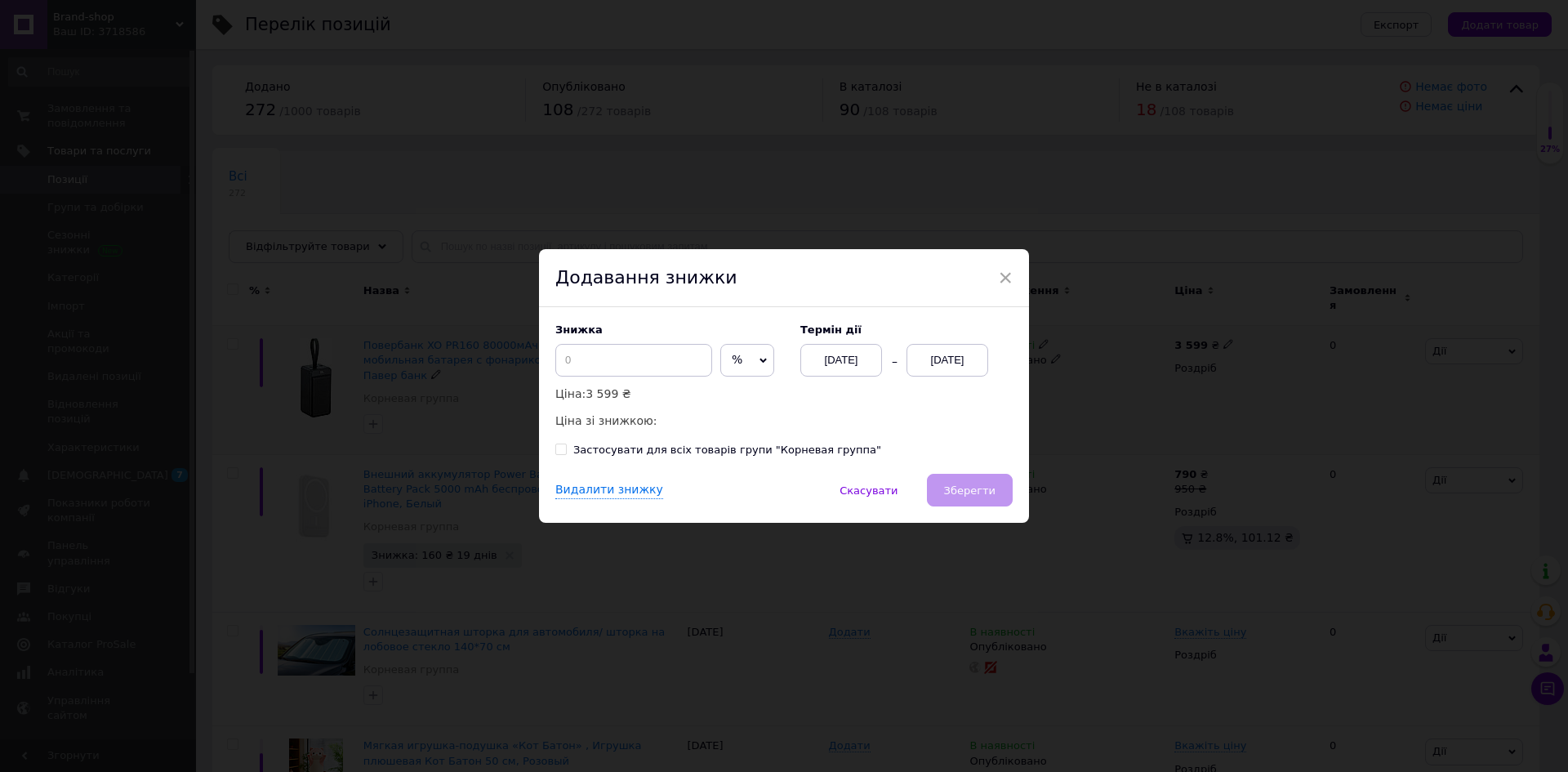
click at [743, 358] on span "%" at bounding box center [747, 360] width 54 height 32
drag, startPoint x: 738, startPoint y: 400, endPoint x: 677, endPoint y: 383, distance: 63.3
click at [737, 400] on li "₴" at bounding box center [747, 394] width 53 height 23
click at [671, 372] on input at bounding box center [633, 360] width 157 height 32
click at [757, 367] on span "₴" at bounding box center [746, 360] width 53 height 32
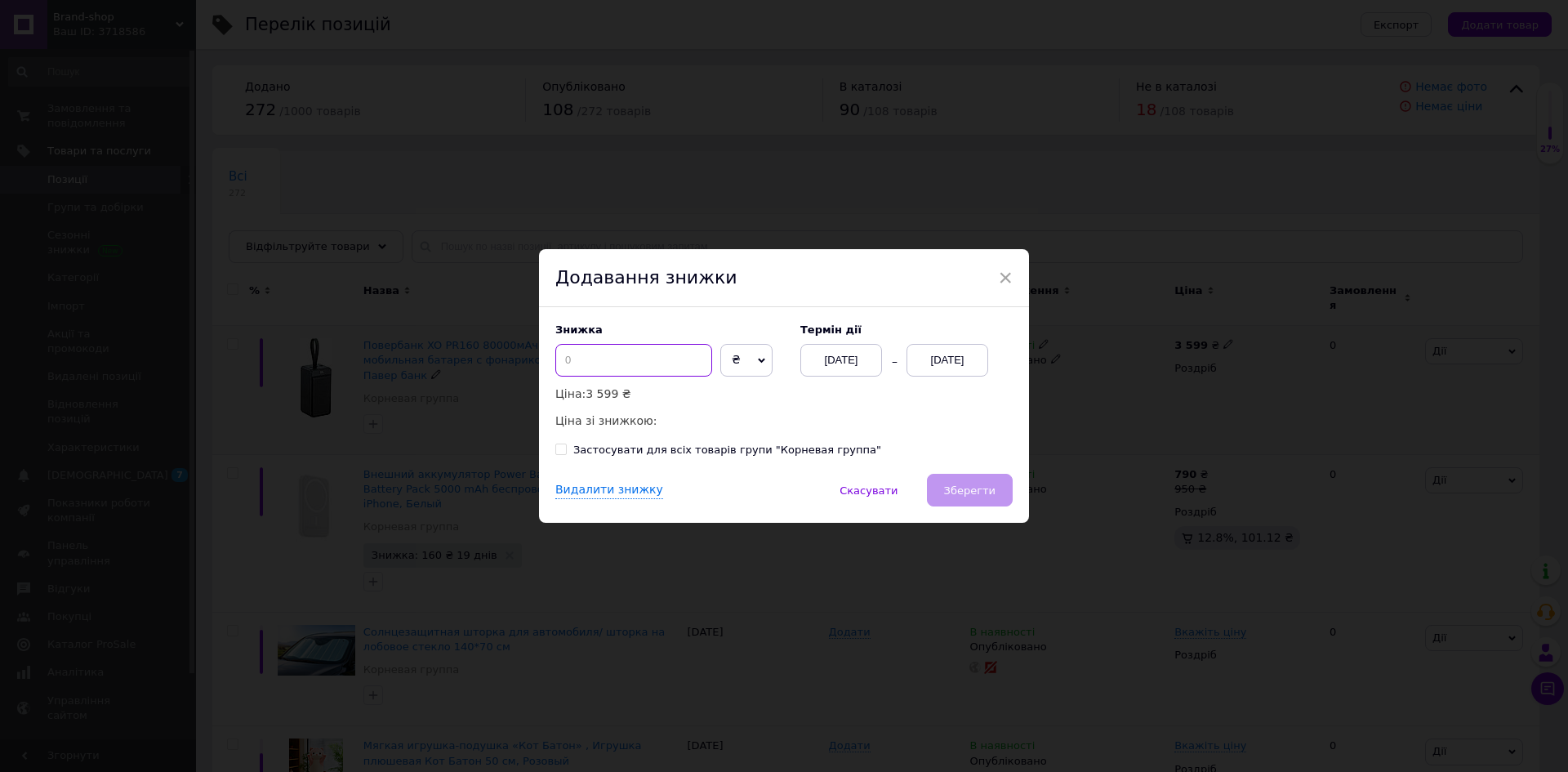
click at [618, 355] on input at bounding box center [633, 360] width 157 height 32
type input "1000"
click at [958, 357] on div "[DATE]" at bounding box center [947, 360] width 81 height 32
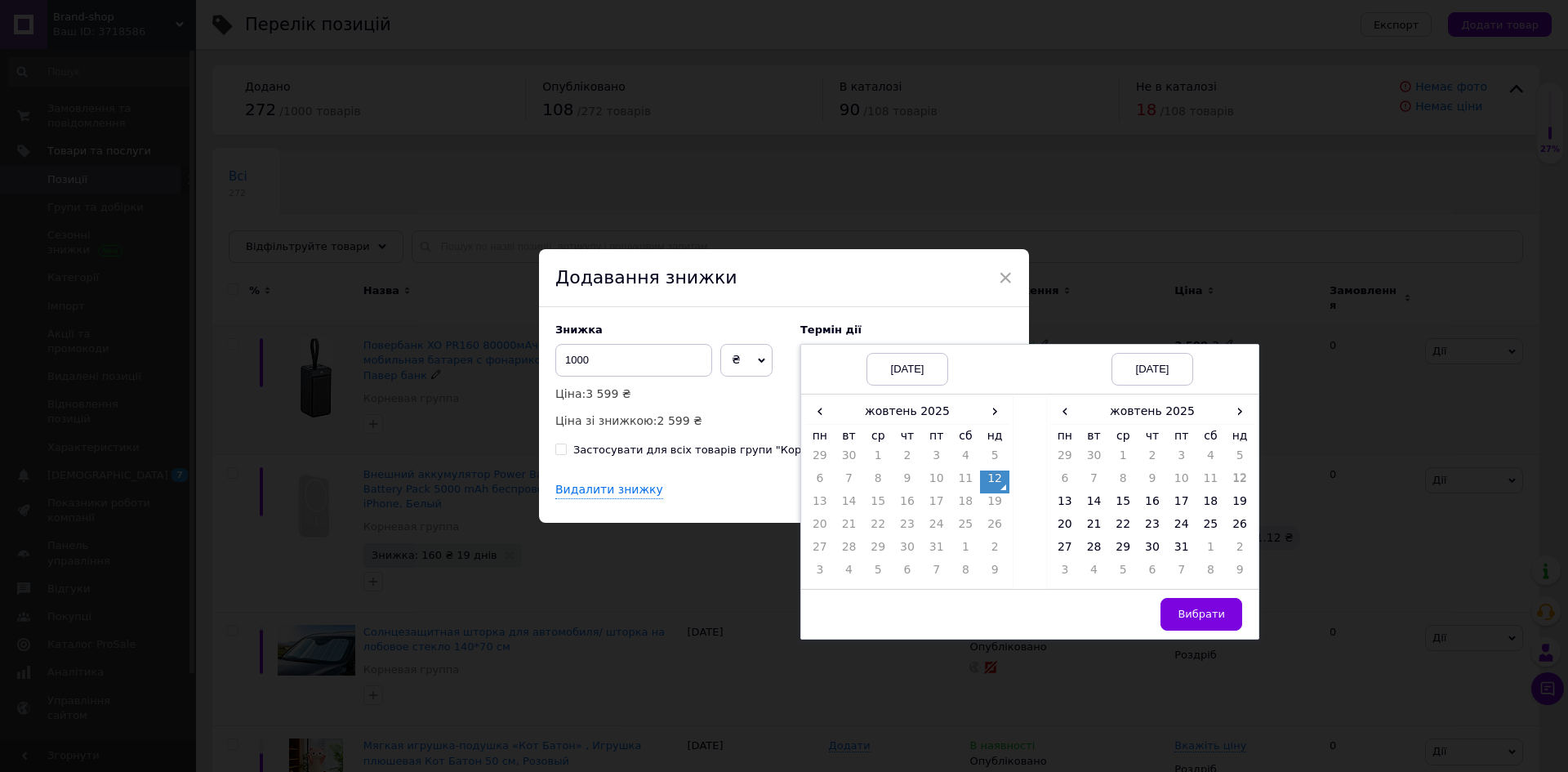
drag, startPoint x: 1173, startPoint y: 543, endPoint x: 1188, endPoint y: 589, distance: 48.4
click at [1175, 547] on td "31" at bounding box center [1182, 550] width 30 height 23
click at [1202, 616] on span "Вибрати" at bounding box center [1202, 614] width 47 height 12
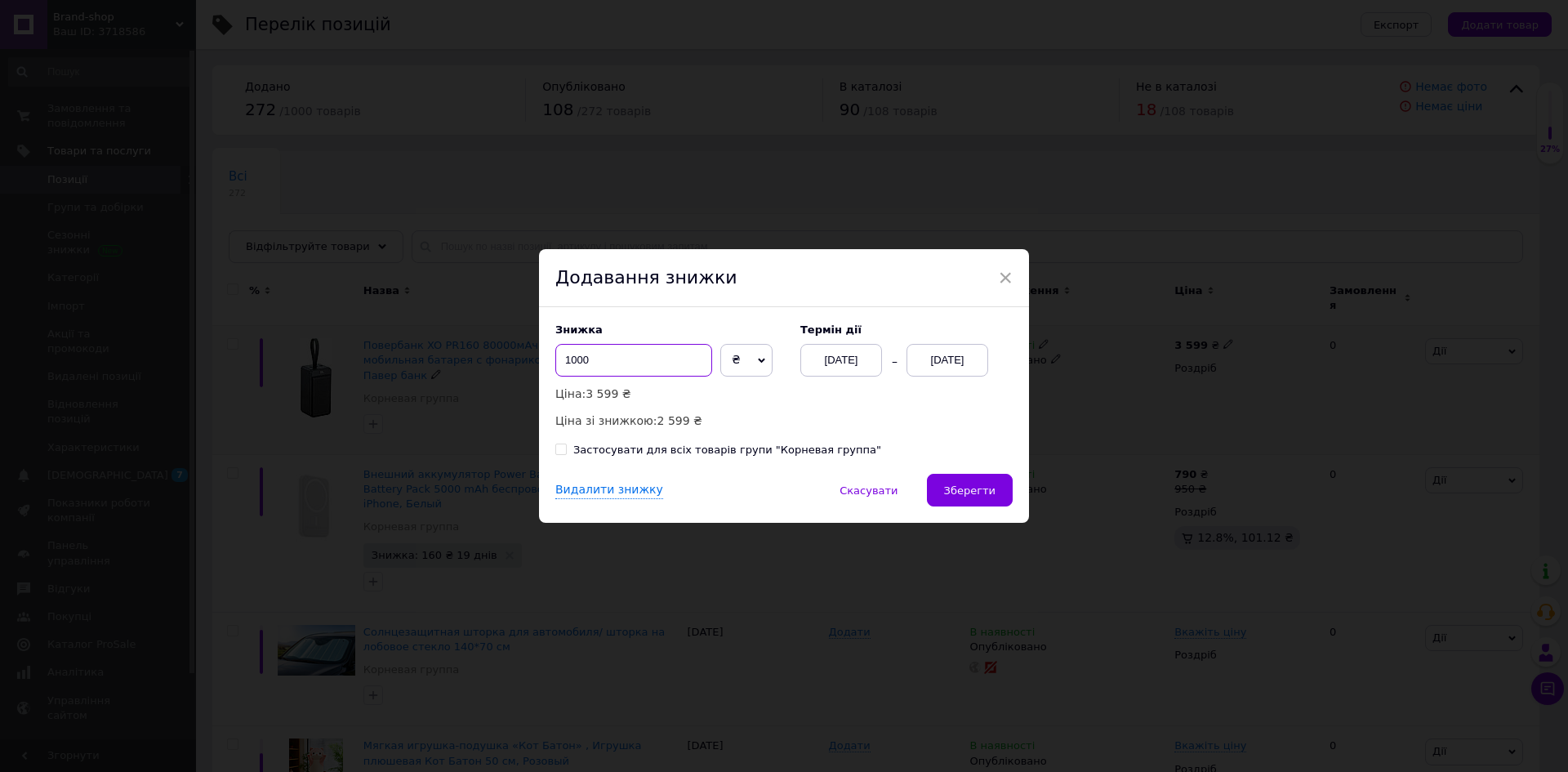
click at [622, 361] on input "1000" at bounding box center [633, 360] width 157 height 32
click at [865, 492] on span "Скасувати" at bounding box center [869, 491] width 58 height 12
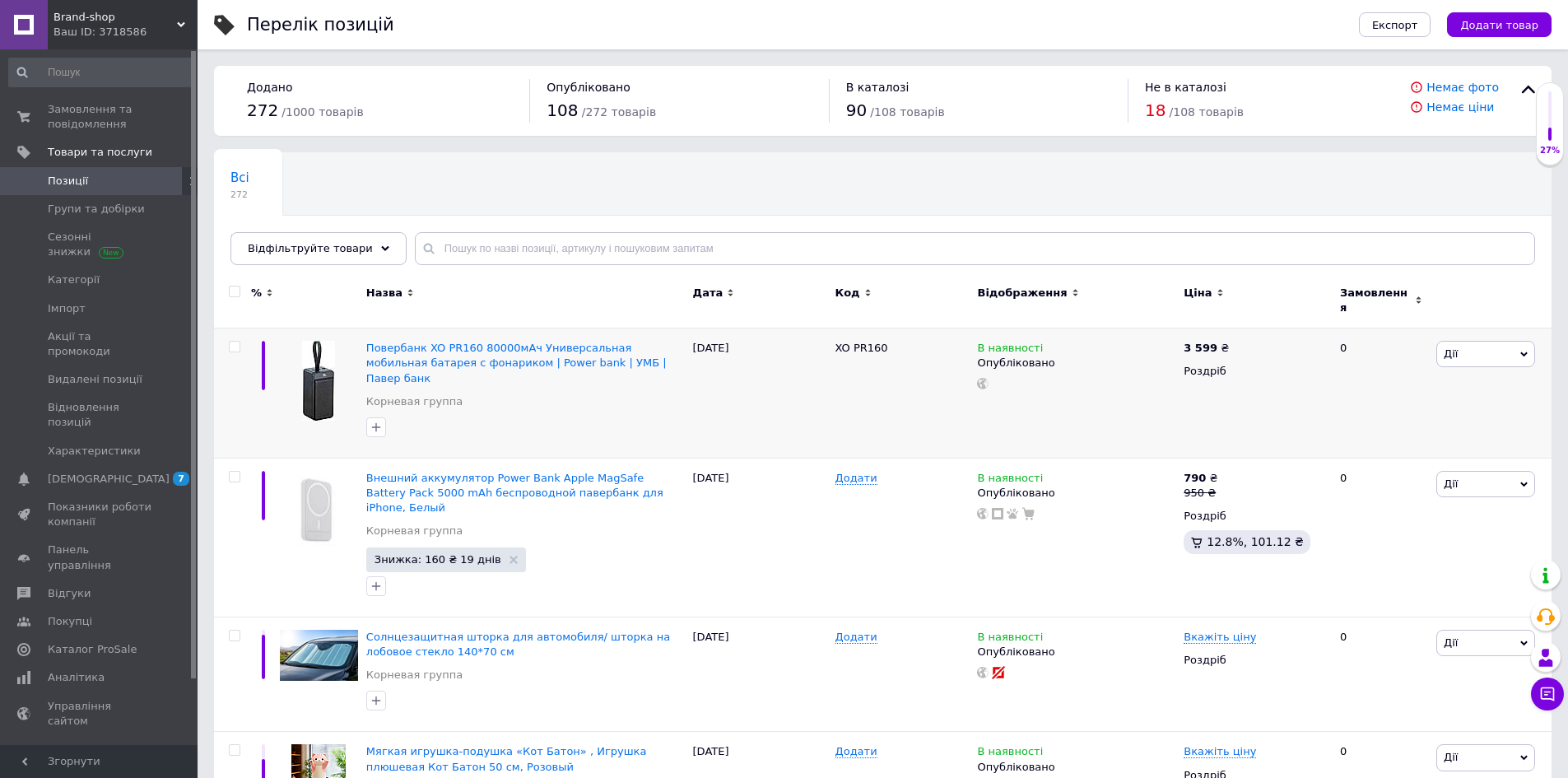
drag, startPoint x: 1523, startPoint y: 312, endPoint x: 1516, endPoint y: 329, distance: 18.4
click at [1523, 313] on div at bounding box center [1491, 301] width 119 height 55
click at [1511, 341] on span "Дії" at bounding box center [1486, 354] width 99 height 26
click at [1383, 444] on li "Знижка" at bounding box center [1425, 456] width 218 height 23
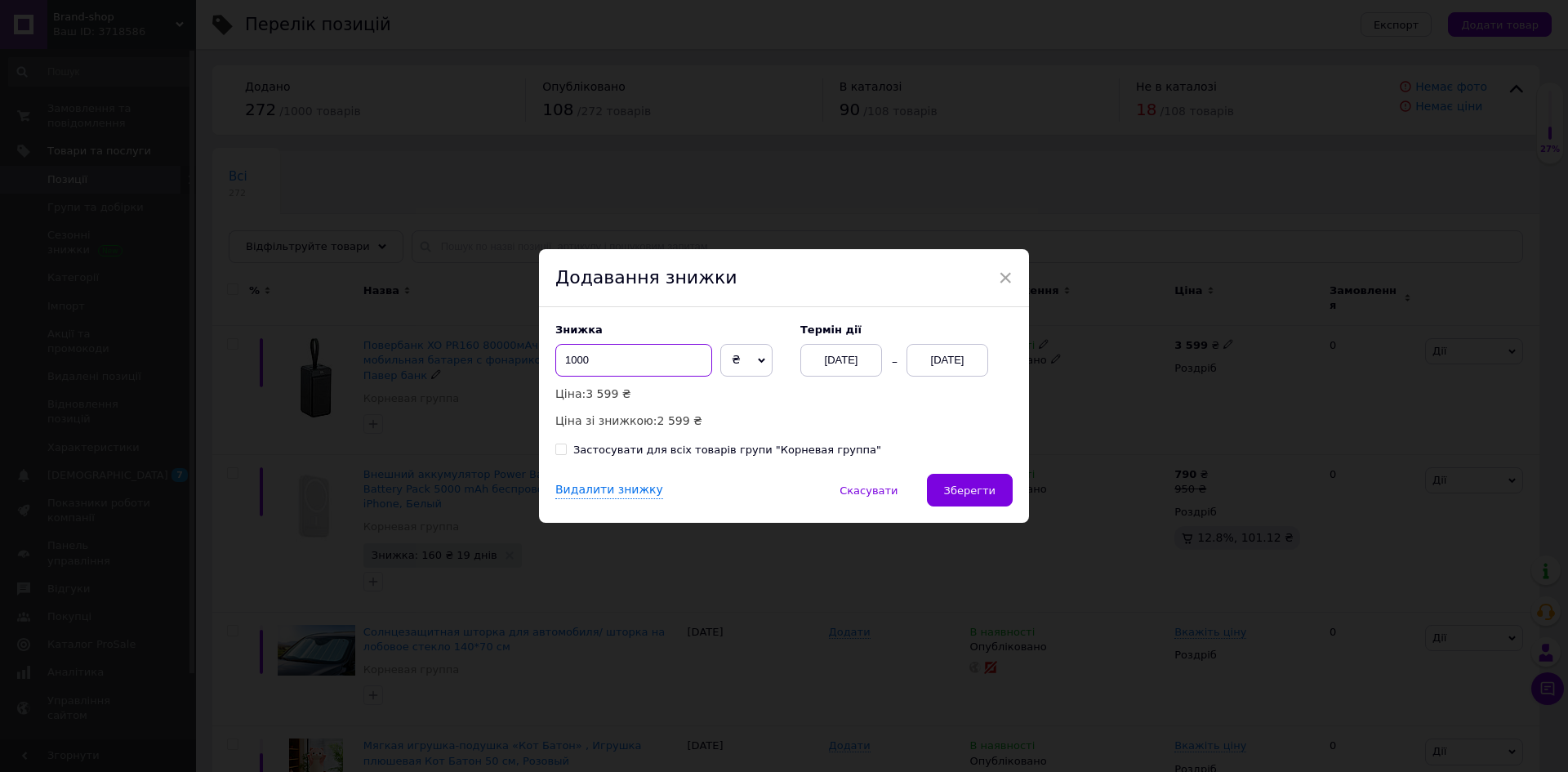
click at [680, 360] on input "1000" at bounding box center [633, 360] width 157 height 32
click at [580, 354] on input "1000" at bounding box center [633, 360] width 157 height 32
drag, startPoint x: 575, startPoint y: 358, endPoint x: 591, endPoint y: 361, distance: 16.3
click at [591, 361] on input "1000" at bounding box center [633, 360] width 157 height 32
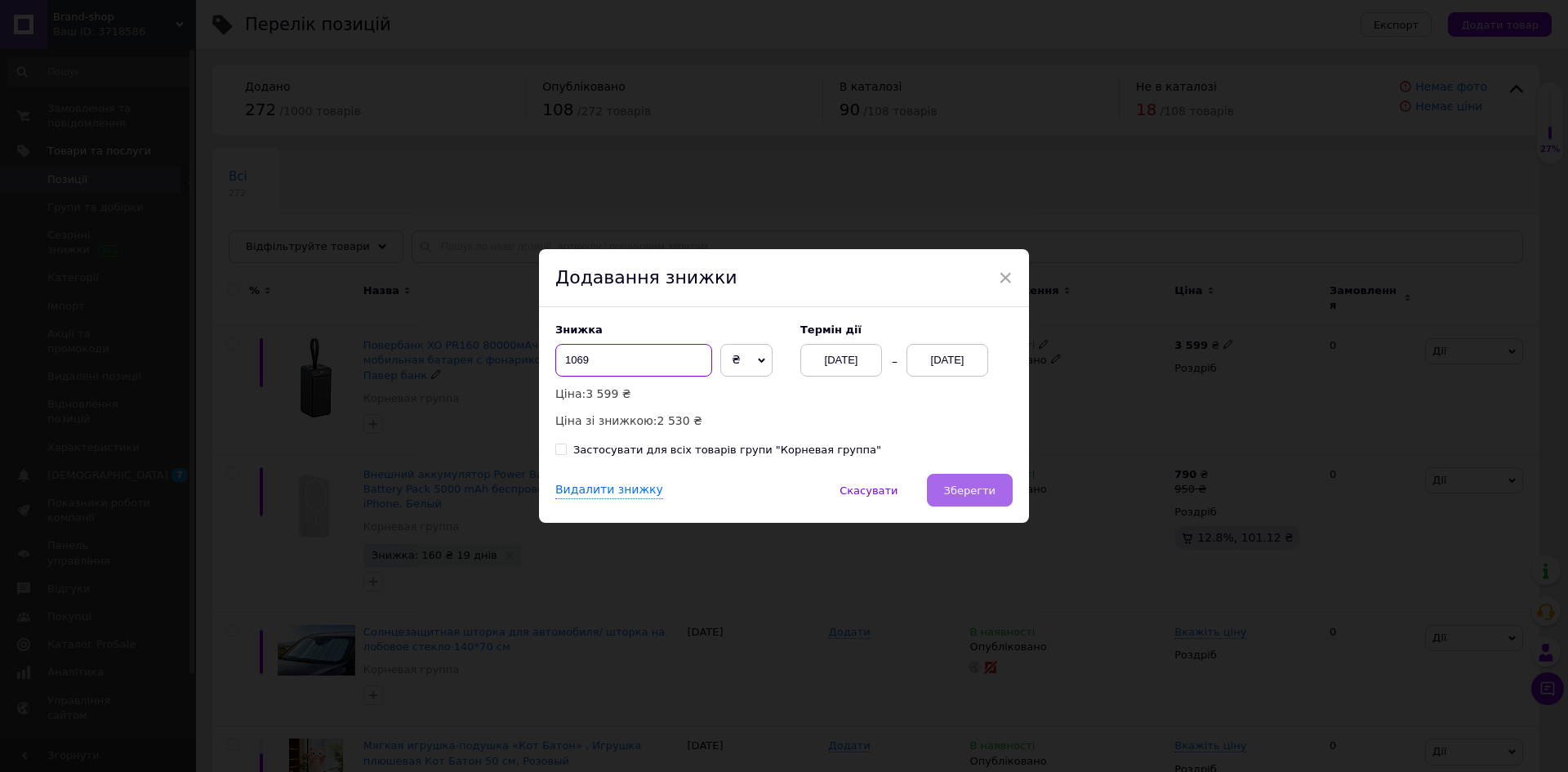
type input "1069"
click at [969, 492] on span "Зберегти" at bounding box center [970, 491] width 52 height 12
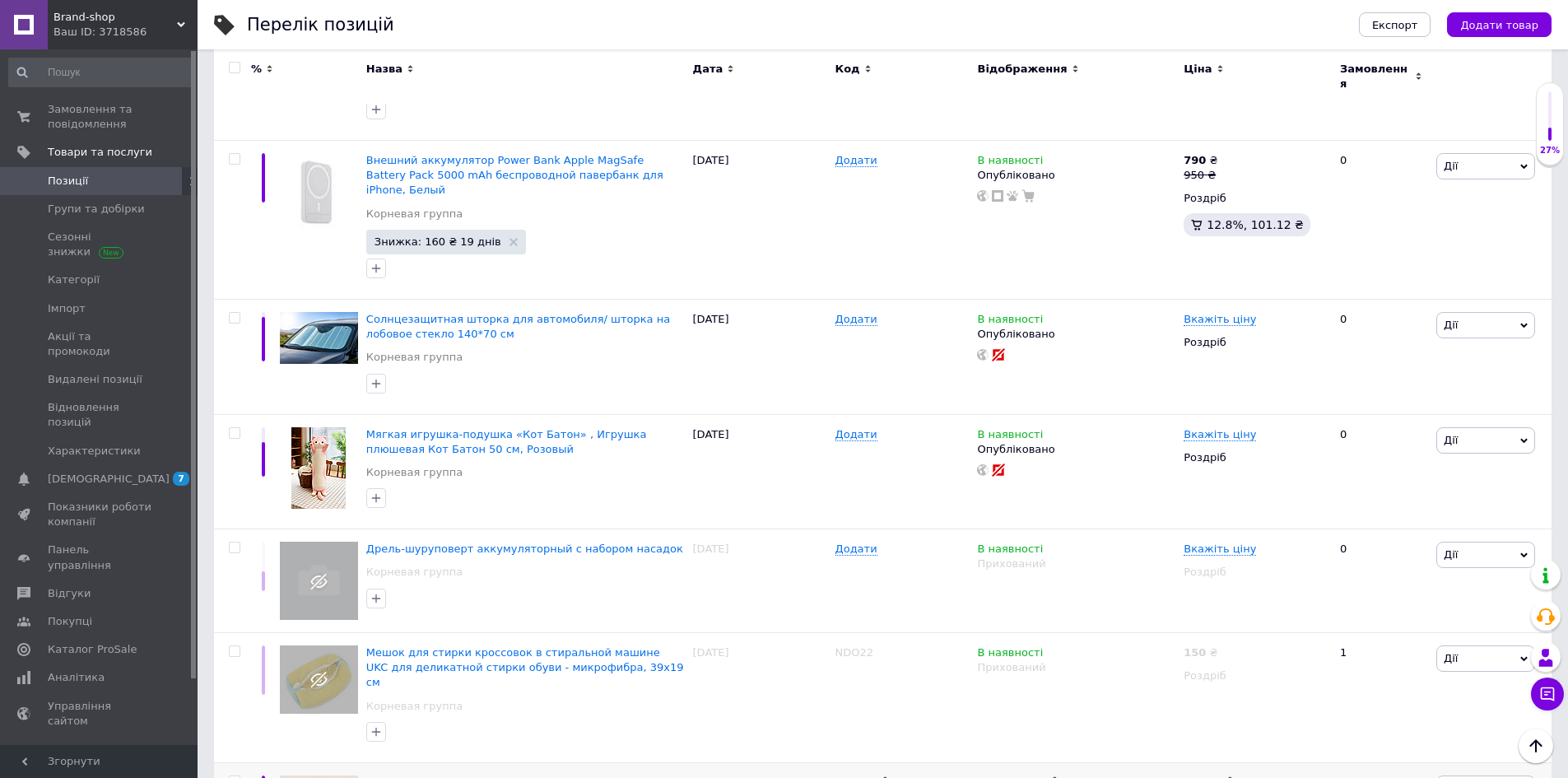
scroll to position [82, 0]
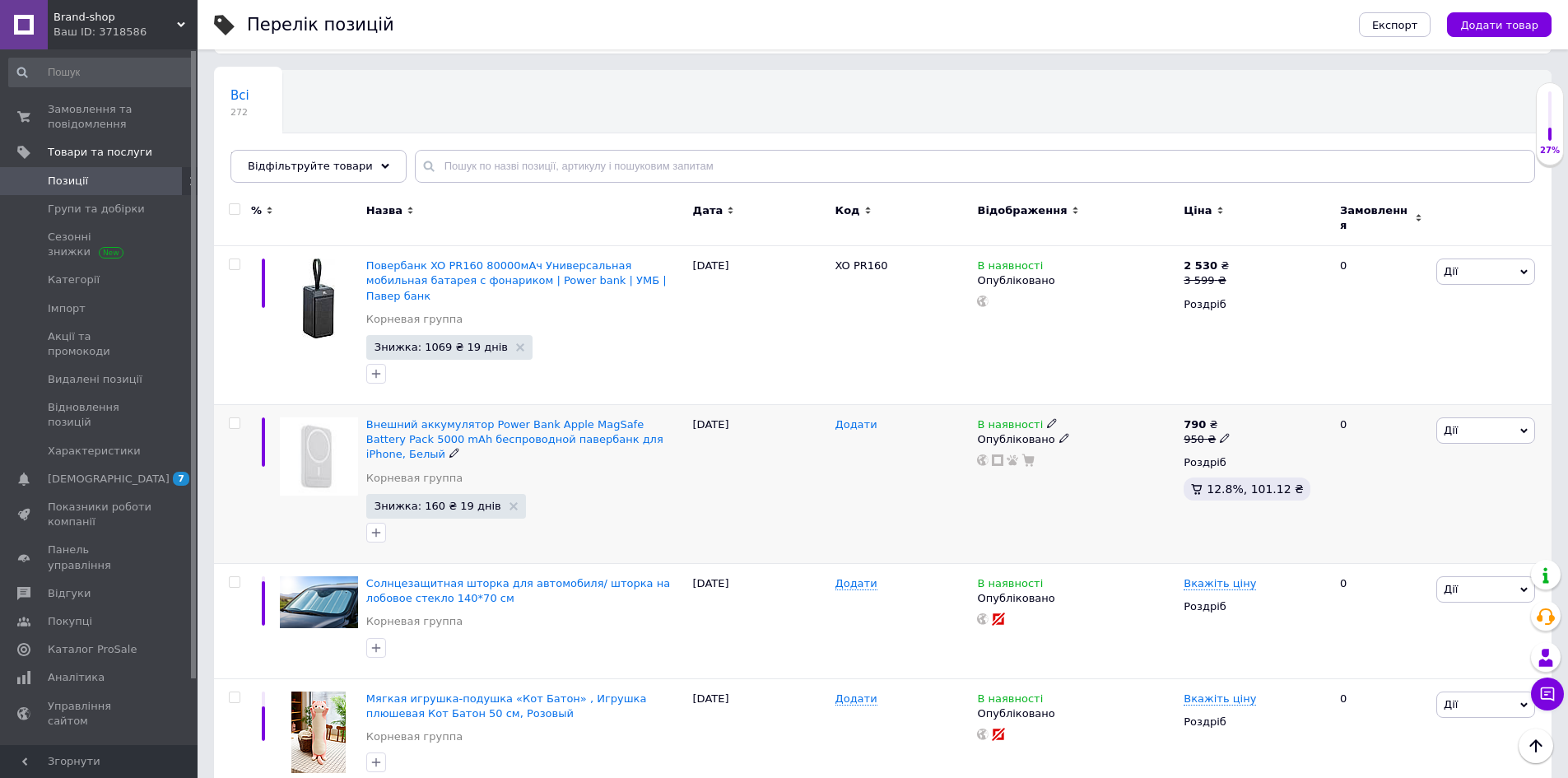
click at [851, 419] on span "Додати" at bounding box center [856, 425] width 42 height 13
click at [578, 419] on span "Внешний аккумулятор Power Bank Apple MagSafe Battery Pack 5000 mAh беспроводной…" at bounding box center [515, 440] width 298 height 42
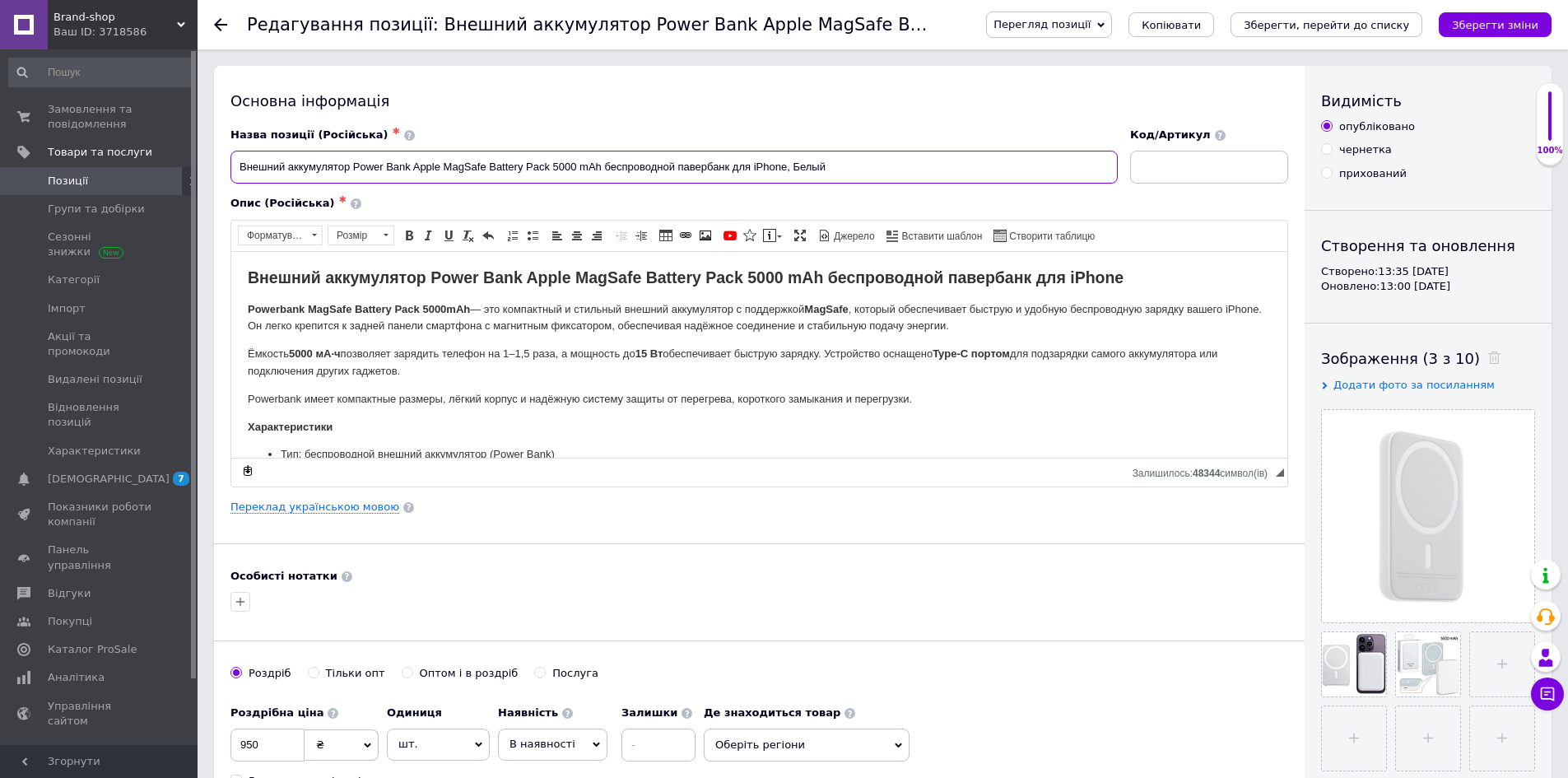
drag, startPoint x: 444, startPoint y: 165, endPoint x: 485, endPoint y: 166, distance: 41.0
click at [485, 166] on input "Внешний аккумулятор Power Bank Apple MagSafe Battery Pack 5000 mAh беспроводной…" at bounding box center [674, 167] width 887 height 33
paste input "MagSafe"
type input "MagSafe"
click at [1358, 19] on icon "Зберегти, перейти до списку" at bounding box center [1326, 25] width 165 height 12
